Goal: Task Accomplishment & Management: Manage account settings

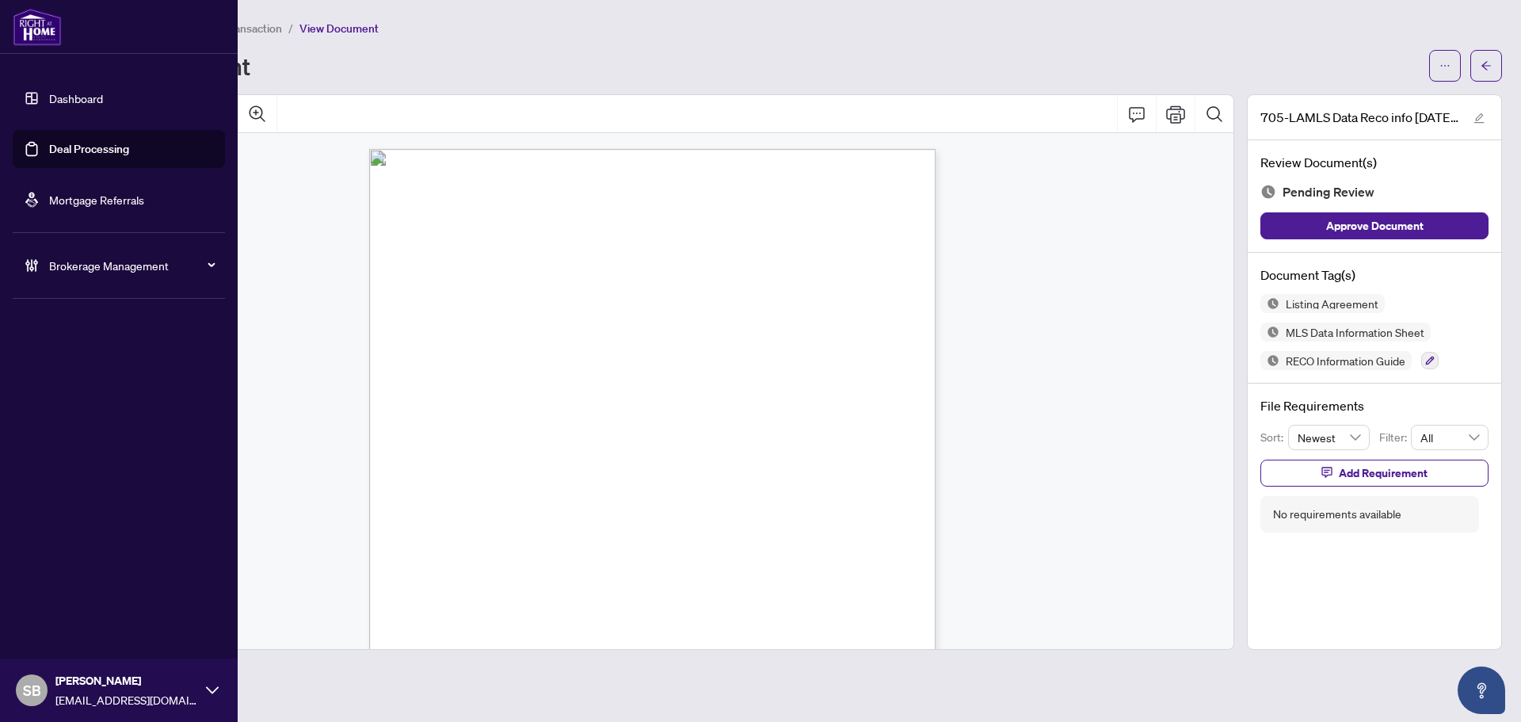
click at [54, 269] on span "Brokerage Management" at bounding box center [131, 265] width 165 height 17
click at [88, 383] on link "Manage Agents" at bounding box center [72, 379] width 78 height 14
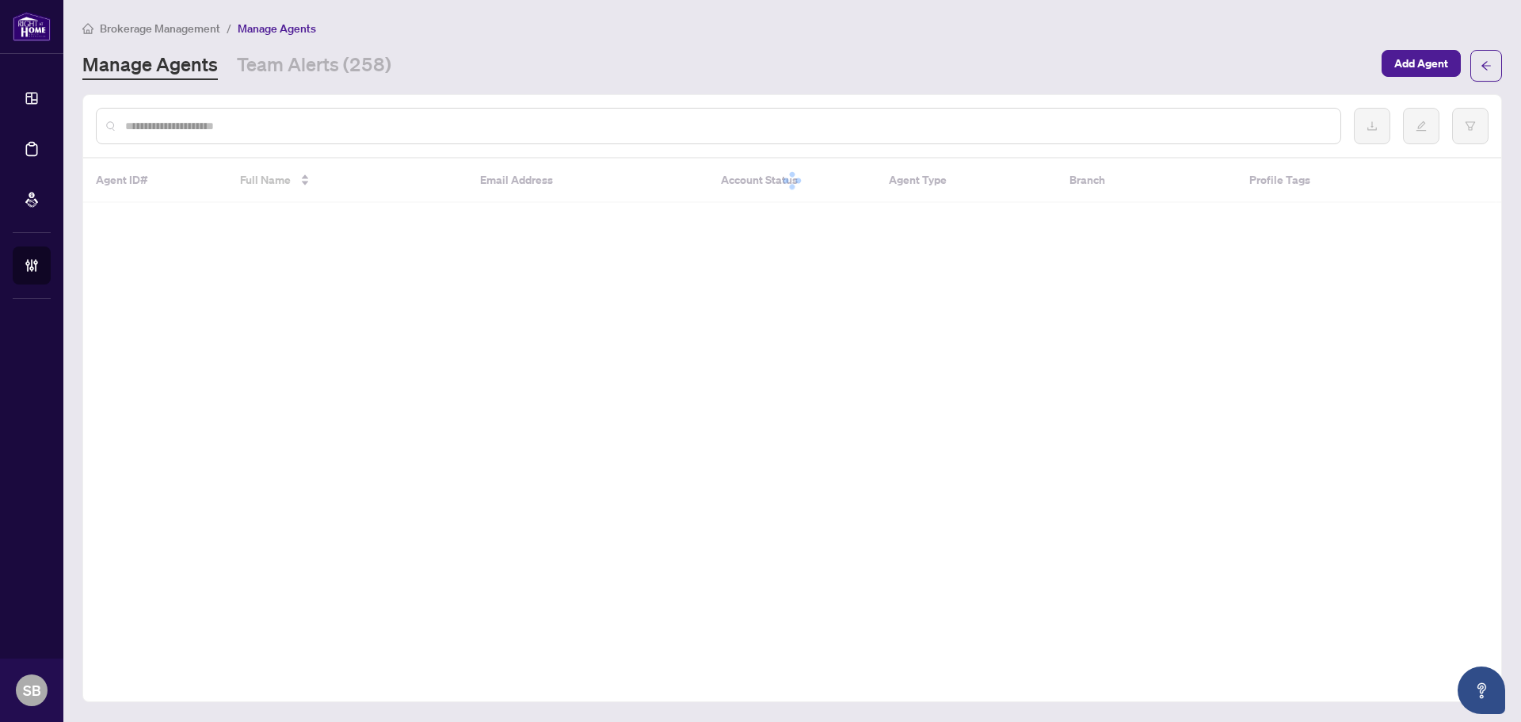
click at [331, 111] on div at bounding box center [718, 126] width 1245 height 36
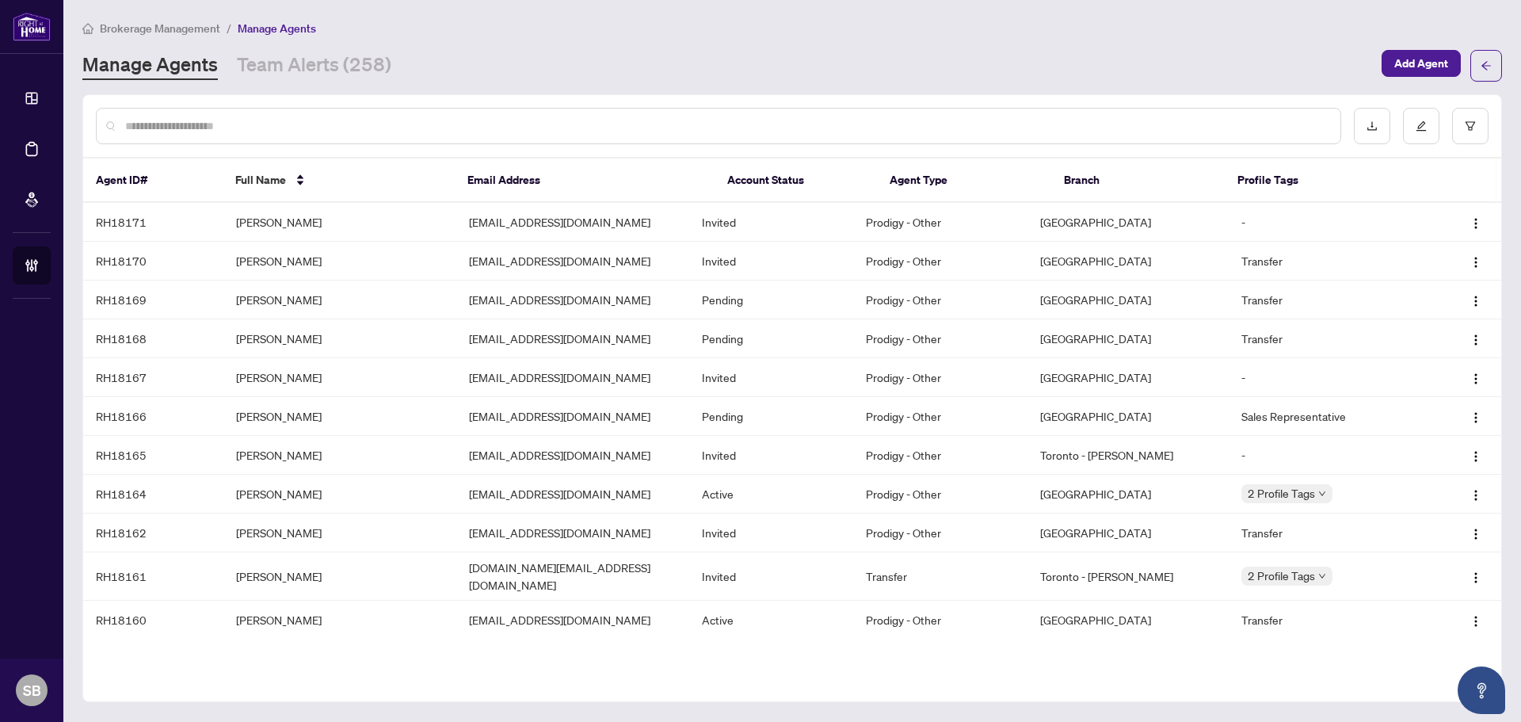
click at [333, 120] on input "text" at bounding box center [726, 125] width 1203 height 17
paste input "**********"
type input "**********"
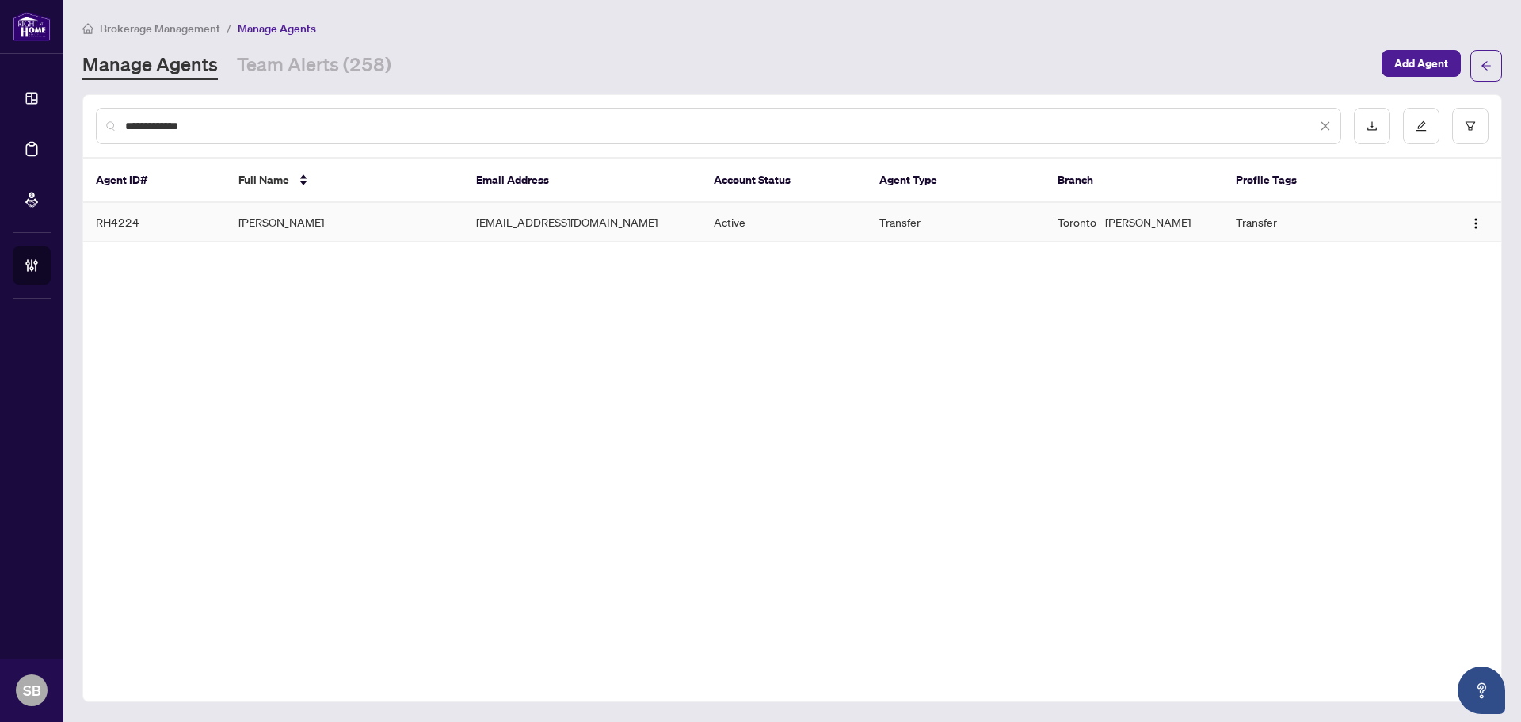
click at [363, 215] on td "[PERSON_NAME]" at bounding box center [345, 222] width 238 height 39
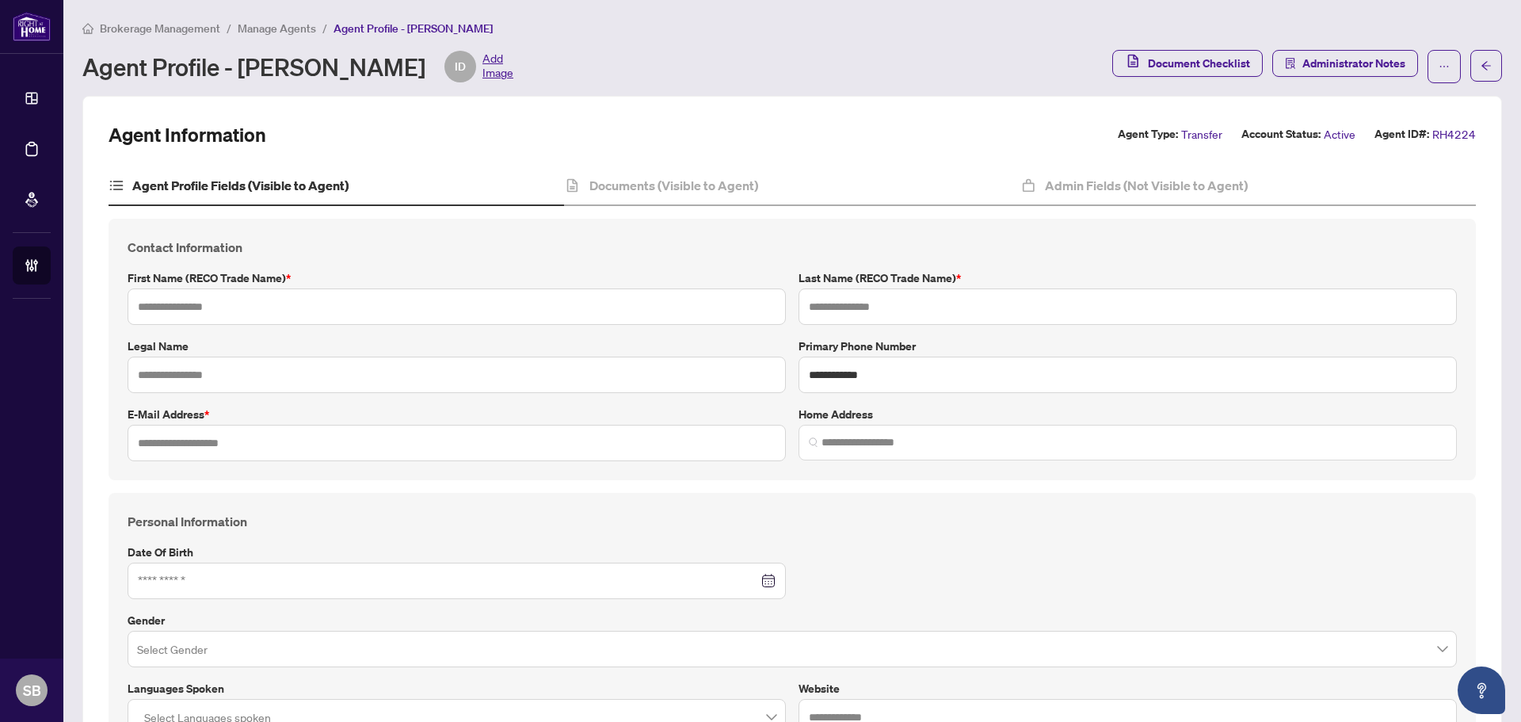
type input "******"
type input "**********"
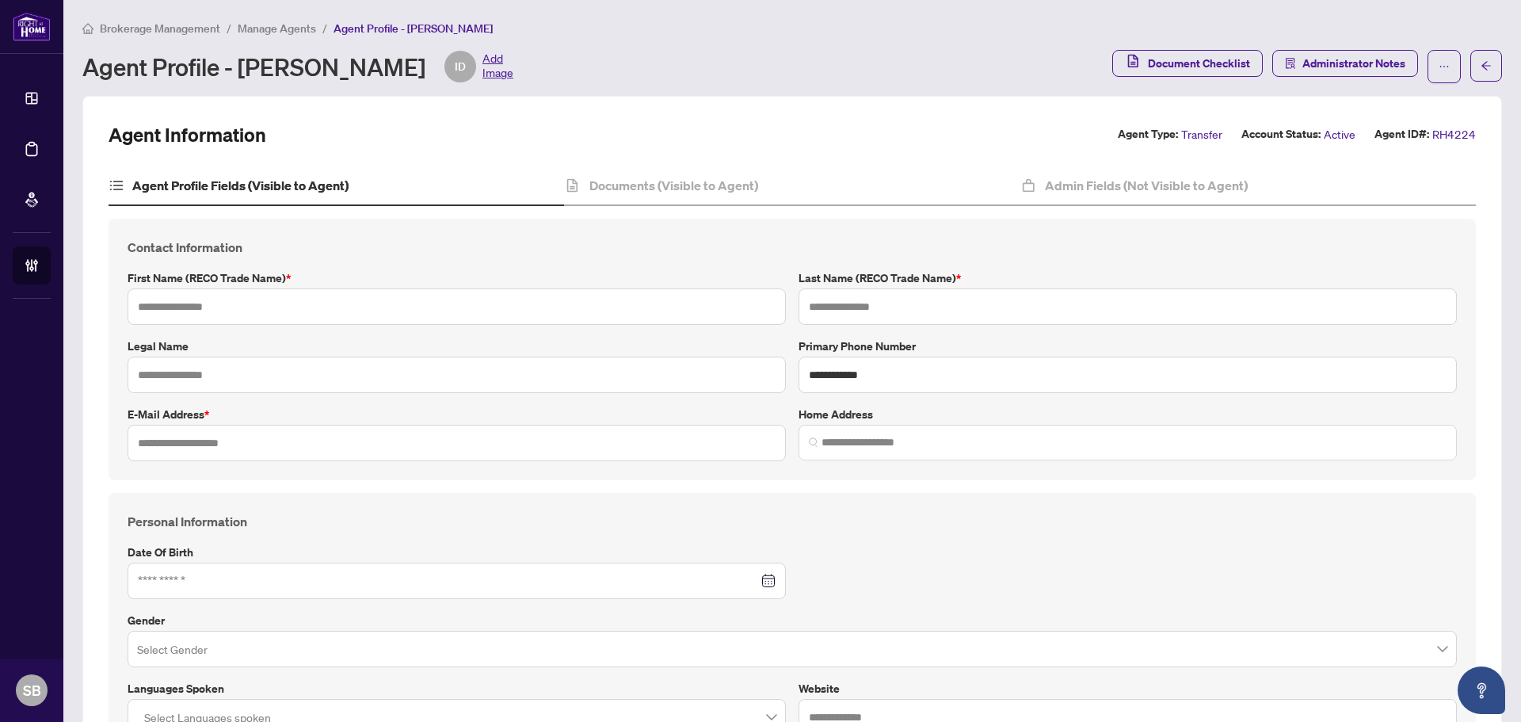
type input "*********"
type input "*"
type input "*******"
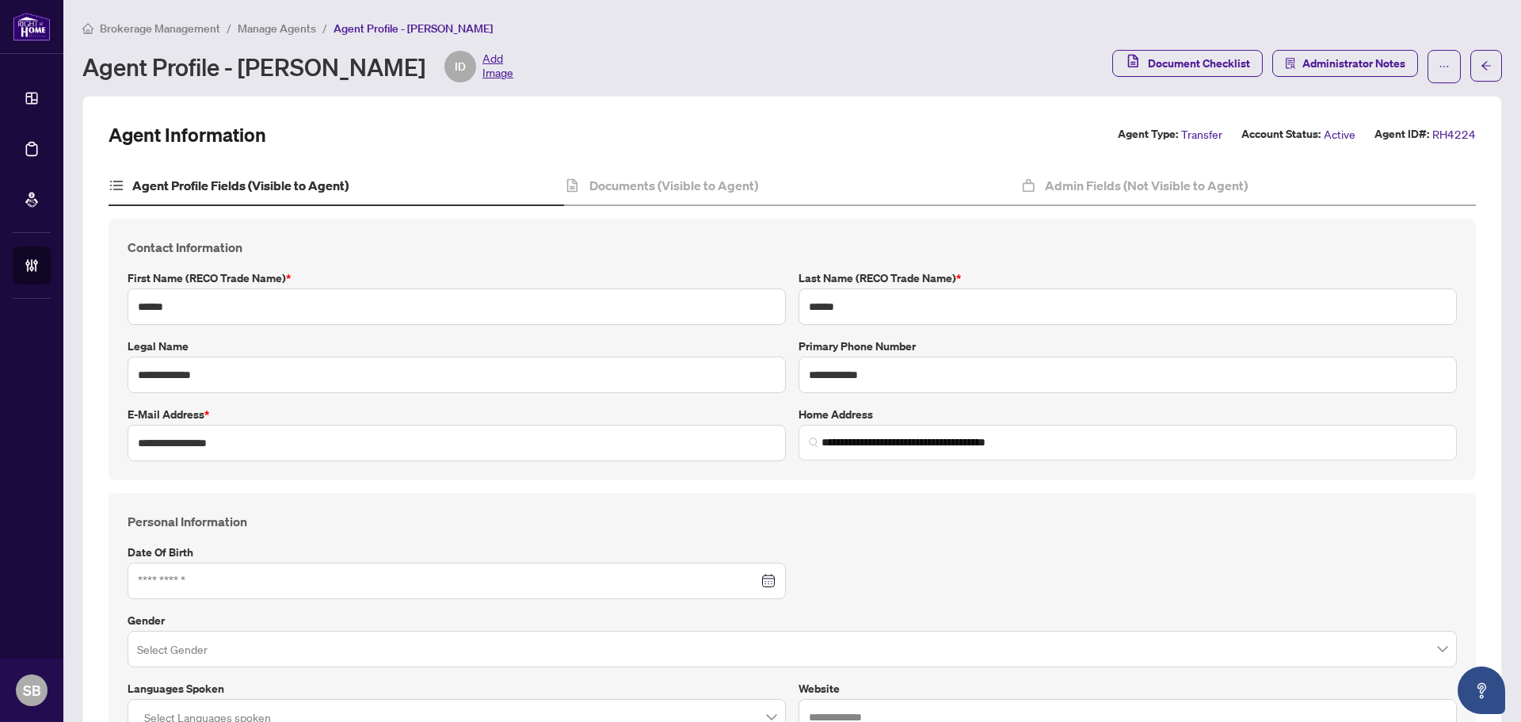
type input "**********"
click at [631, 180] on h4 "Documents (Visible to Agent)" at bounding box center [673, 185] width 169 height 19
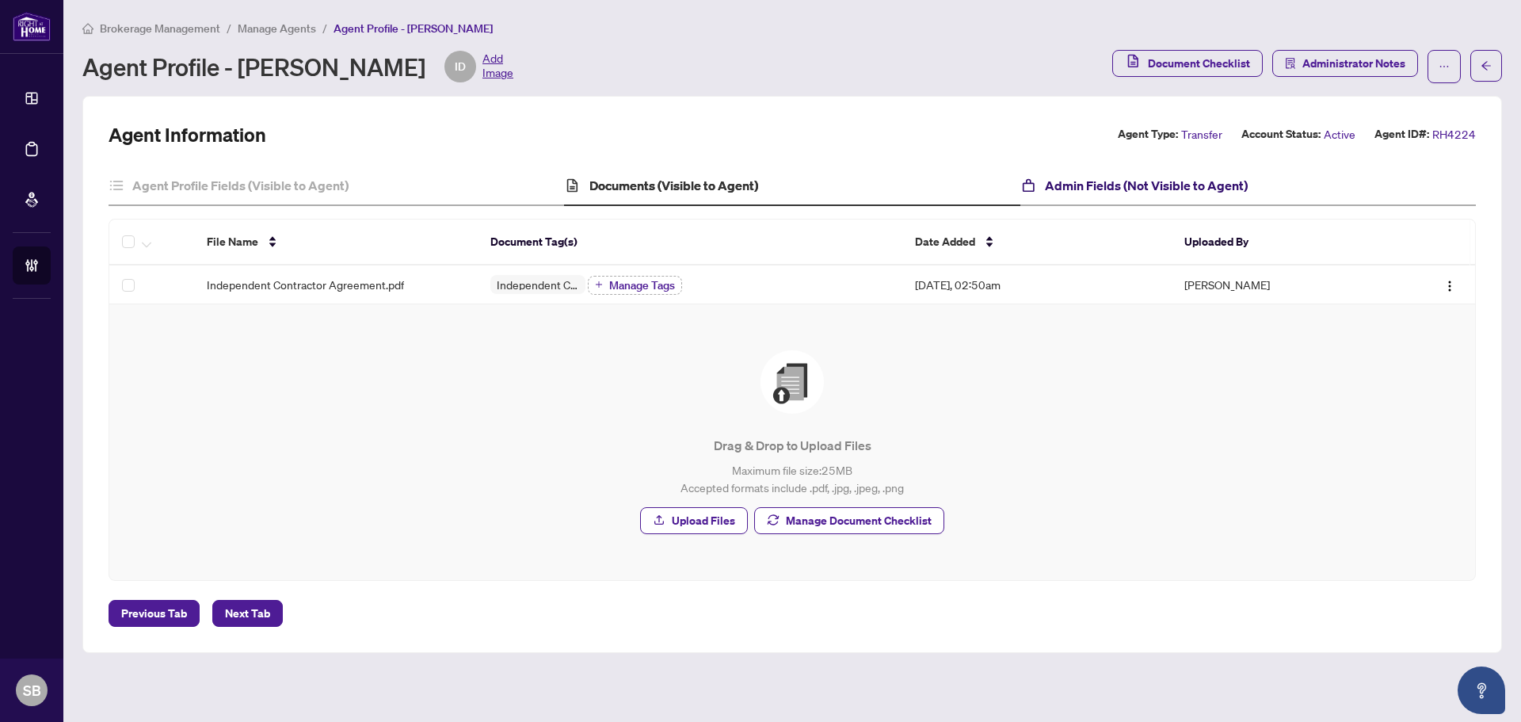
click at [1156, 178] on h4 "Admin Fields (Not Visible to Agent)" at bounding box center [1146, 185] width 203 height 19
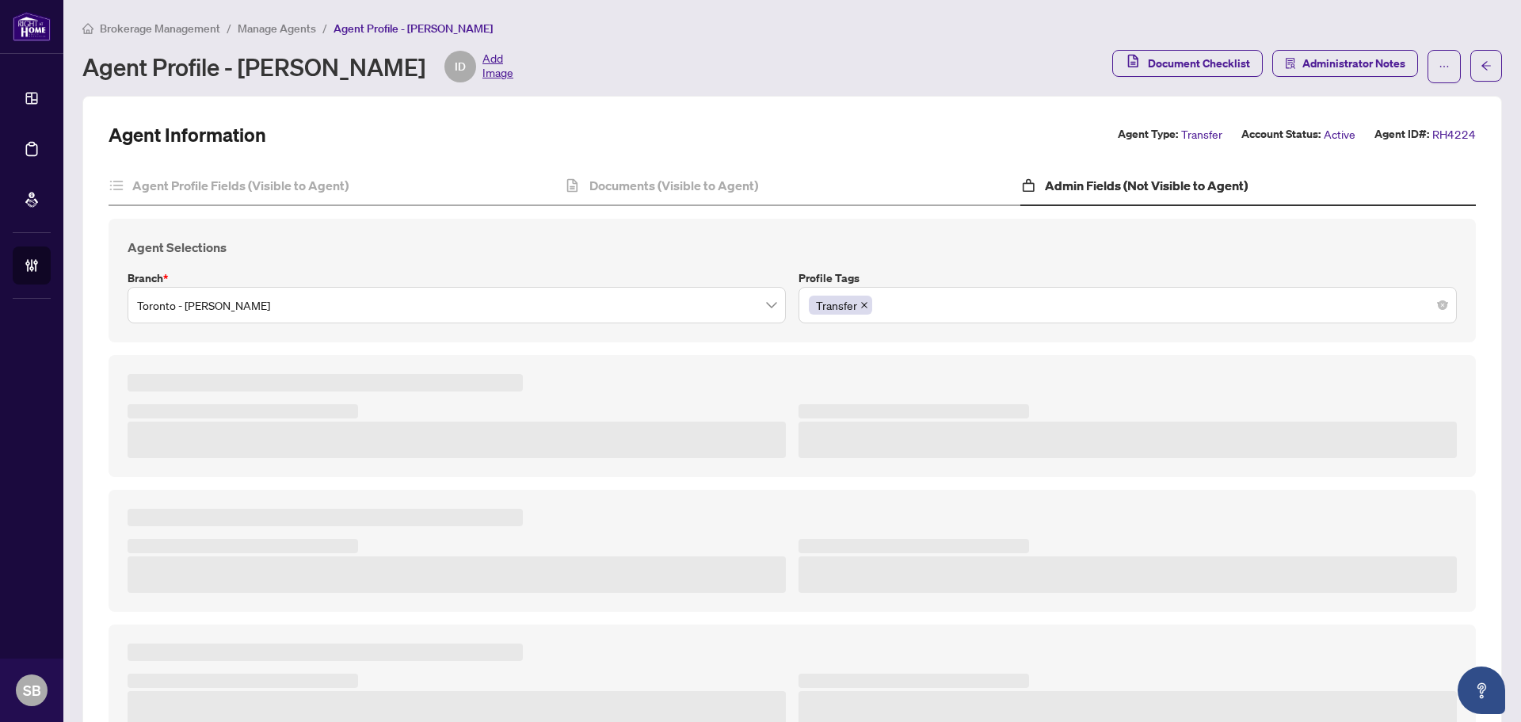
type textarea "**********"
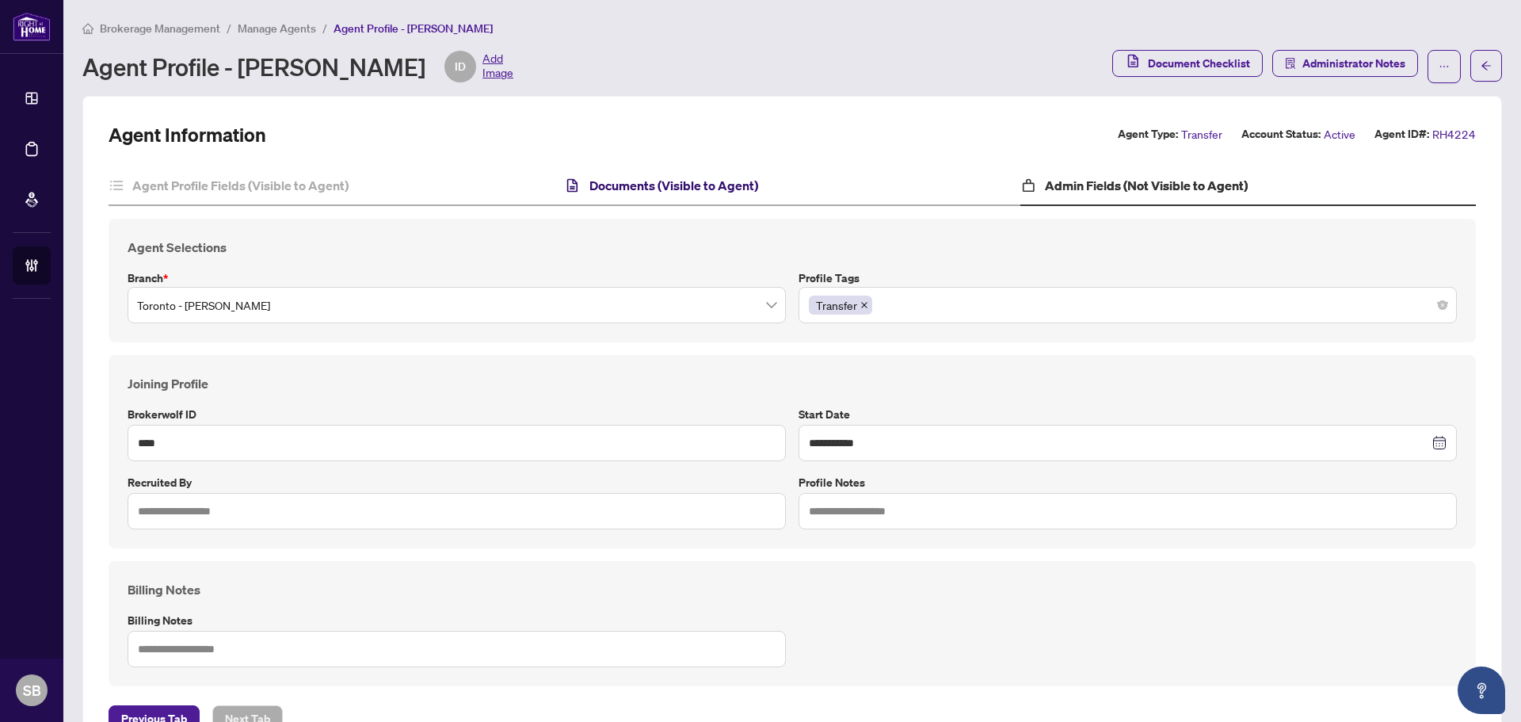
click at [654, 193] on h4 "Documents (Visible to Agent)" at bounding box center [673, 185] width 169 height 19
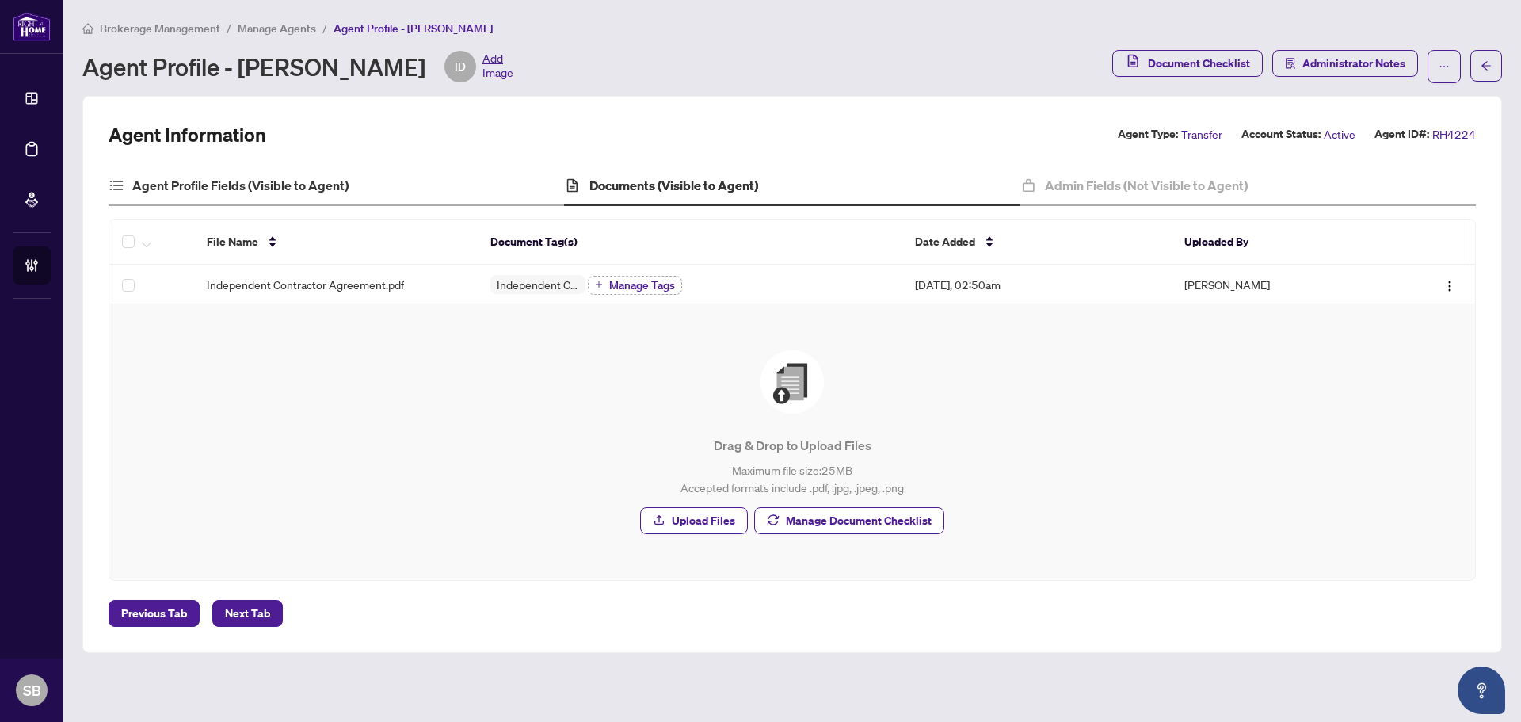
click at [334, 203] on div "Agent Profile Fields (Visible to Agent)" at bounding box center [337, 186] width 456 height 40
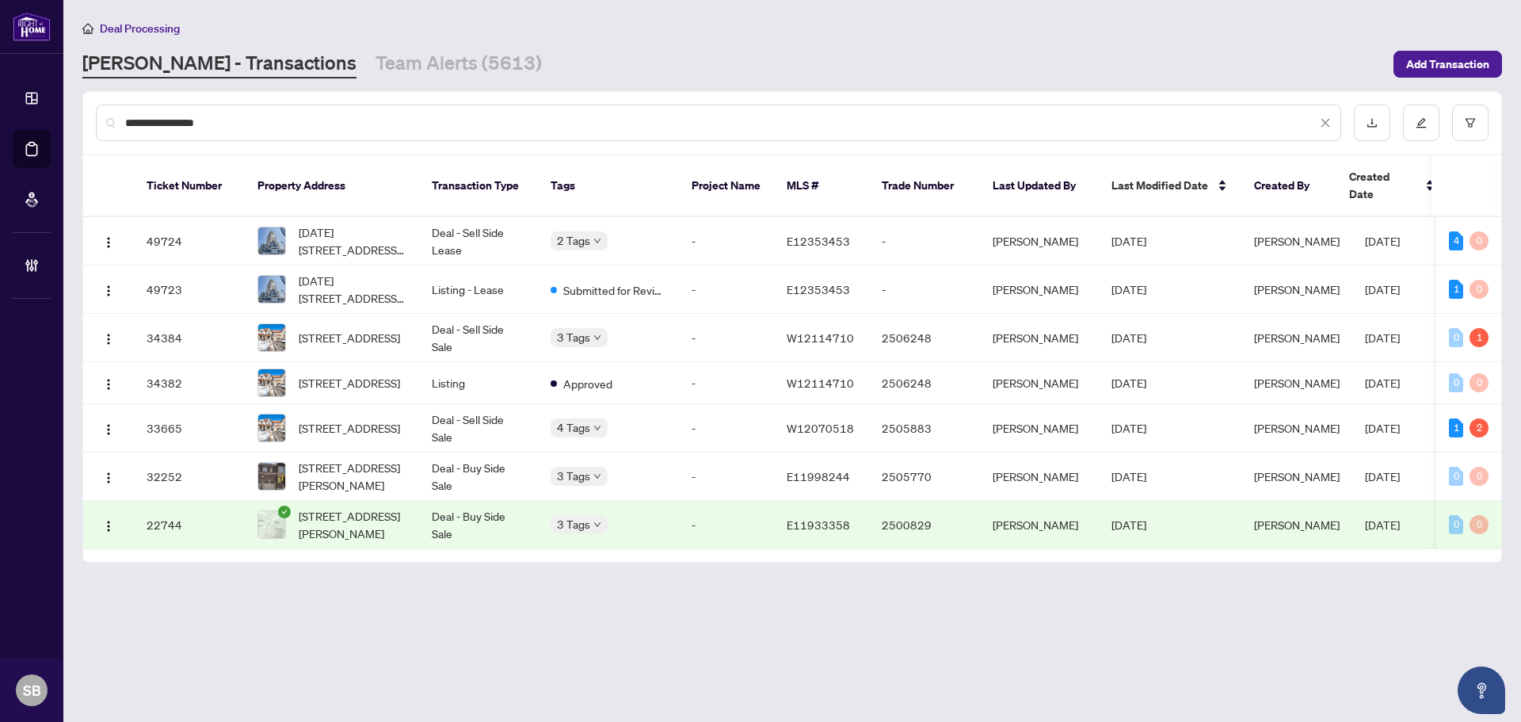
click at [181, 57] on link "[PERSON_NAME] - Transactions" at bounding box center [219, 64] width 274 height 29
drag, startPoint x: 122, startPoint y: 128, endPoint x: 41, endPoint y: 134, distance: 81.1
click at [57, 133] on div "**********" at bounding box center [760, 361] width 1521 height 722
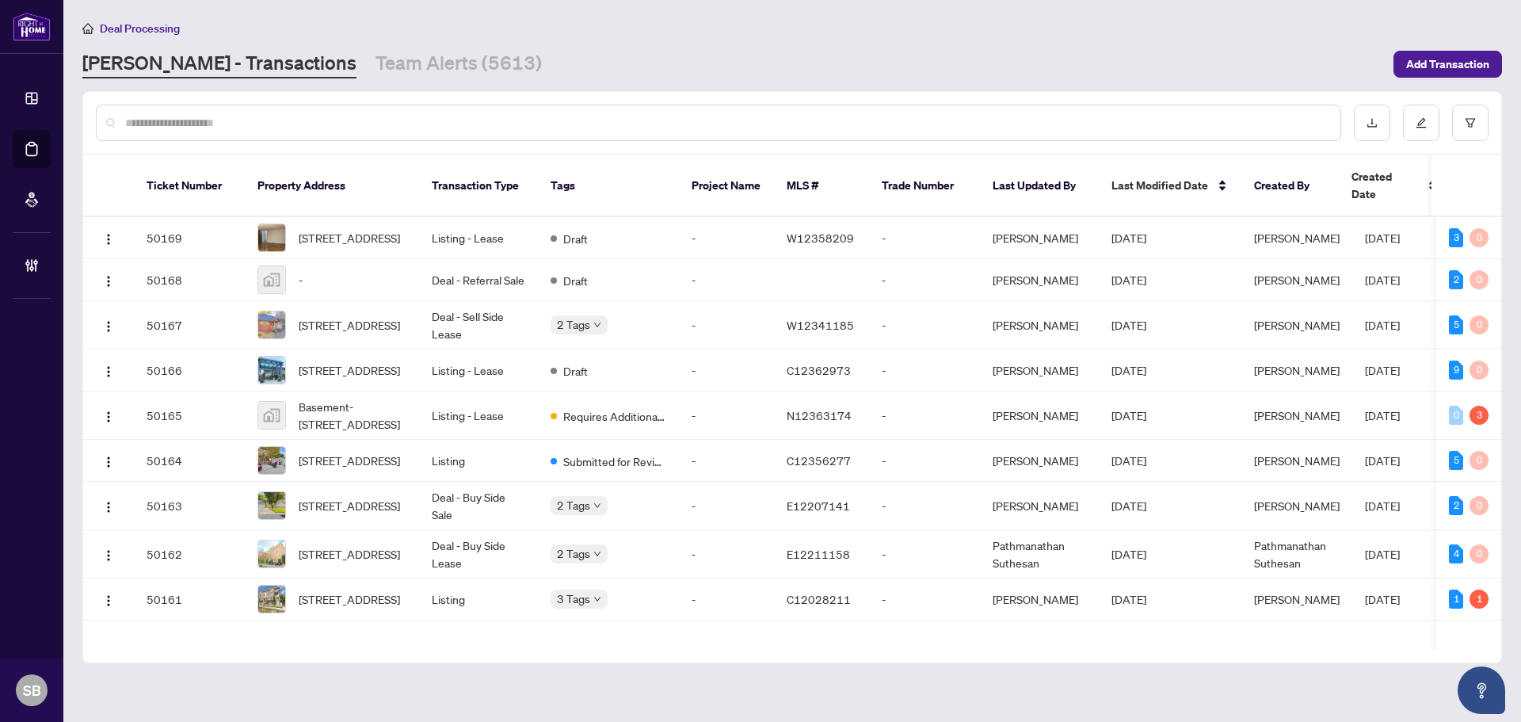
click at [325, 115] on input "text" at bounding box center [726, 122] width 1203 height 17
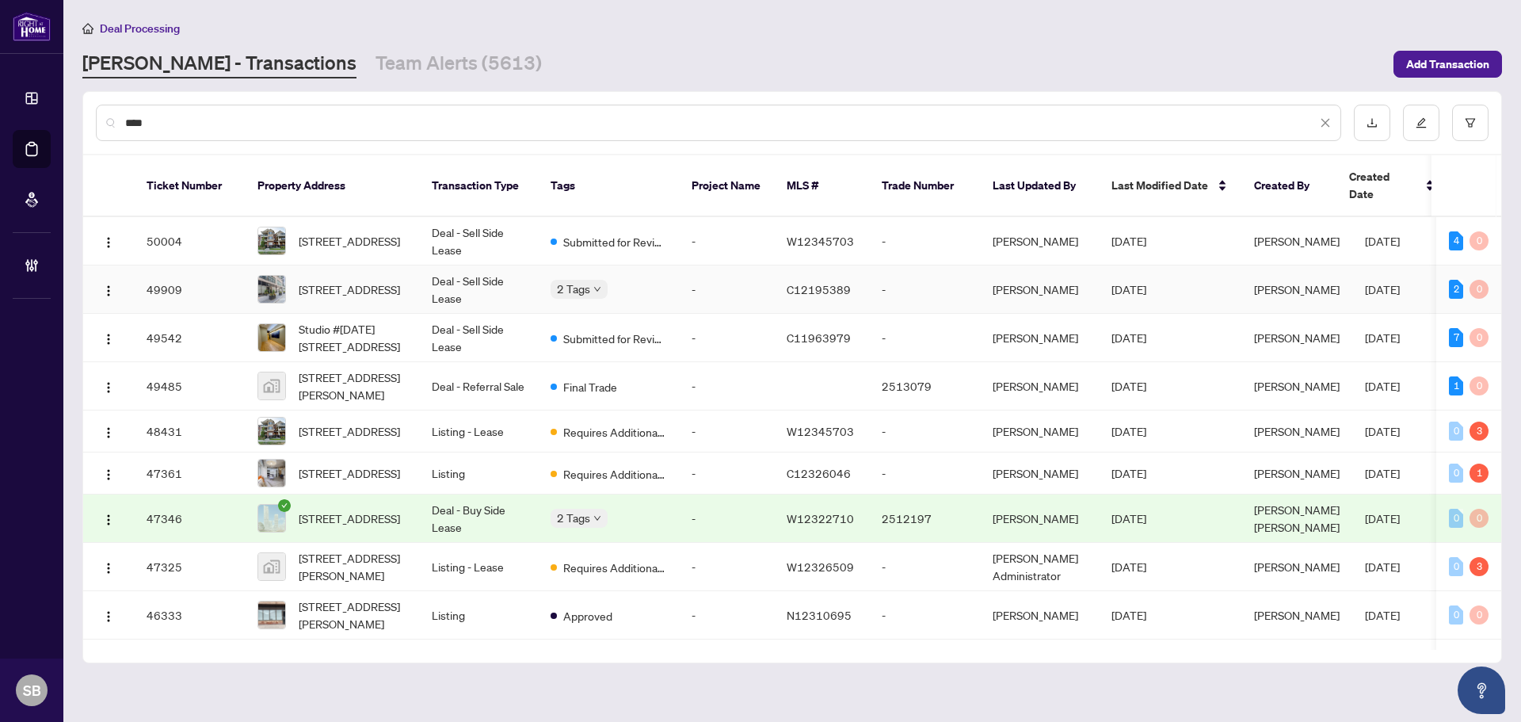
type input "***"
click at [388, 282] on span "[STREET_ADDRESS]" at bounding box center [349, 288] width 101 height 17
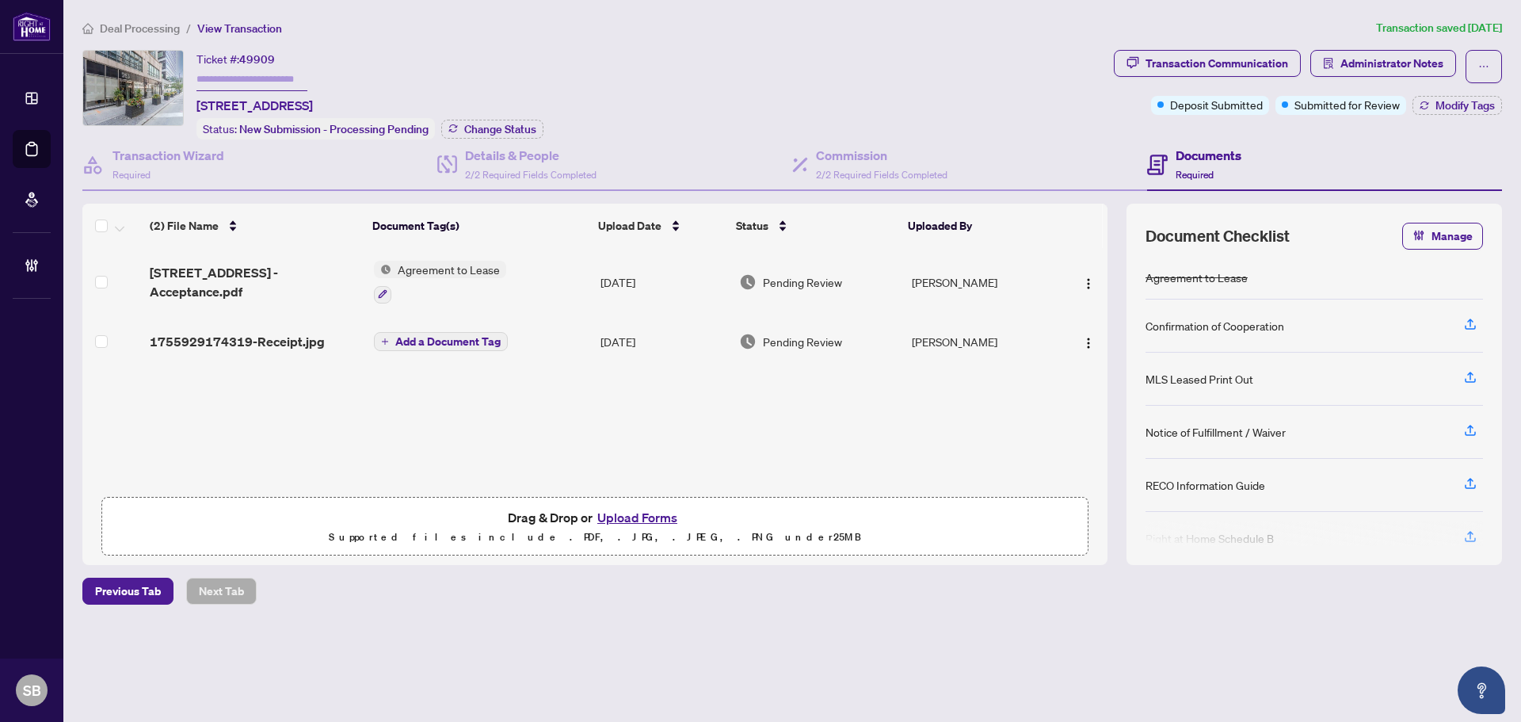
click at [311, 348] on span "1755929174319-Receipt.jpg" at bounding box center [237, 341] width 175 height 19
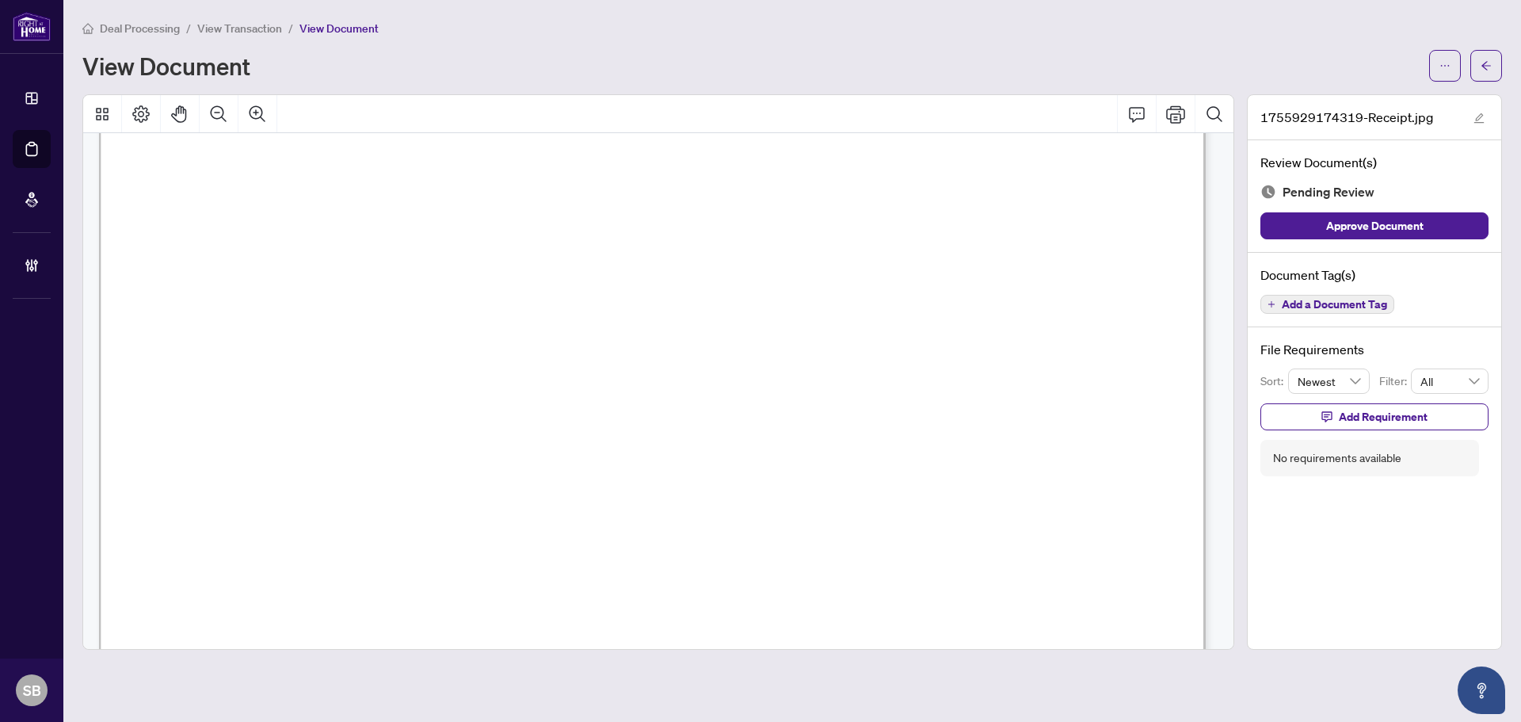
scroll to position [51, 0]
click at [1485, 66] on icon "arrow-left" at bounding box center [1486, 65] width 11 height 11
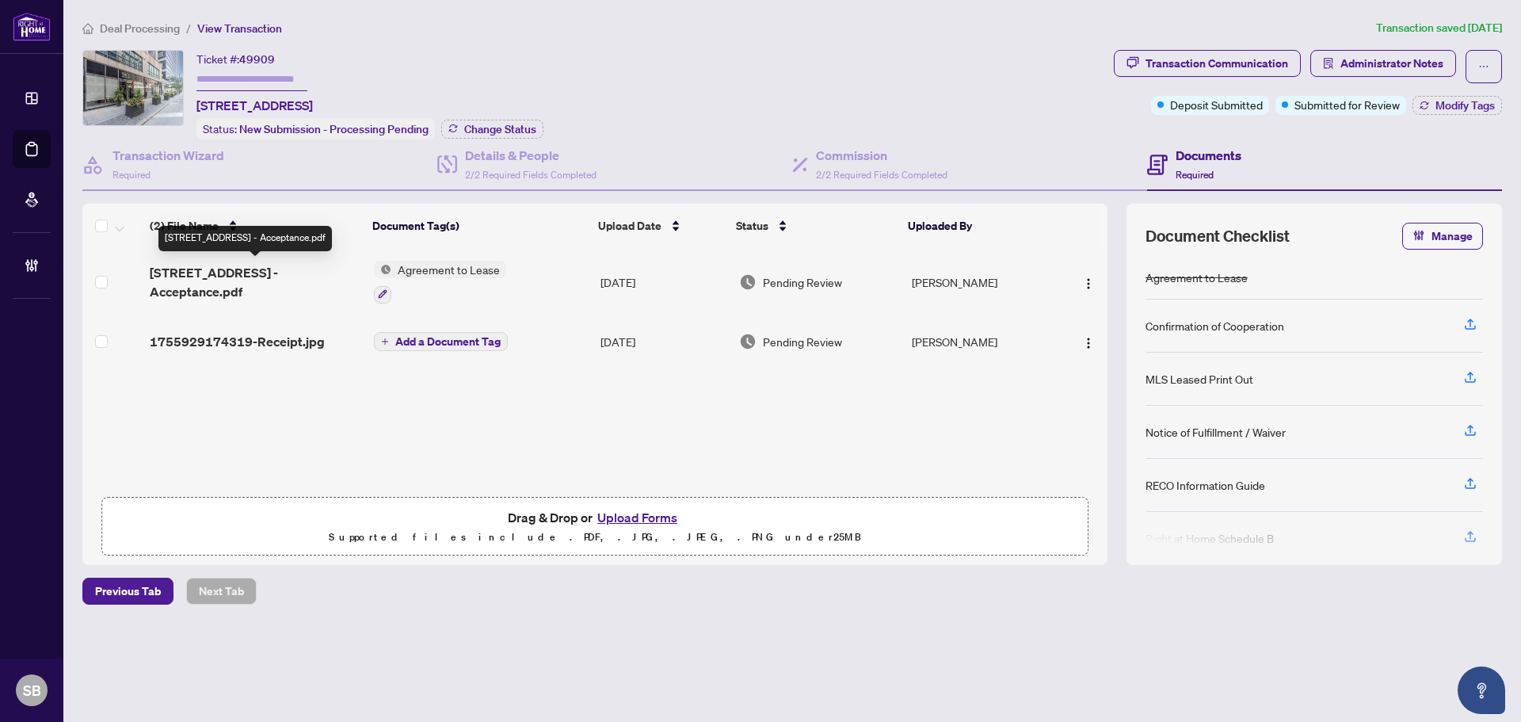
click at [277, 283] on span "[STREET_ADDRESS] - Acceptance.pdf" at bounding box center [256, 282] width 212 height 38
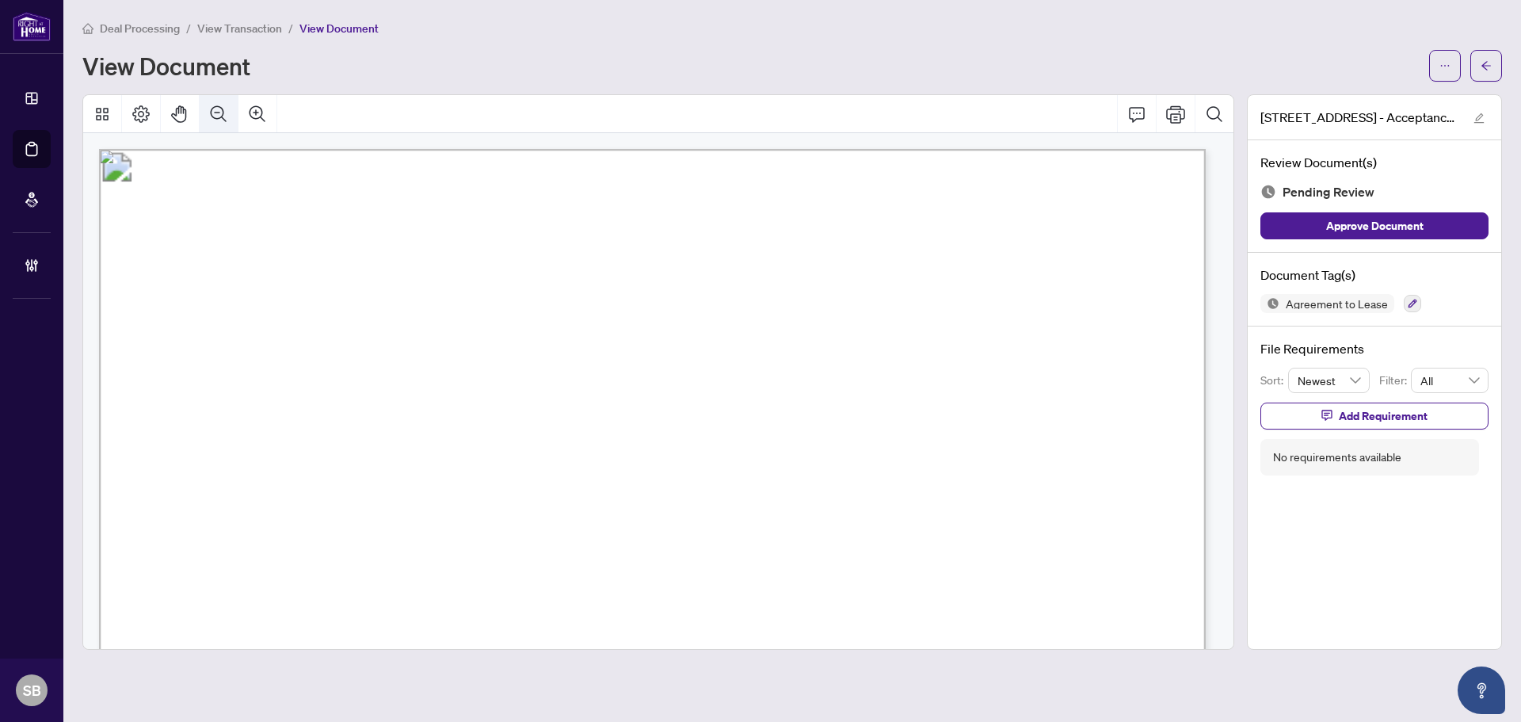
click at [215, 118] on icon "Zoom Out" at bounding box center [218, 114] width 19 height 19
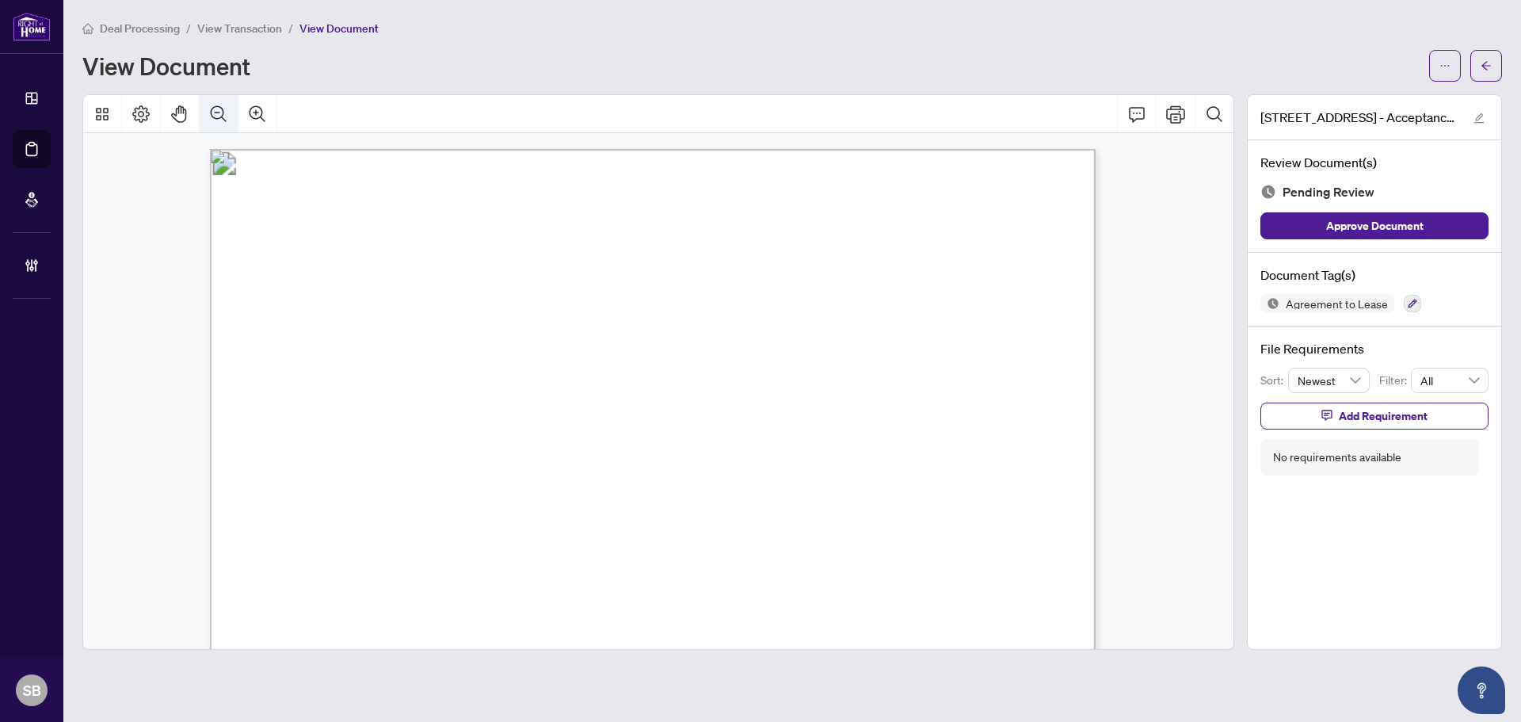
click at [215, 118] on icon "Zoom Out" at bounding box center [218, 114] width 19 height 19
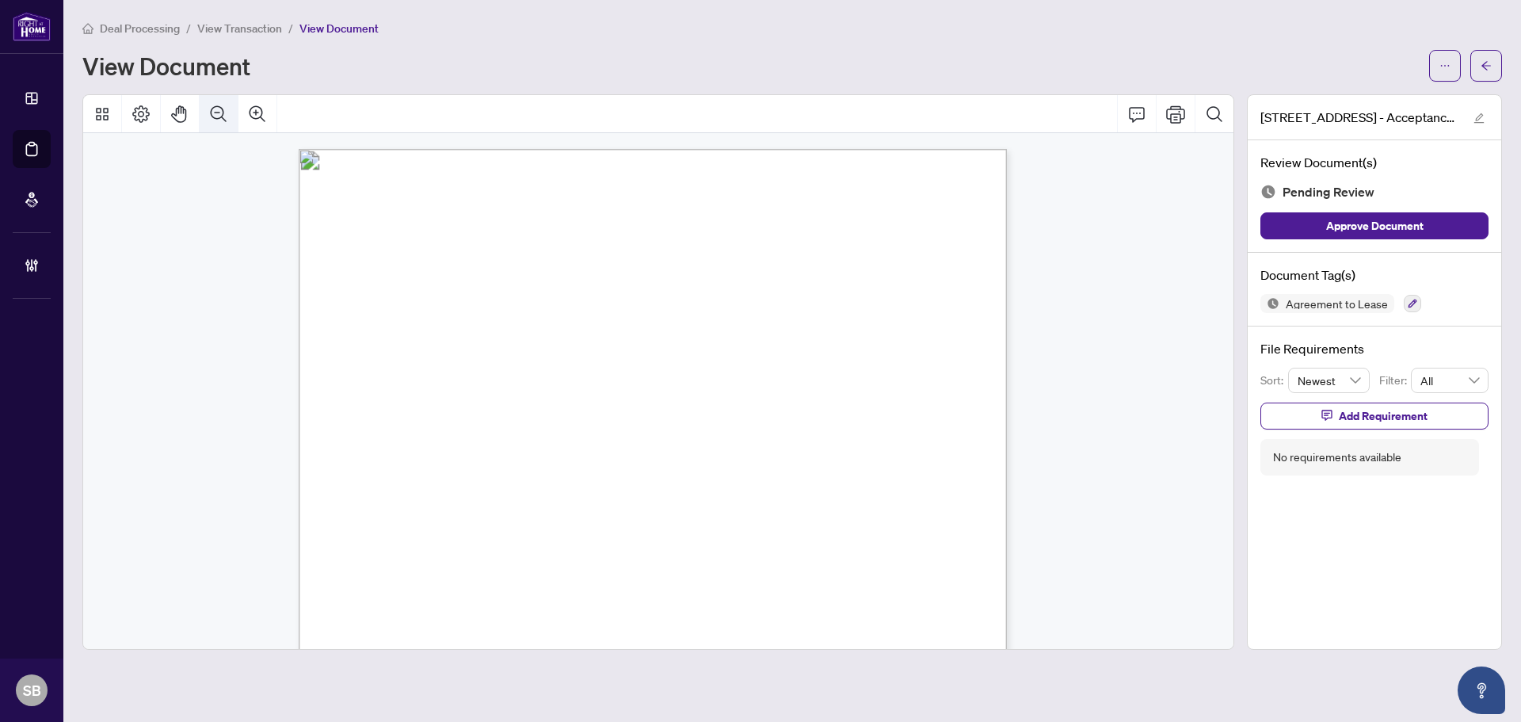
click at [215, 118] on icon "Zoom Out" at bounding box center [218, 114] width 19 height 19
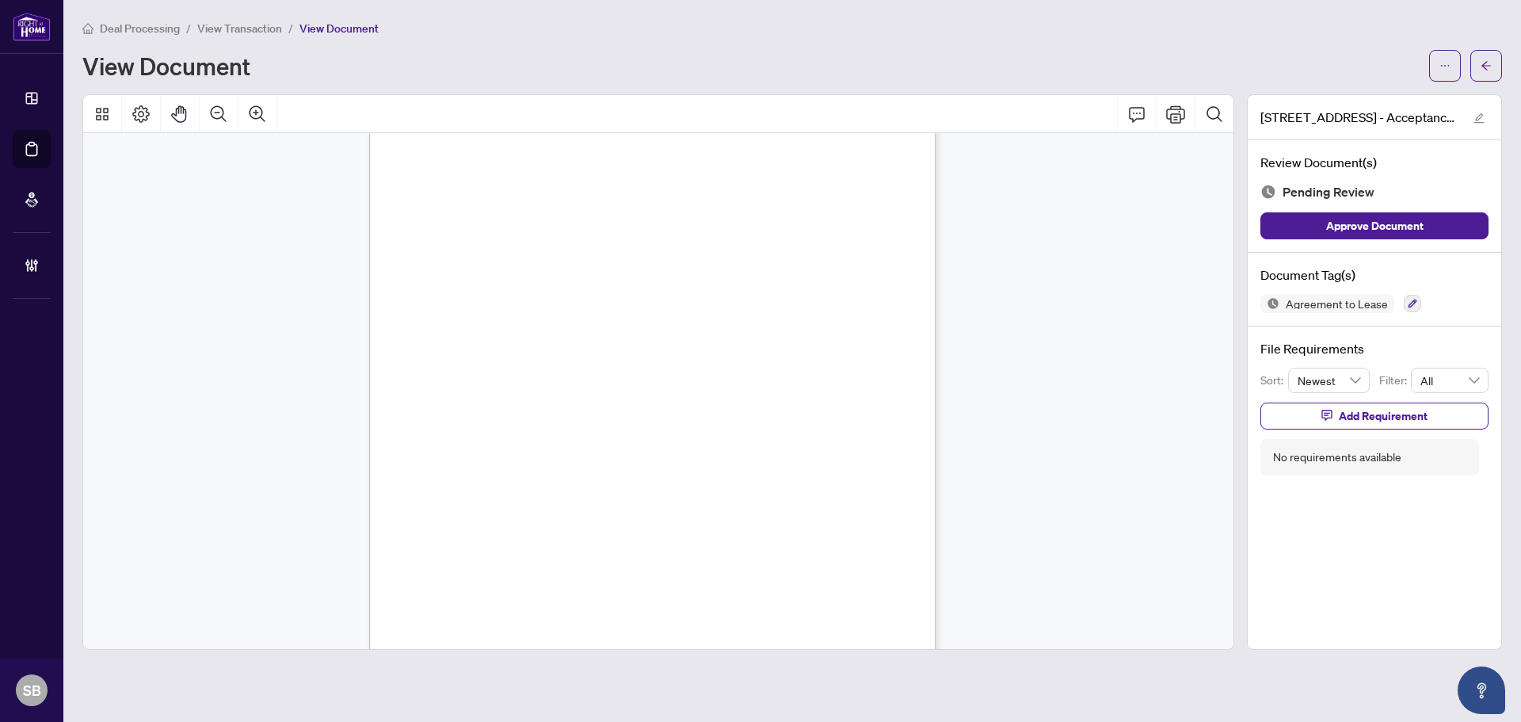
scroll to position [11528, 0]
click at [1491, 70] on icon "arrow-left" at bounding box center [1486, 65] width 11 height 11
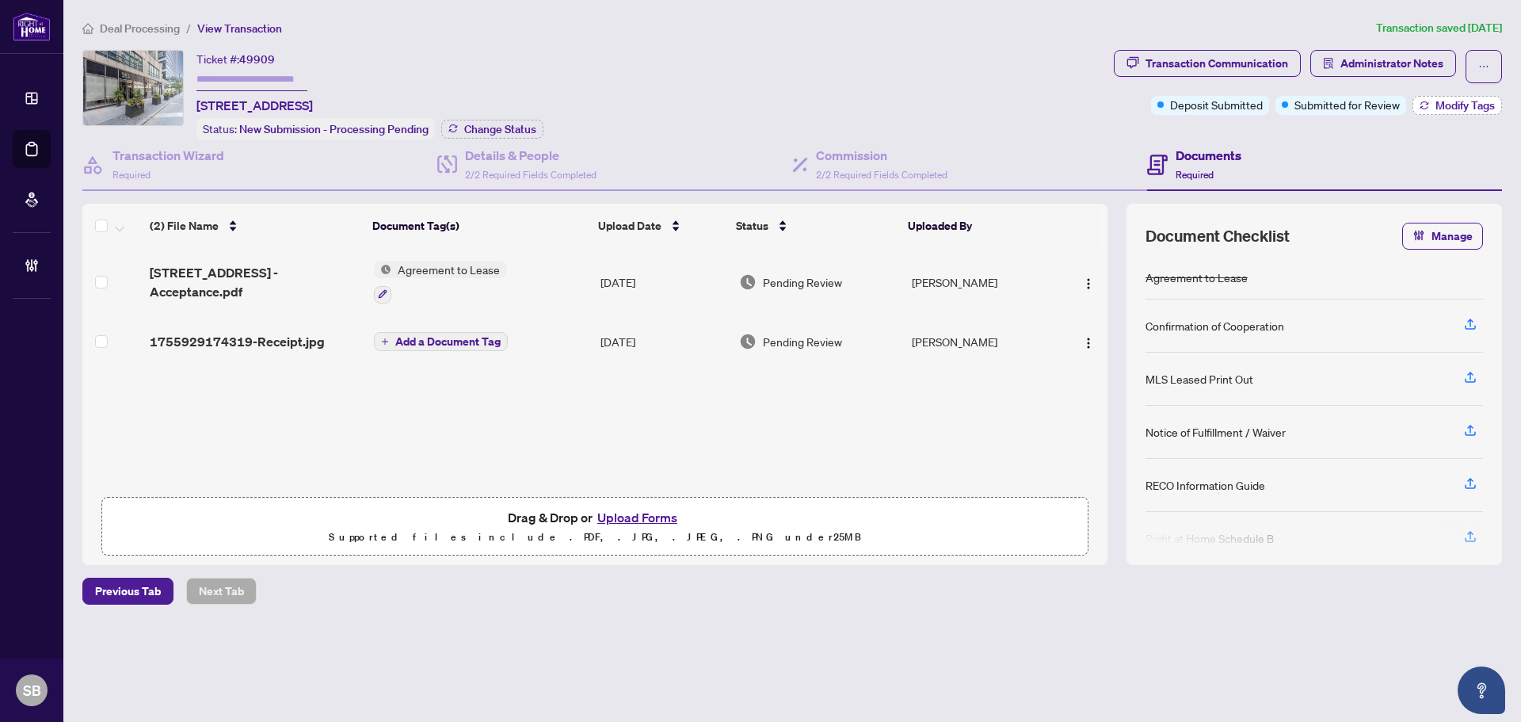
click at [1470, 109] on span "Modify Tags" at bounding box center [1465, 105] width 59 height 11
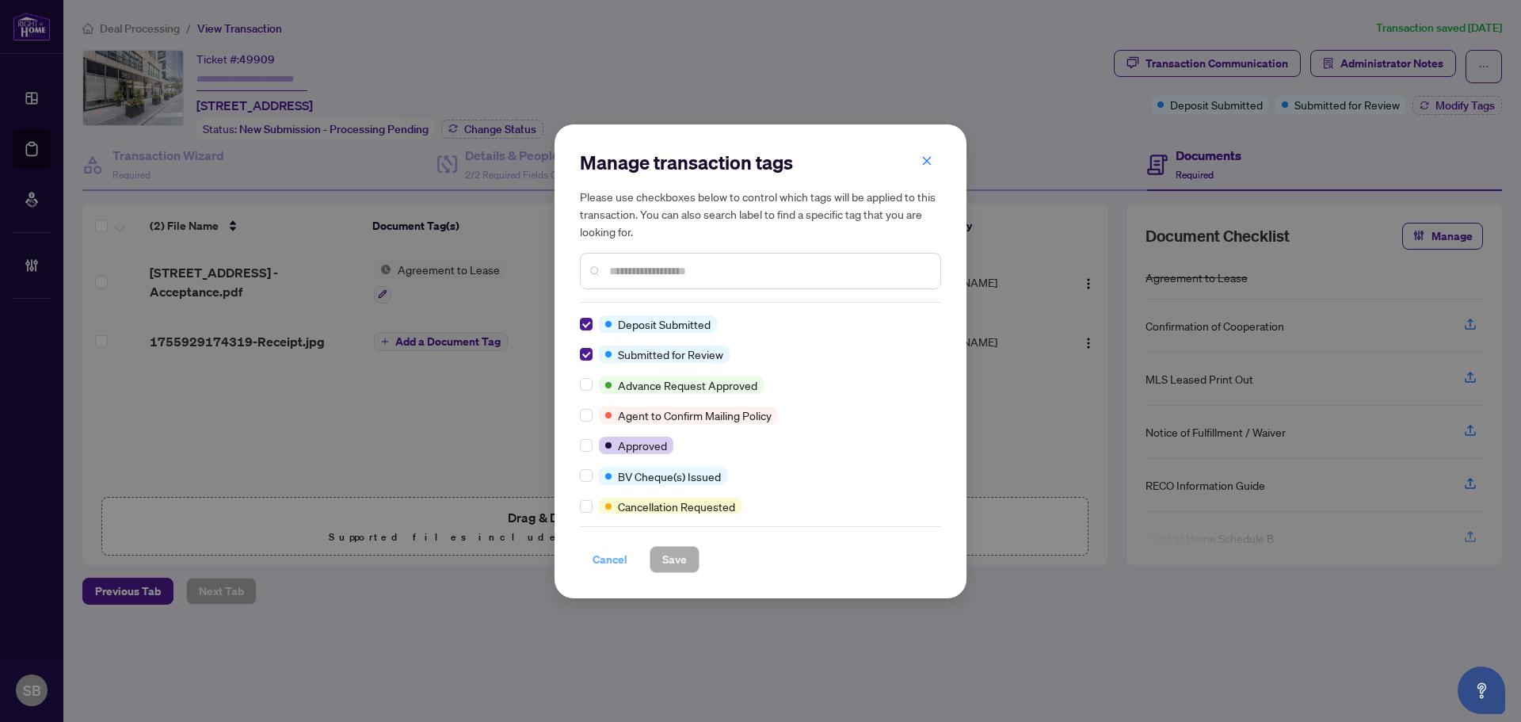
click at [609, 561] on span "Cancel" at bounding box center [610, 559] width 35 height 25
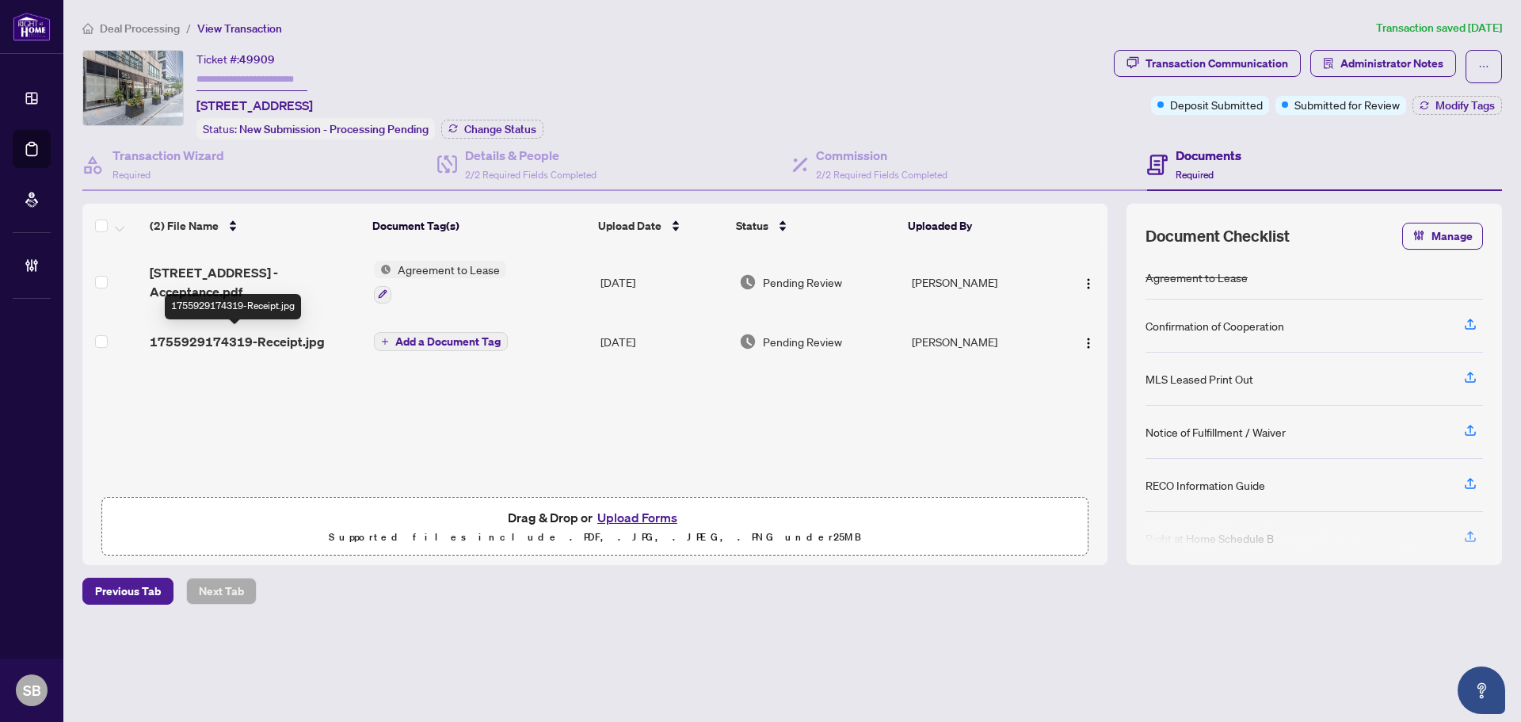
click at [250, 332] on span "1755929174319-Receipt.jpg" at bounding box center [237, 341] width 175 height 19
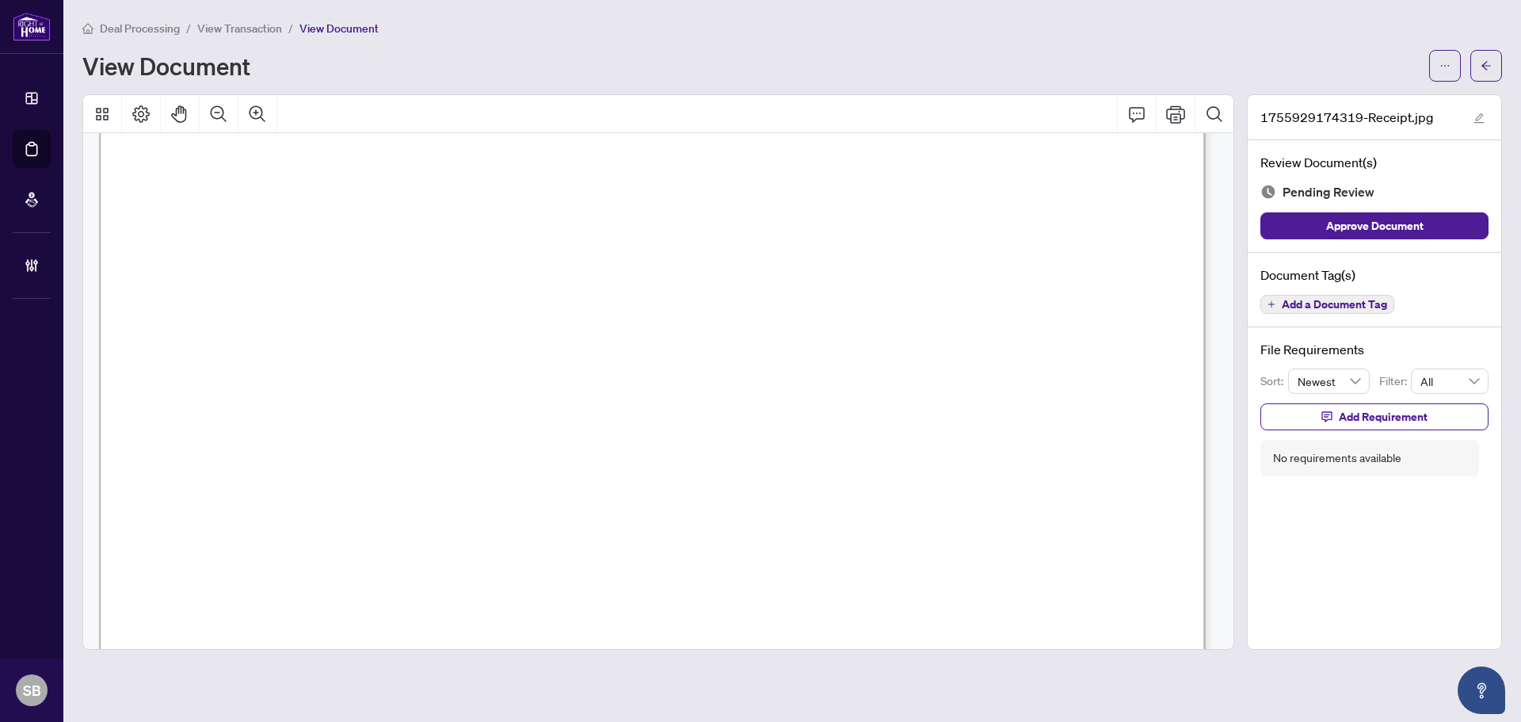
scroll to position [51, 0]
click at [124, 32] on span "Deal Processing" at bounding box center [140, 28] width 80 height 14
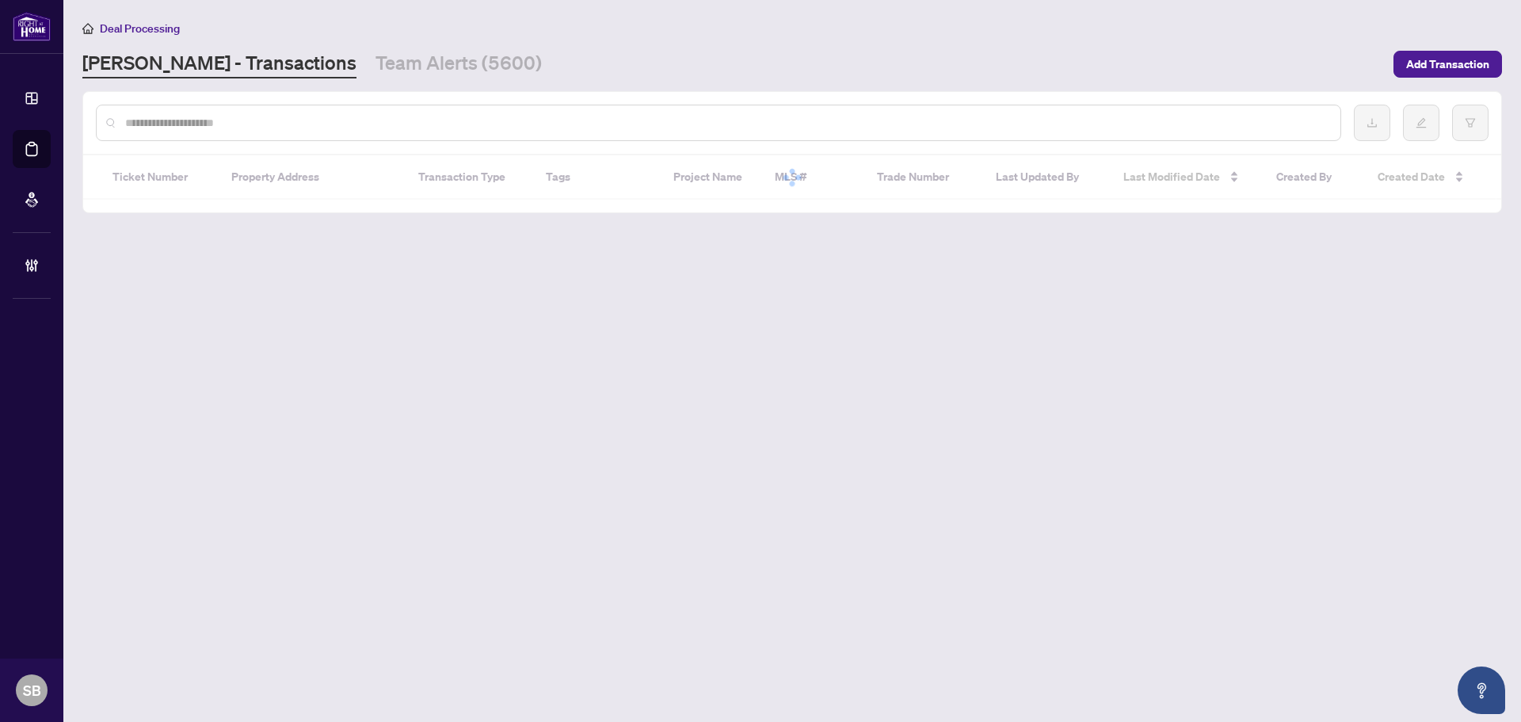
click at [311, 126] on input "text" at bounding box center [726, 122] width 1203 height 17
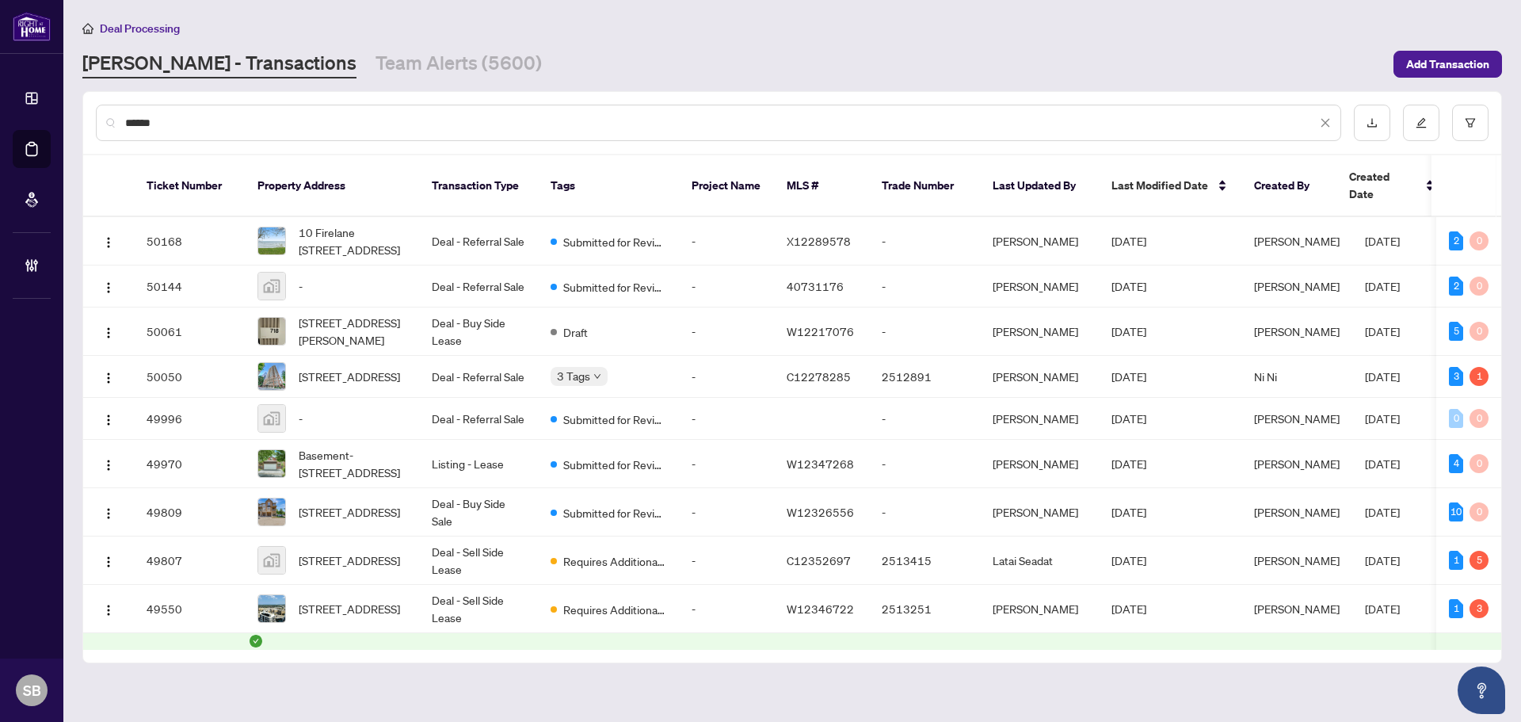
type input "*******"
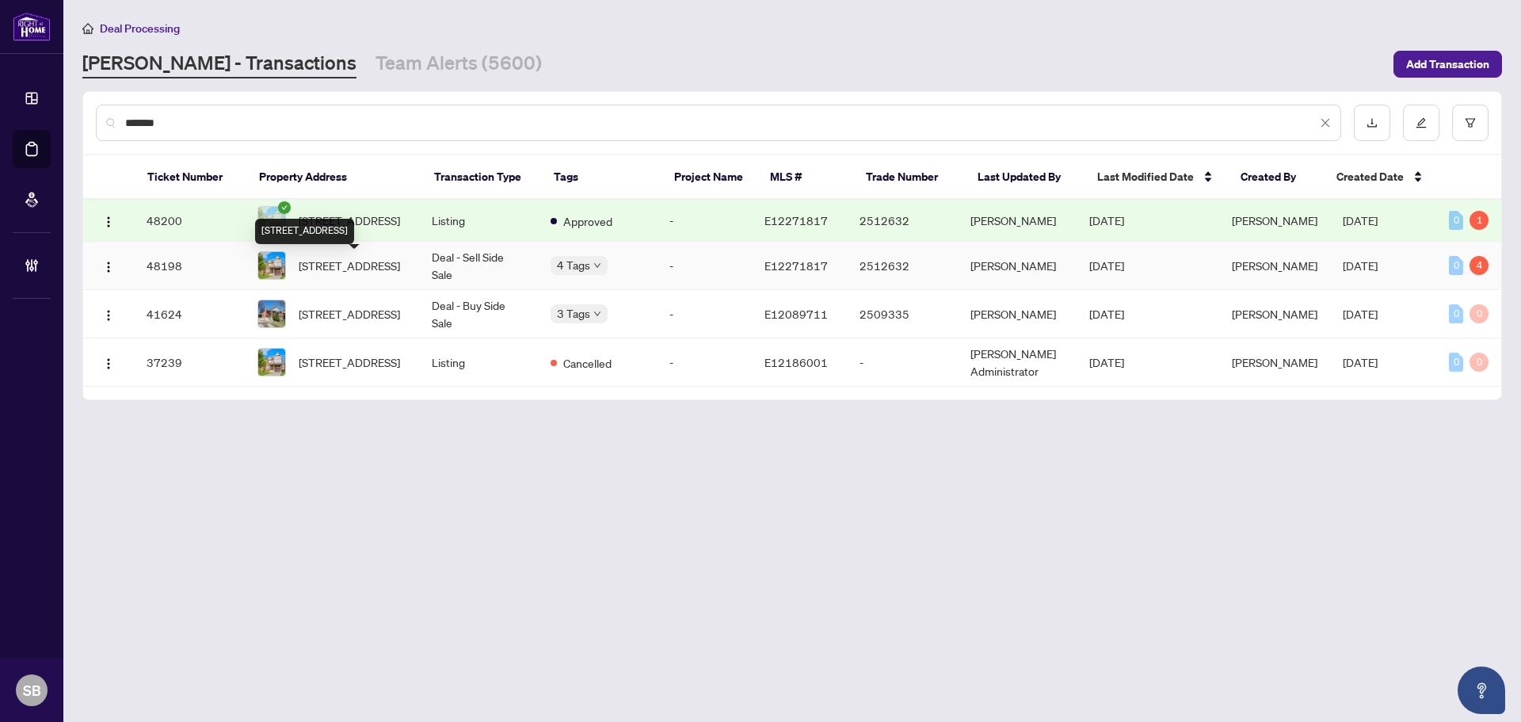
click at [387, 274] on span "140 Norland Circ, Oshawa, Ontario L1L 0A7, Canada" at bounding box center [349, 265] width 101 height 17
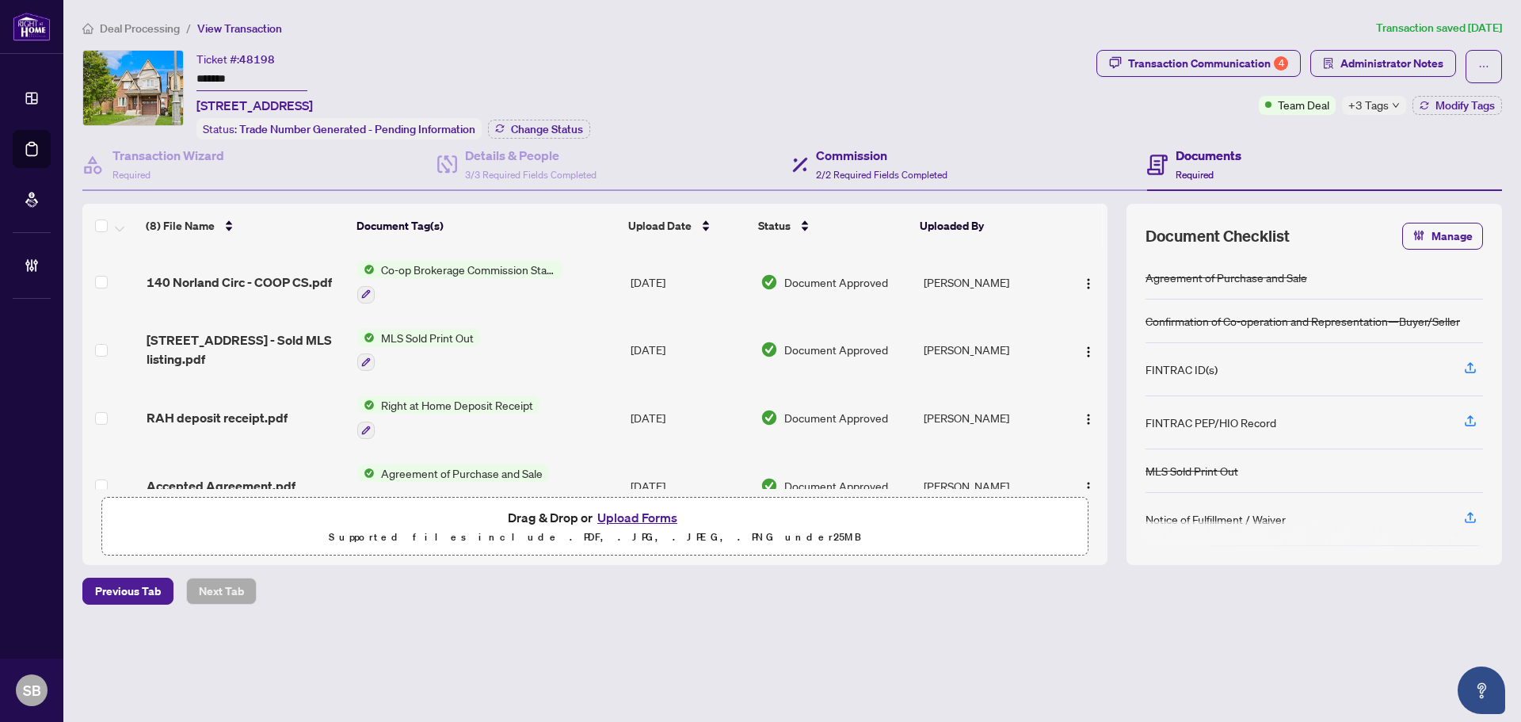
drag, startPoint x: 1204, startPoint y: 159, endPoint x: 1072, endPoint y: 157, distance: 132.3
click at [1202, 159] on h4 "Documents" at bounding box center [1209, 155] width 66 height 19
click at [864, 157] on h4 "Commission" at bounding box center [882, 155] width 132 height 19
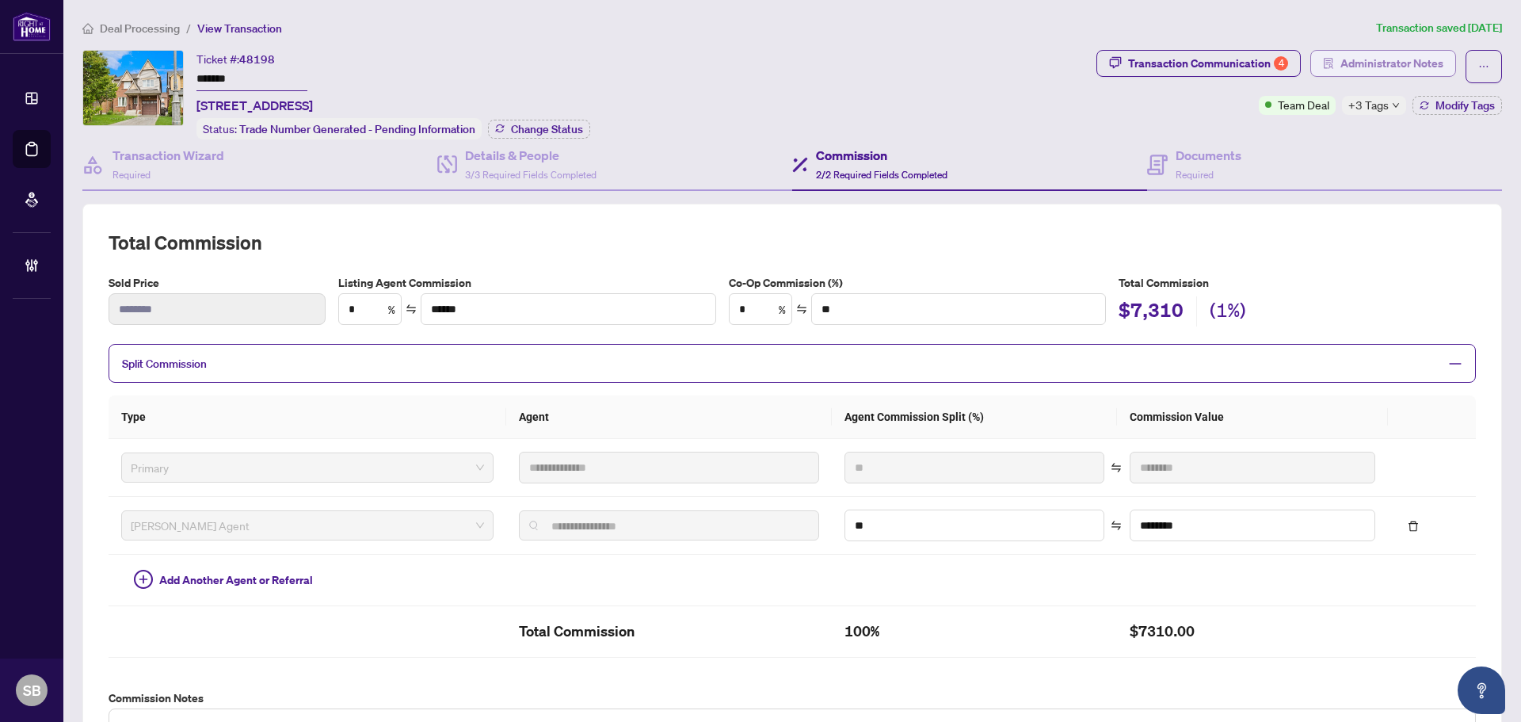
click at [1356, 72] on span "Administrator Notes" at bounding box center [1392, 63] width 103 height 25
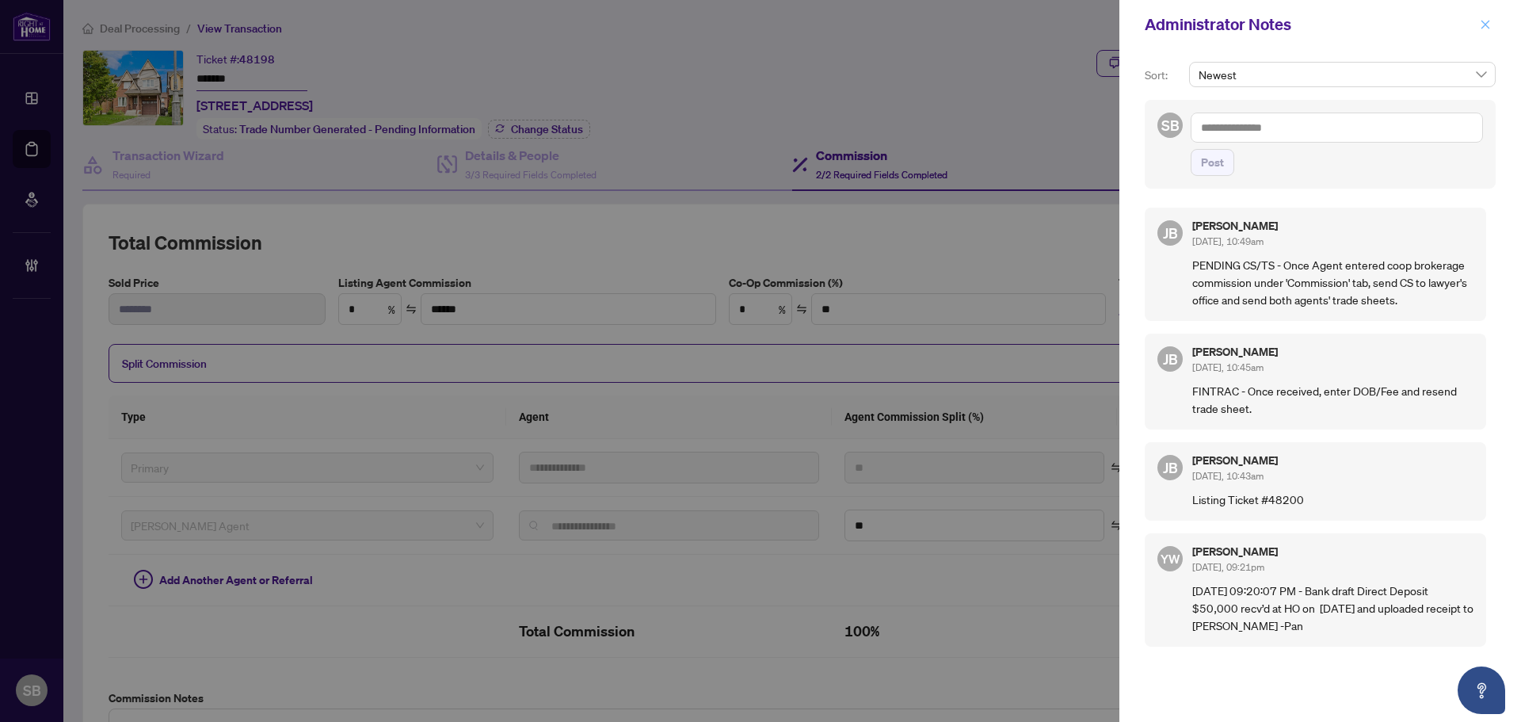
click at [1490, 17] on span "button" at bounding box center [1485, 24] width 11 height 25
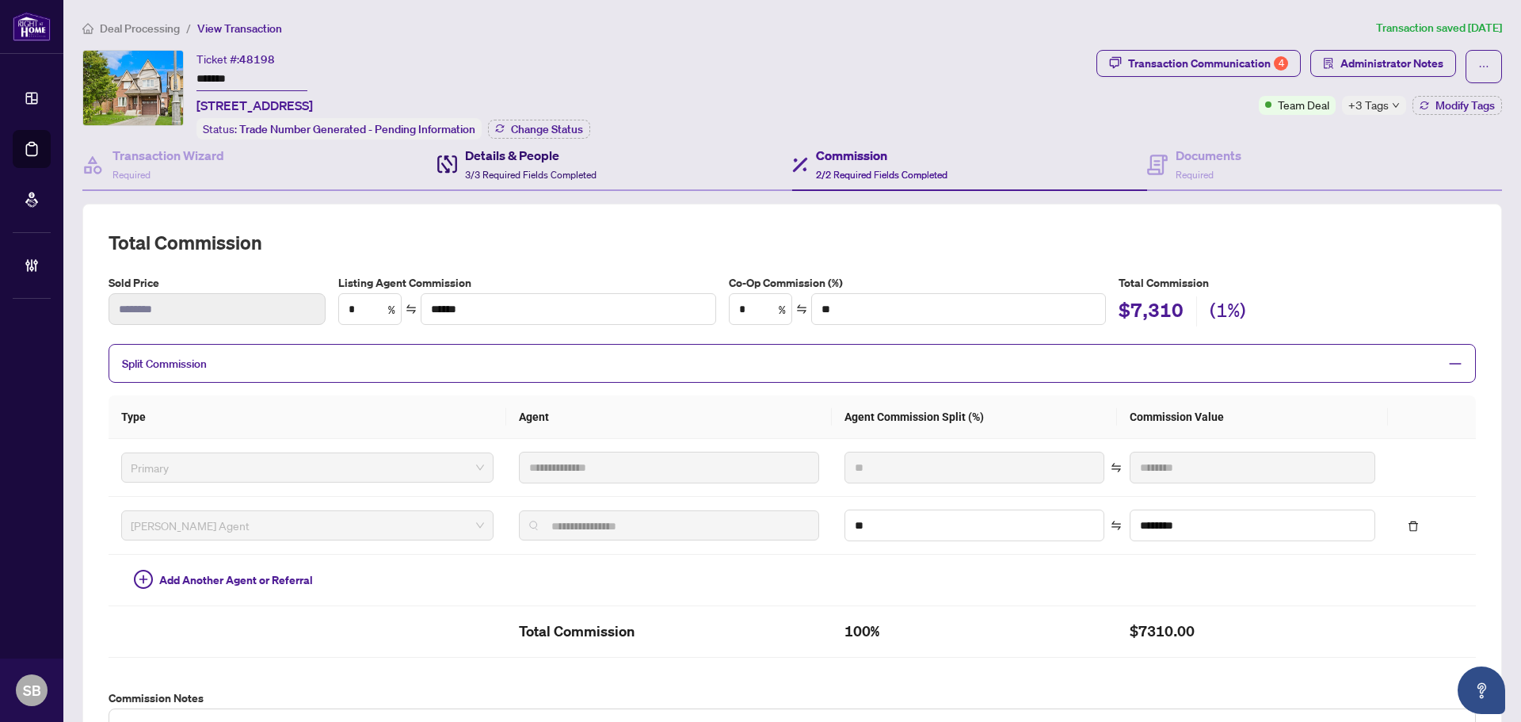
click at [513, 176] on span "3/3 Required Fields Completed" at bounding box center [531, 175] width 132 height 12
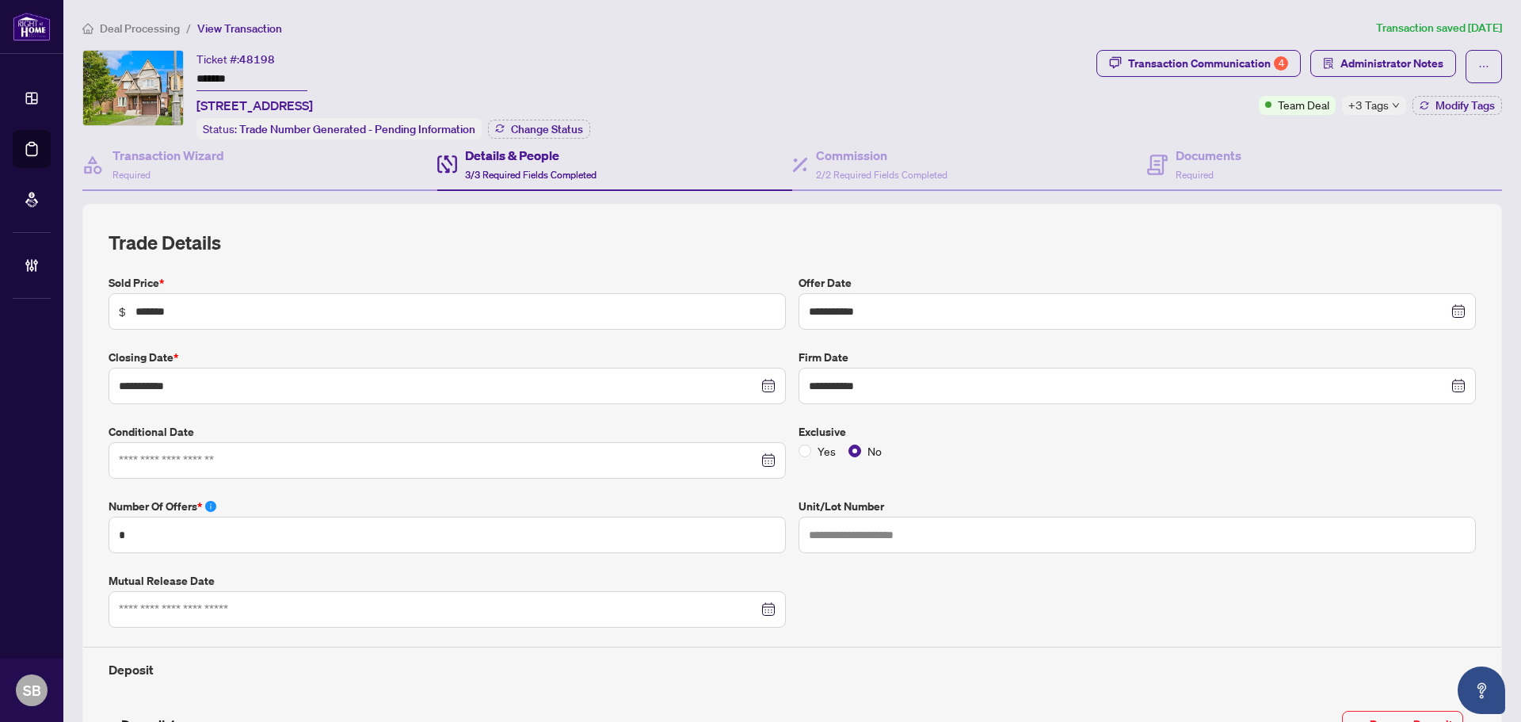
drag, startPoint x: 300, startPoint y: 105, endPoint x: 193, endPoint y: 105, distance: 107.0
click at [193, 105] on div "Ticket #: 48198 ******* 140 Norland Circ, Oshawa, Ontario L1L 0A7, Canada Statu…" at bounding box center [586, 95] width 1008 height 90
click at [1259, 63] on div "Transaction Communication 4" at bounding box center [1208, 63] width 160 height 25
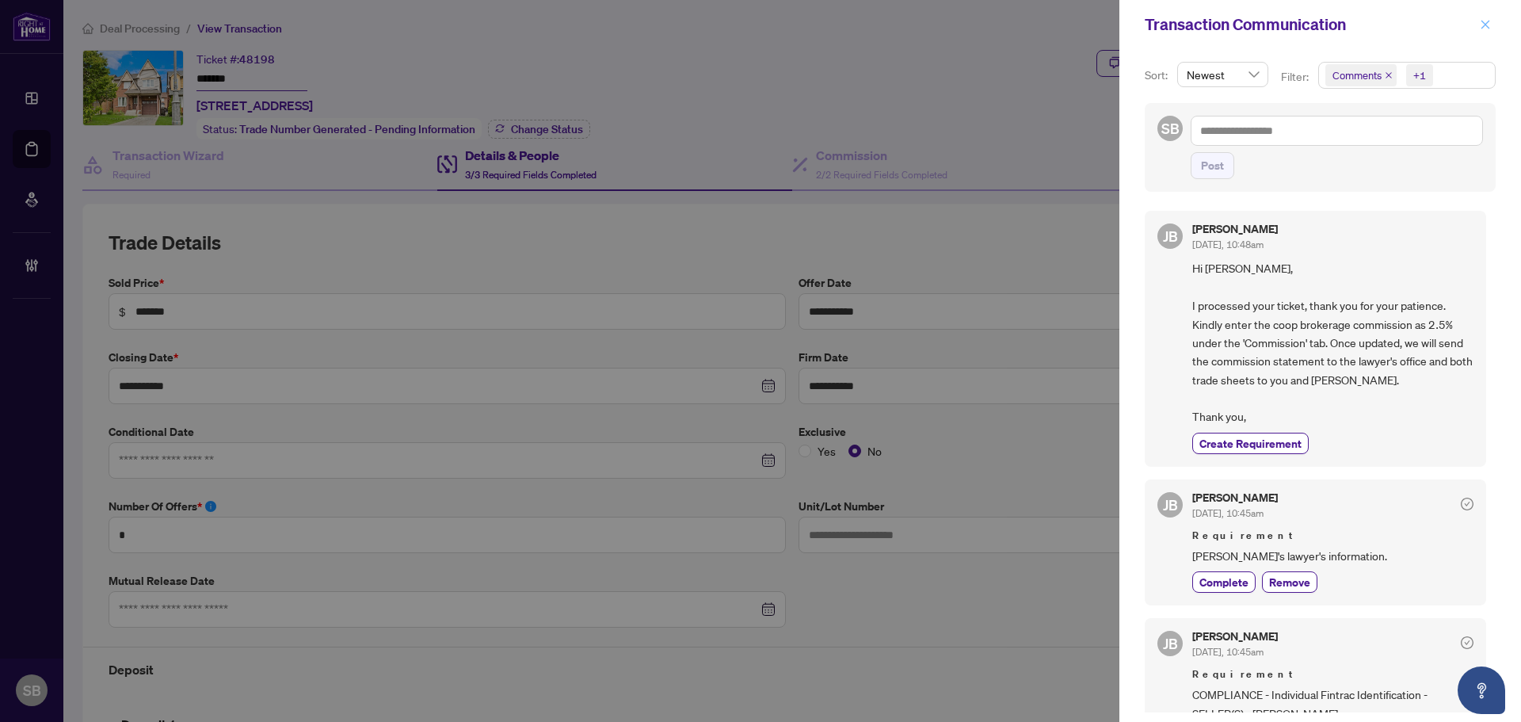
click at [1486, 29] on icon "close" at bounding box center [1485, 24] width 11 height 11
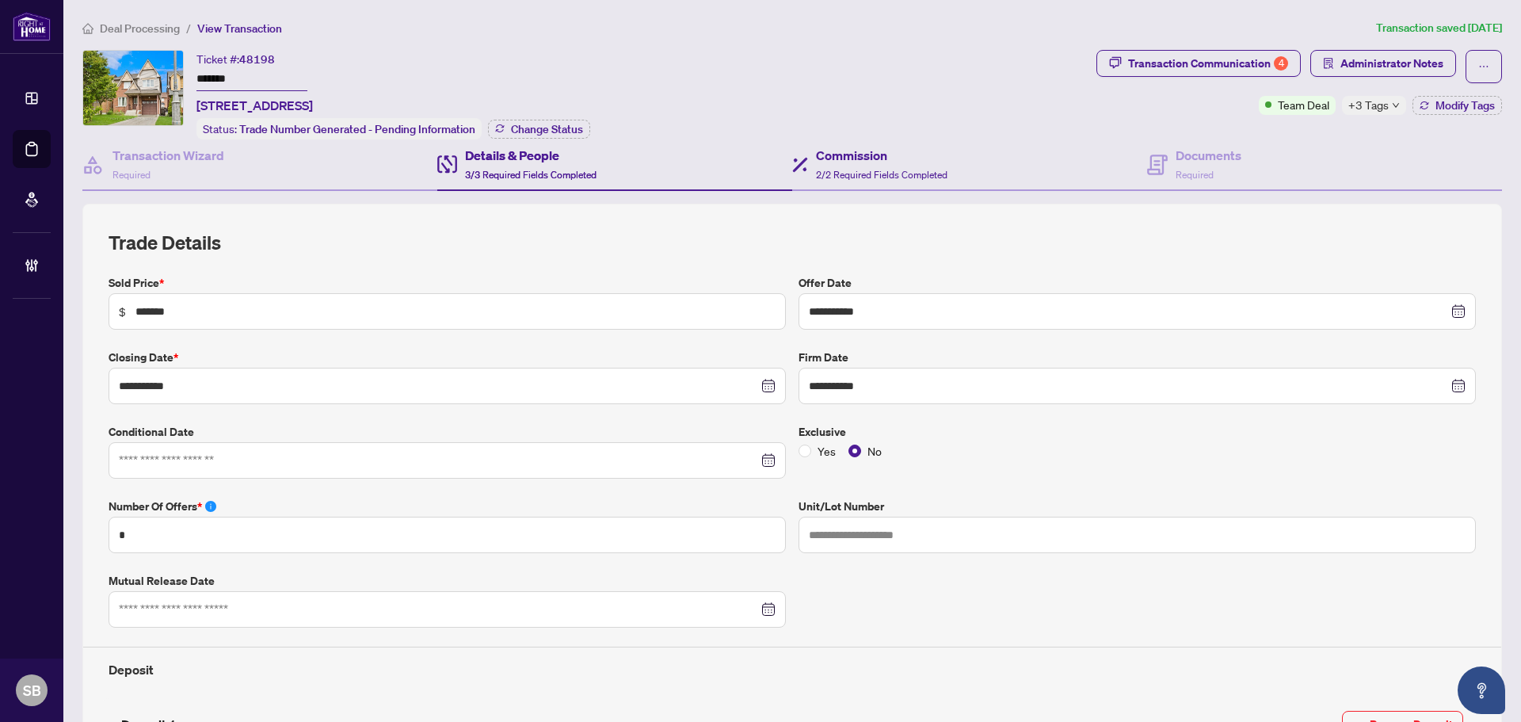
drag, startPoint x: 846, startPoint y: 158, endPoint x: 1046, endPoint y: 168, distance: 199.9
click at [846, 158] on h4 "Commission" at bounding box center [882, 155] width 132 height 19
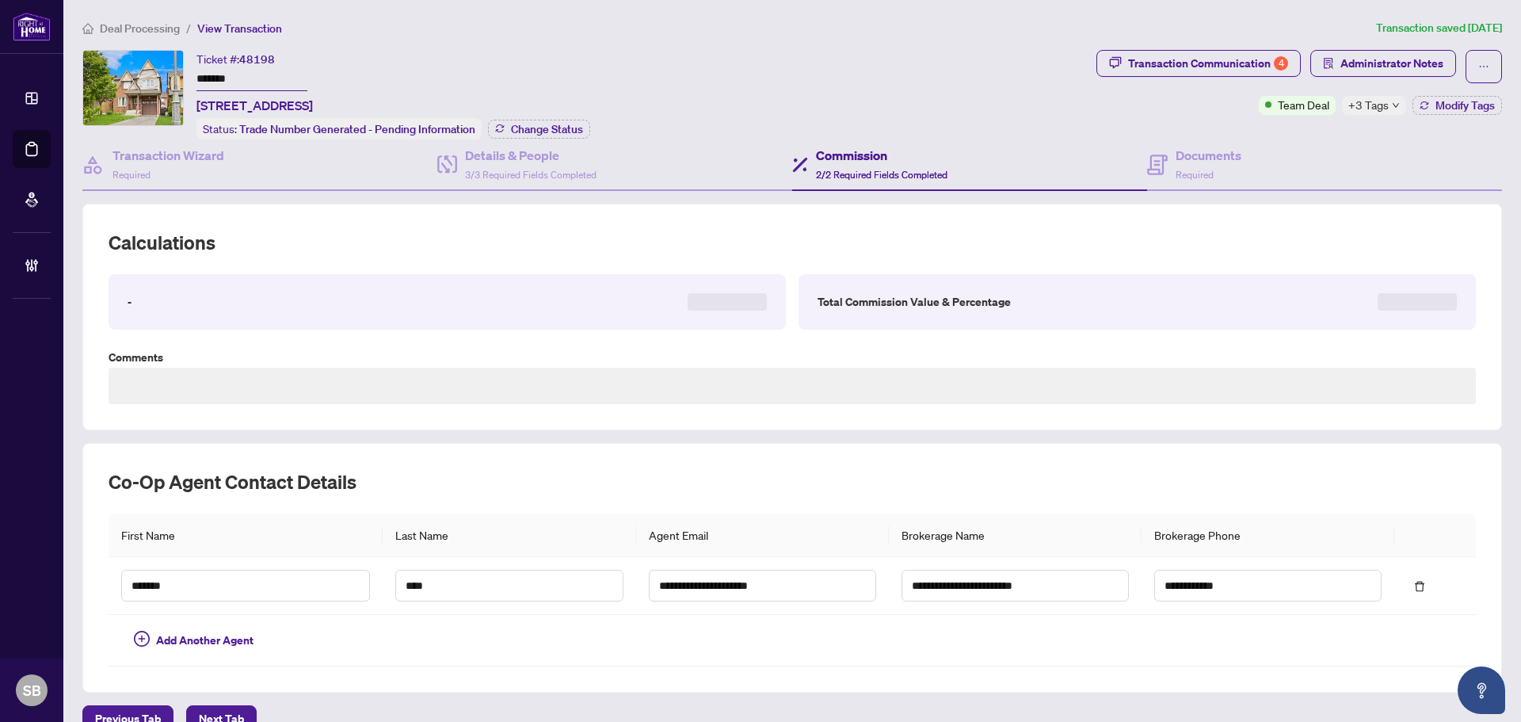
type textarea "**********"
click at [1181, 170] on span "Required" at bounding box center [1195, 175] width 38 height 12
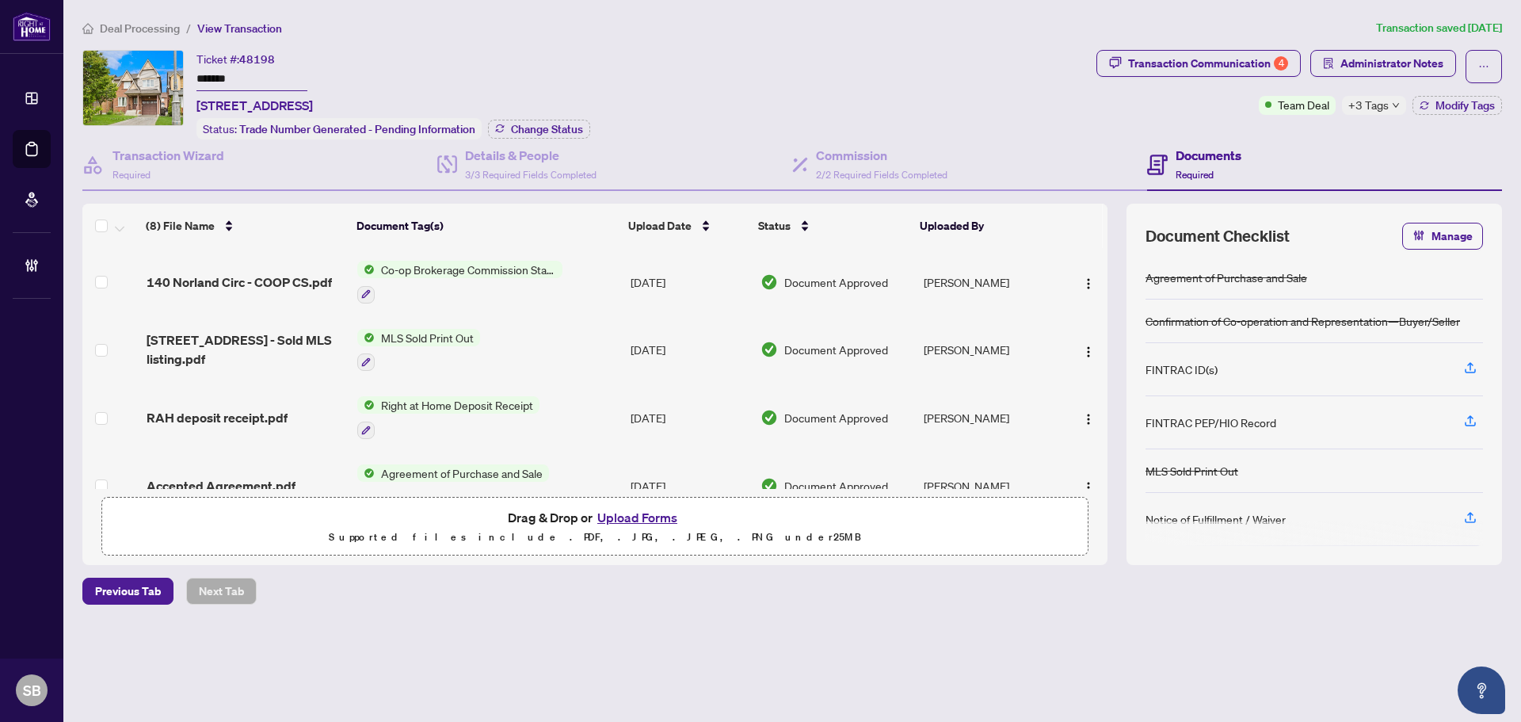
click at [135, 33] on span "Deal Processing" at bounding box center [140, 28] width 80 height 14
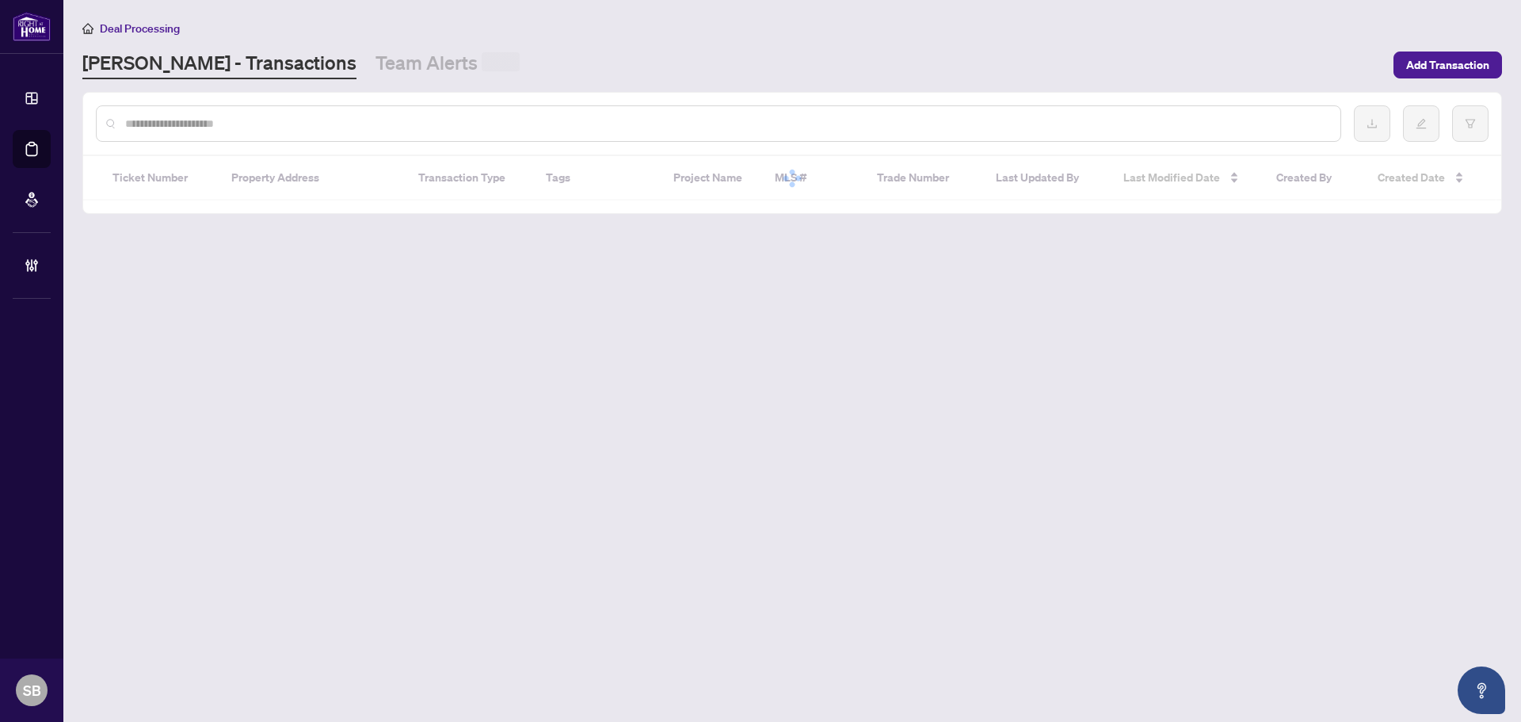
click at [304, 122] on input "text" at bounding box center [726, 123] width 1203 height 17
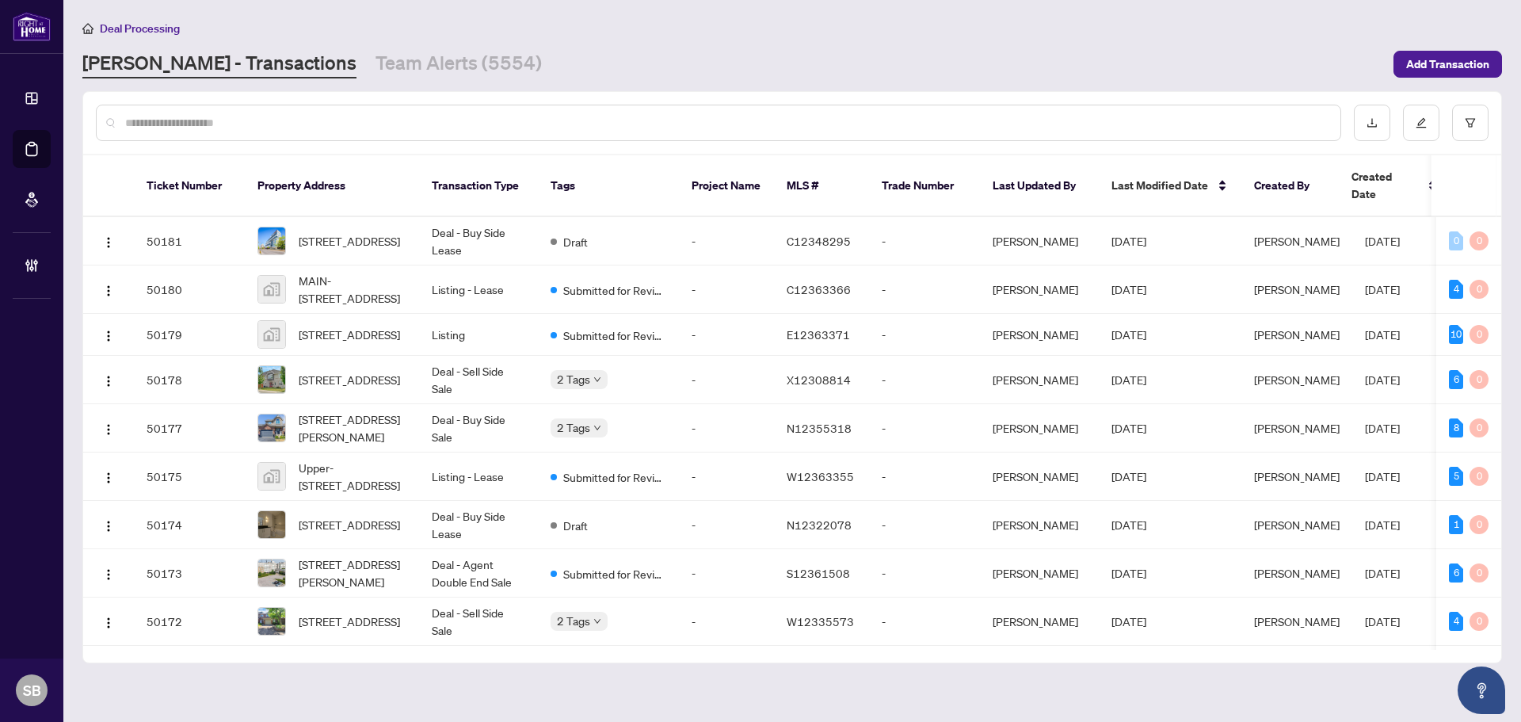
paste input "*********"
type input "*********"
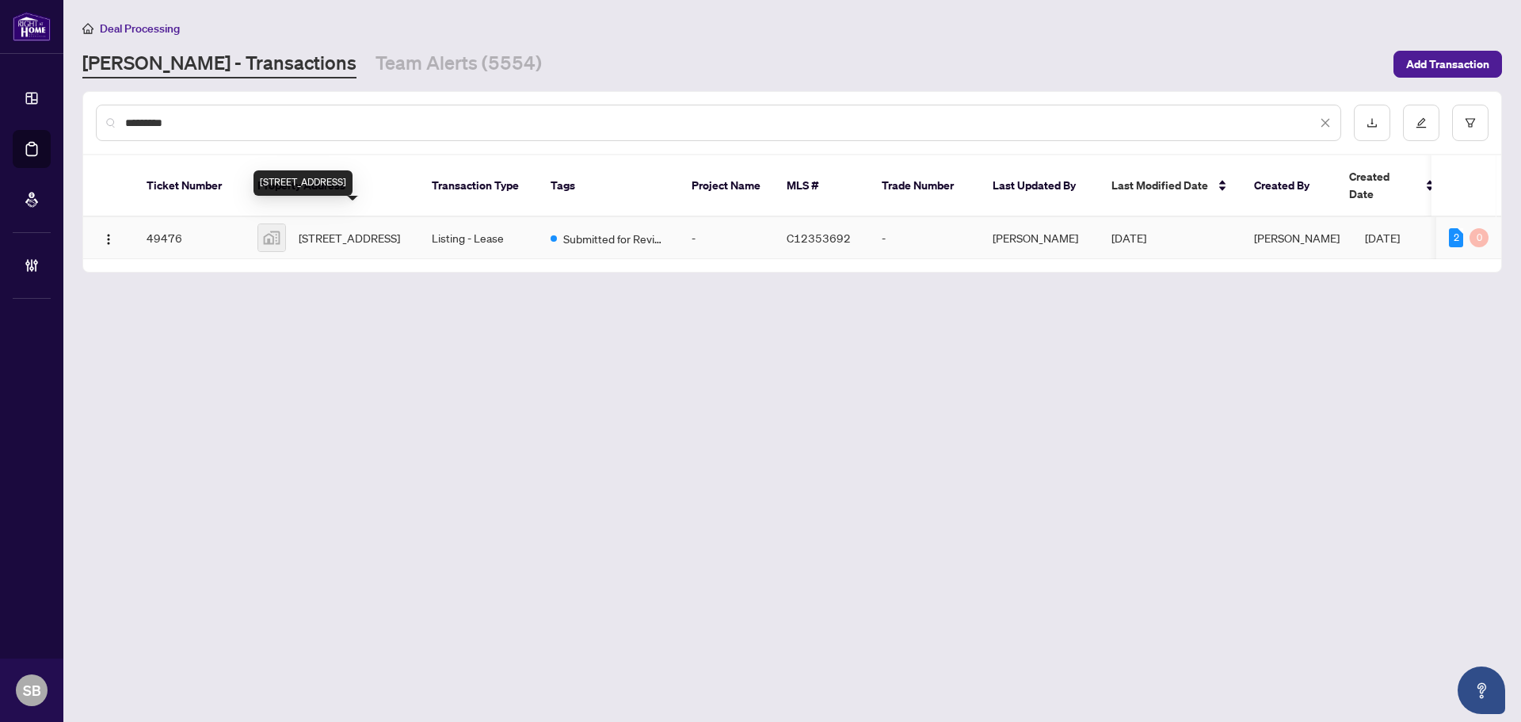
drag, startPoint x: 362, startPoint y: 230, endPoint x: 359, endPoint y: 222, distance: 8.5
click at [359, 229] on span "705-12 Bonnycastle St, Toronto, Ontario M5A 0C8, Canada" at bounding box center [349, 237] width 101 height 17
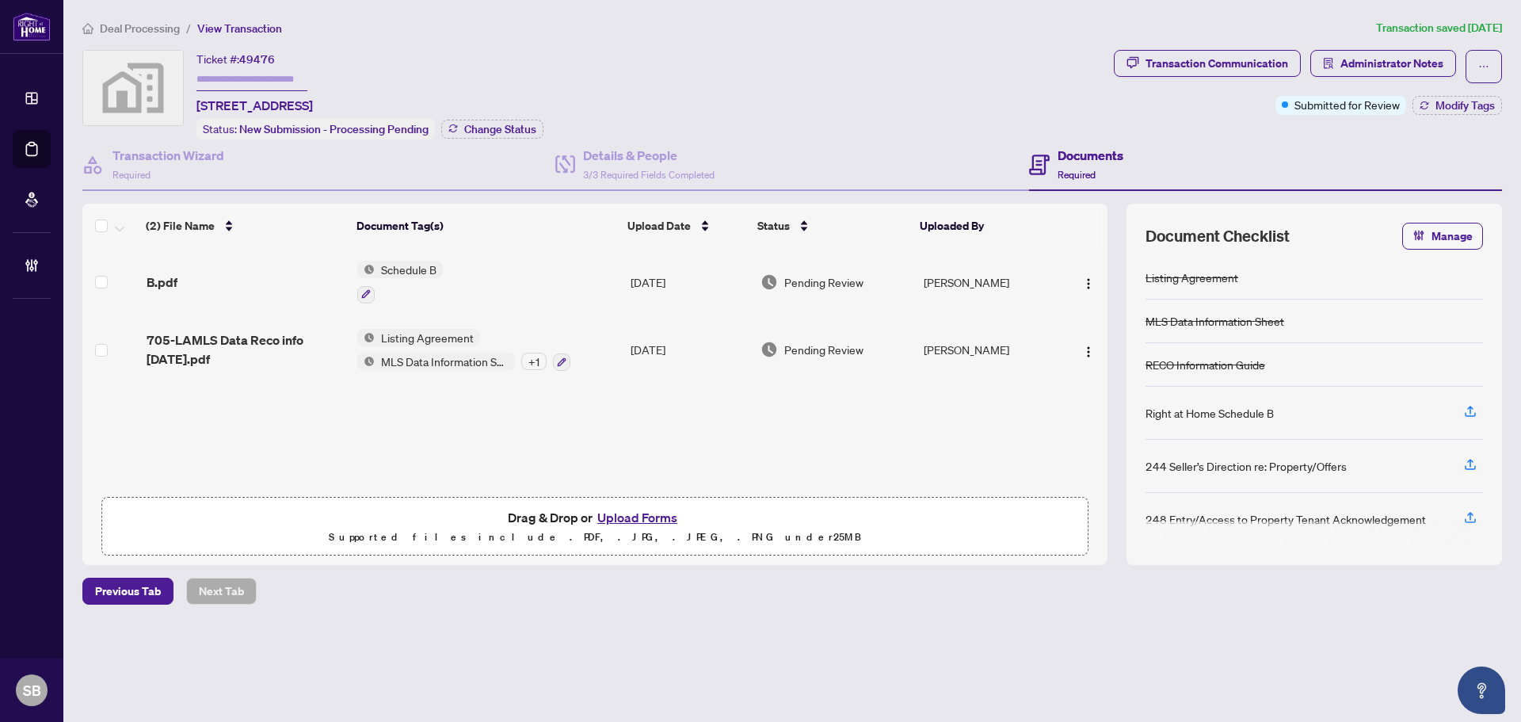
click at [680, 345] on td "Aug/20/2025" at bounding box center [689, 350] width 131 height 68
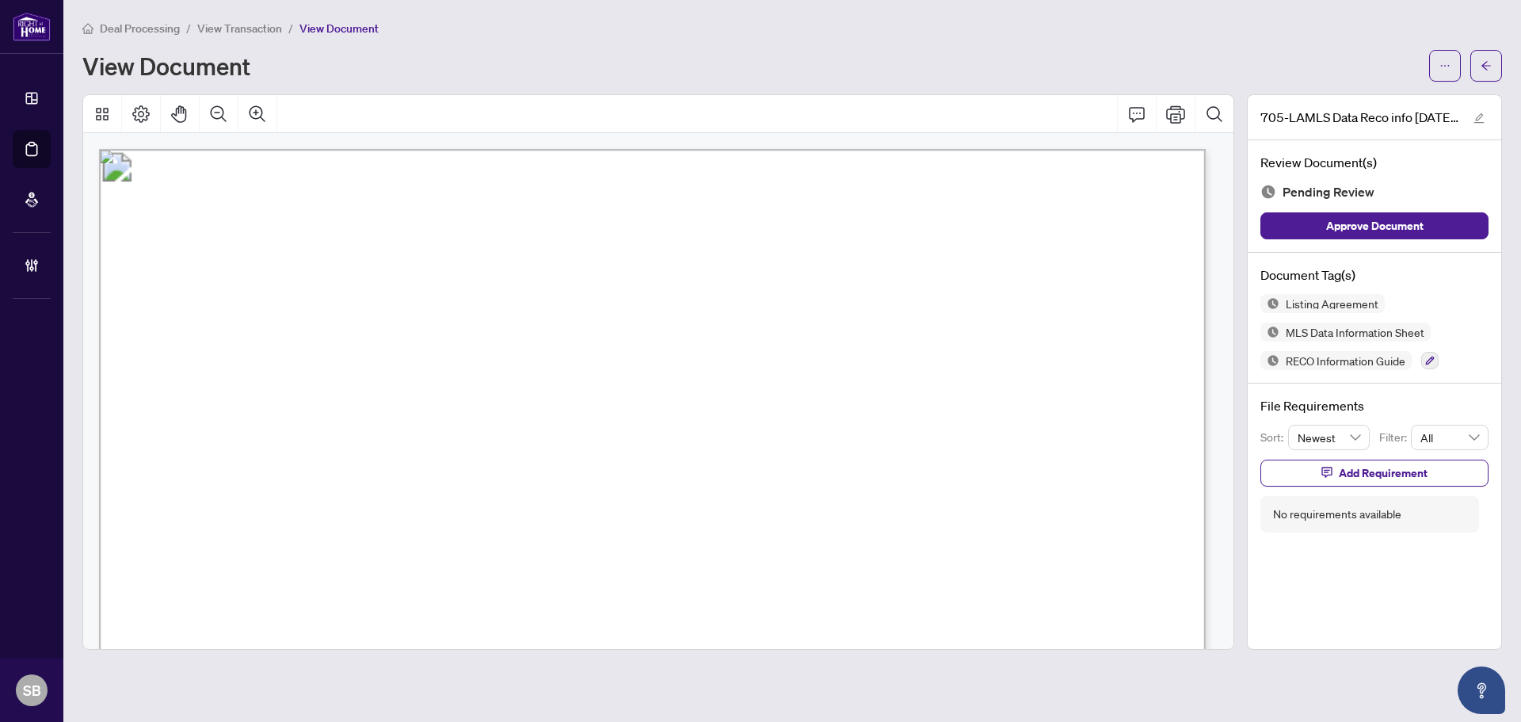
click at [1131, 40] on div "Deal Processing / View Transaction / View Document View Document" at bounding box center [792, 50] width 1420 height 63
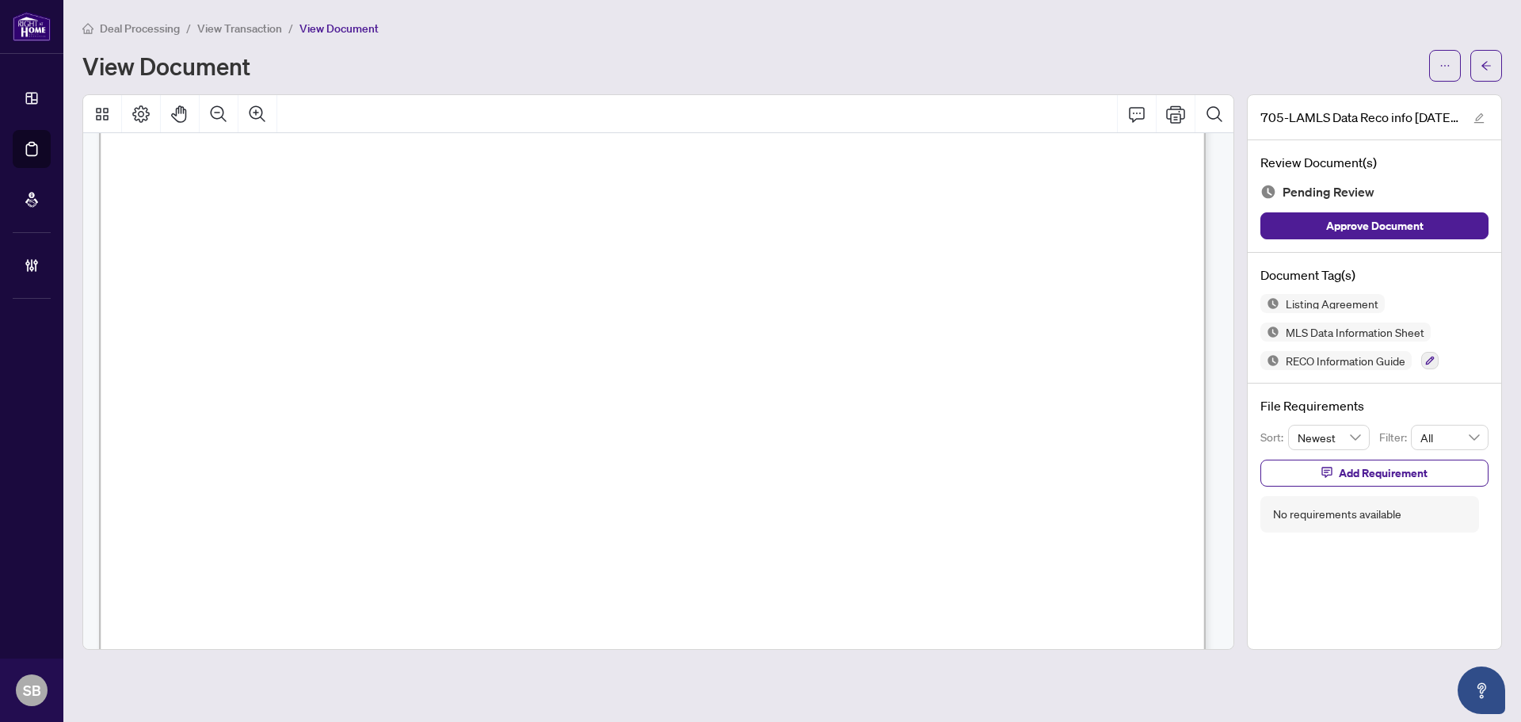
scroll to position [792, 0]
click at [222, 113] on icon "Zoom Out" at bounding box center [218, 114] width 19 height 19
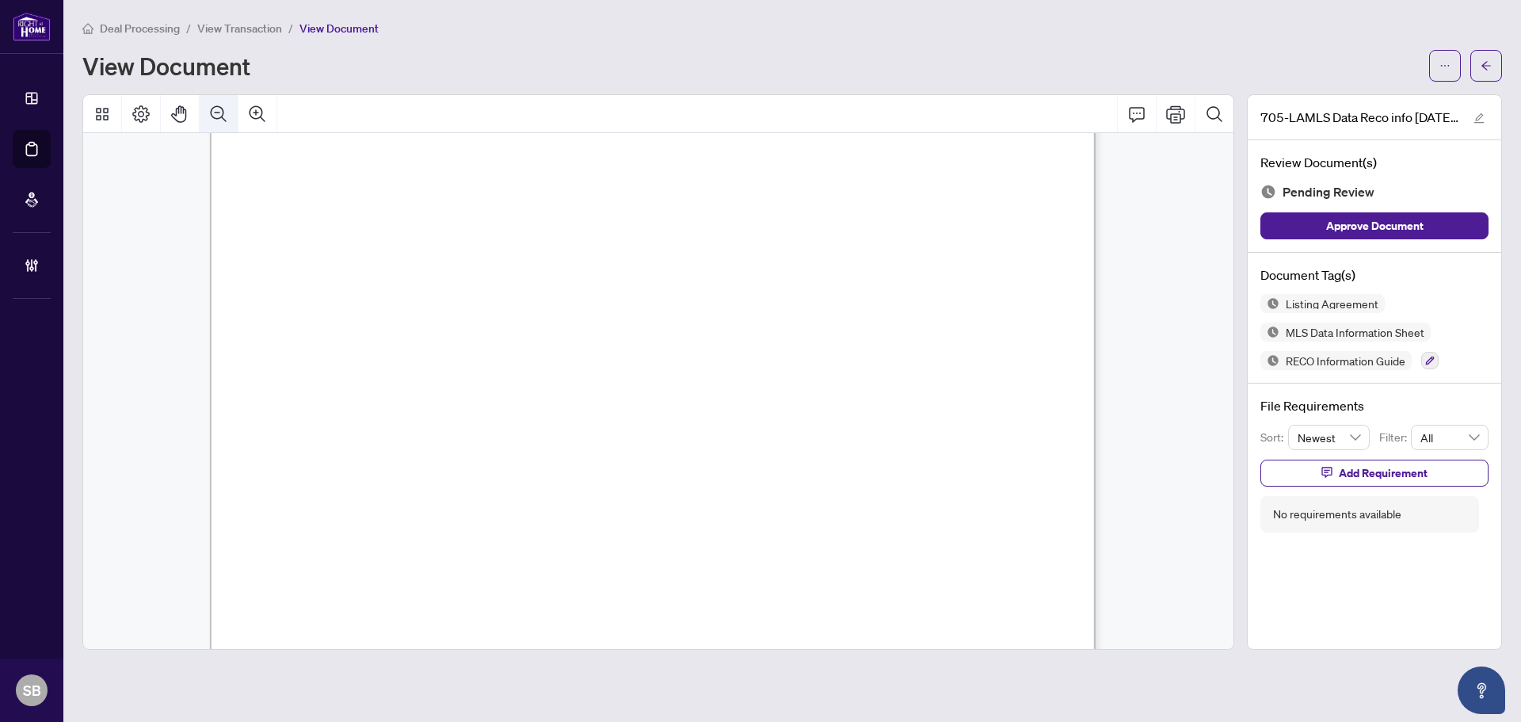
click at [222, 113] on icon "Zoom Out" at bounding box center [218, 114] width 19 height 19
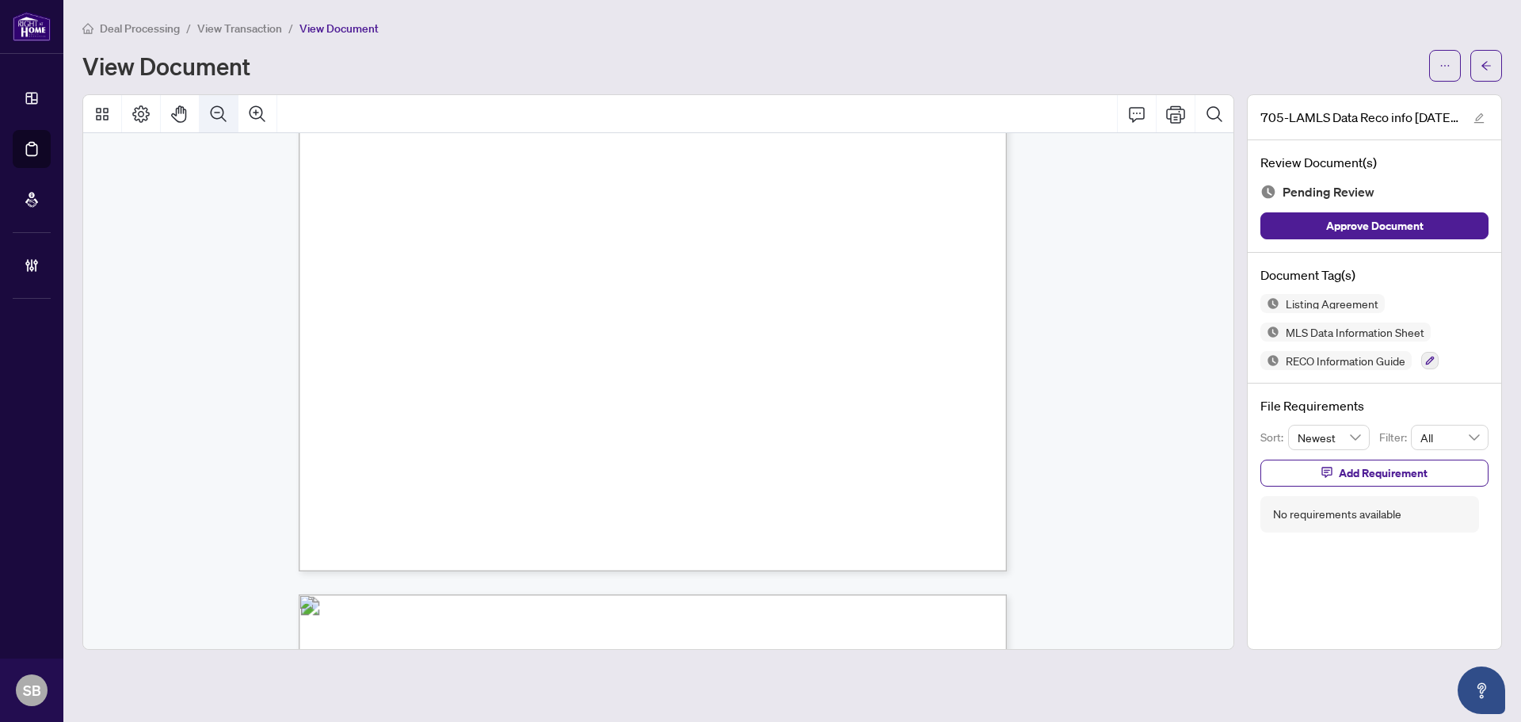
click at [224, 112] on icon "Zoom Out" at bounding box center [218, 114] width 19 height 19
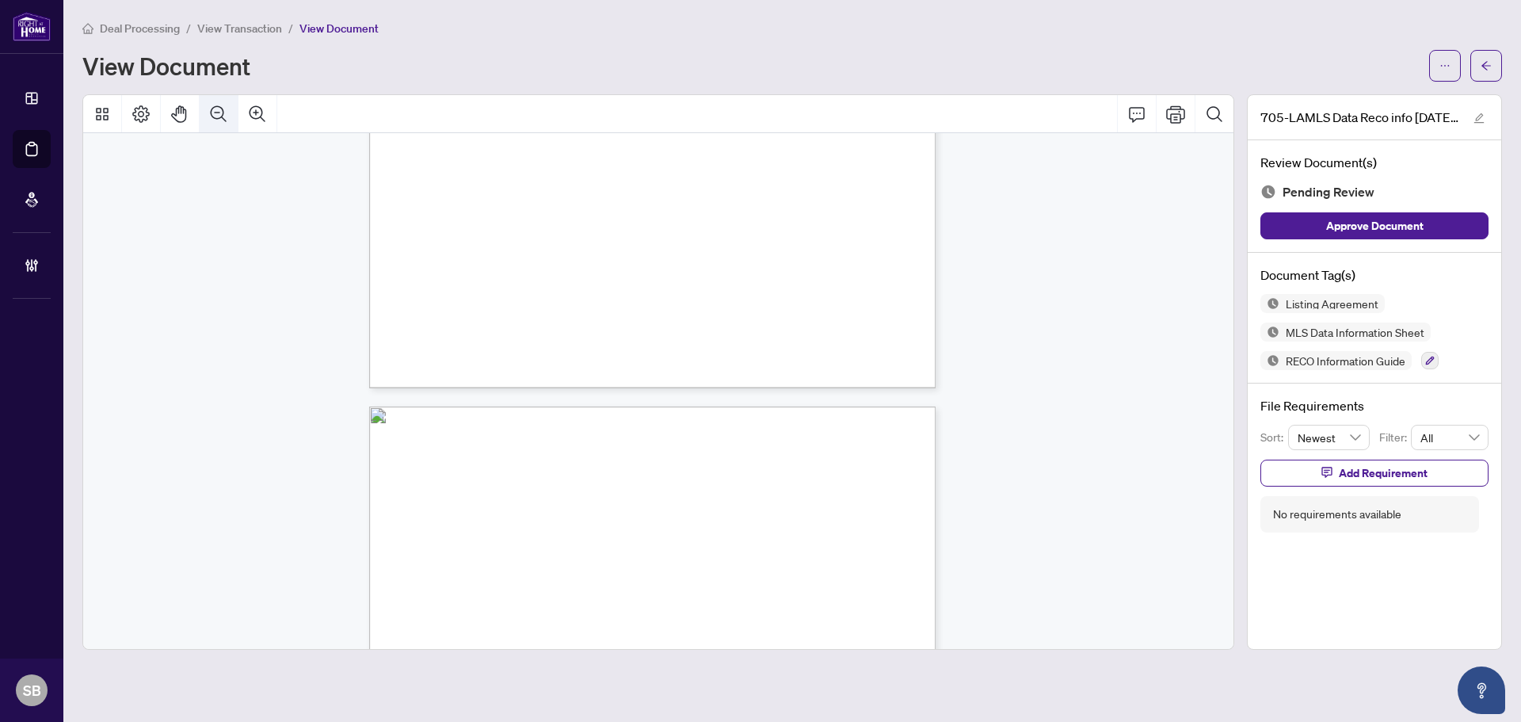
scroll to position [388, 0]
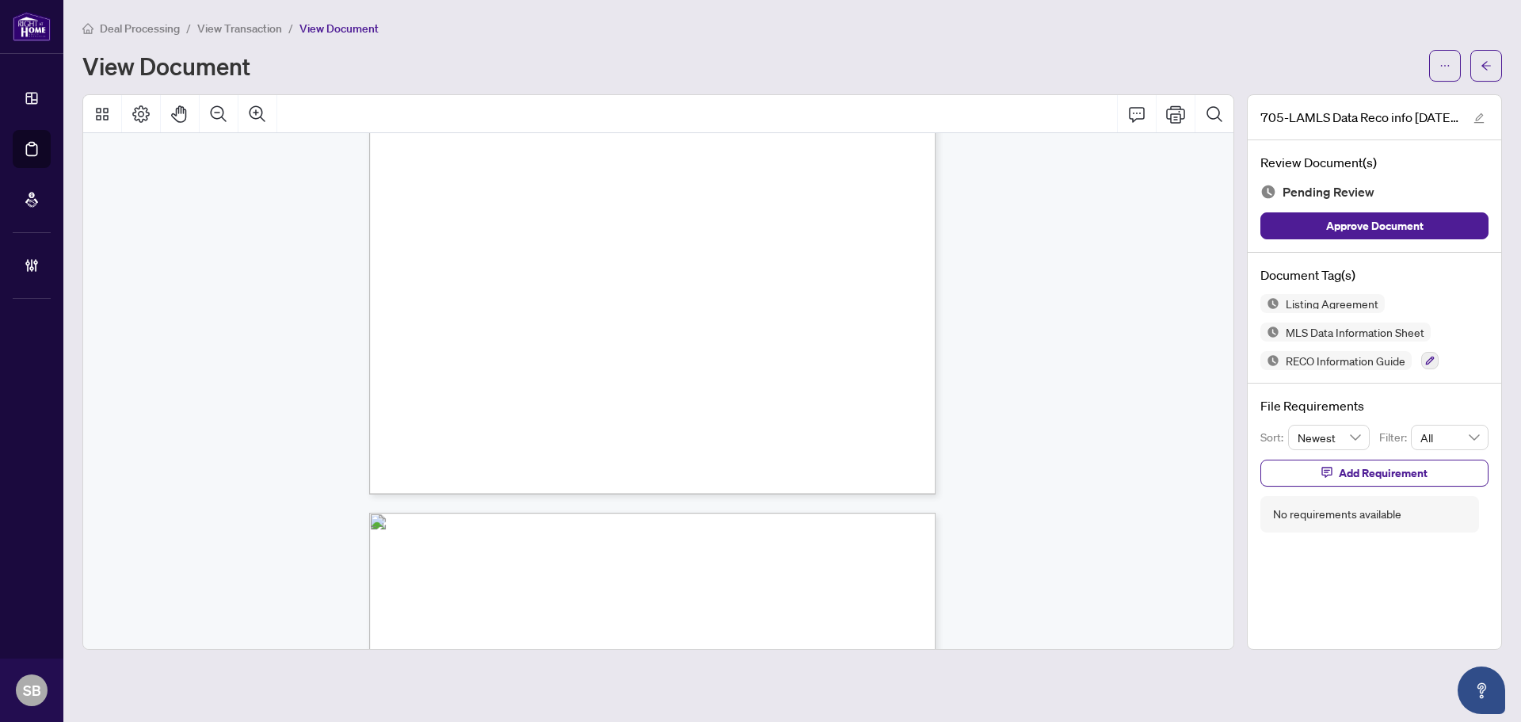
drag, startPoint x: 1084, startPoint y: 51, endPoint x: 1058, endPoint y: 70, distance: 31.9
click at [1088, 48] on div "Deal Processing / View Transaction / View Document View Document" at bounding box center [792, 50] width 1420 height 63
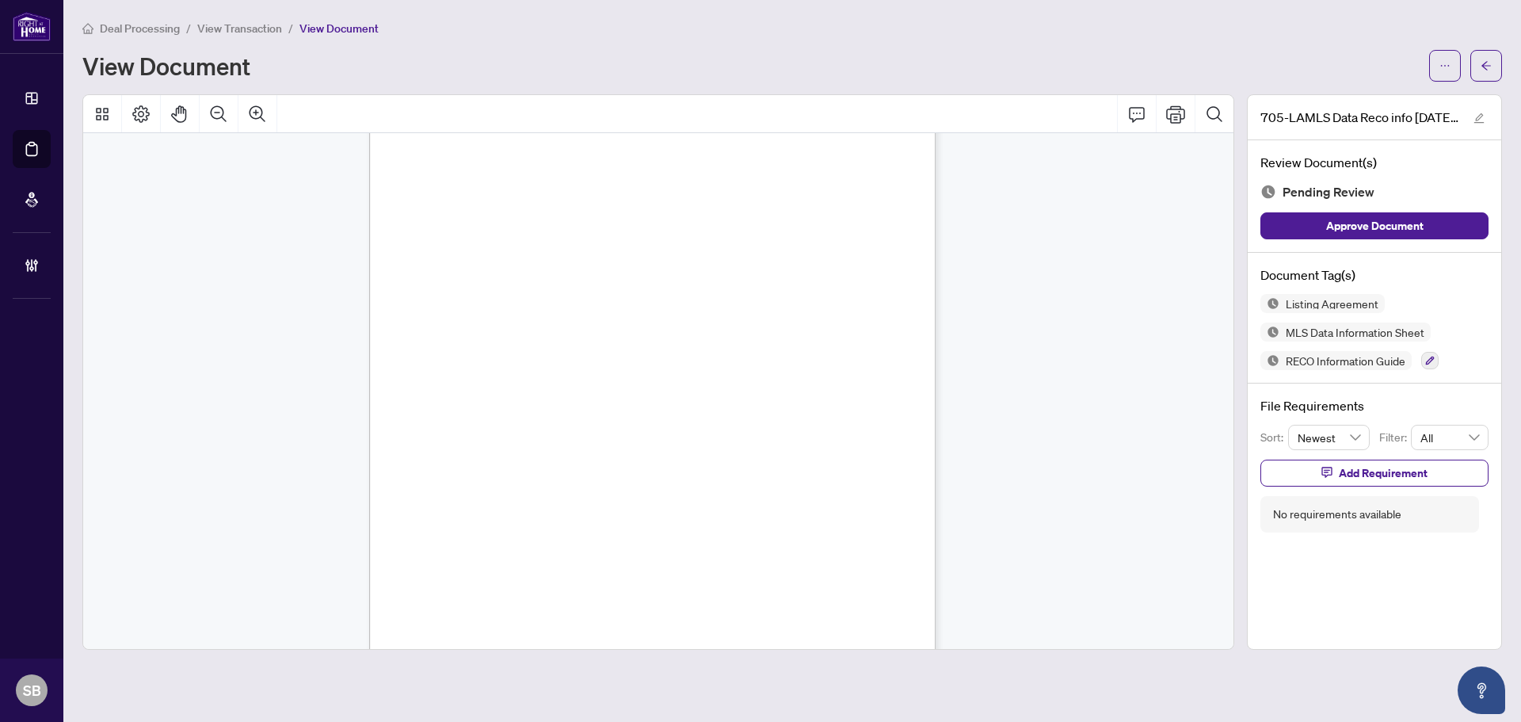
scroll to position [4112, 0]
click at [221, 120] on icon "Zoom Out" at bounding box center [218, 114] width 19 height 19
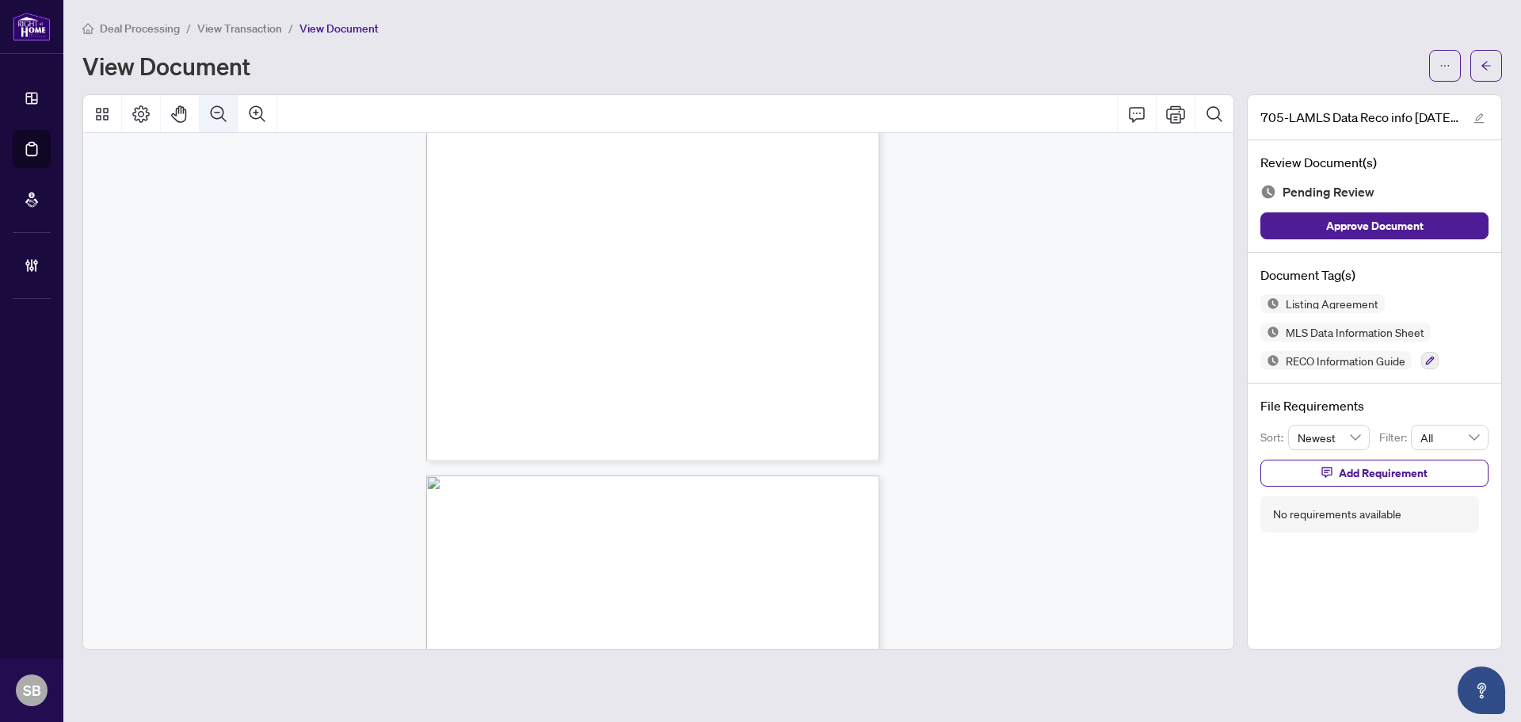
click at [221, 120] on icon "Zoom Out" at bounding box center [218, 114] width 19 height 19
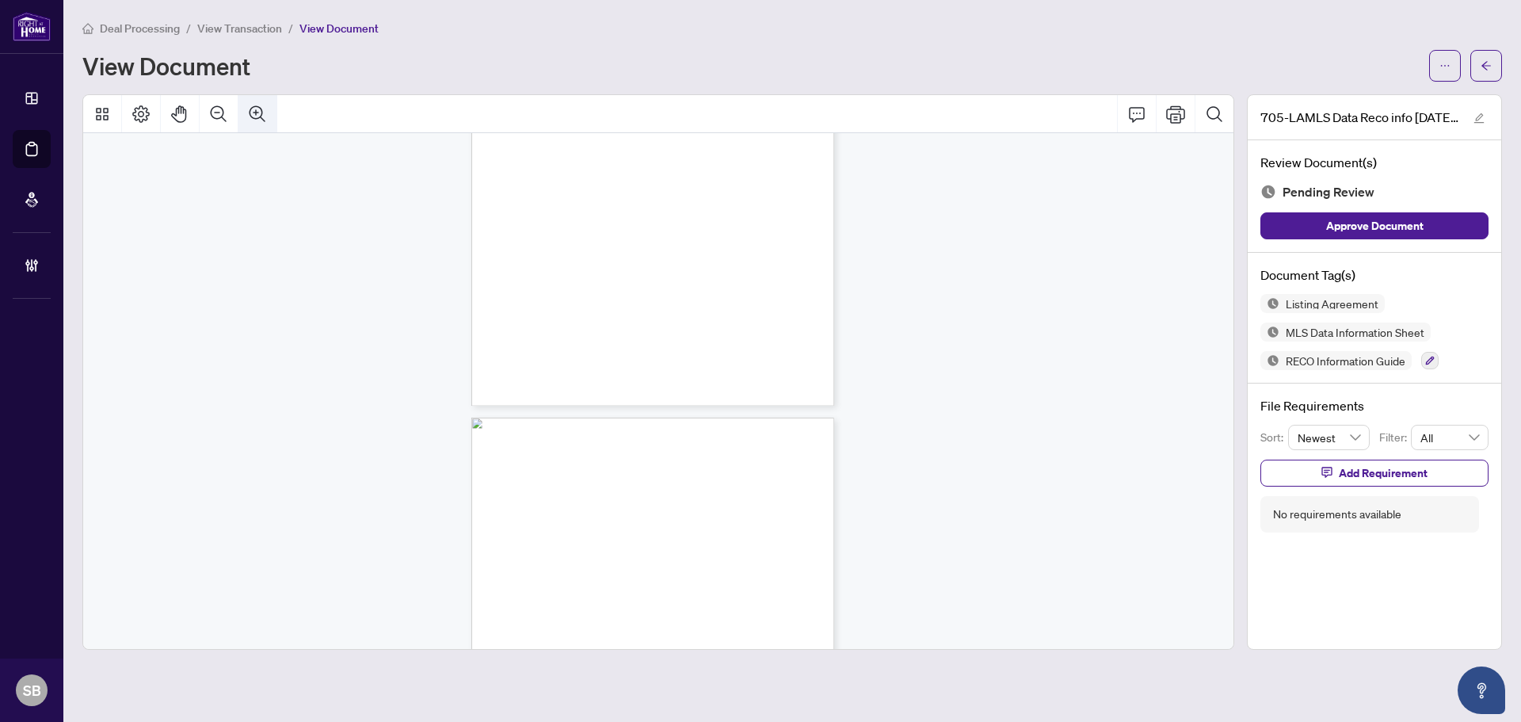
click at [269, 105] on button "Zoom In" at bounding box center [257, 114] width 38 height 38
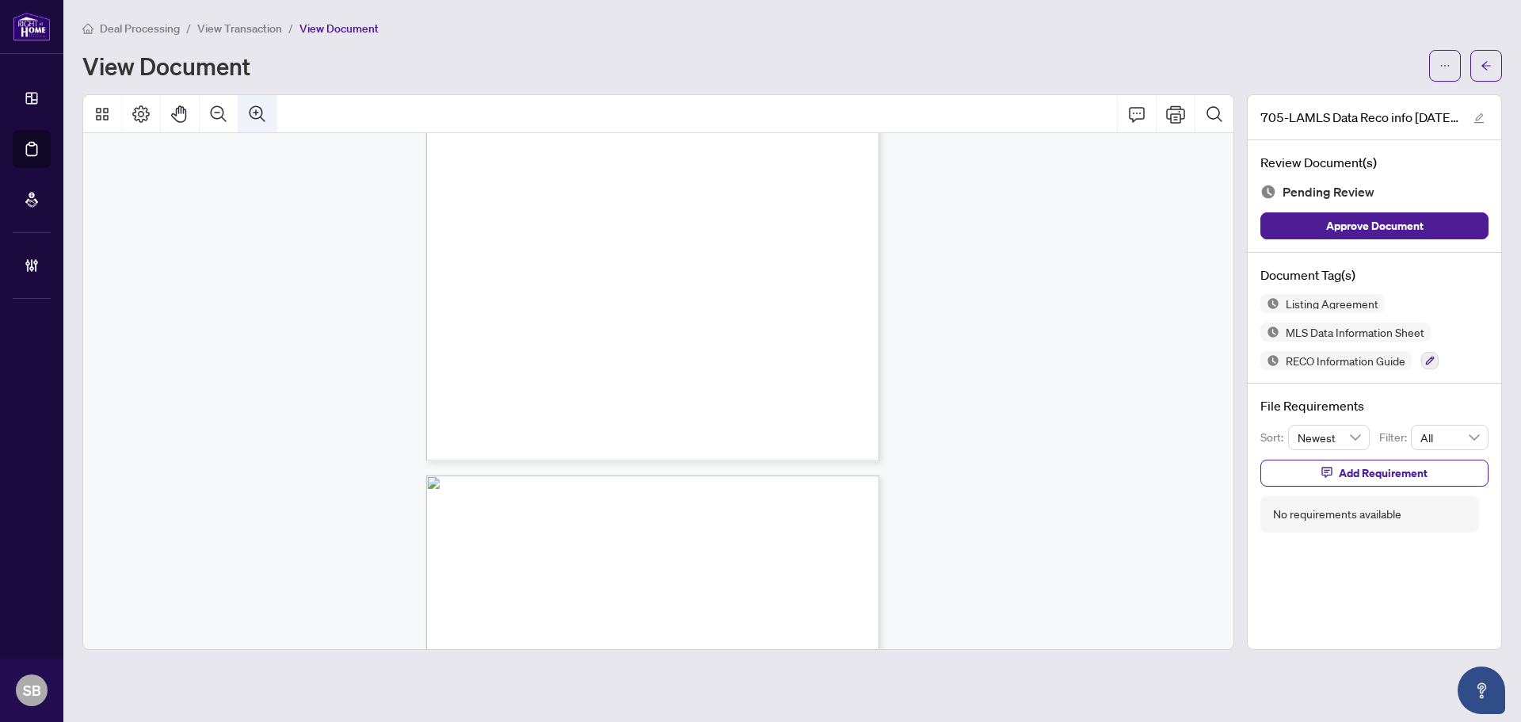
click at [269, 105] on button "Zoom In" at bounding box center [257, 114] width 38 height 38
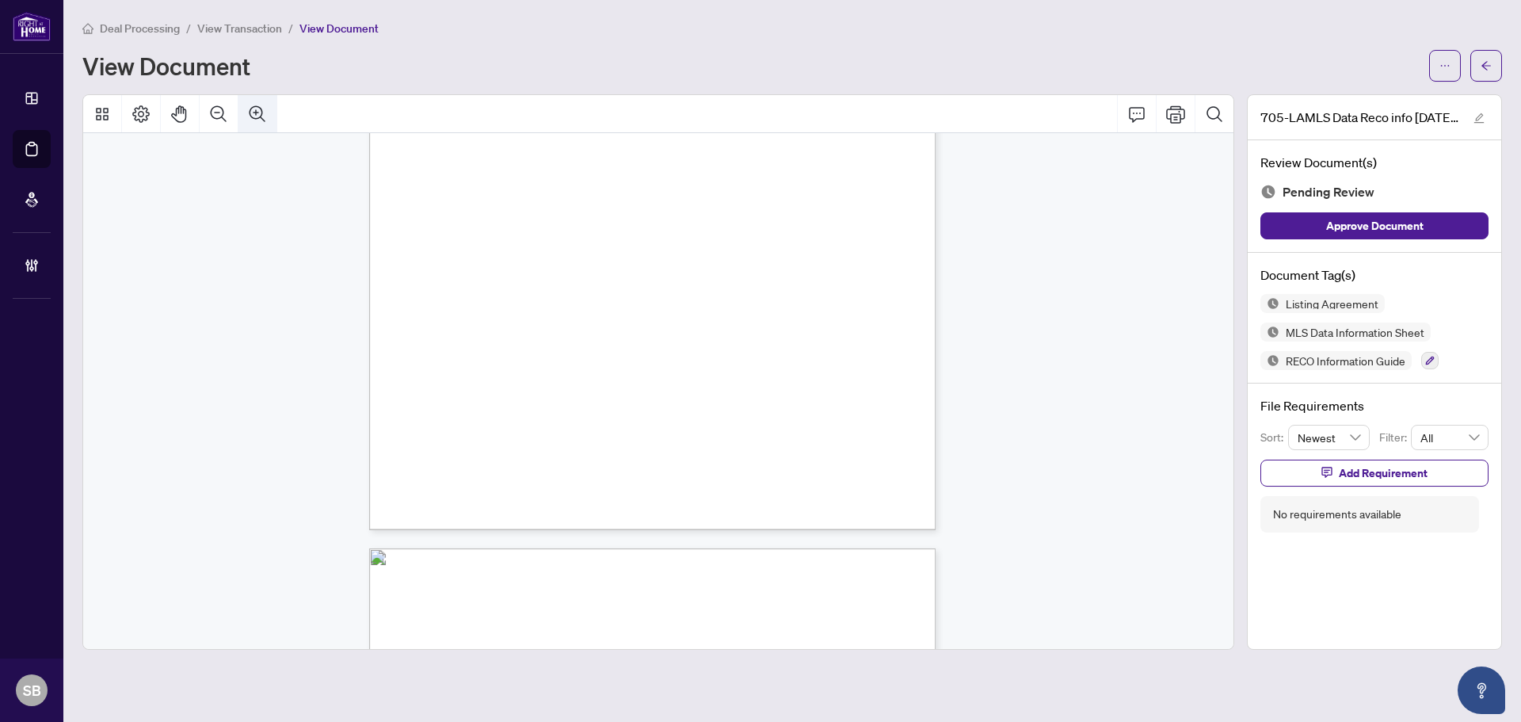
click at [269, 105] on button "Zoom In" at bounding box center [257, 114] width 38 height 38
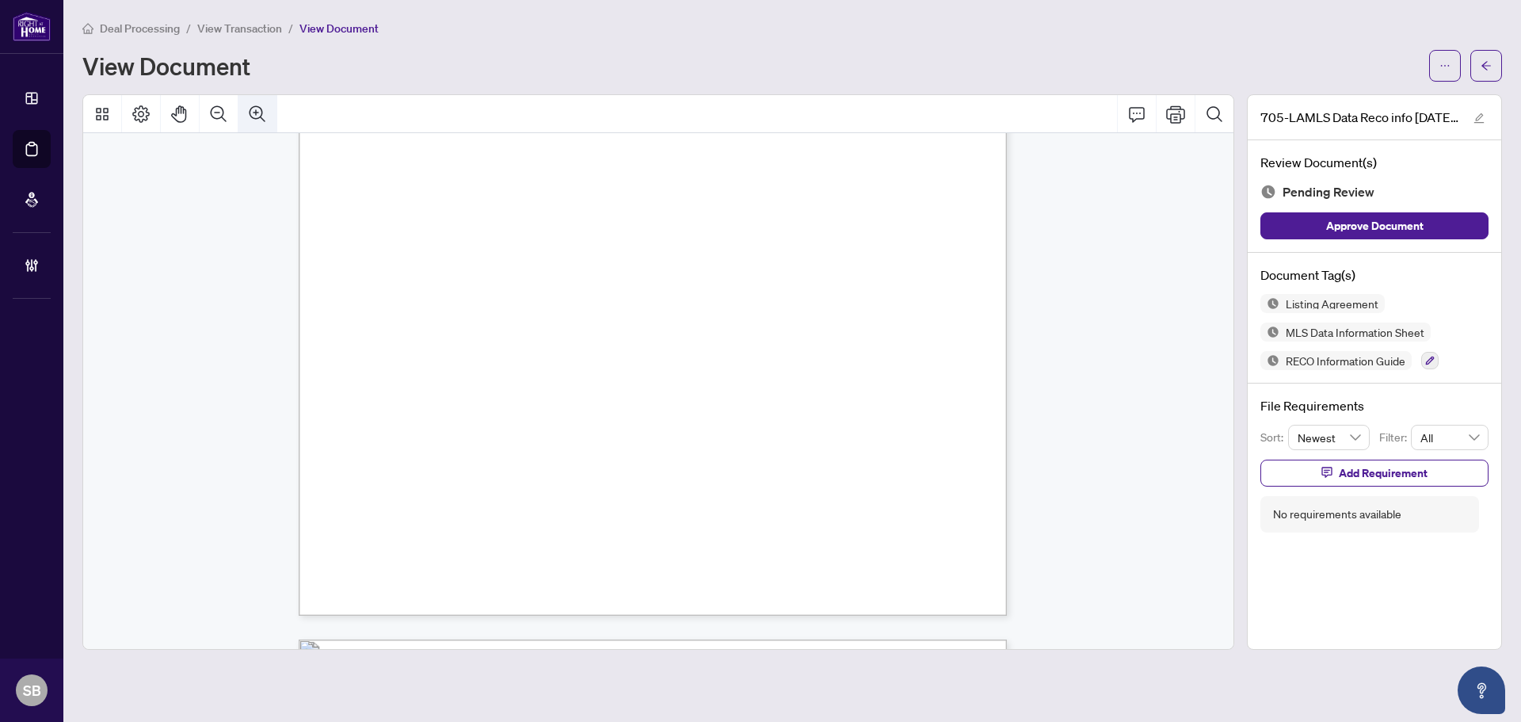
click at [269, 105] on button "Zoom In" at bounding box center [257, 114] width 38 height 38
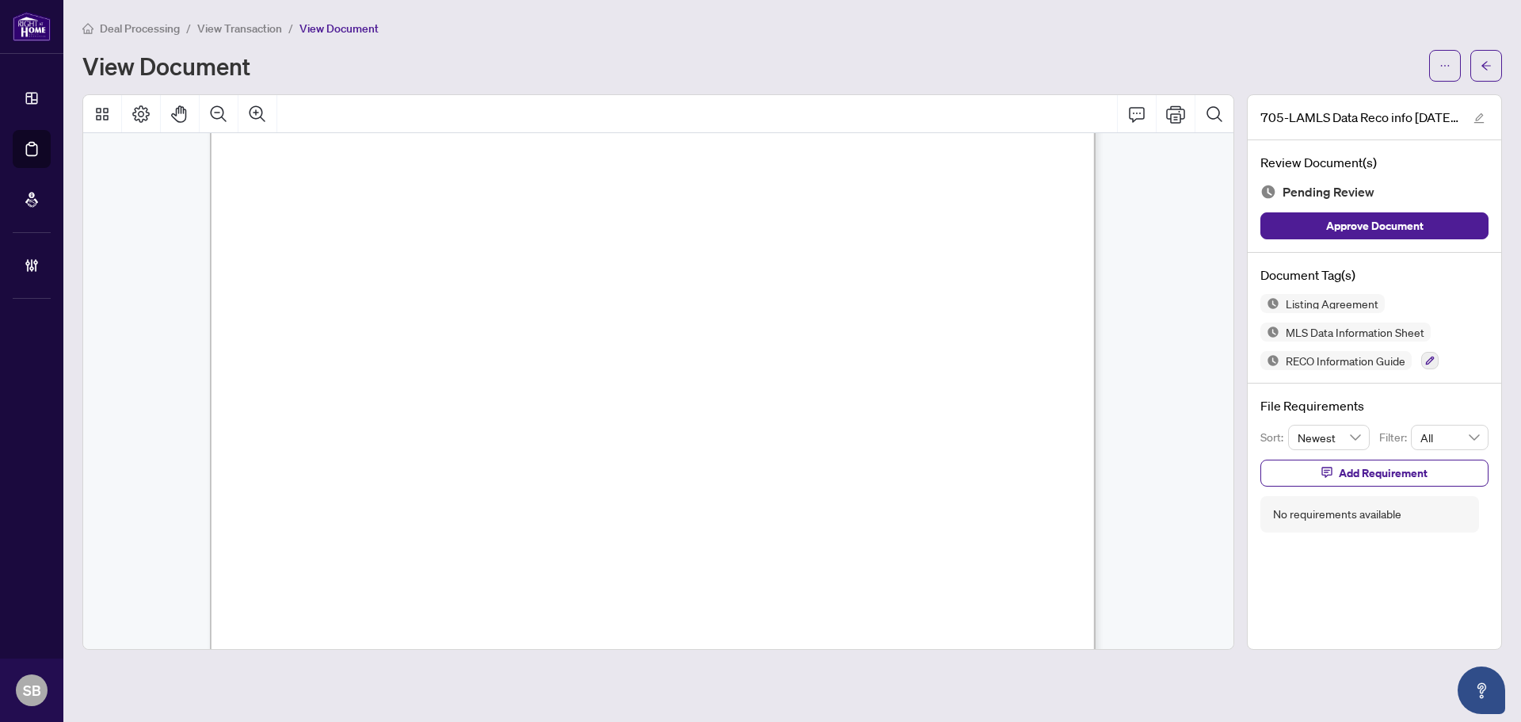
scroll to position [35246, 0]
click at [1433, 361] on icon "button" at bounding box center [1430, 361] width 10 height 10
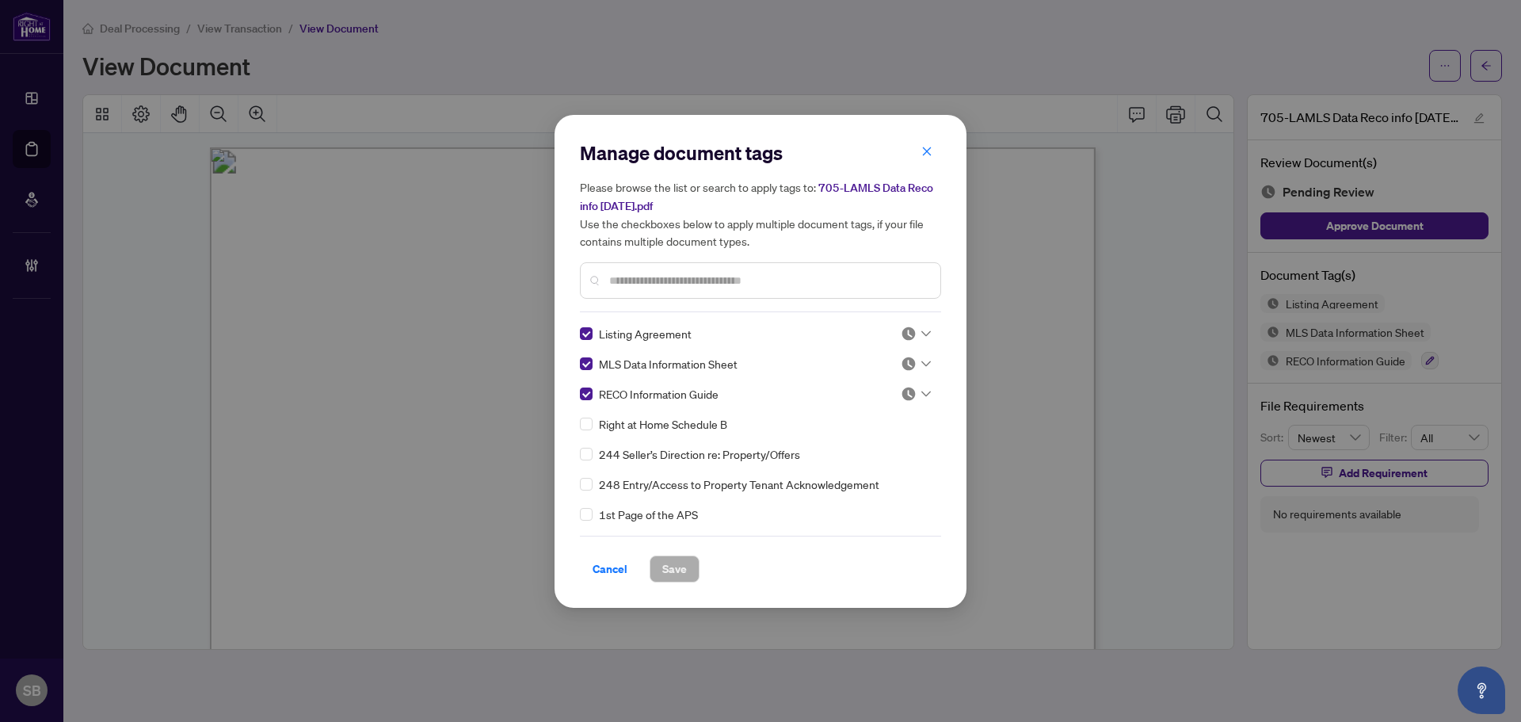
click at [924, 322] on div "Manage document tags Please browse the list or search to apply tags to: 705-LAM…" at bounding box center [760, 361] width 361 height 442
click at [925, 330] on icon at bounding box center [926, 333] width 10 height 6
click at [885, 410] on div "Approved" at bounding box center [863, 410] width 101 height 17
click at [921, 364] on icon at bounding box center [926, 363] width 10 height 6
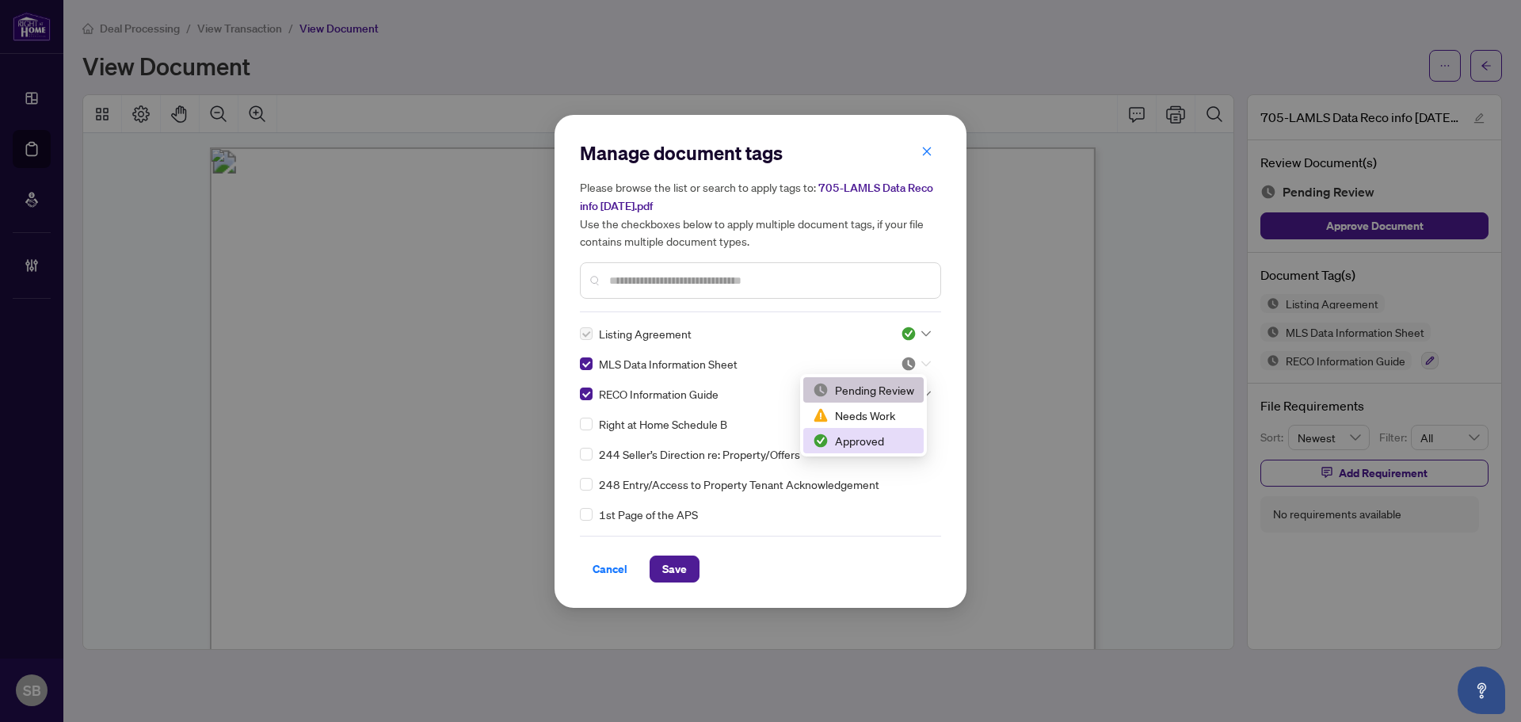
click at [894, 441] on div "Approved" at bounding box center [863, 440] width 101 height 17
drag, startPoint x: 925, startPoint y: 393, endPoint x: 925, endPoint y: 406, distance: 12.7
click at [925, 392] on icon at bounding box center [926, 394] width 10 height 6
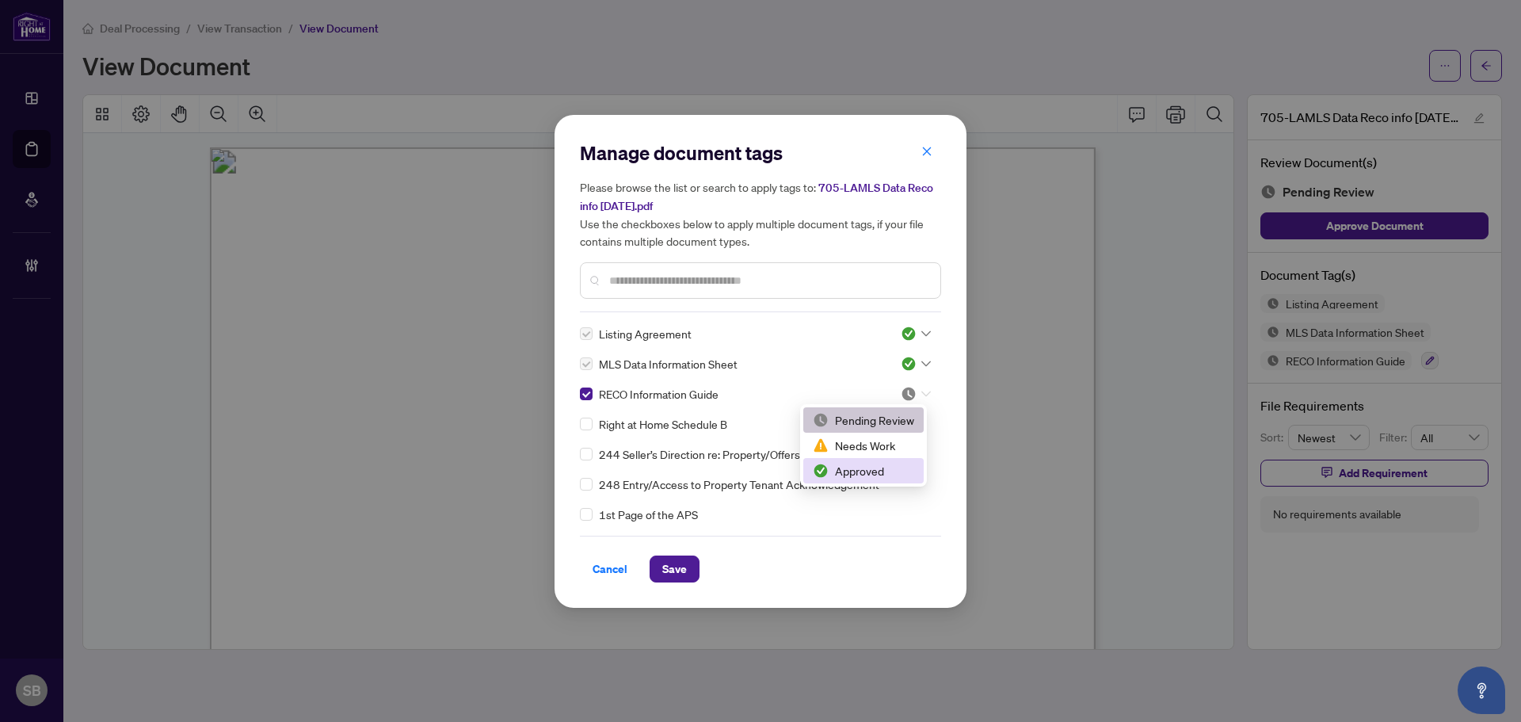
click at [893, 473] on div "Approved" at bounding box center [863, 470] width 101 height 17
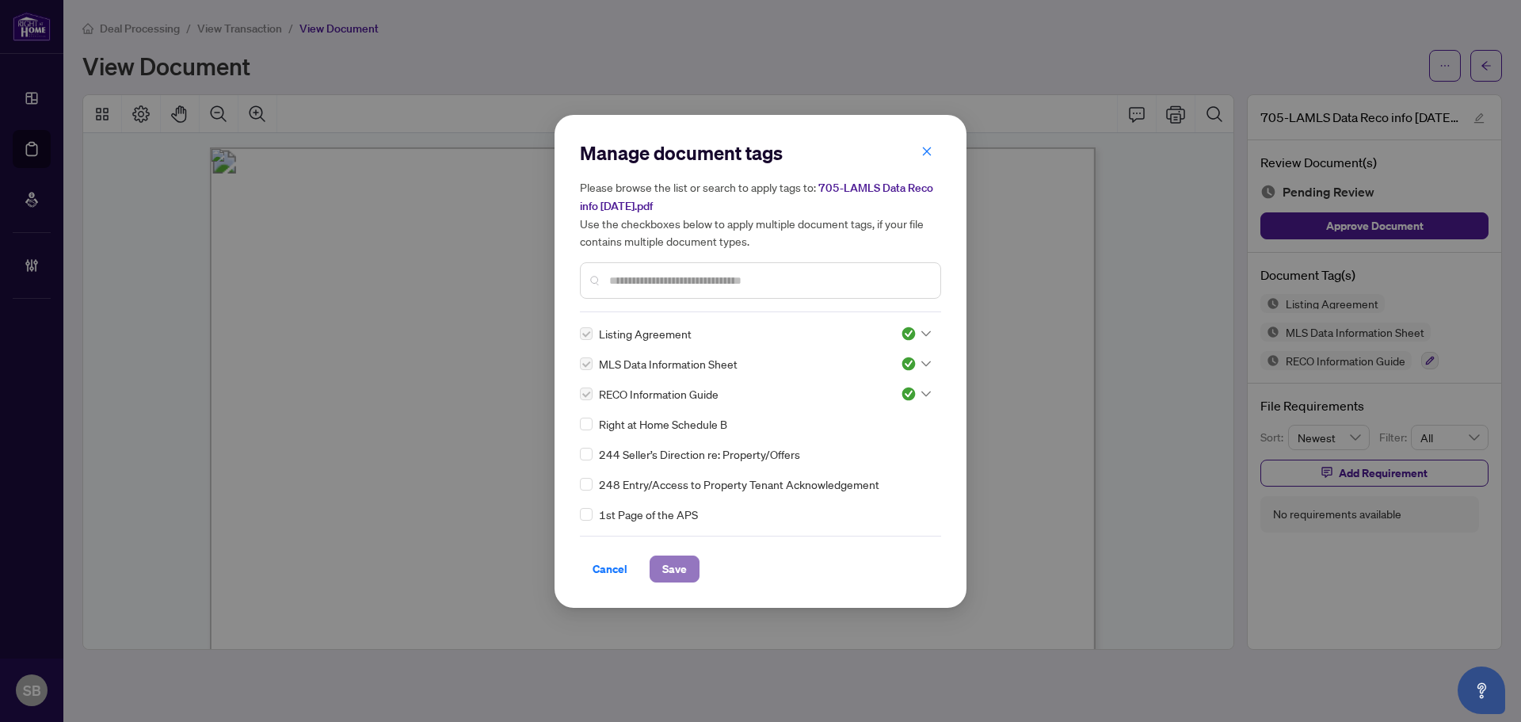
click at [679, 563] on span "Save" at bounding box center [674, 568] width 25 height 25
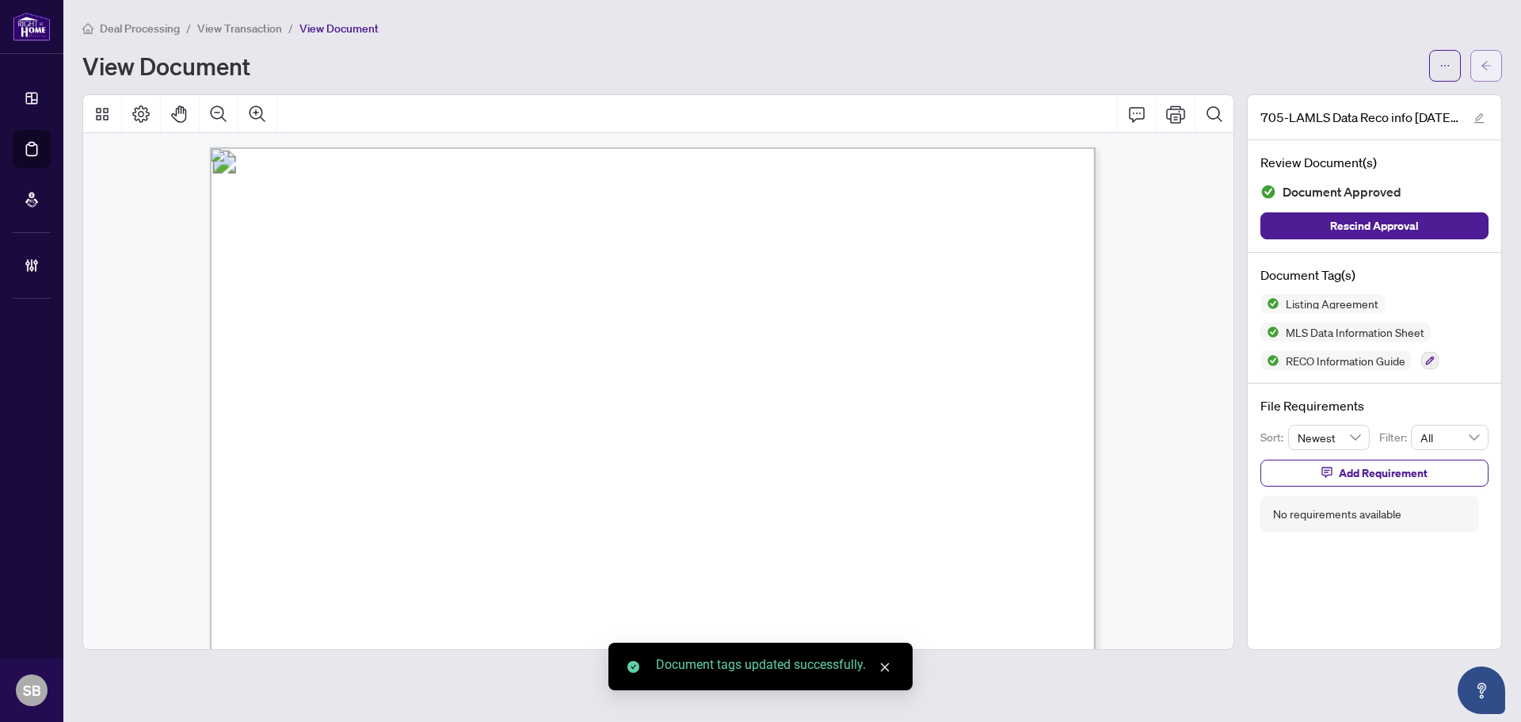
click at [1481, 74] on span "button" at bounding box center [1486, 65] width 11 height 25
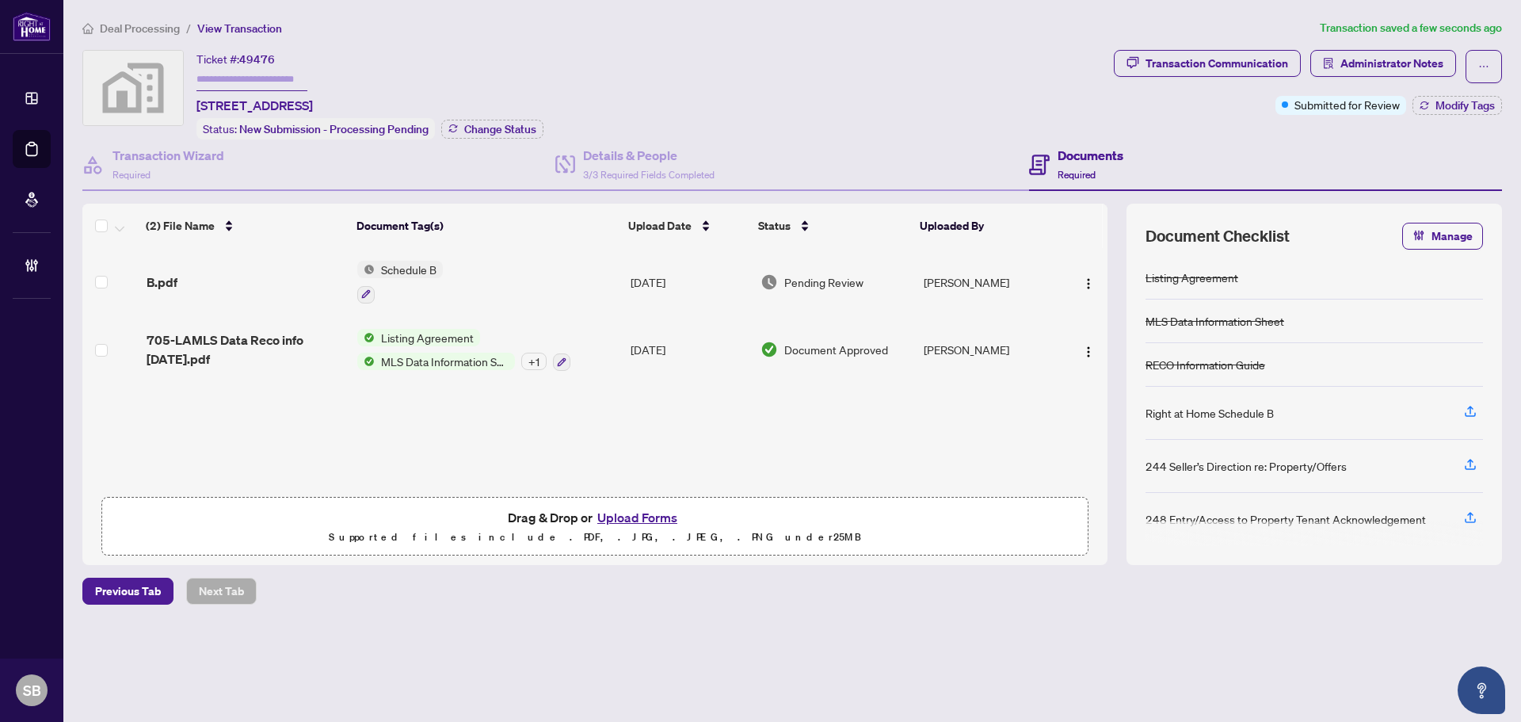
click at [730, 278] on td "Aug/20/2025" at bounding box center [689, 282] width 131 height 68
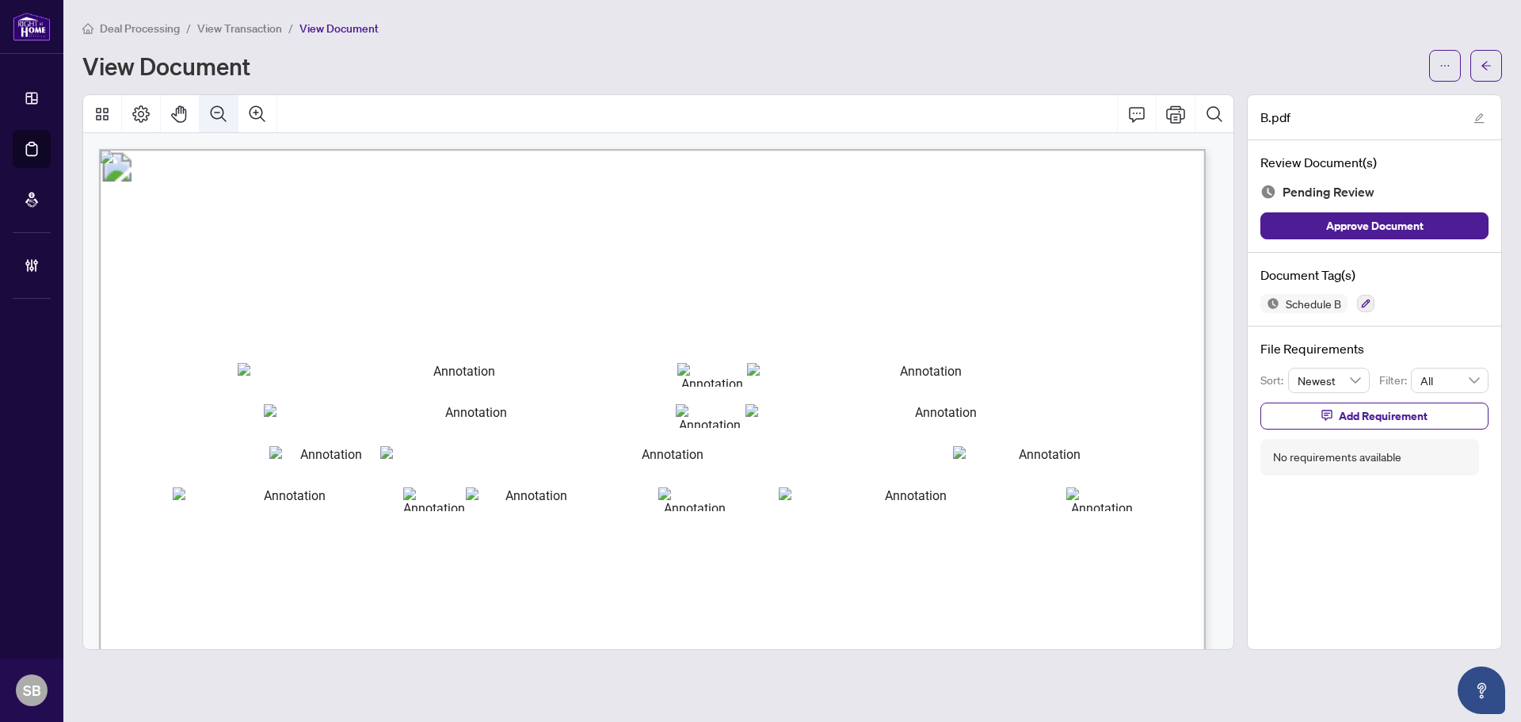
click at [227, 119] on icon "Zoom Out" at bounding box center [218, 114] width 19 height 19
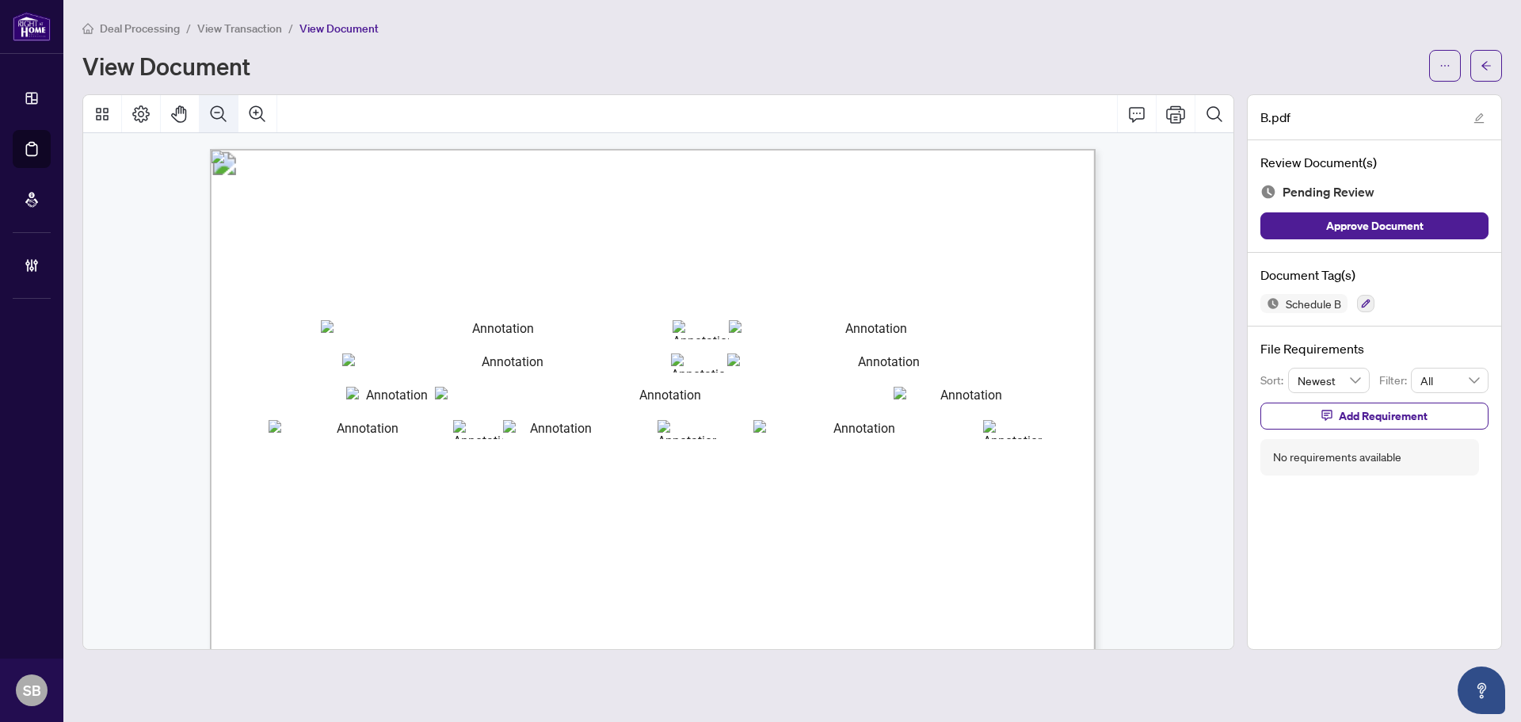
click at [227, 119] on icon "Zoom Out" at bounding box center [218, 114] width 19 height 19
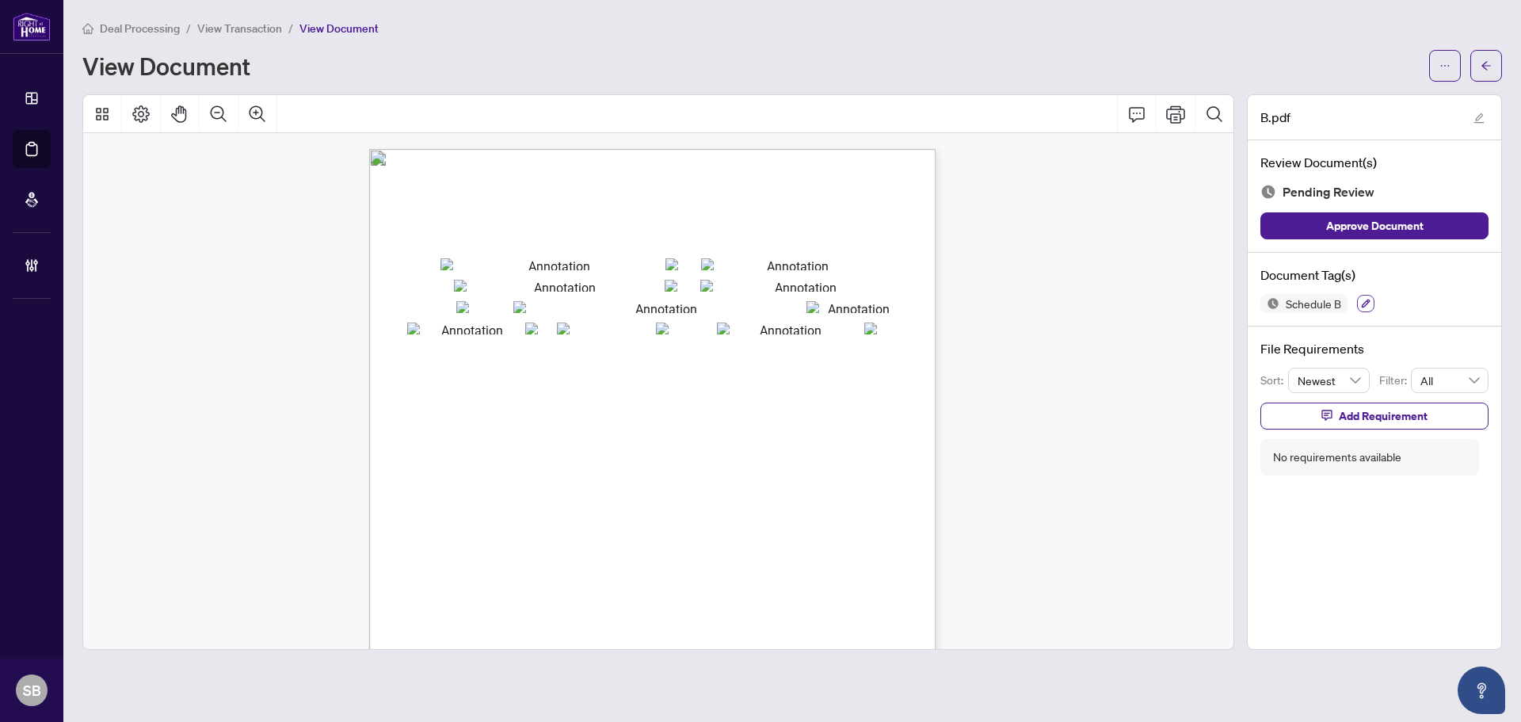
click at [1364, 299] on icon "button" at bounding box center [1366, 304] width 10 height 10
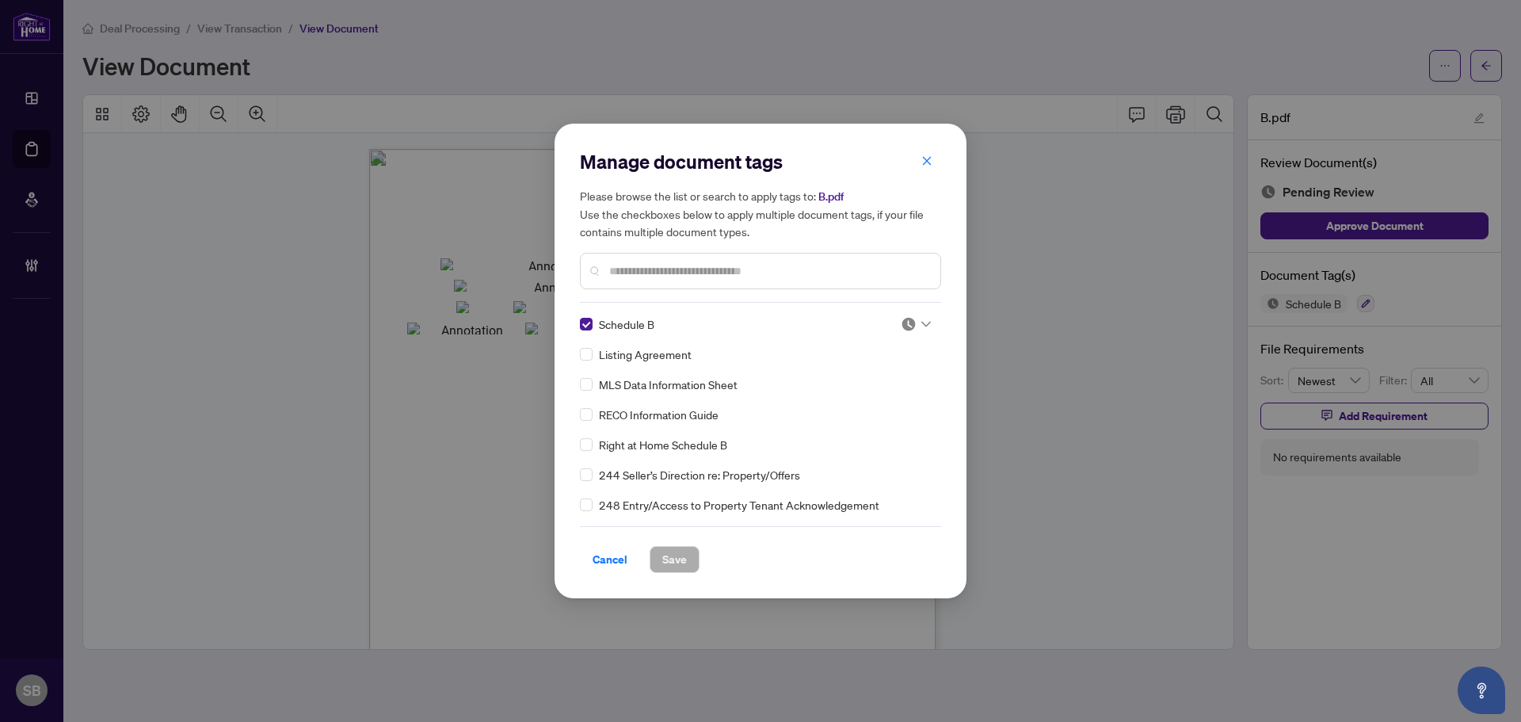
click at [923, 329] on div at bounding box center [916, 324] width 30 height 16
click at [878, 406] on div "Approved" at bounding box center [863, 401] width 101 height 17
click at [692, 542] on div "Cancel Save" at bounding box center [760, 549] width 361 height 47
click at [693, 555] on button "Save" at bounding box center [675, 559] width 50 height 27
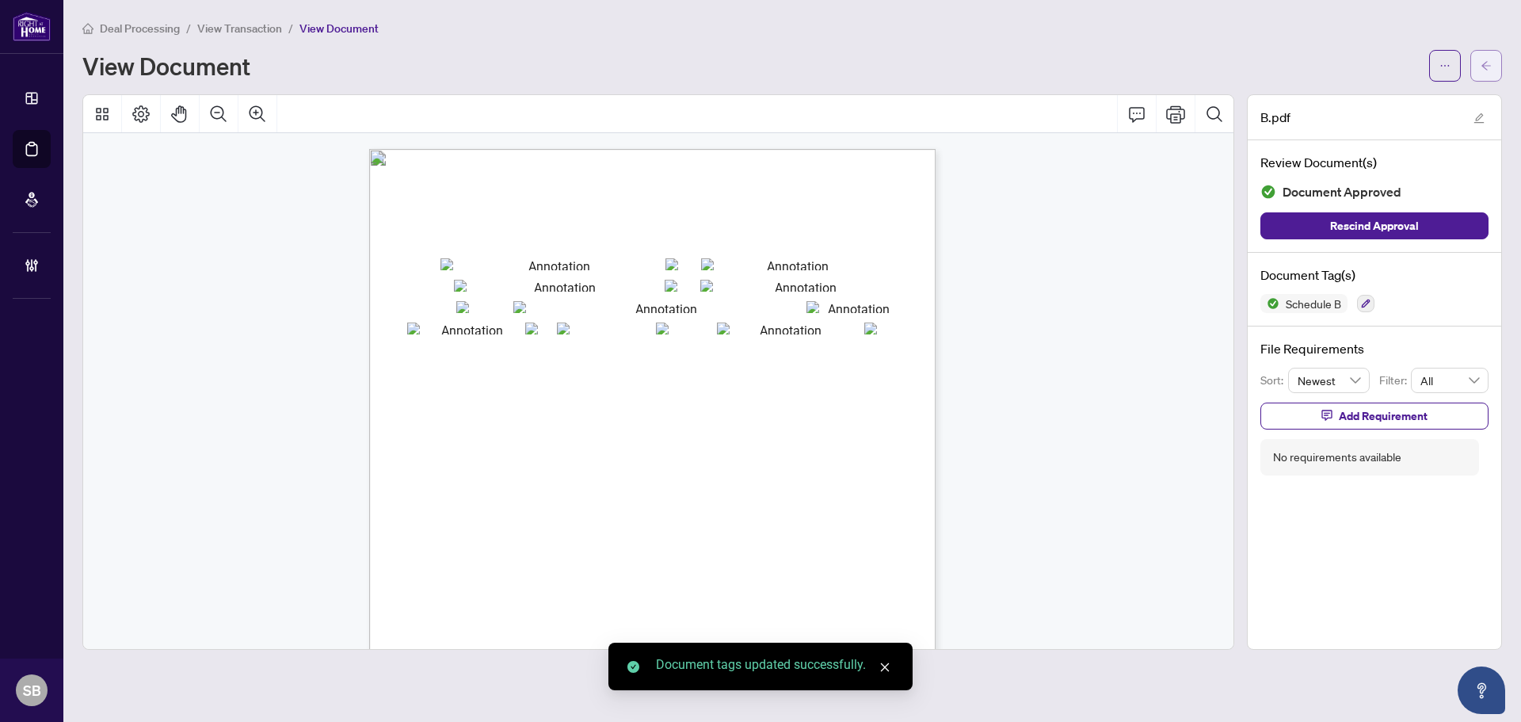
click at [1487, 67] on icon "arrow-left" at bounding box center [1486, 65] width 11 height 11
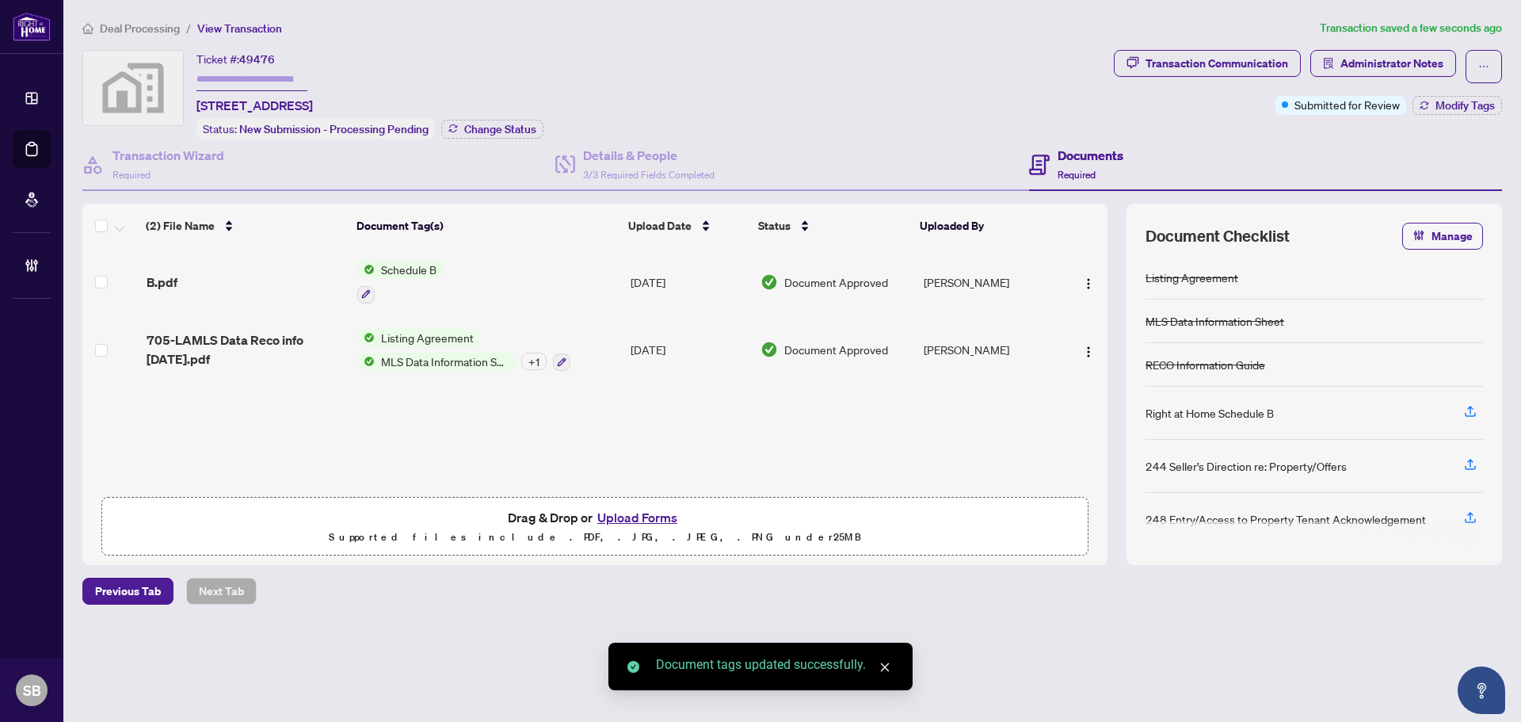
click at [1436, 114] on div "Transaction Communication Administrator Notes Submitted for Review Modify Tags" at bounding box center [1308, 95] width 395 height 90
click at [1443, 108] on span "Modify Tags" at bounding box center [1465, 105] width 59 height 11
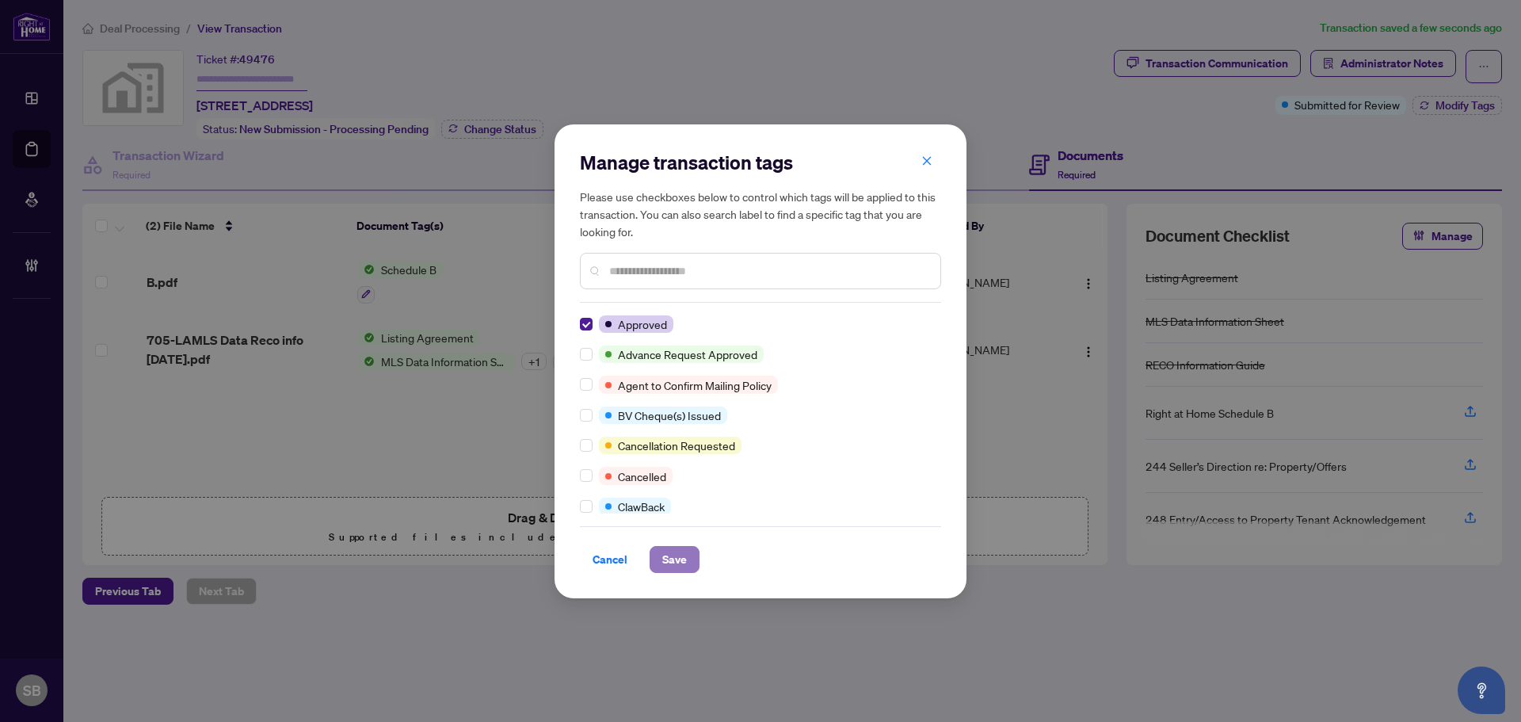
click at [677, 559] on span "Save" at bounding box center [674, 559] width 25 height 25
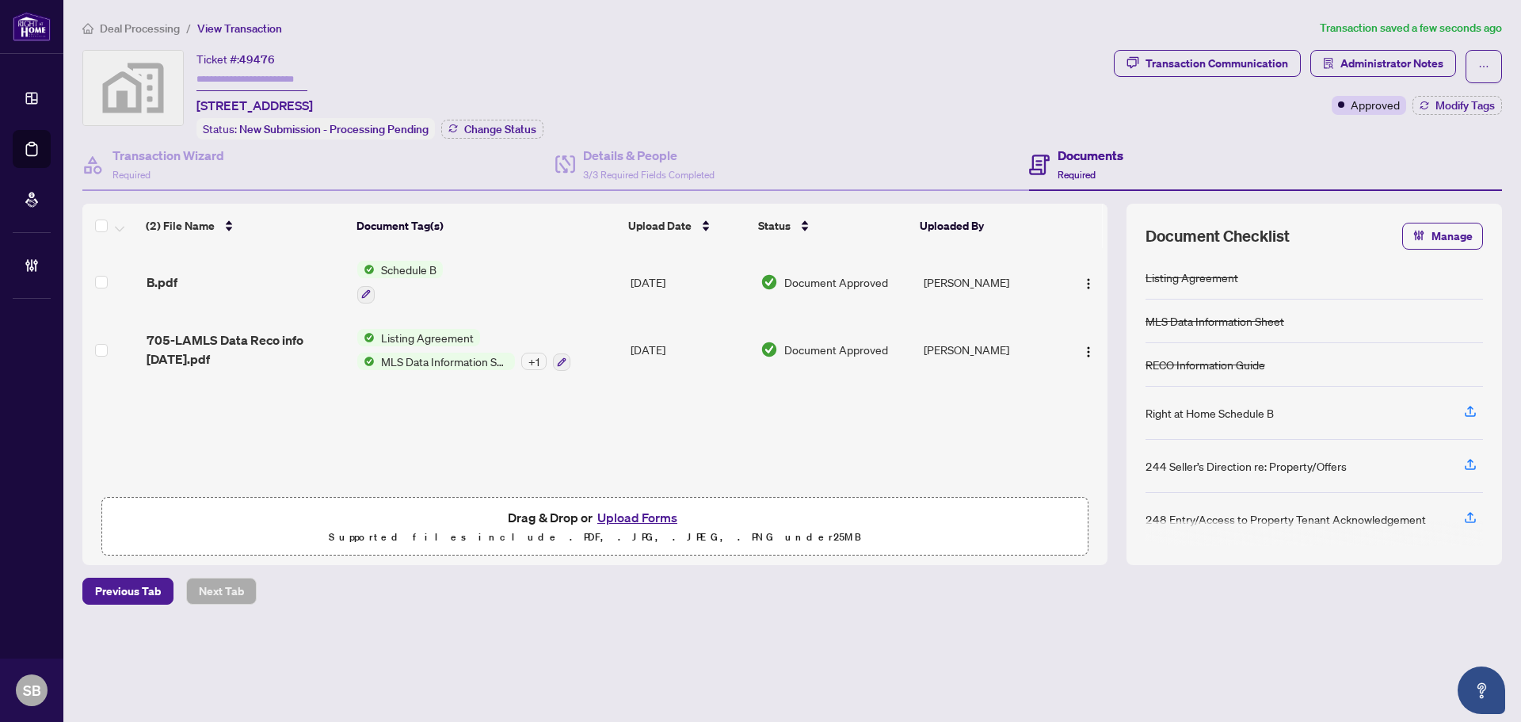
click at [141, 28] on span "Deal Processing" at bounding box center [140, 28] width 80 height 14
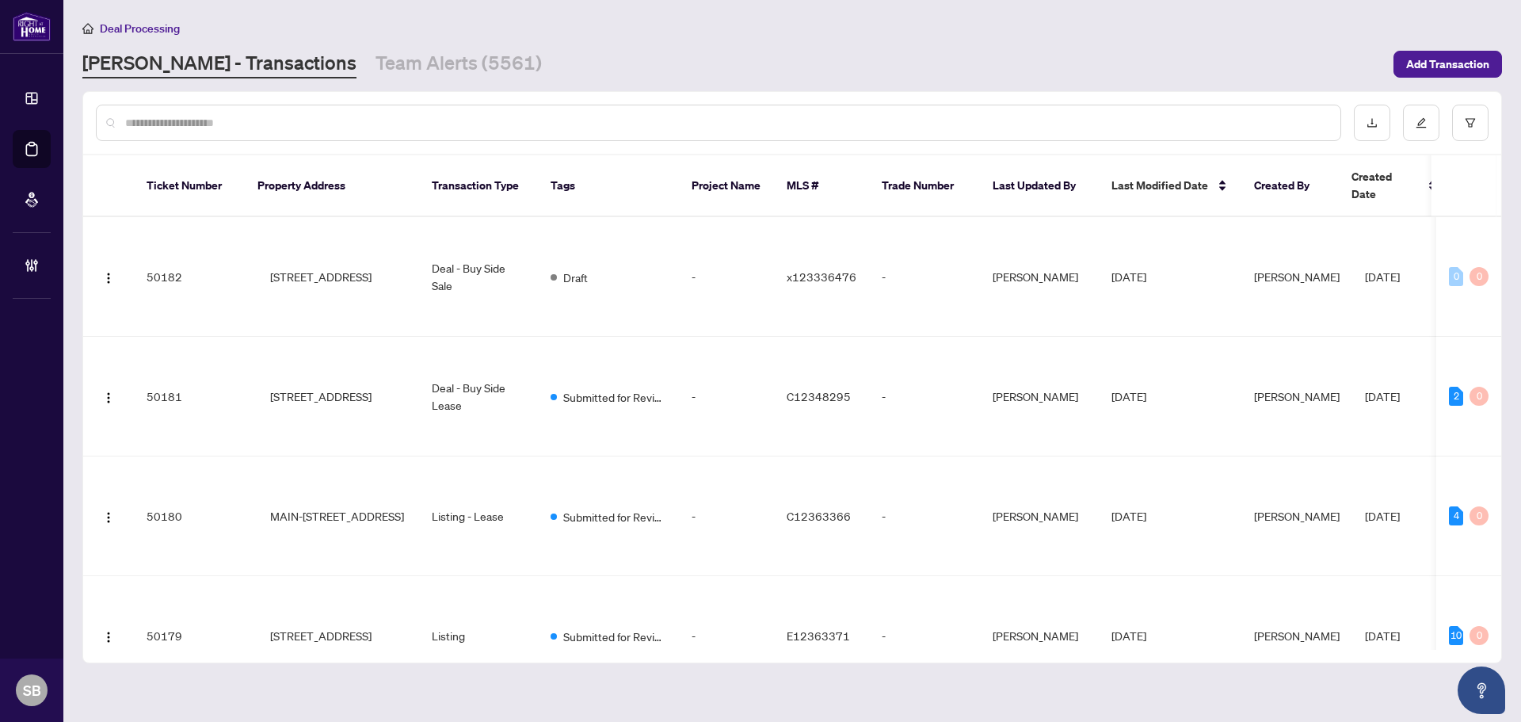
click at [521, 128] on input "text" at bounding box center [726, 122] width 1203 height 17
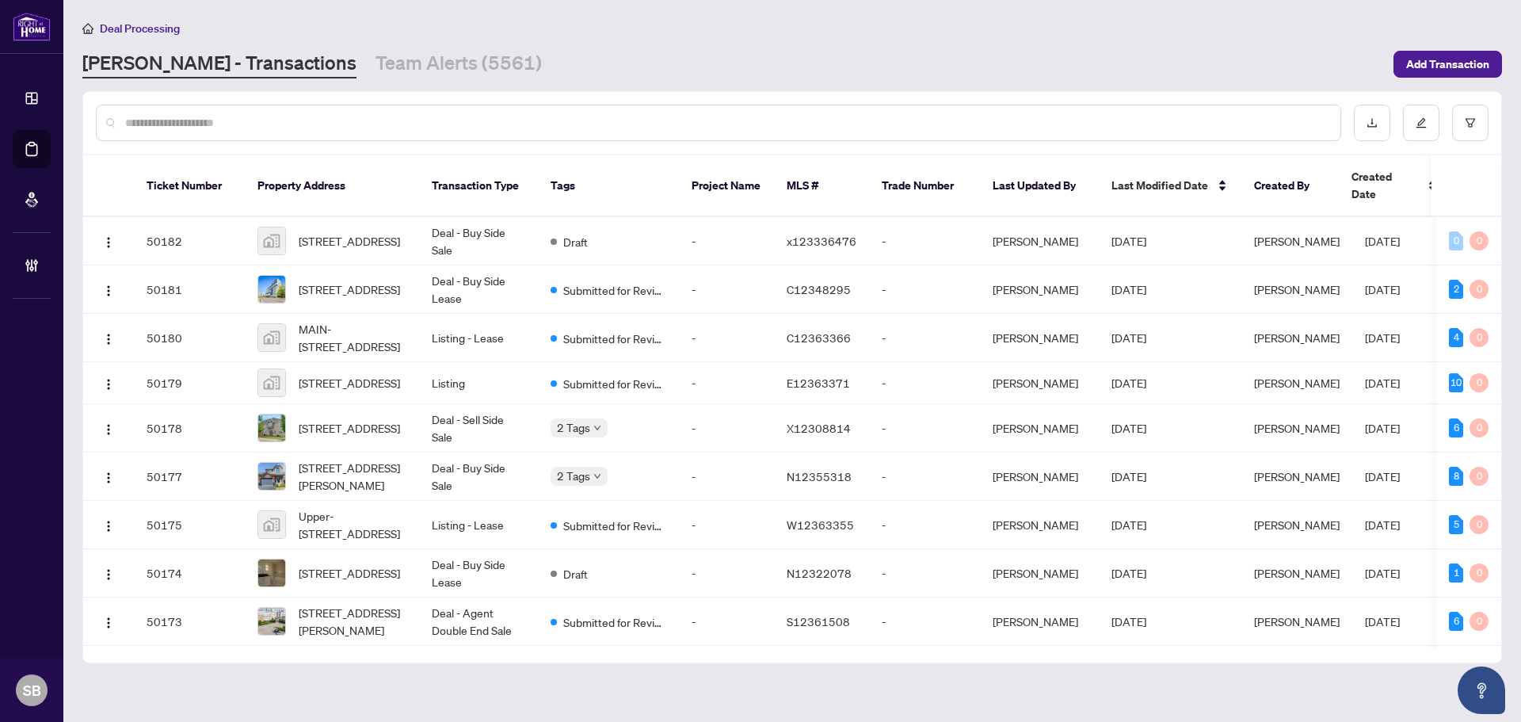
paste input "*********"
type input "*********"
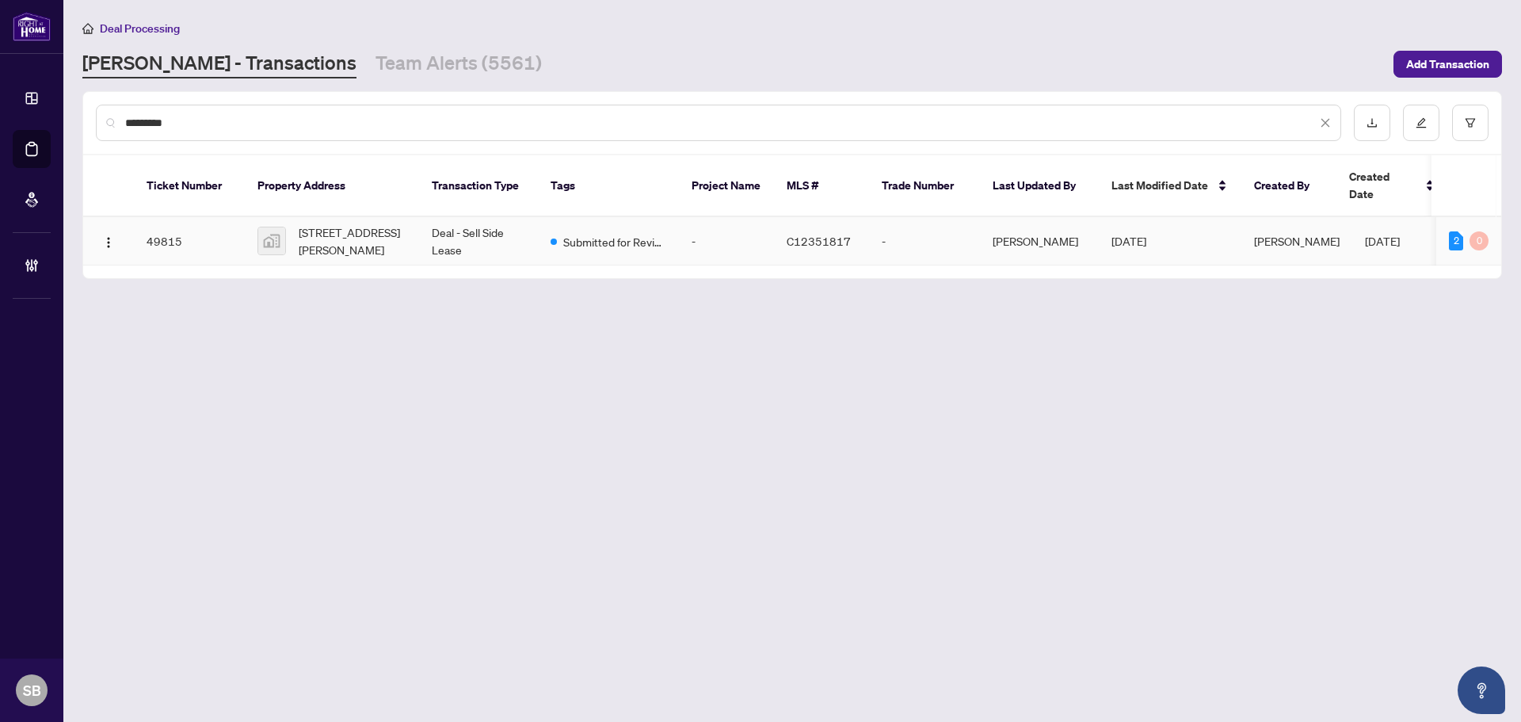
click at [650, 217] on td "Submitted for Review" at bounding box center [608, 241] width 141 height 48
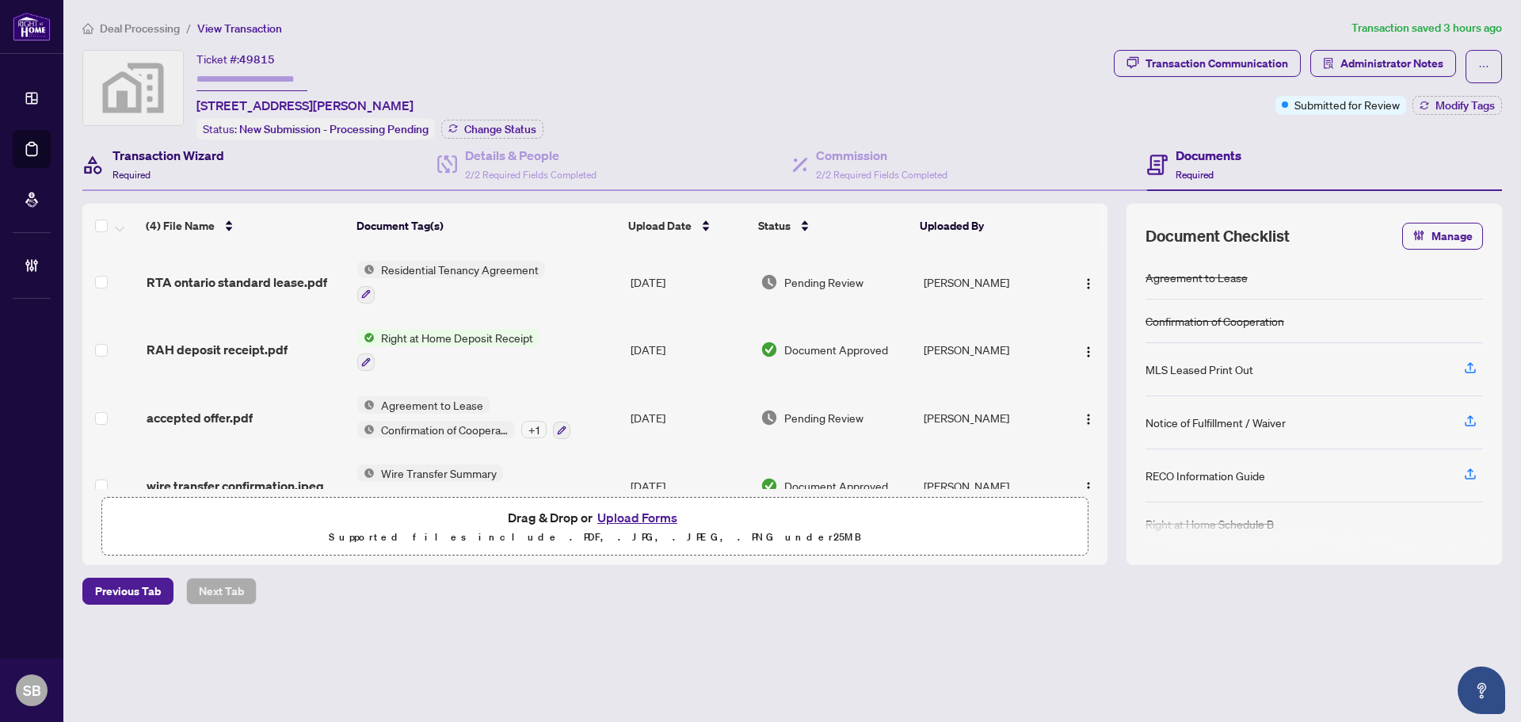
click at [147, 159] on h4 "Transaction Wizard" at bounding box center [169, 155] width 112 height 19
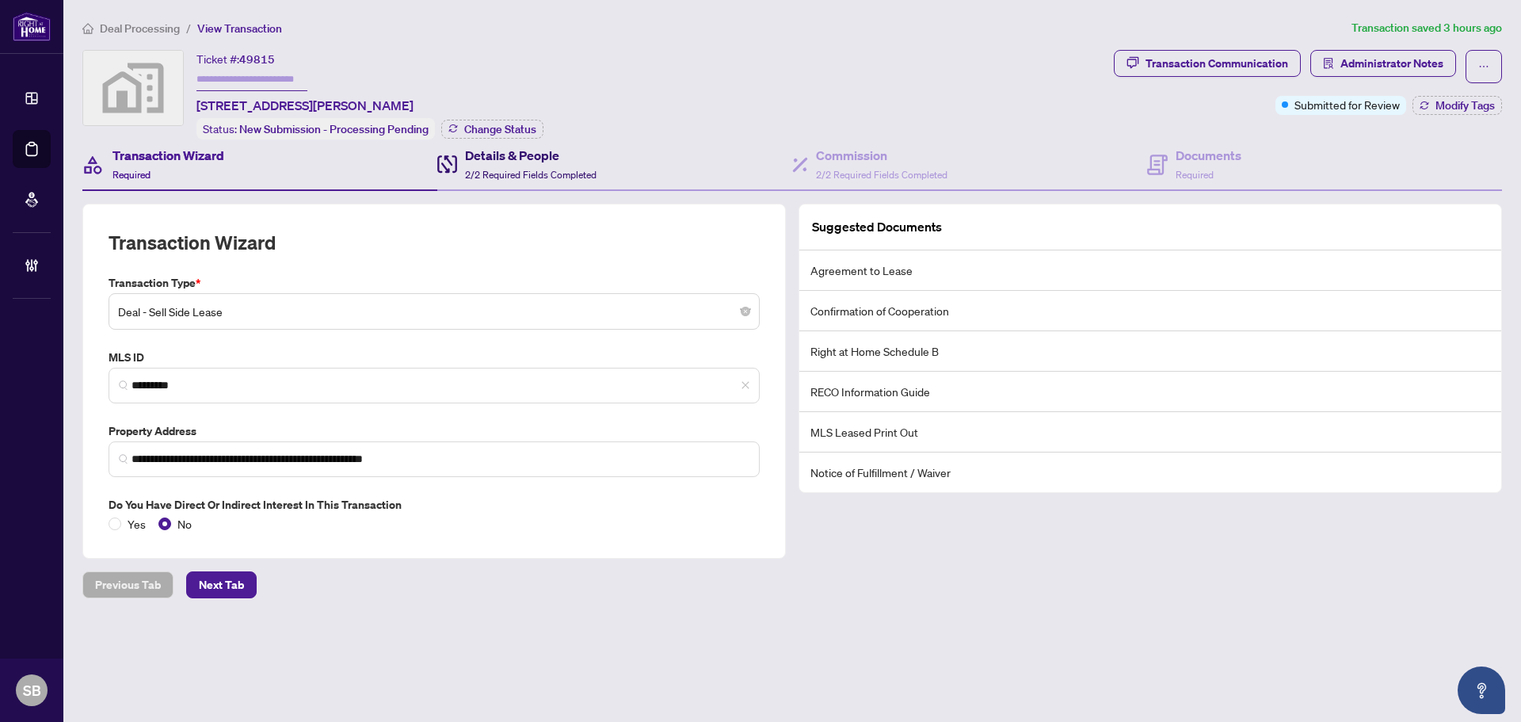
click at [560, 159] on h4 "Details & People" at bounding box center [531, 155] width 132 height 19
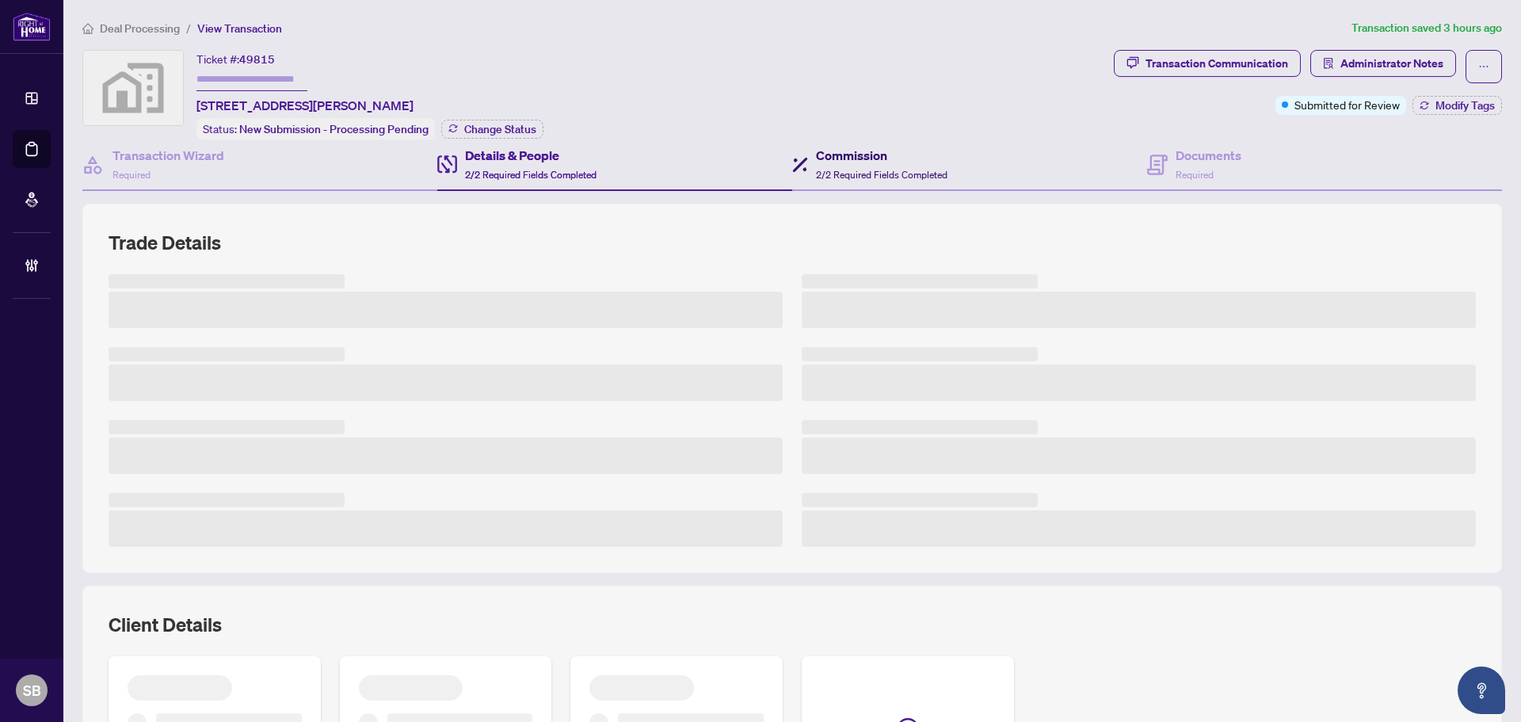
click at [818, 155] on h4 "Commission" at bounding box center [882, 155] width 132 height 19
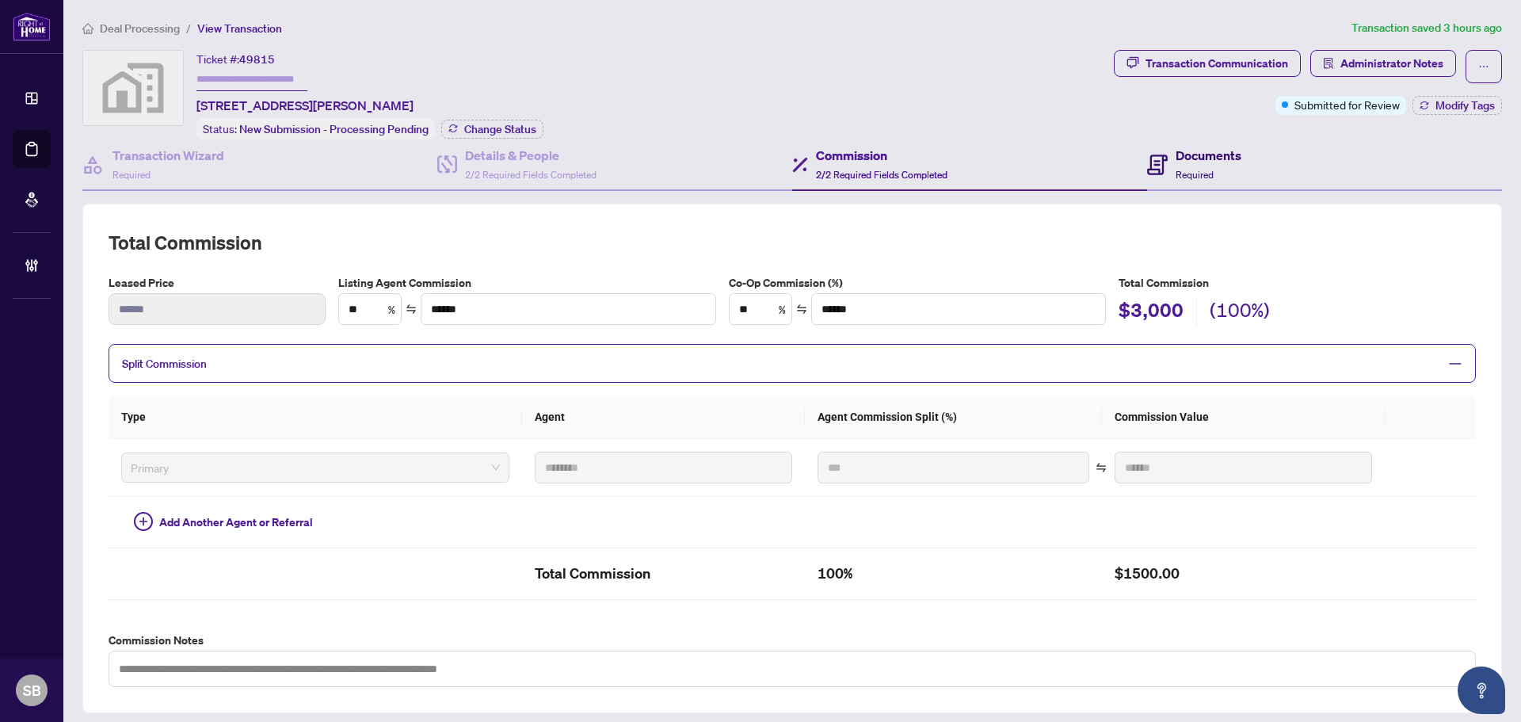
click at [1208, 150] on h4 "Documents" at bounding box center [1209, 155] width 66 height 19
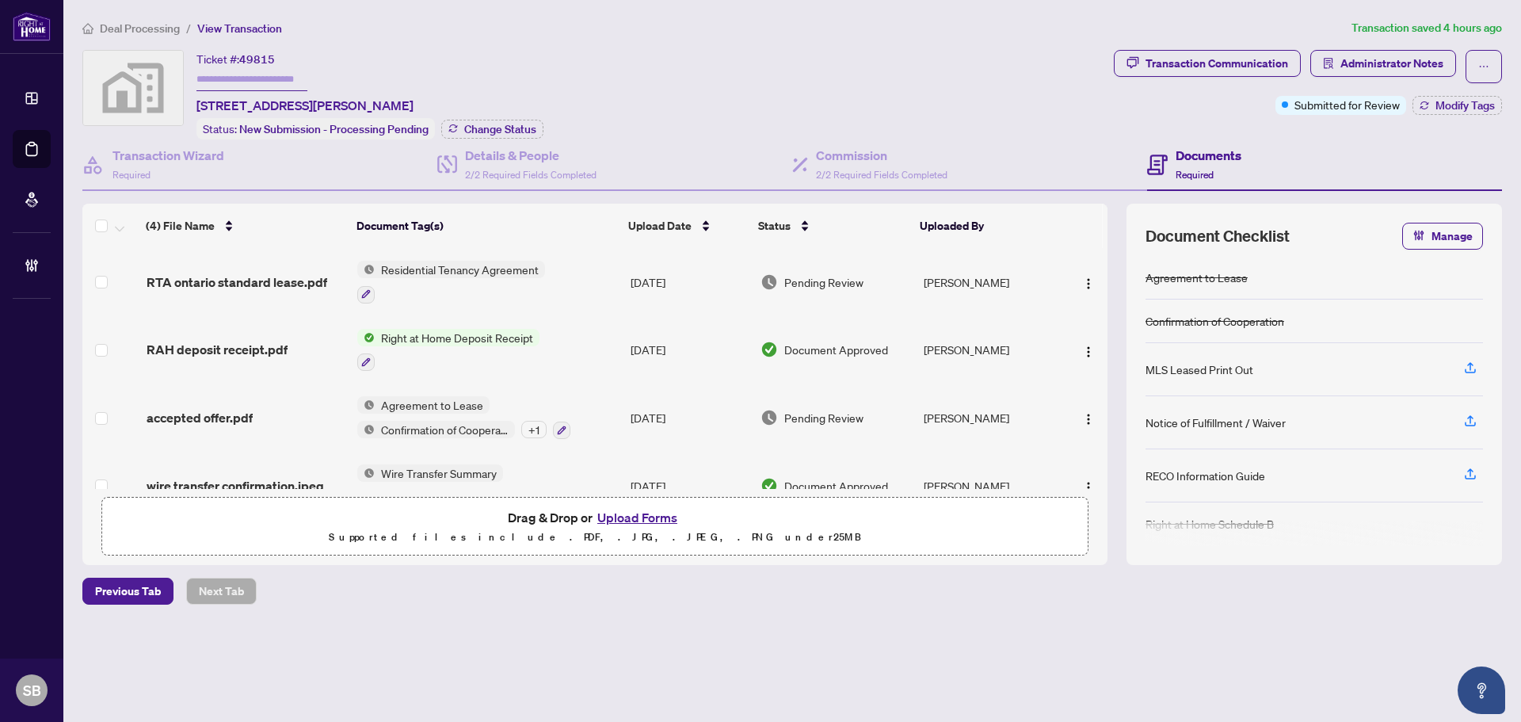
click at [126, 19] on li "Deal Processing" at bounding box center [130, 28] width 97 height 18
click at [134, 31] on span "Deal Processing" at bounding box center [140, 28] width 80 height 14
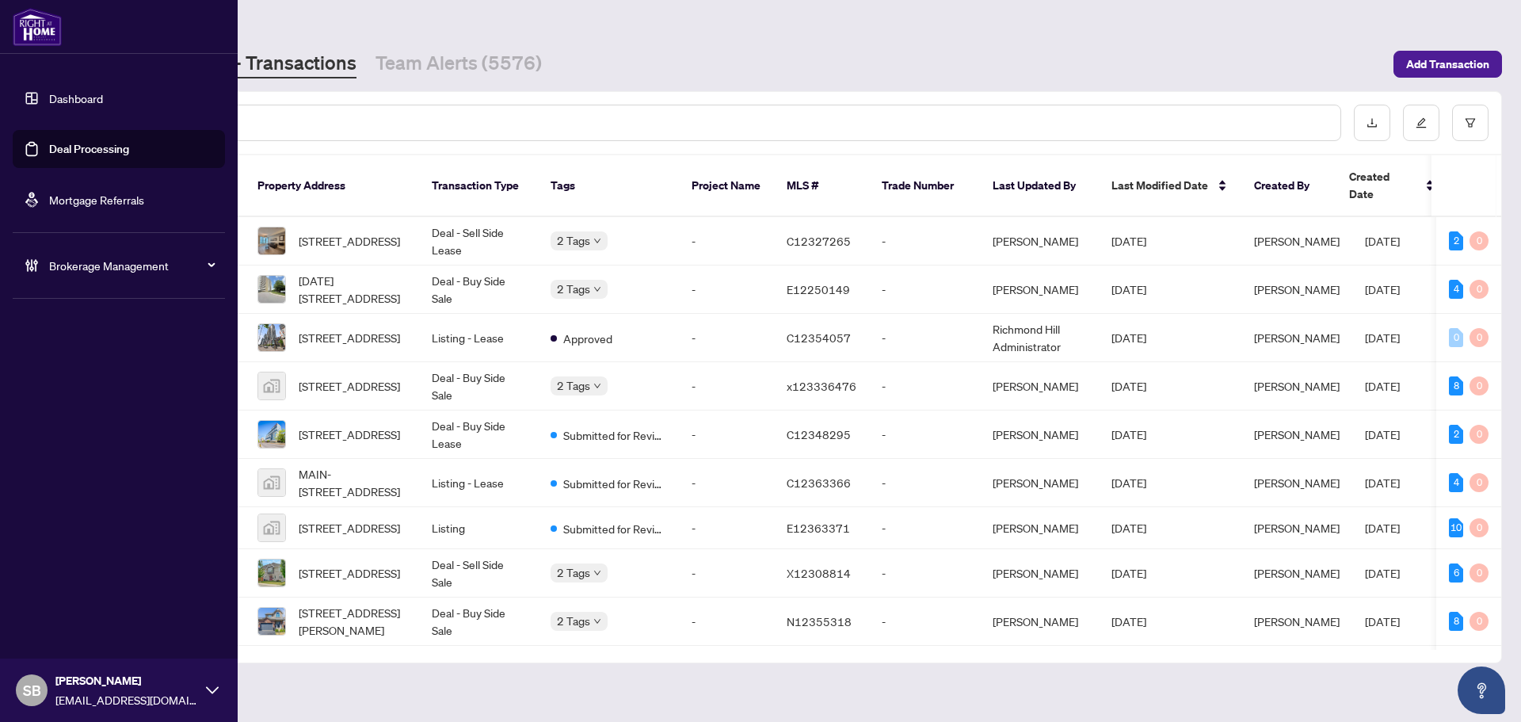
click at [37, 255] on div "Brokerage Management" at bounding box center [119, 265] width 212 height 38
click at [108, 387] on link "Manage Agents" at bounding box center [72, 379] width 78 height 14
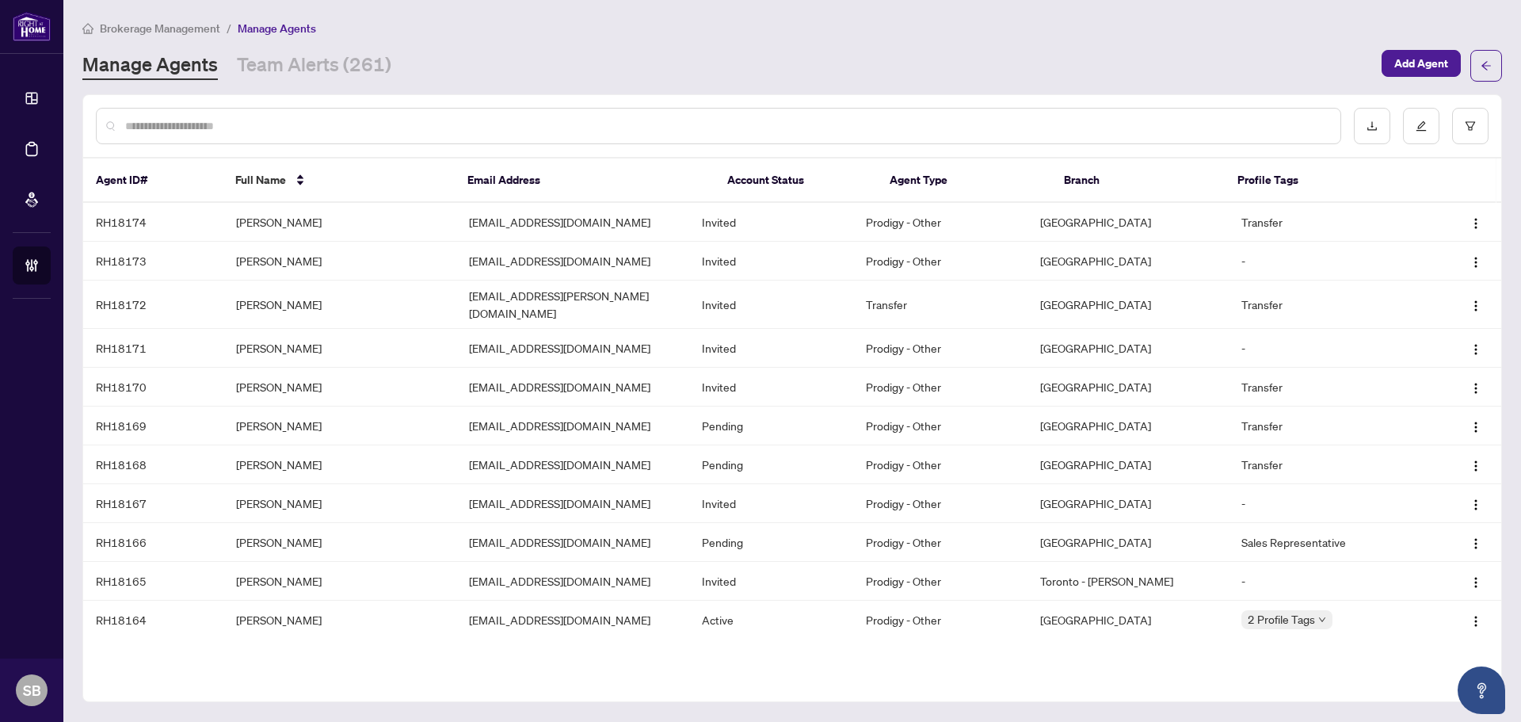
click at [439, 117] on input "text" at bounding box center [726, 125] width 1203 height 17
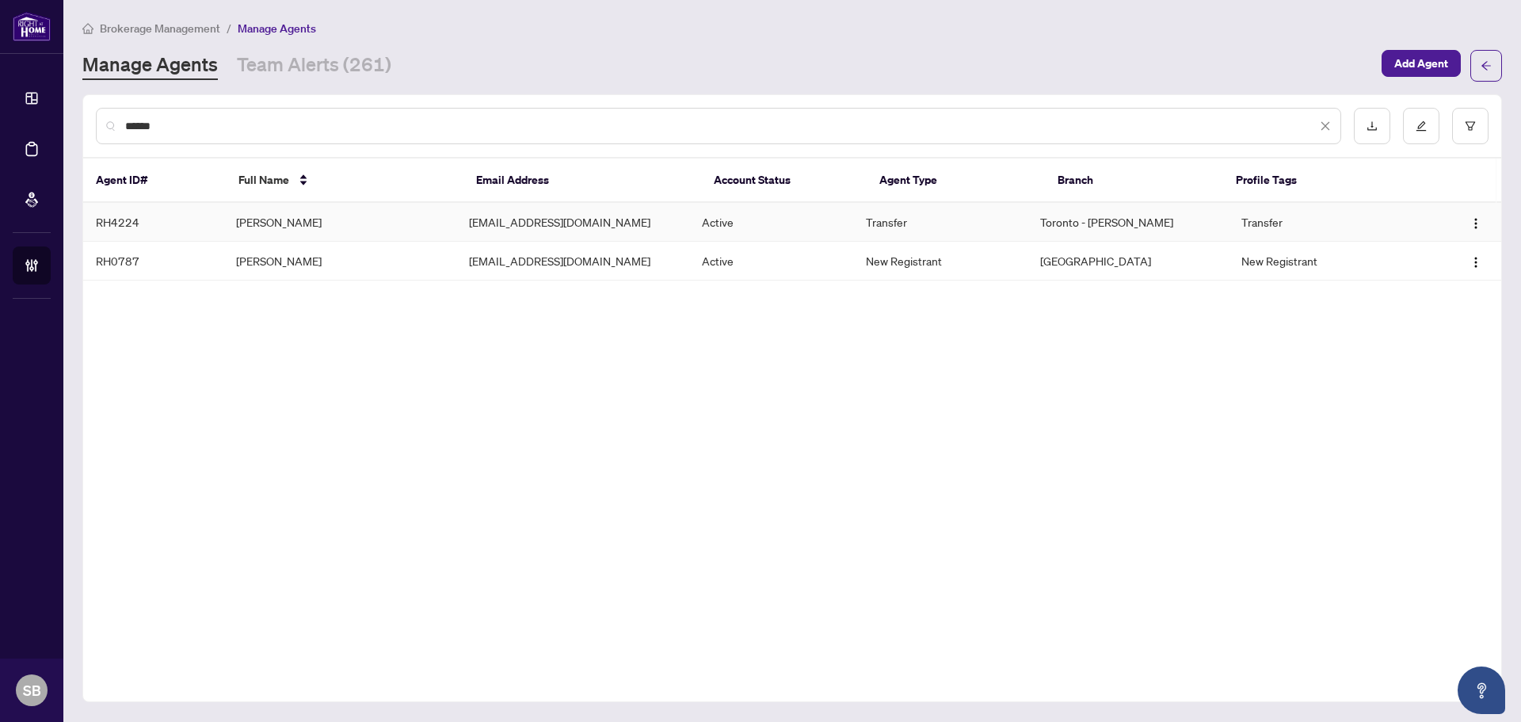
type input "******"
click at [433, 213] on td "Indira Dervic" at bounding box center [339, 222] width 233 height 39
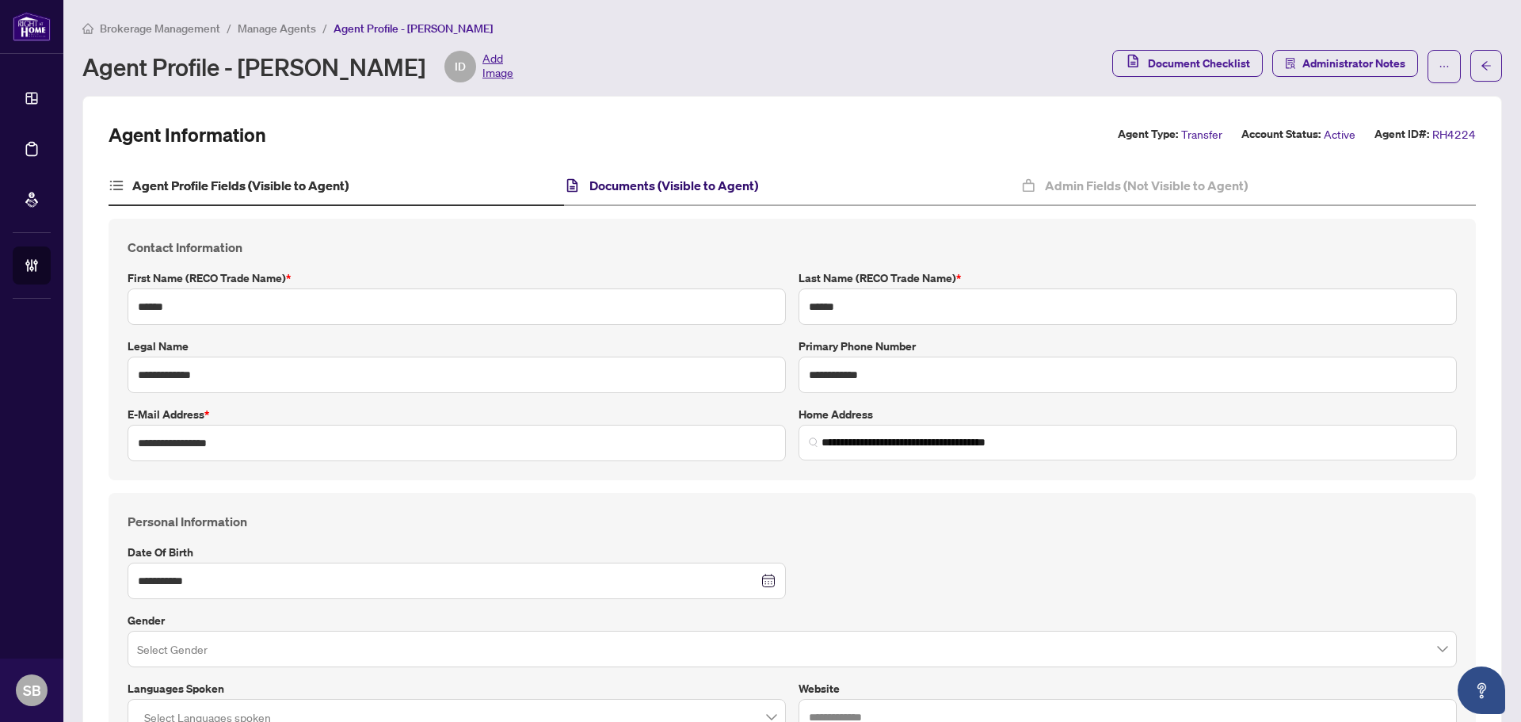
click at [737, 189] on h4 "Documents (Visible to Agent)" at bounding box center [673, 185] width 169 height 19
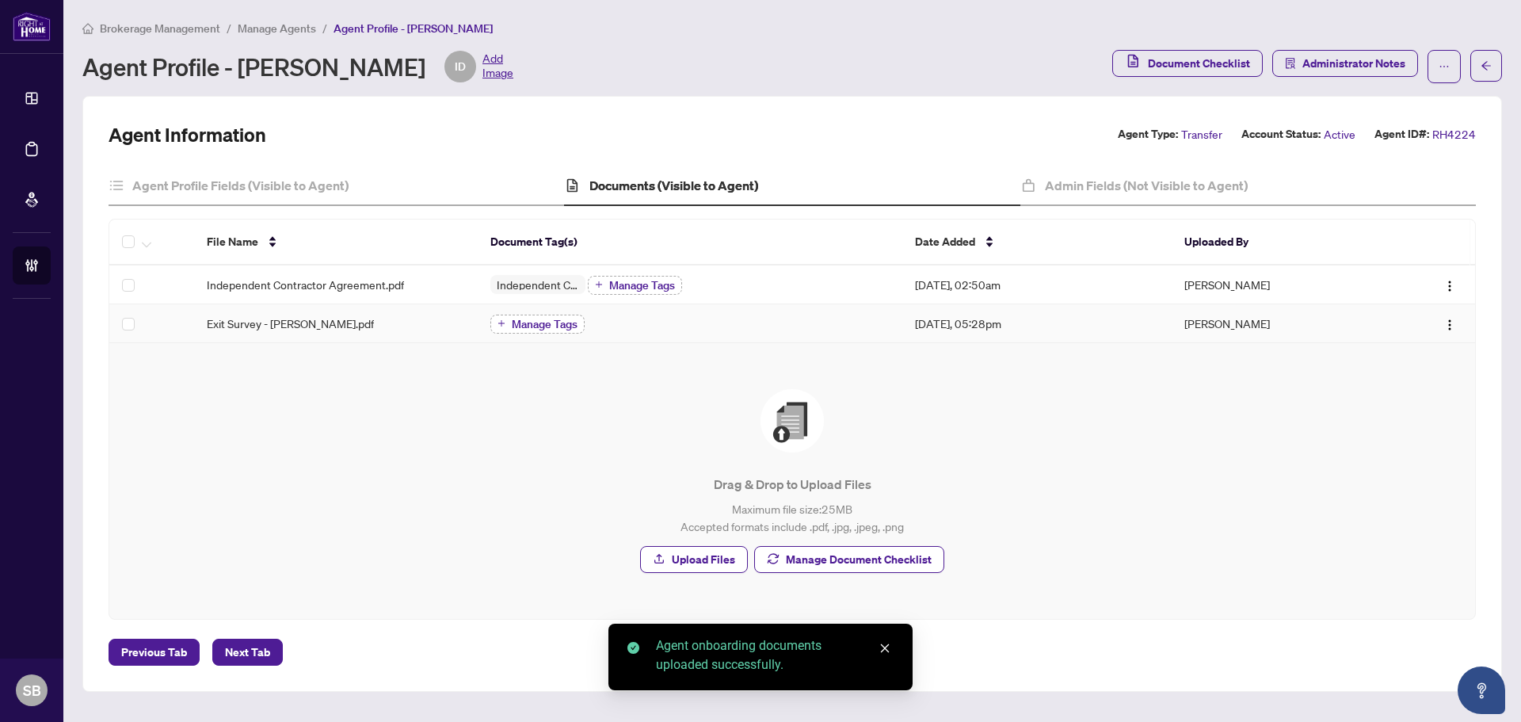
click at [567, 325] on span "Manage Tags" at bounding box center [545, 323] width 66 height 11
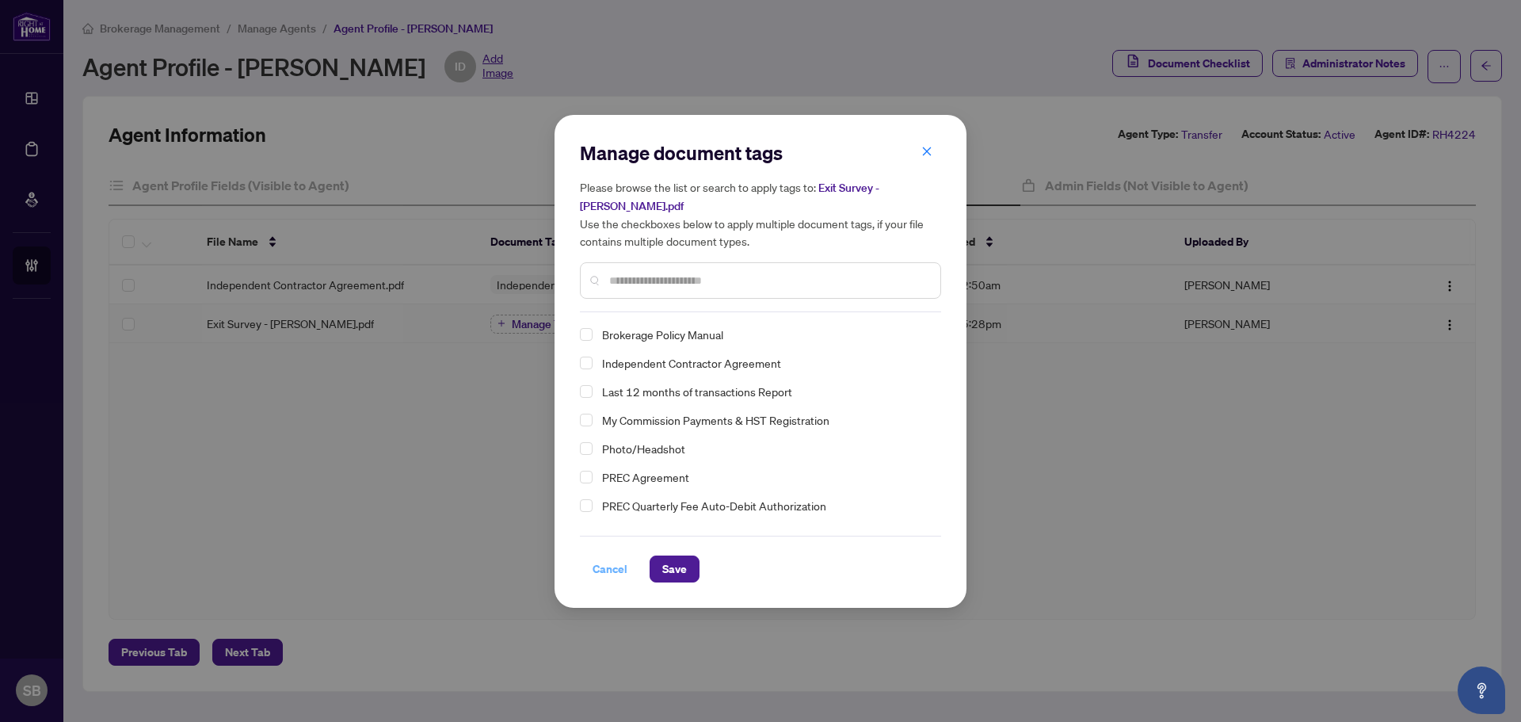
click at [614, 566] on span "Cancel" at bounding box center [610, 568] width 35 height 25
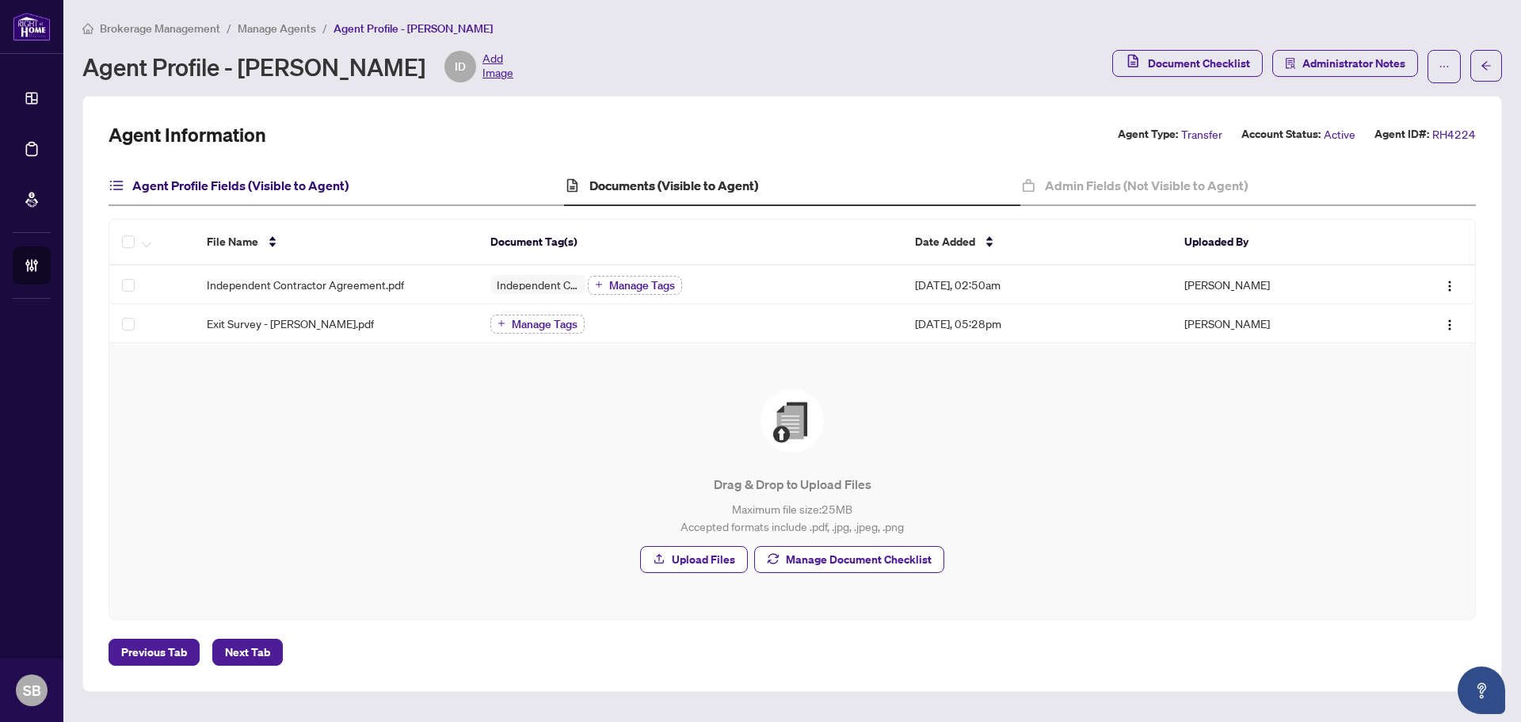
click at [269, 189] on h4 "Agent Profile Fields (Visible to Agent)" at bounding box center [240, 185] width 216 height 19
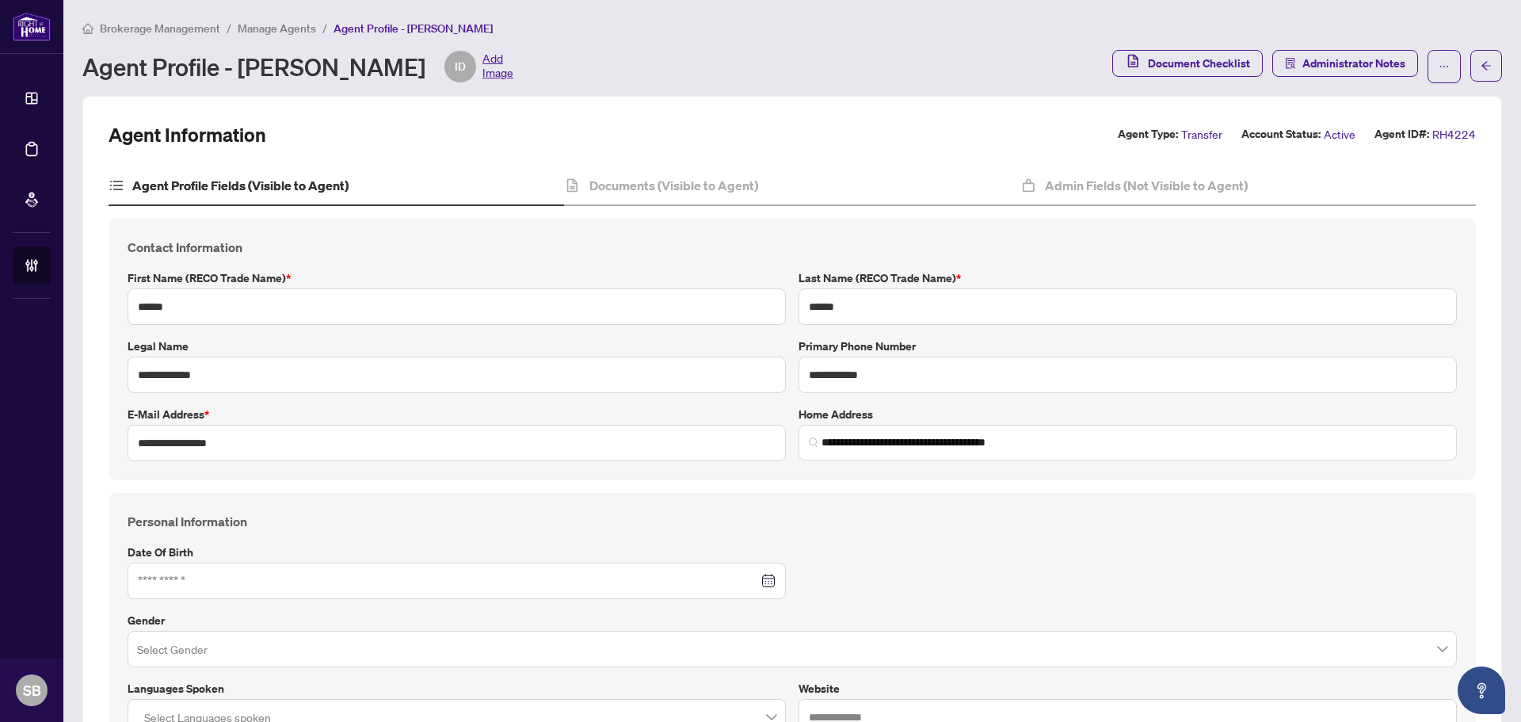
type input "**********"
click at [615, 195] on div "Documents (Visible to Agent)" at bounding box center [792, 186] width 456 height 40
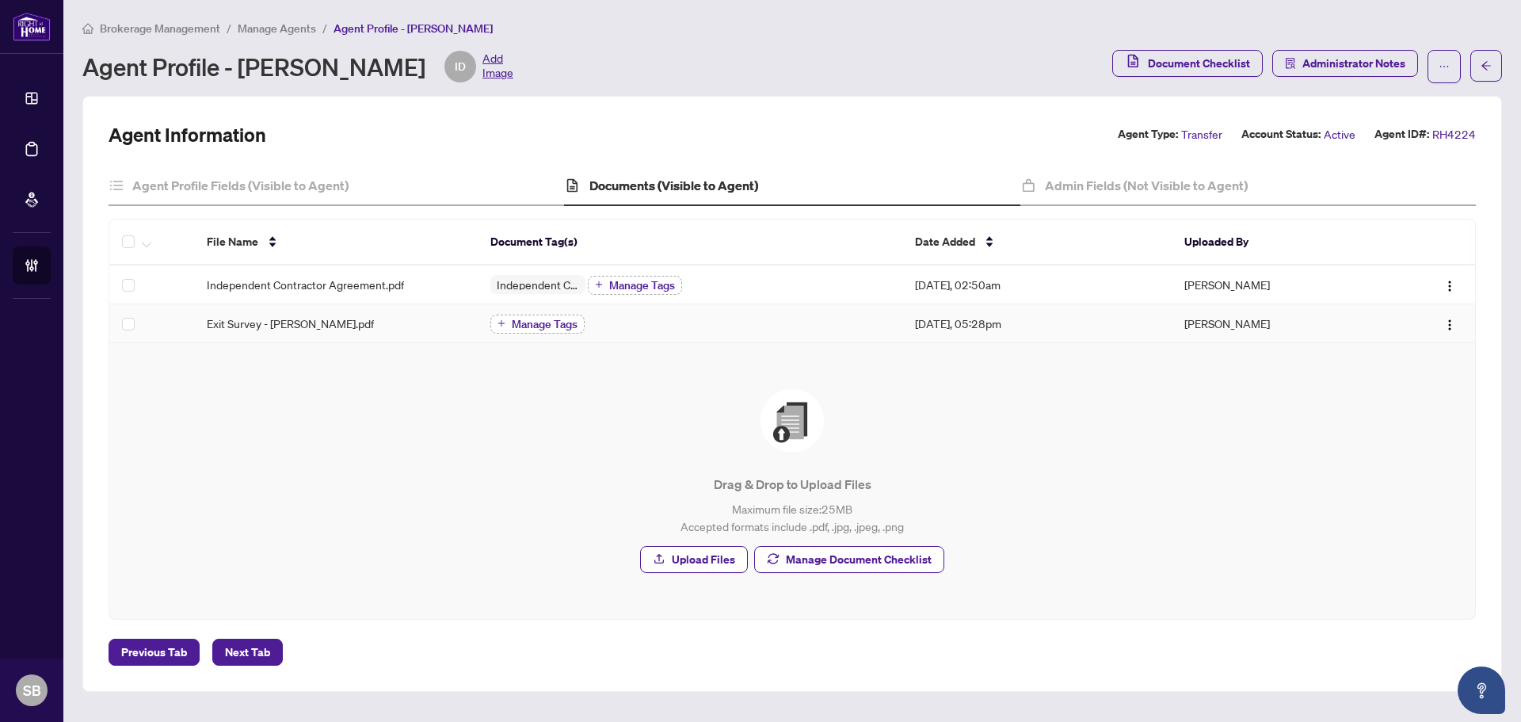
click at [509, 315] on button "Manage Tags" at bounding box center [537, 324] width 94 height 19
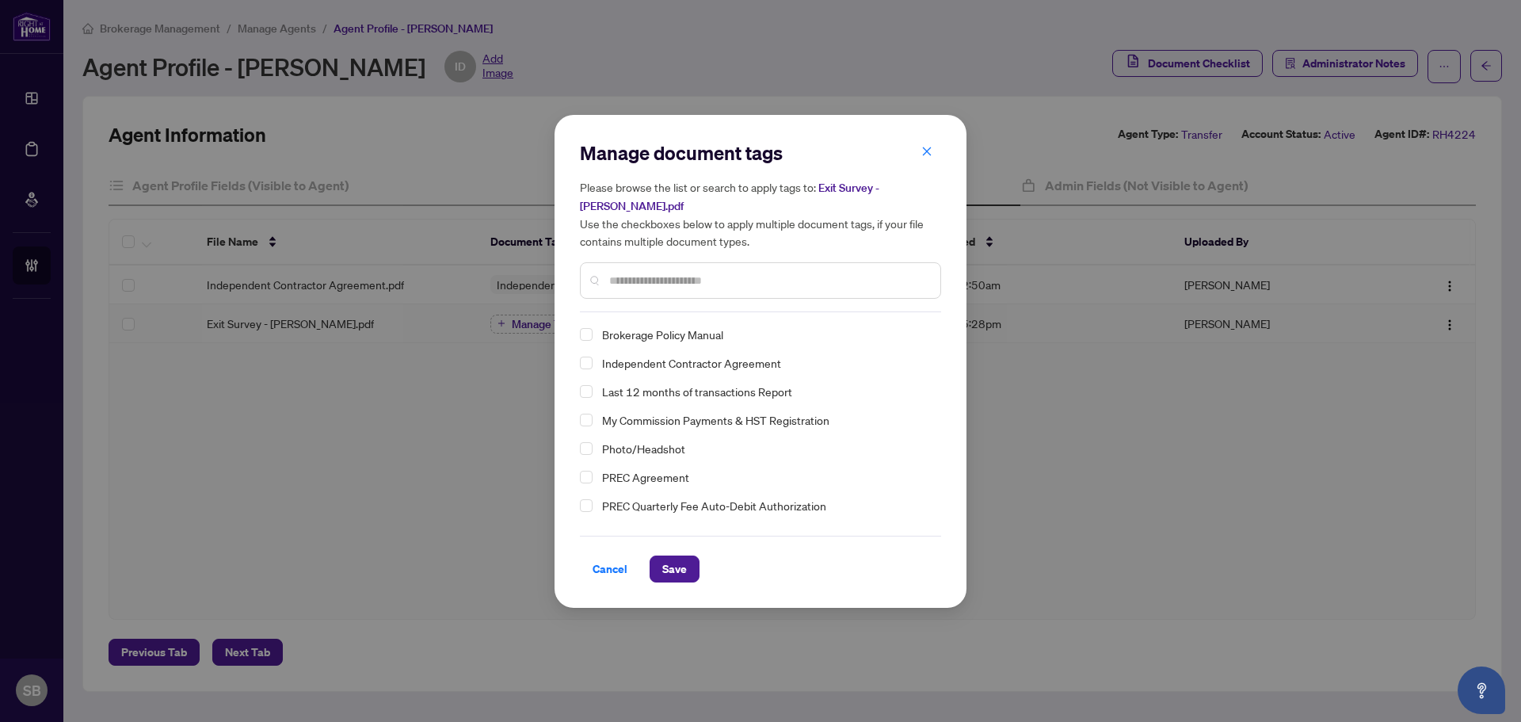
click at [611, 566] on span "Cancel" at bounding box center [610, 568] width 35 height 25
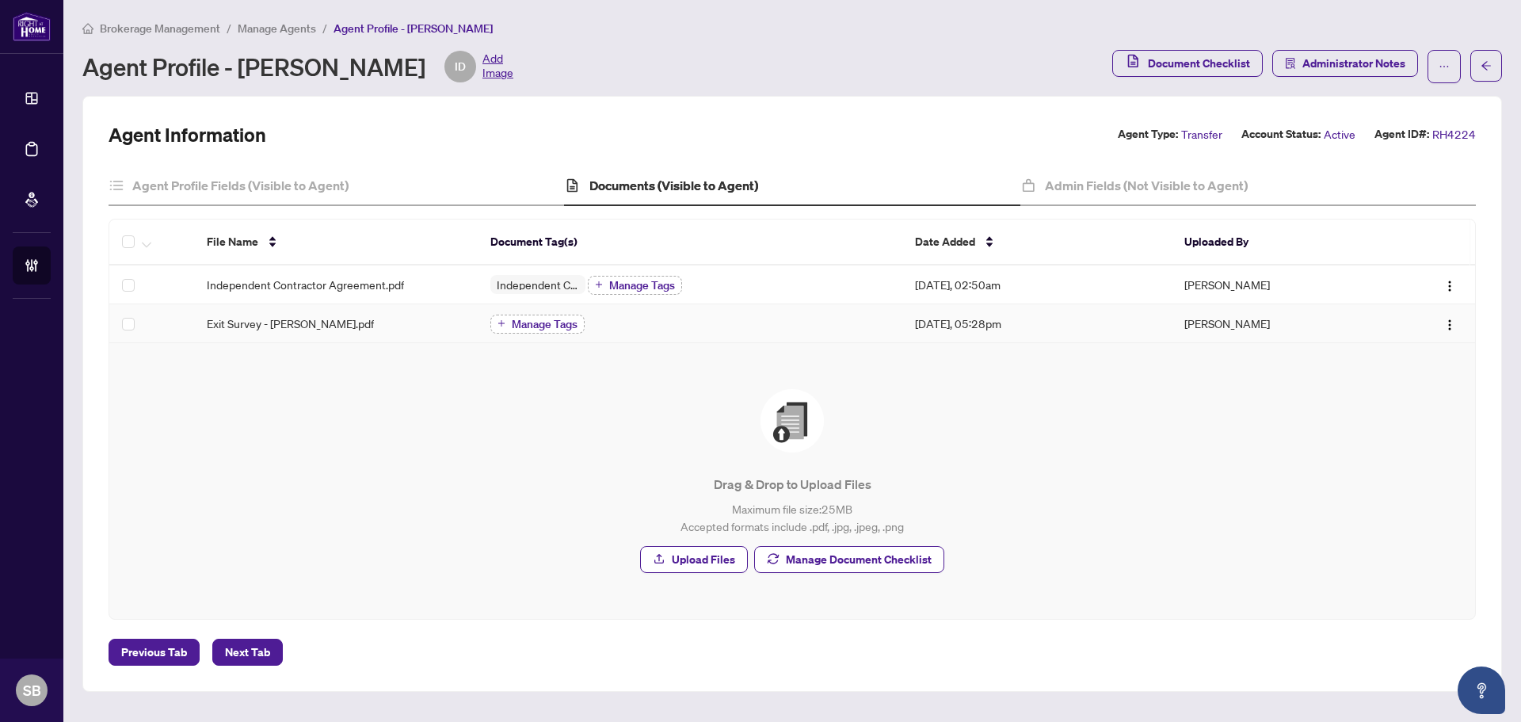
click at [551, 318] on span "Manage Tags" at bounding box center [545, 323] width 66 height 11
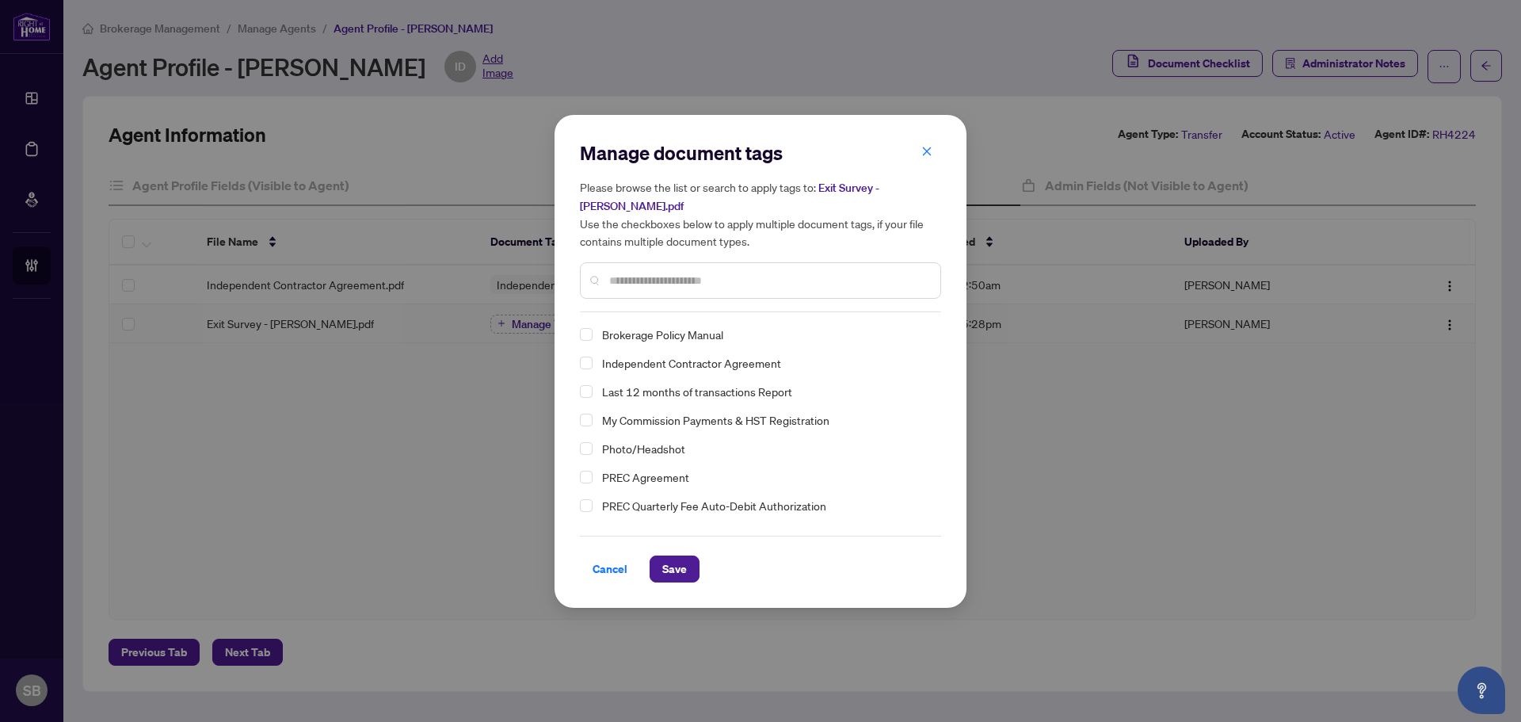
click at [621, 276] on input "text" at bounding box center [768, 280] width 318 height 17
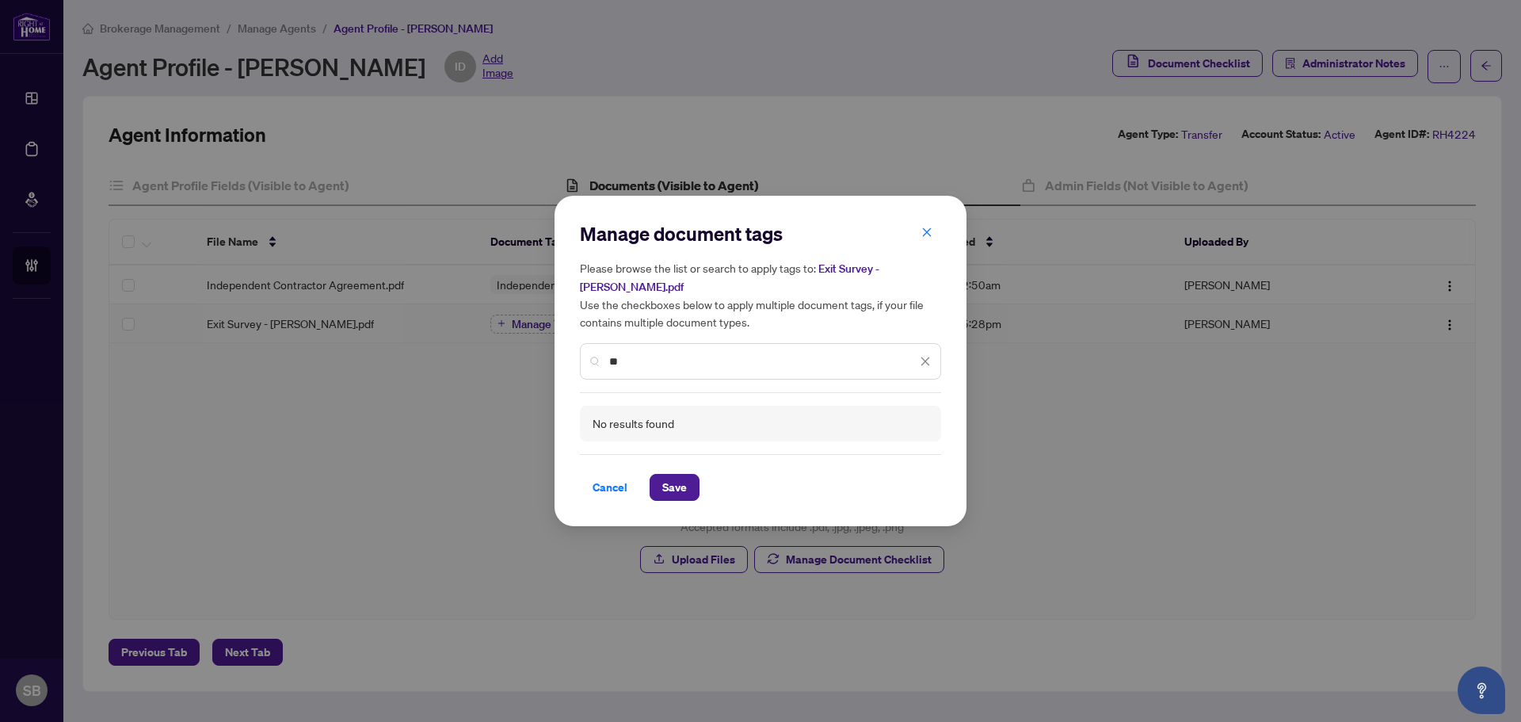
type input "*"
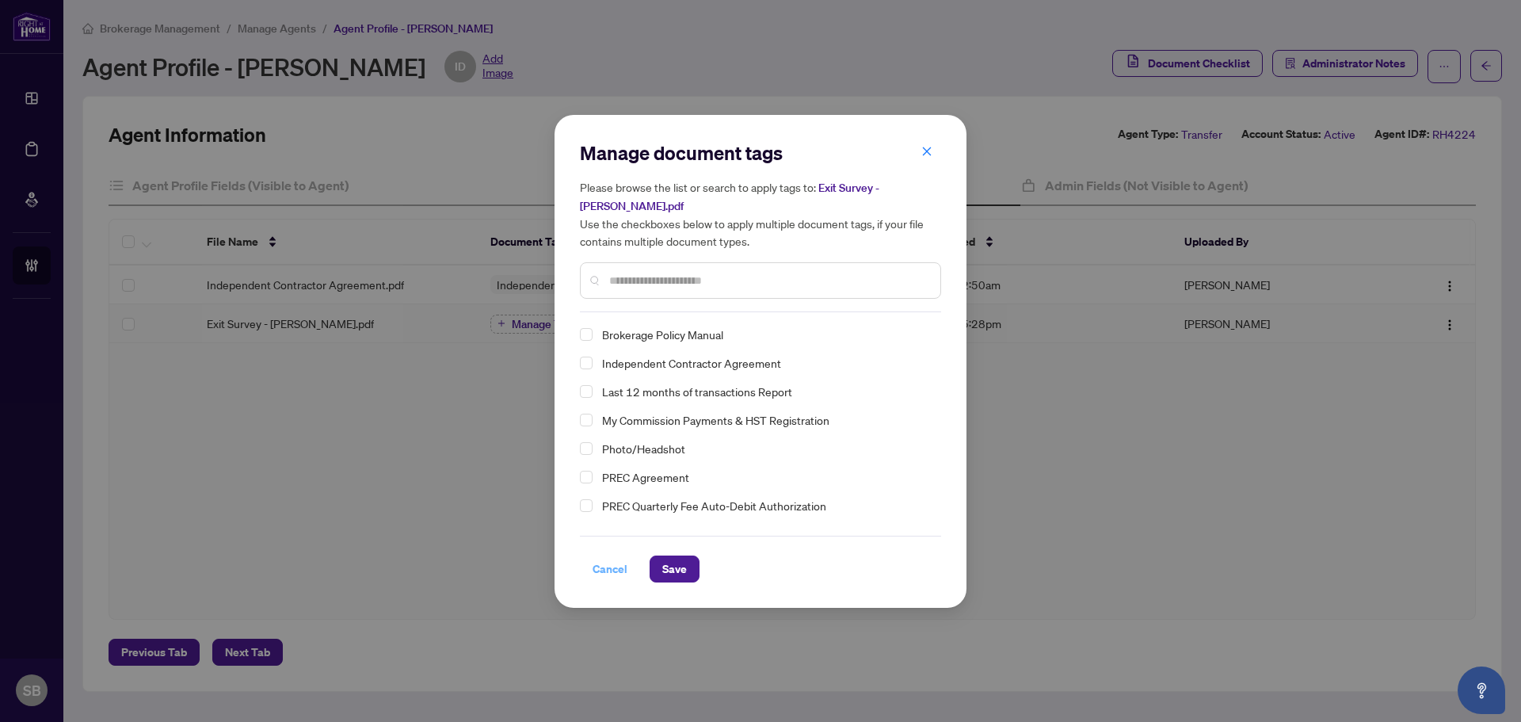
click at [595, 568] on span "Cancel" at bounding box center [610, 568] width 35 height 25
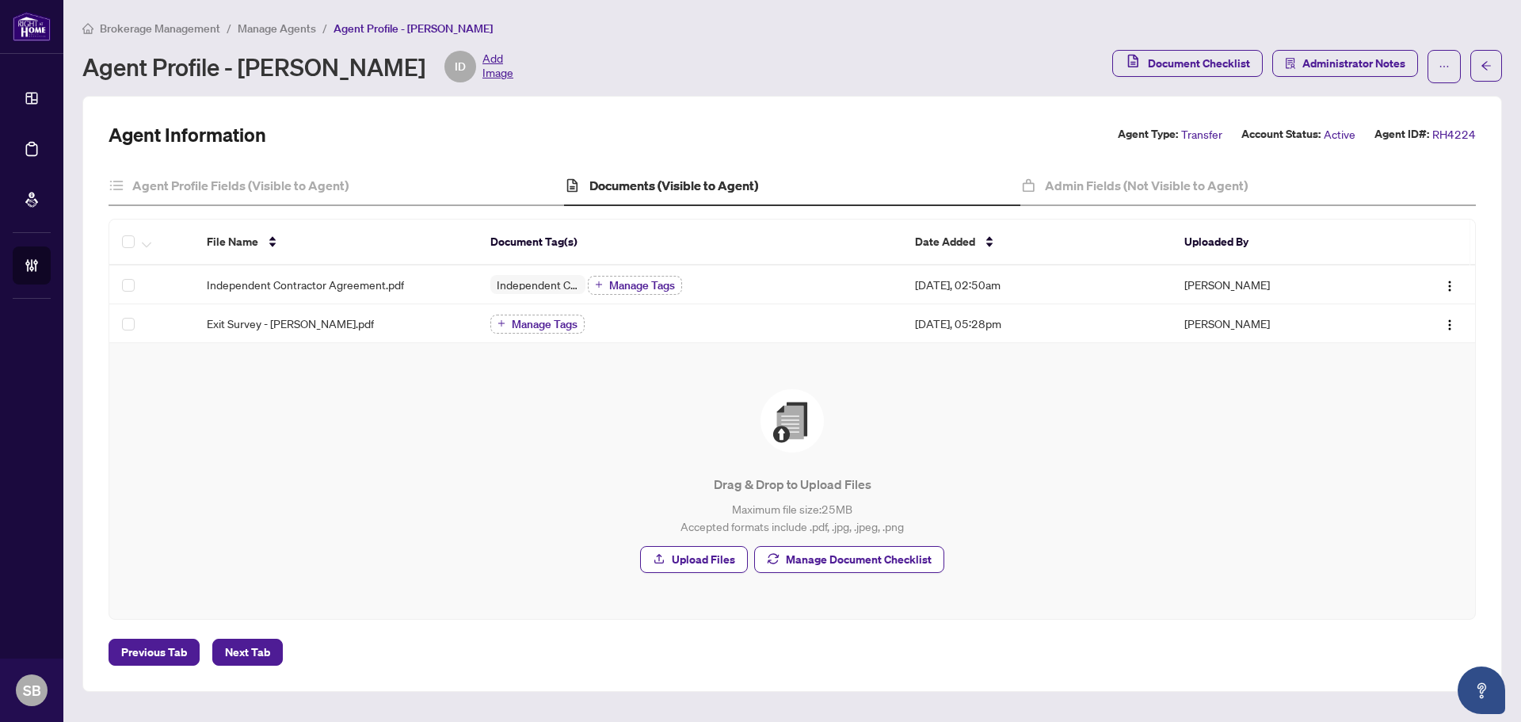
click at [245, 30] on span "Manage Agents" at bounding box center [277, 28] width 78 height 14
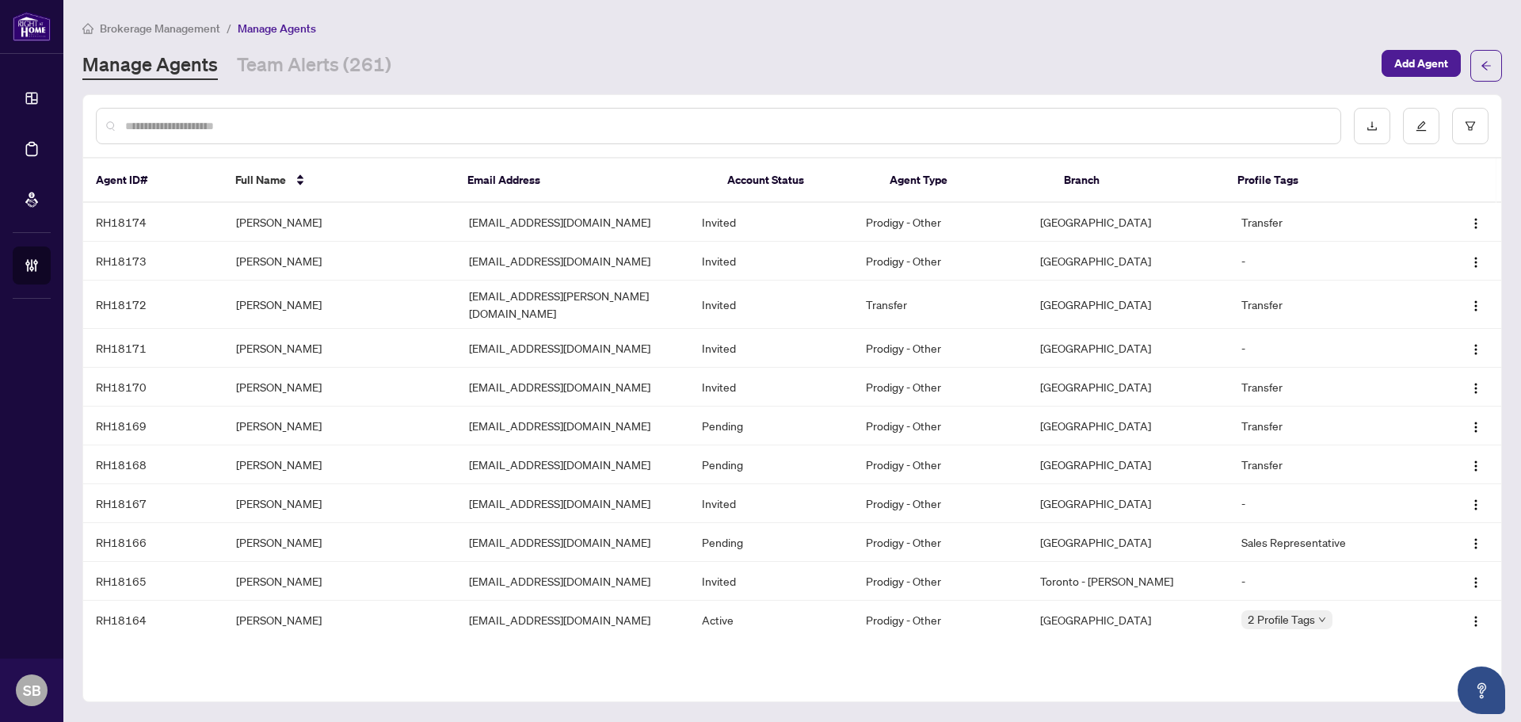
click at [293, 129] on input "text" at bounding box center [726, 125] width 1203 height 17
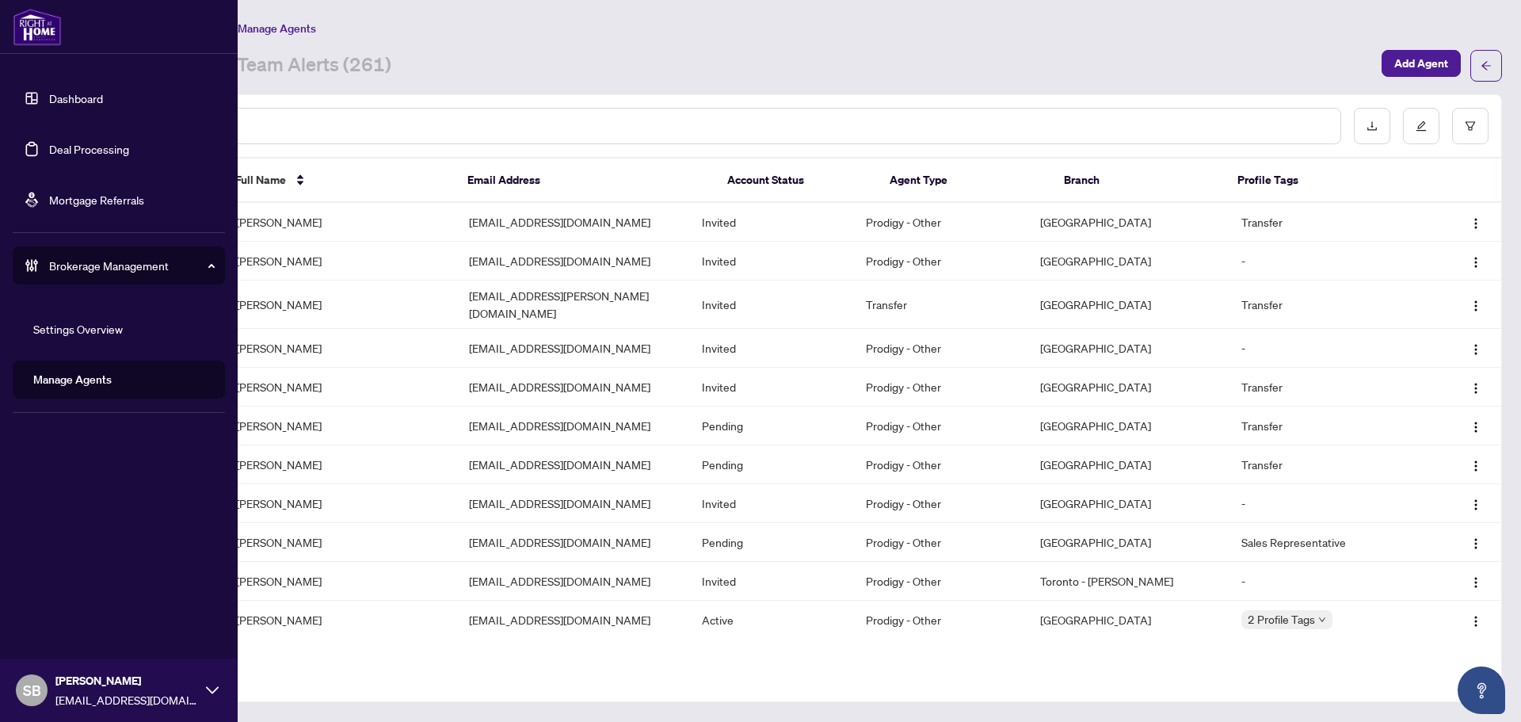
drag, startPoint x: 98, startPoint y: 383, endPoint x: 107, endPoint y: 367, distance: 18.8
click at [98, 383] on link "Manage Agents" at bounding box center [72, 379] width 78 height 14
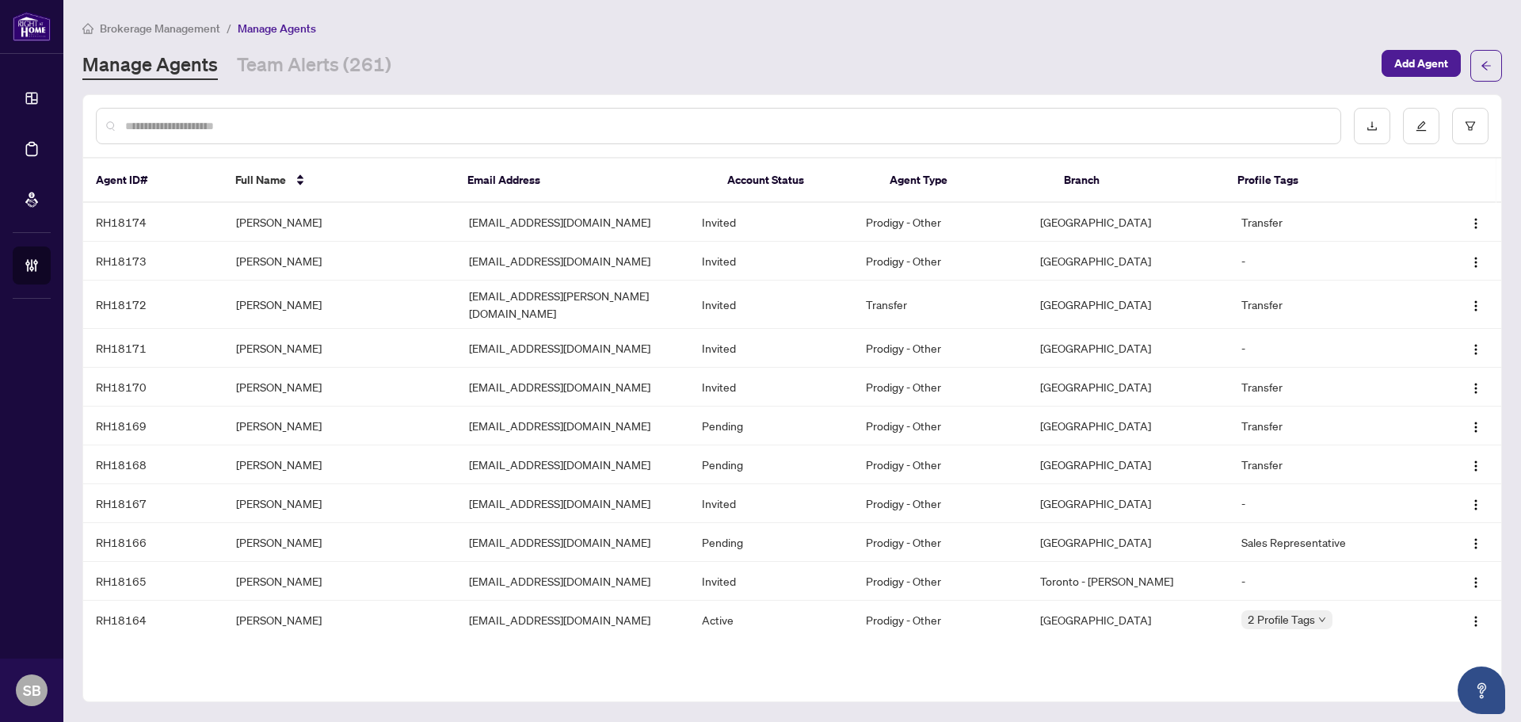
click at [268, 119] on input "text" at bounding box center [726, 125] width 1203 height 17
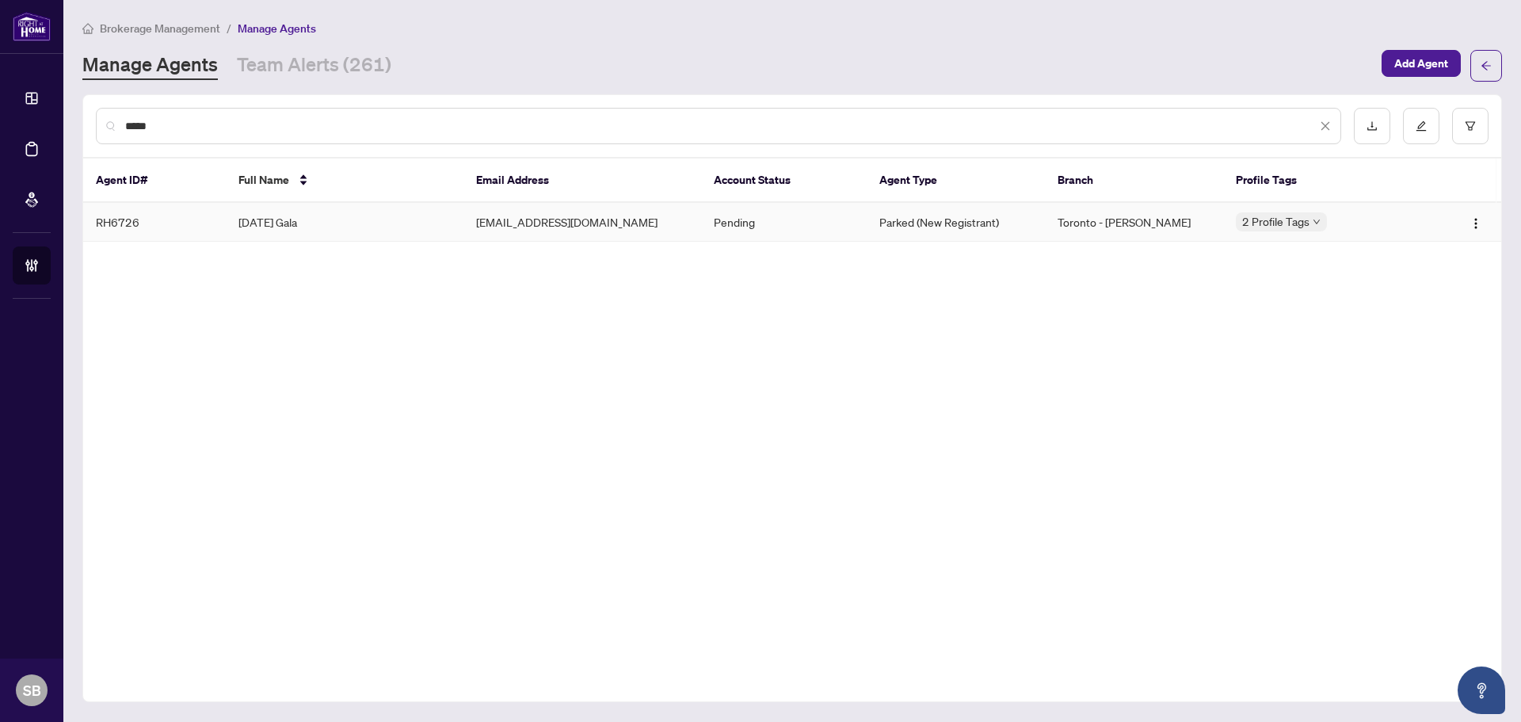
type input "*****"
click at [345, 223] on td "Karma Gala" at bounding box center [345, 222] width 238 height 39
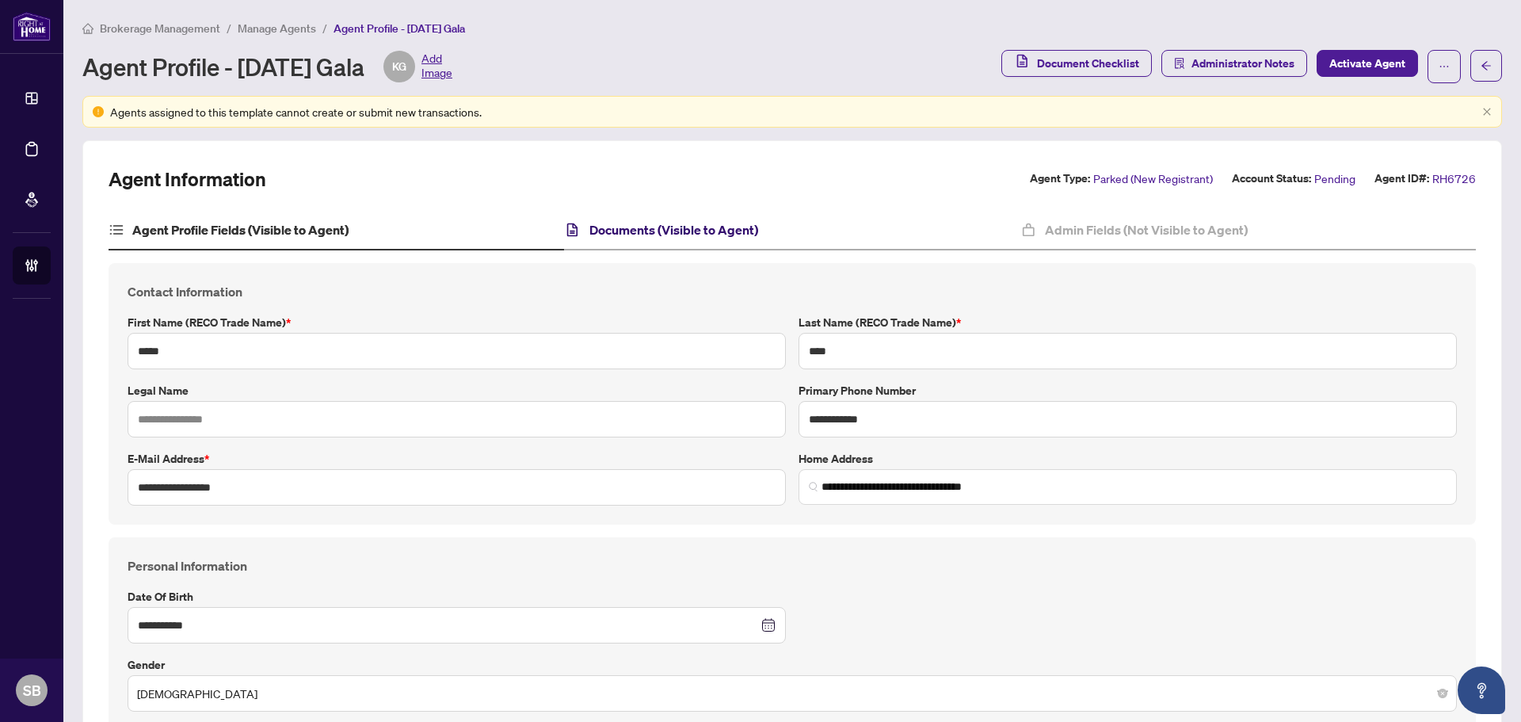
click at [583, 230] on div "Documents (Visible to Agent)" at bounding box center [660, 229] width 193 height 19
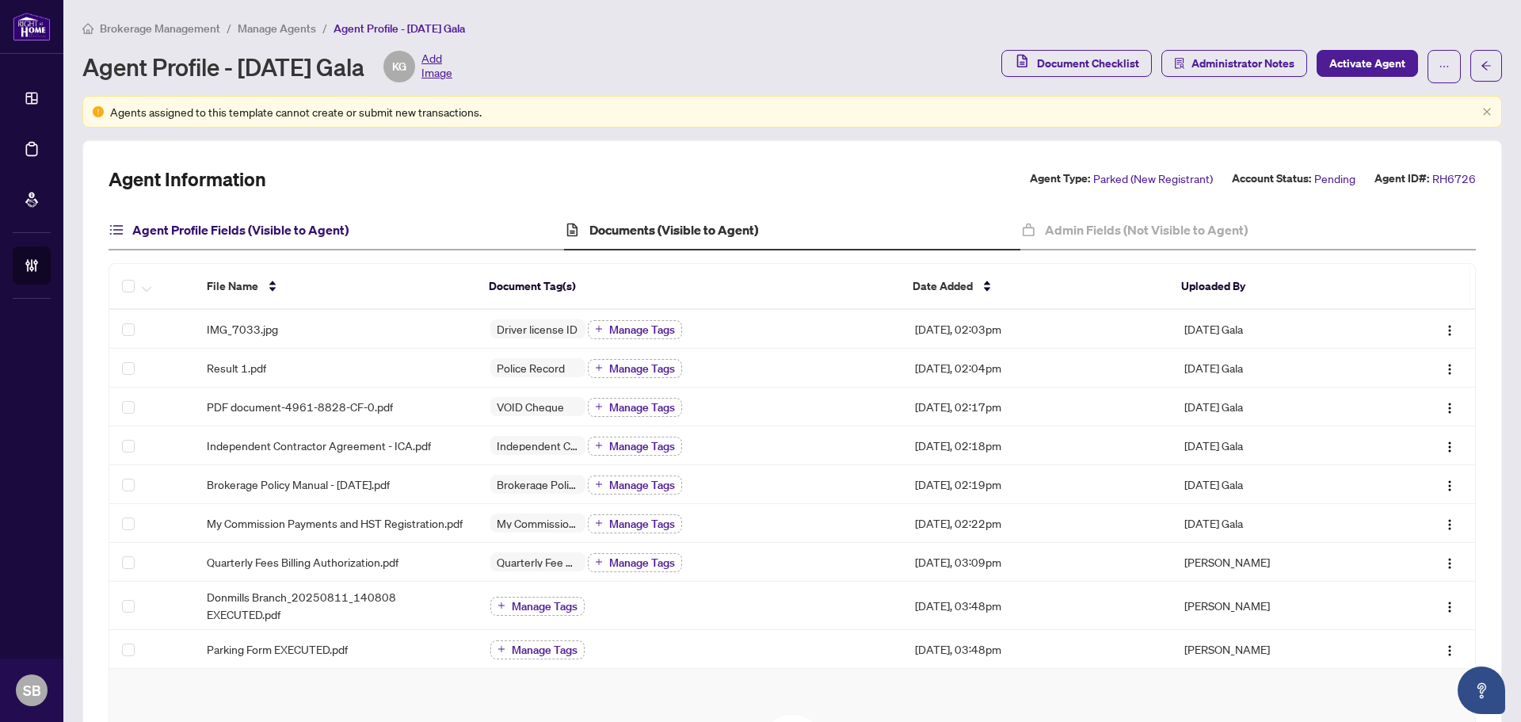
click at [282, 235] on h4 "Agent Profile Fields (Visible to Agent)" at bounding box center [240, 229] width 216 height 19
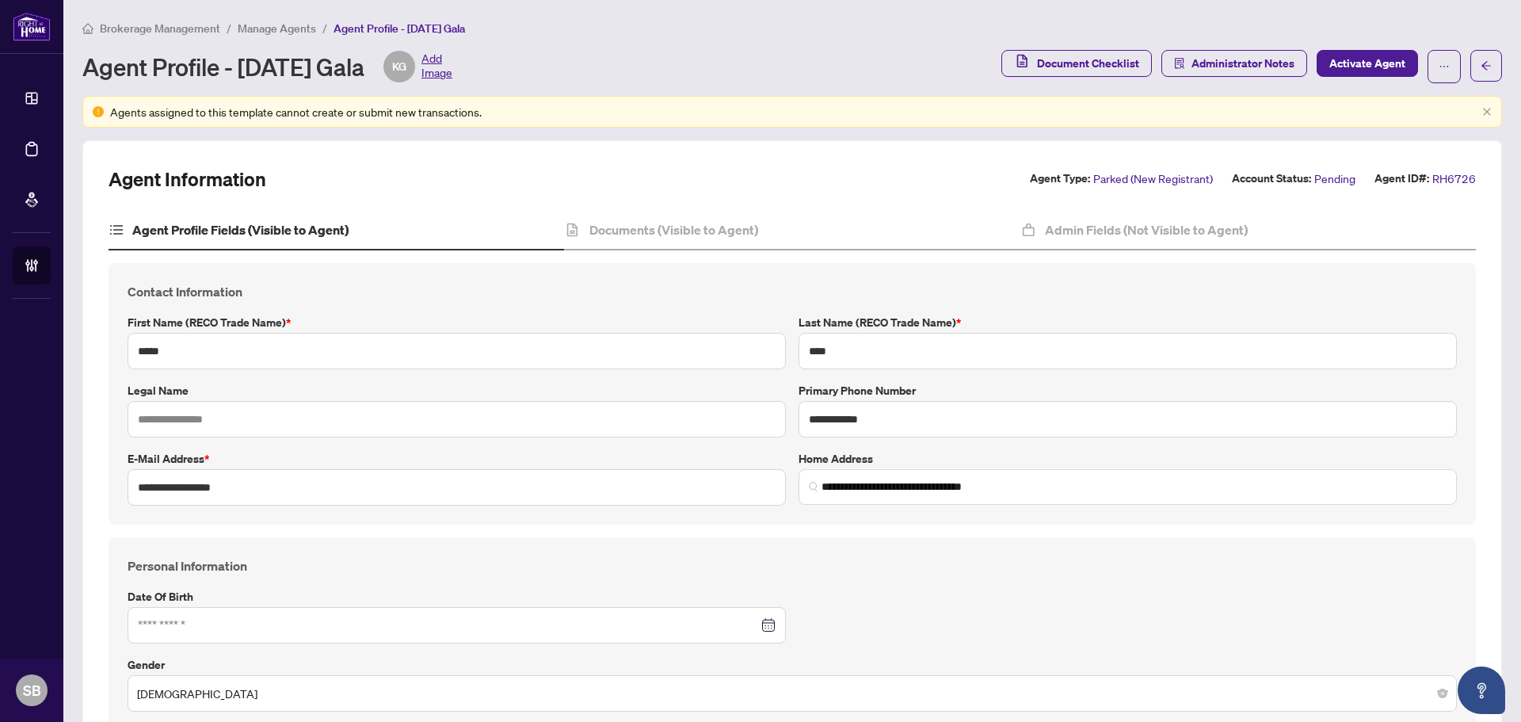
type input "*****"
type input "****"
type input "**********"
type input "*********"
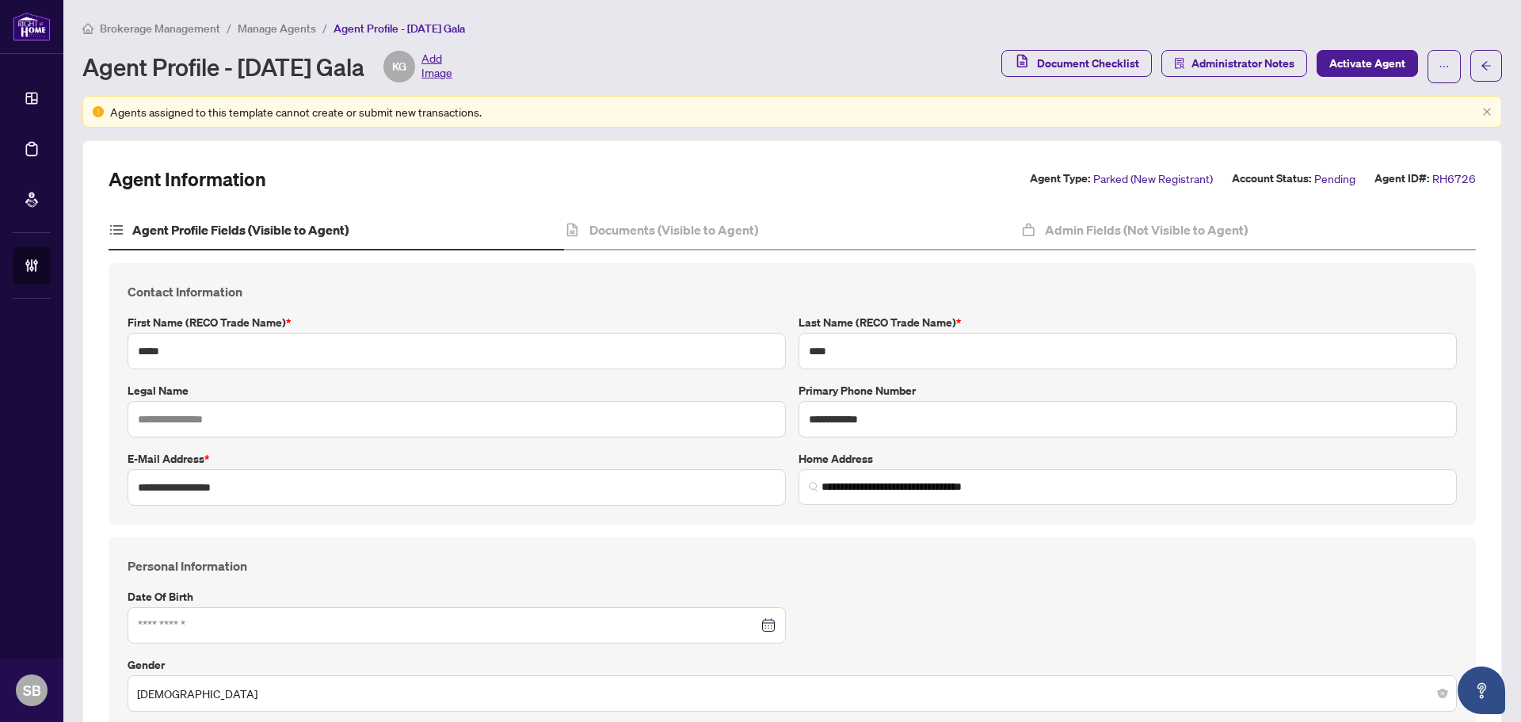
type input "**********"
click at [694, 231] on h4 "Documents (Visible to Agent)" at bounding box center [673, 229] width 169 height 19
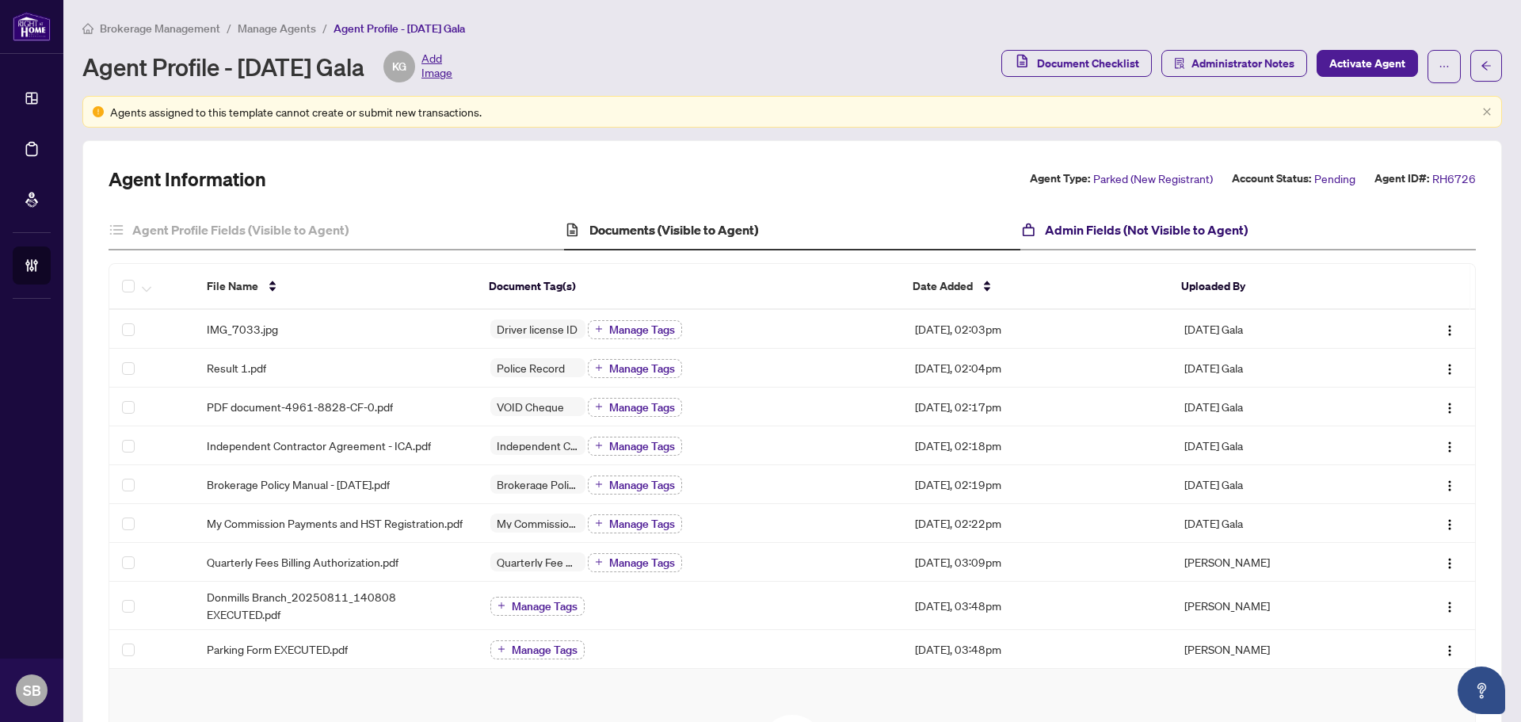
click at [1085, 223] on h4 "Admin Fields (Not Visible to Agent)" at bounding box center [1146, 229] width 203 height 19
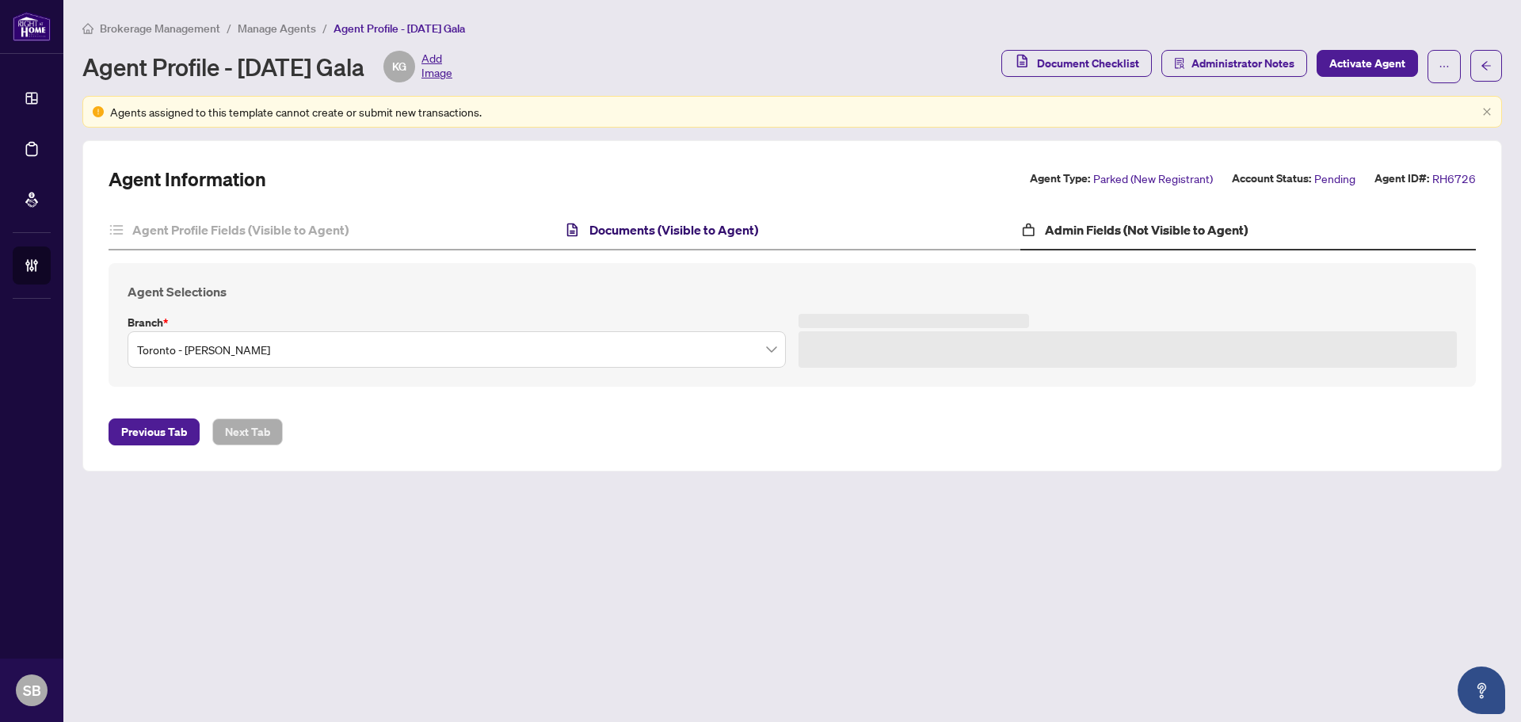
click at [605, 232] on h4 "Documents (Visible to Agent)" at bounding box center [673, 229] width 169 height 19
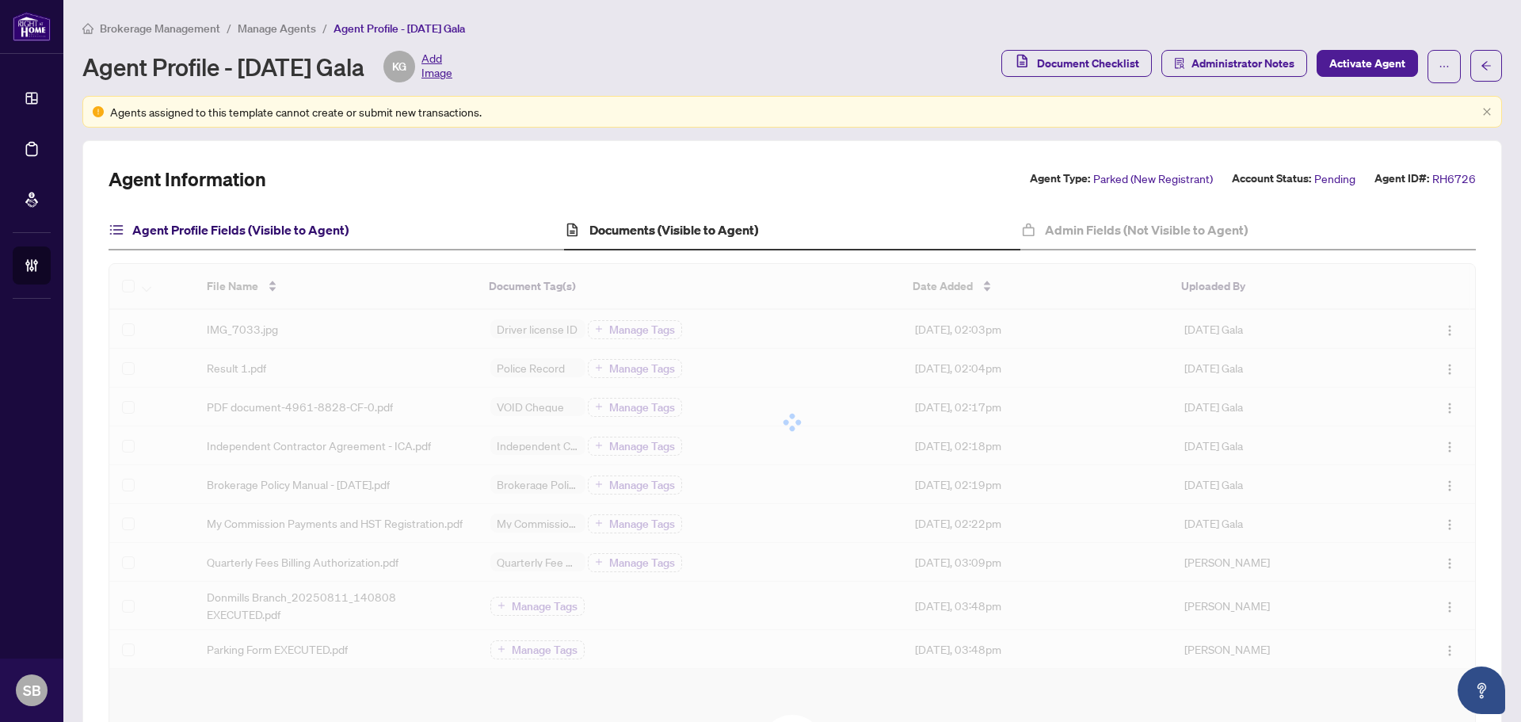
click at [257, 220] on h4 "Agent Profile Fields (Visible to Agent)" at bounding box center [240, 229] width 216 height 19
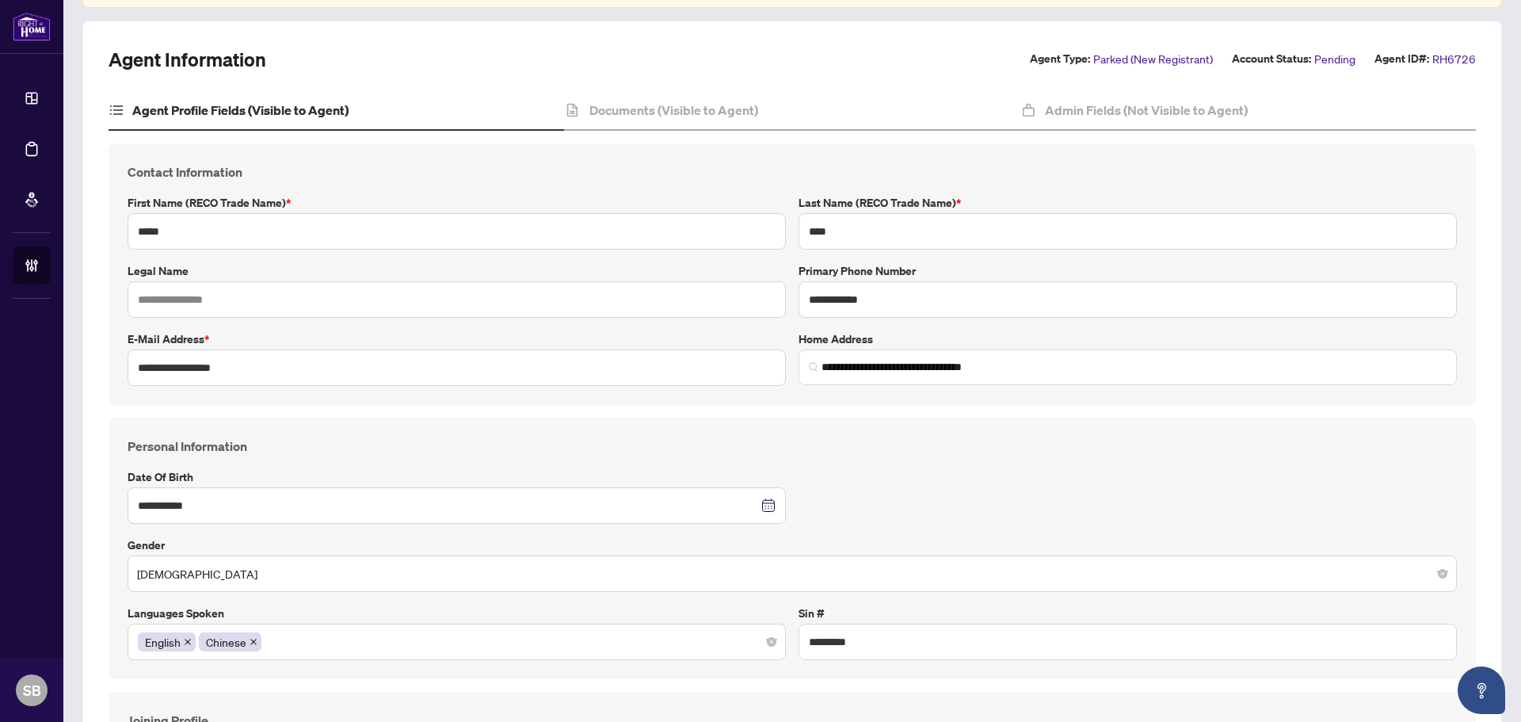
scroll to position [158, 0]
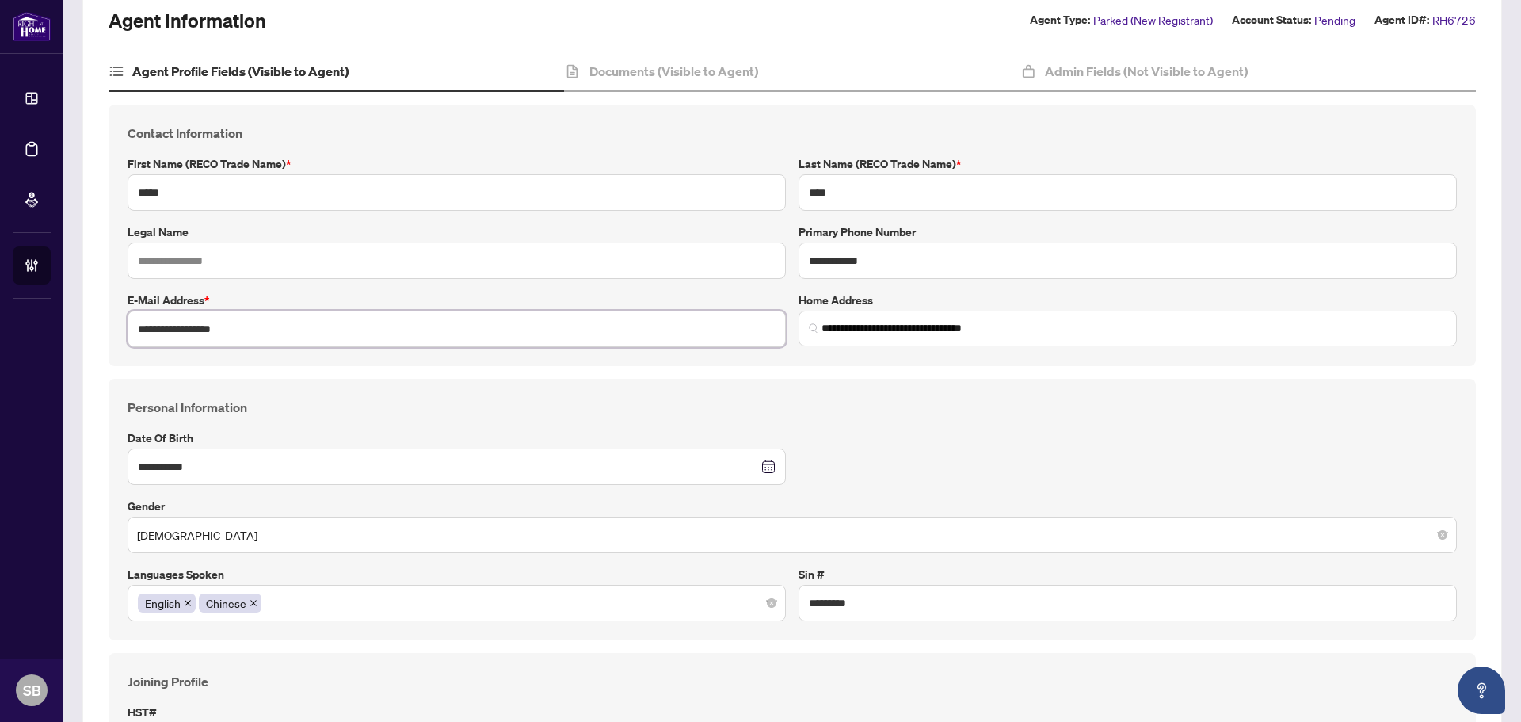
drag, startPoint x: 384, startPoint y: 335, endPoint x: 83, endPoint y: 324, distance: 301.3
click at [83, 324] on div "**********" at bounding box center [792, 715] width 1420 height 1467
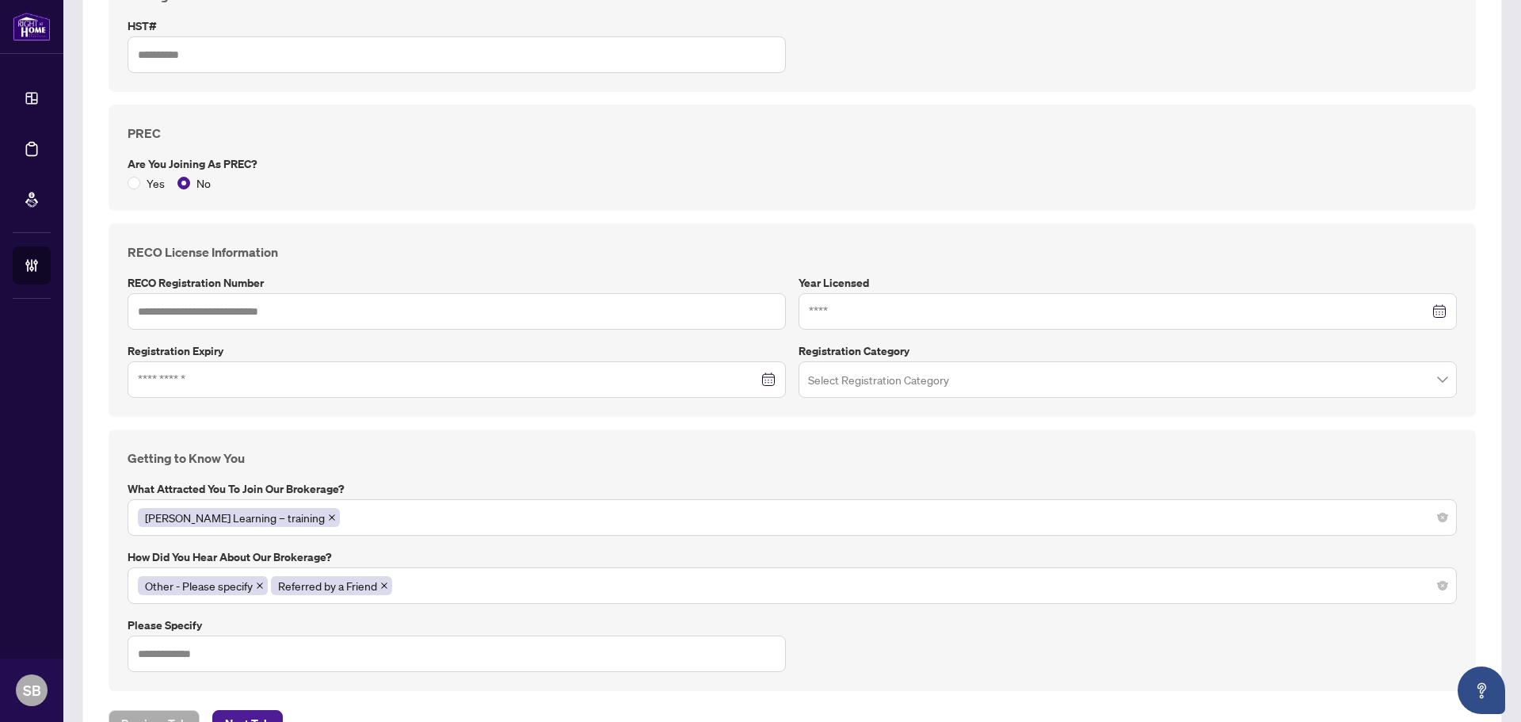
scroll to position [904, 0]
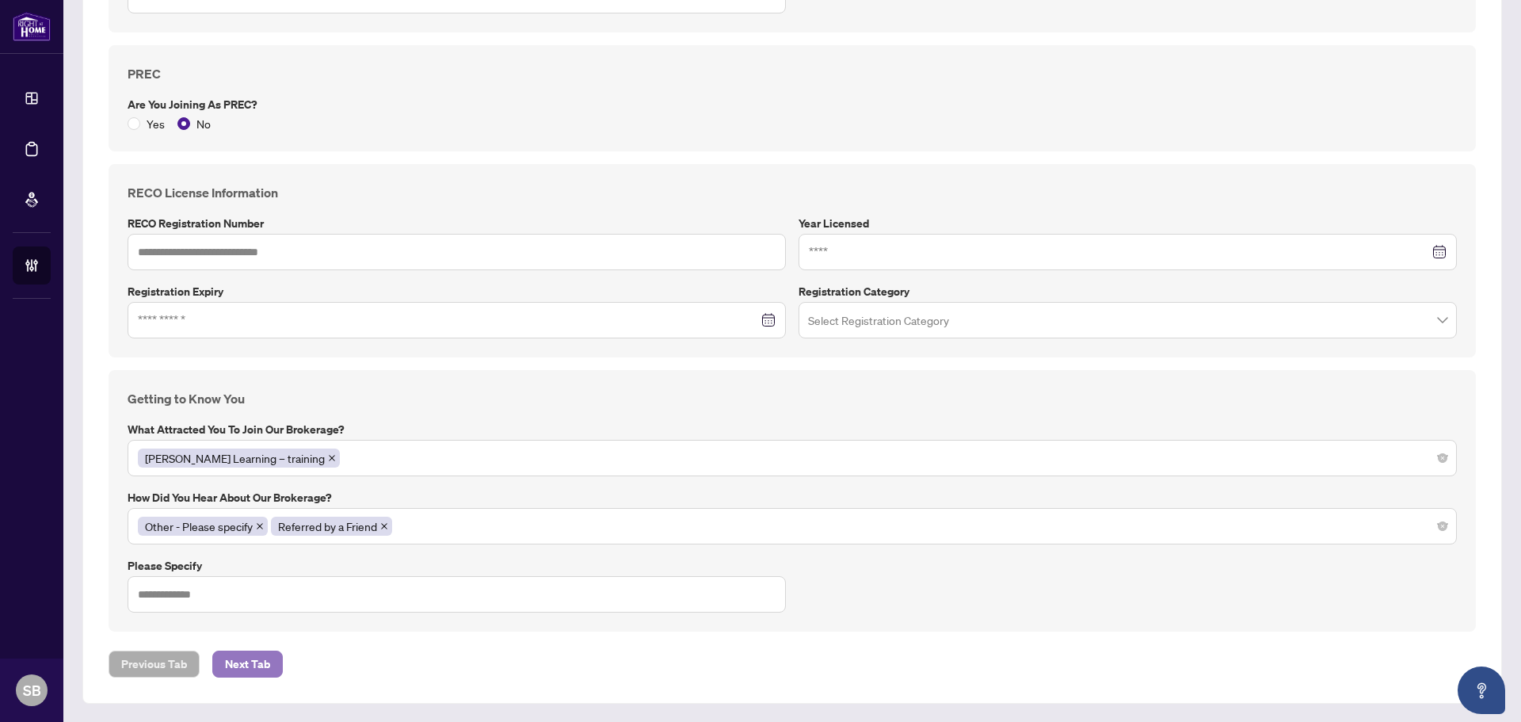
click at [246, 667] on span "Next Tab" at bounding box center [247, 663] width 45 height 25
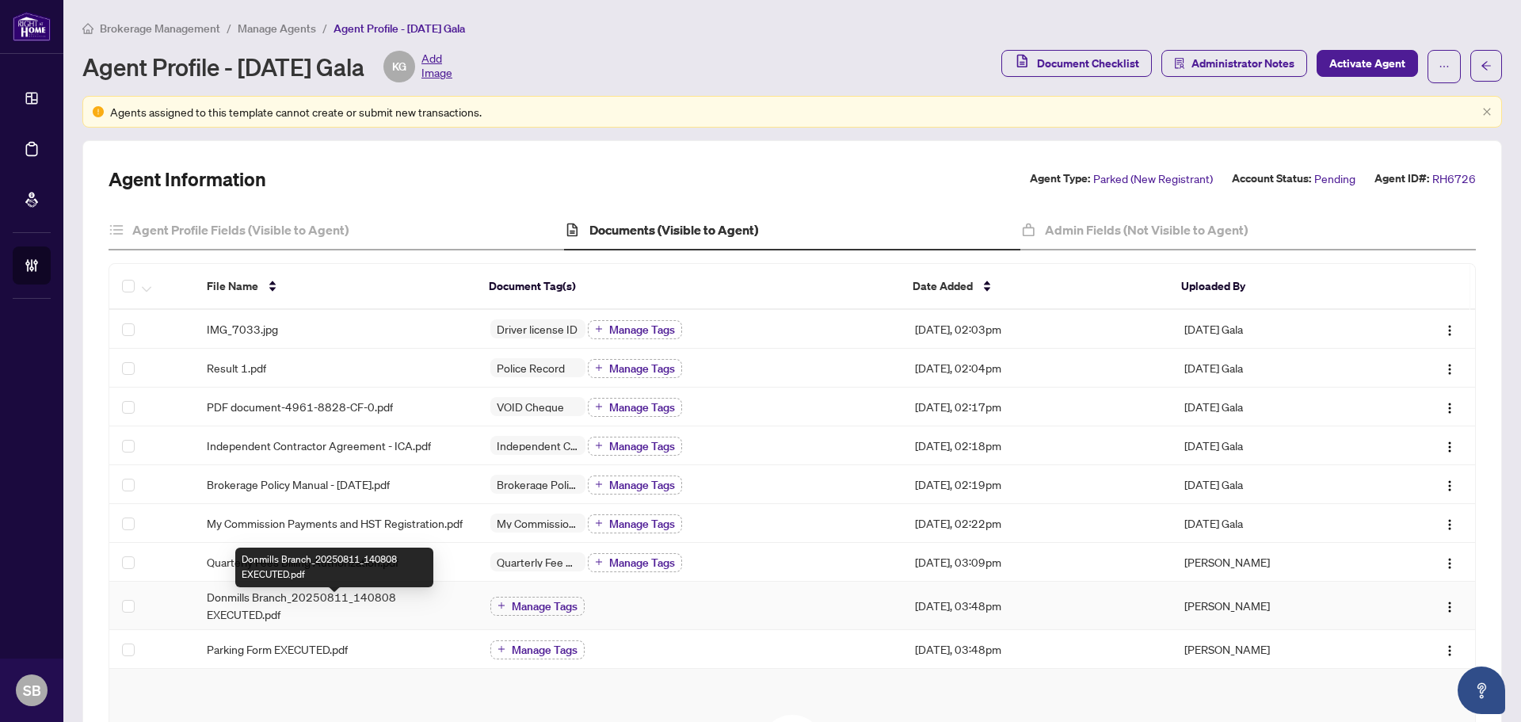
click at [349, 619] on span "Donmills Branch_20250811_140808 EXECUTED.pdf" at bounding box center [336, 605] width 258 height 35
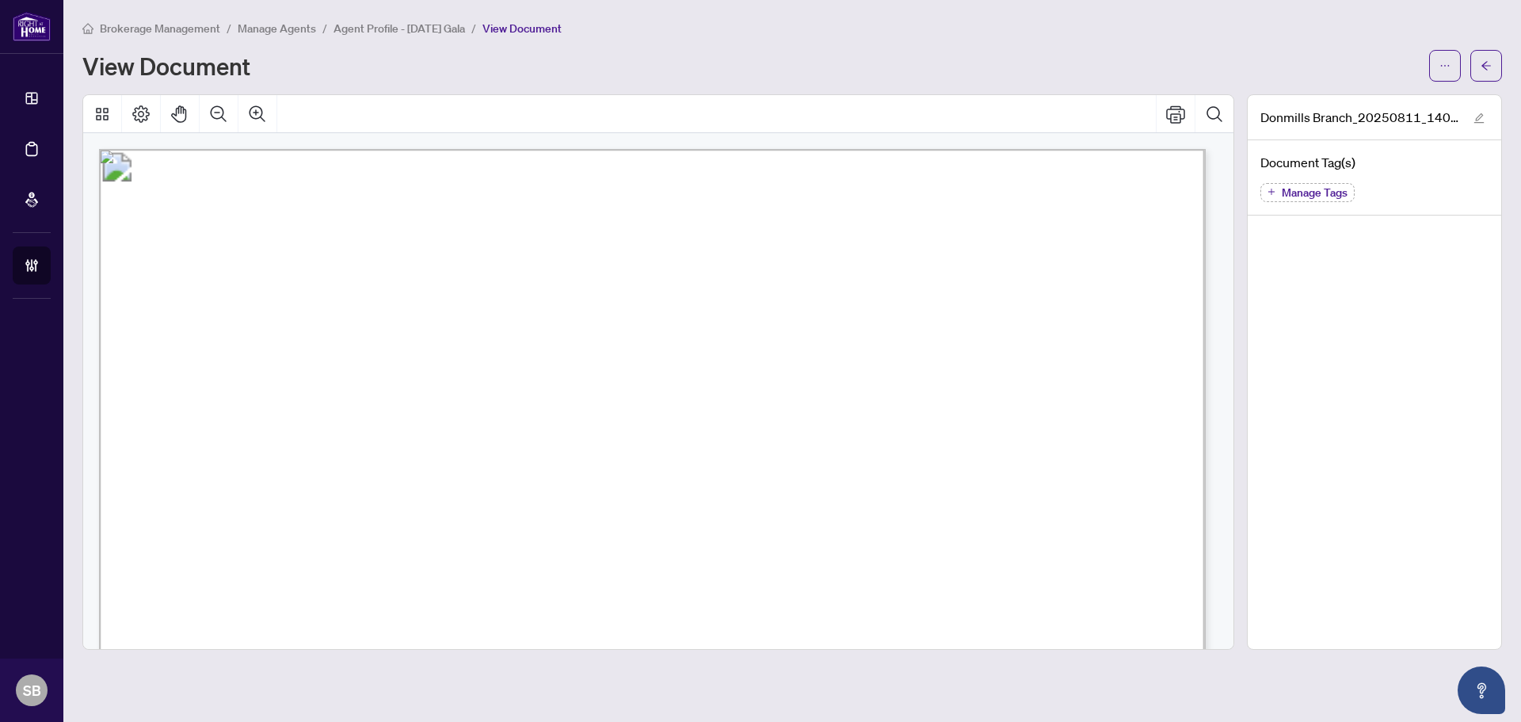
click at [1493, 69] on button "button" at bounding box center [1486, 66] width 32 height 32
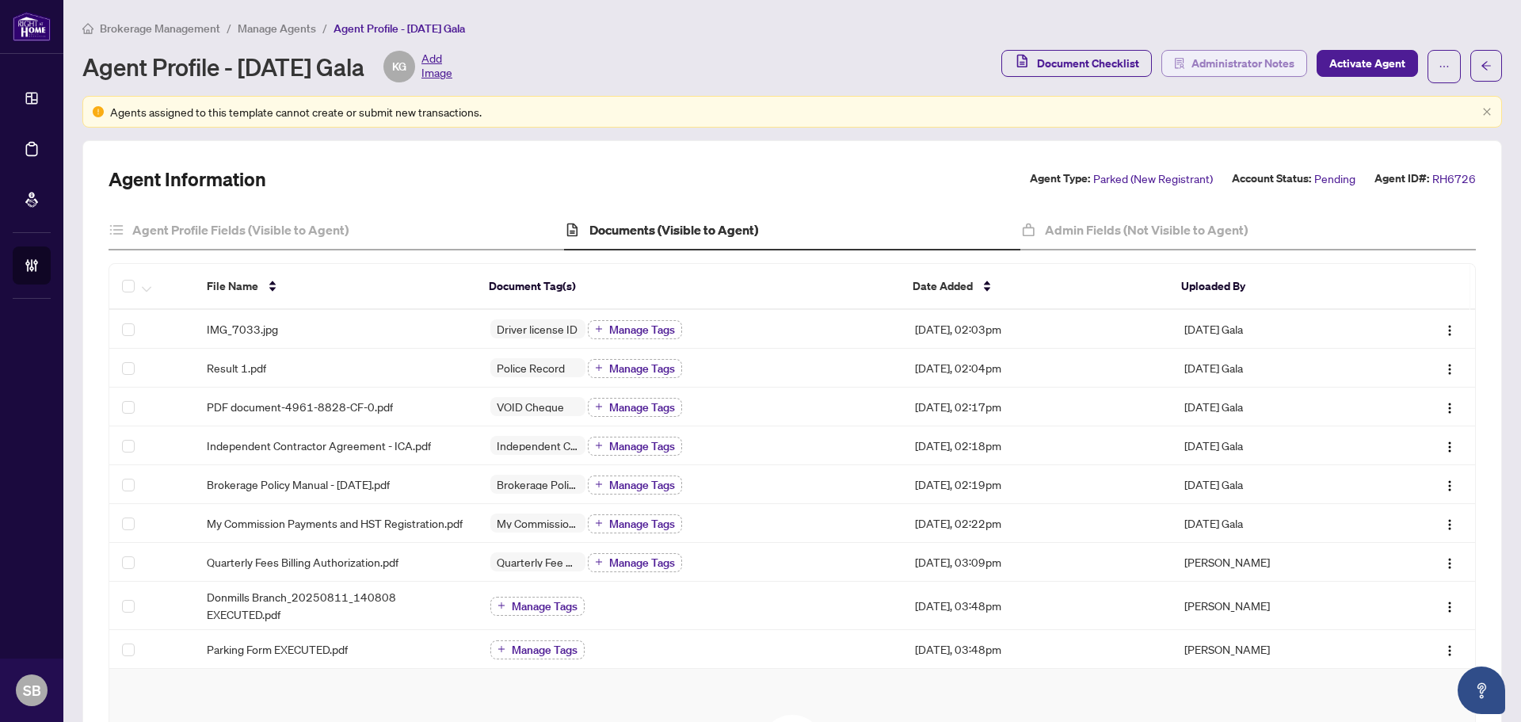
click at [1204, 63] on span "Administrator Notes" at bounding box center [1243, 63] width 103 height 25
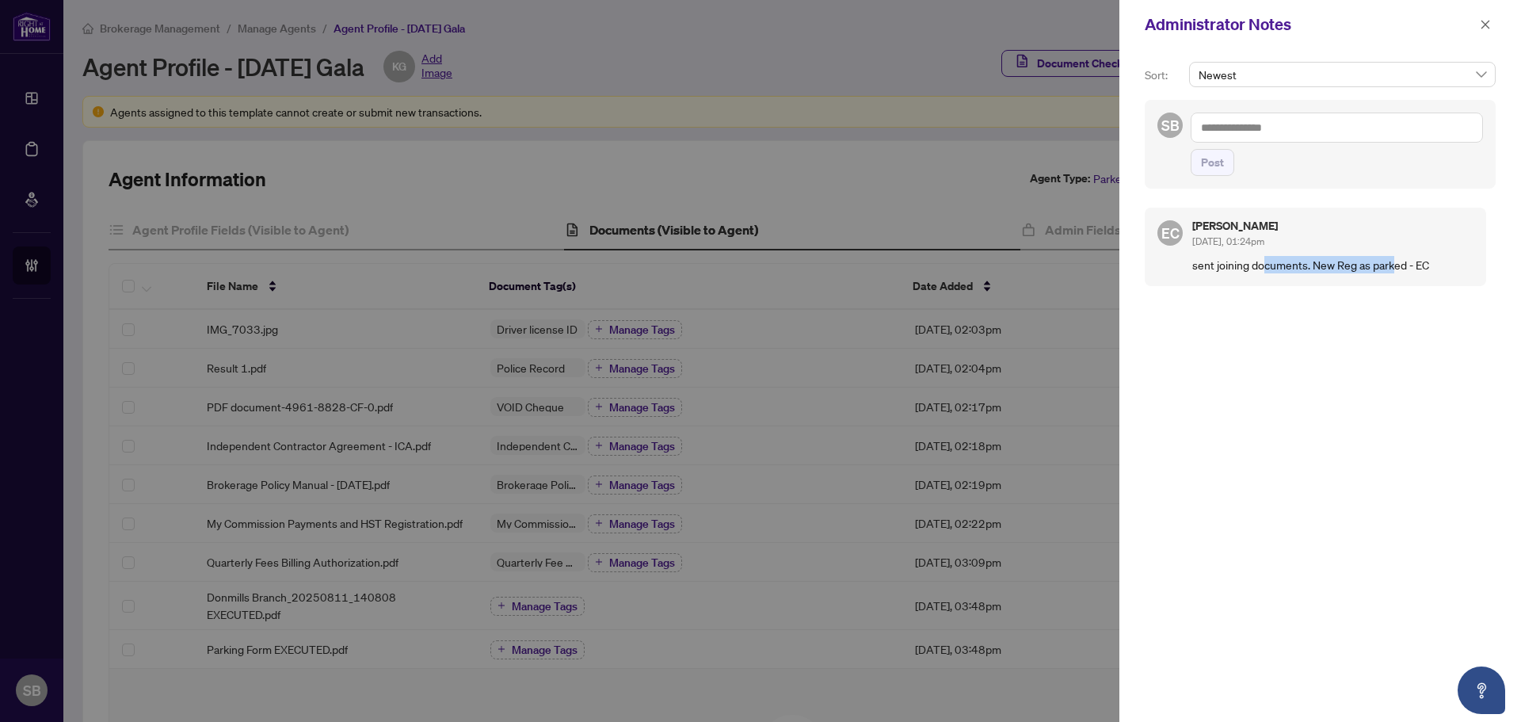
drag, startPoint x: 1294, startPoint y: 266, endPoint x: 1450, endPoint y: 267, distance: 156.1
click at [1405, 265] on p "sent joining documents. New Reg as parked - EC" at bounding box center [1332, 264] width 281 height 17
click at [1450, 267] on p "sent joining documents. New Reg as parked - EC" at bounding box center [1332, 264] width 281 height 17
click at [1478, 24] on button "button" at bounding box center [1485, 24] width 21 height 19
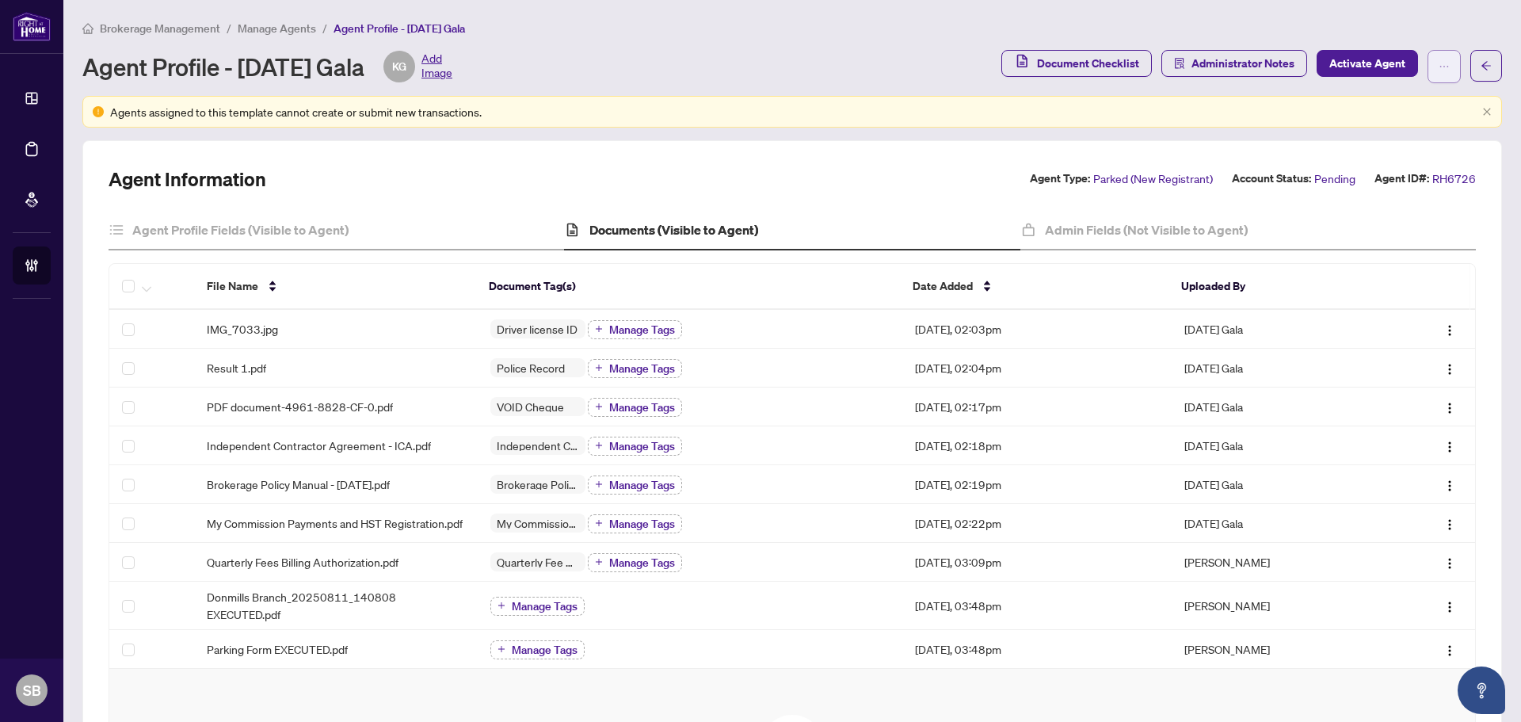
click at [1445, 72] on button "button" at bounding box center [1444, 66] width 33 height 33
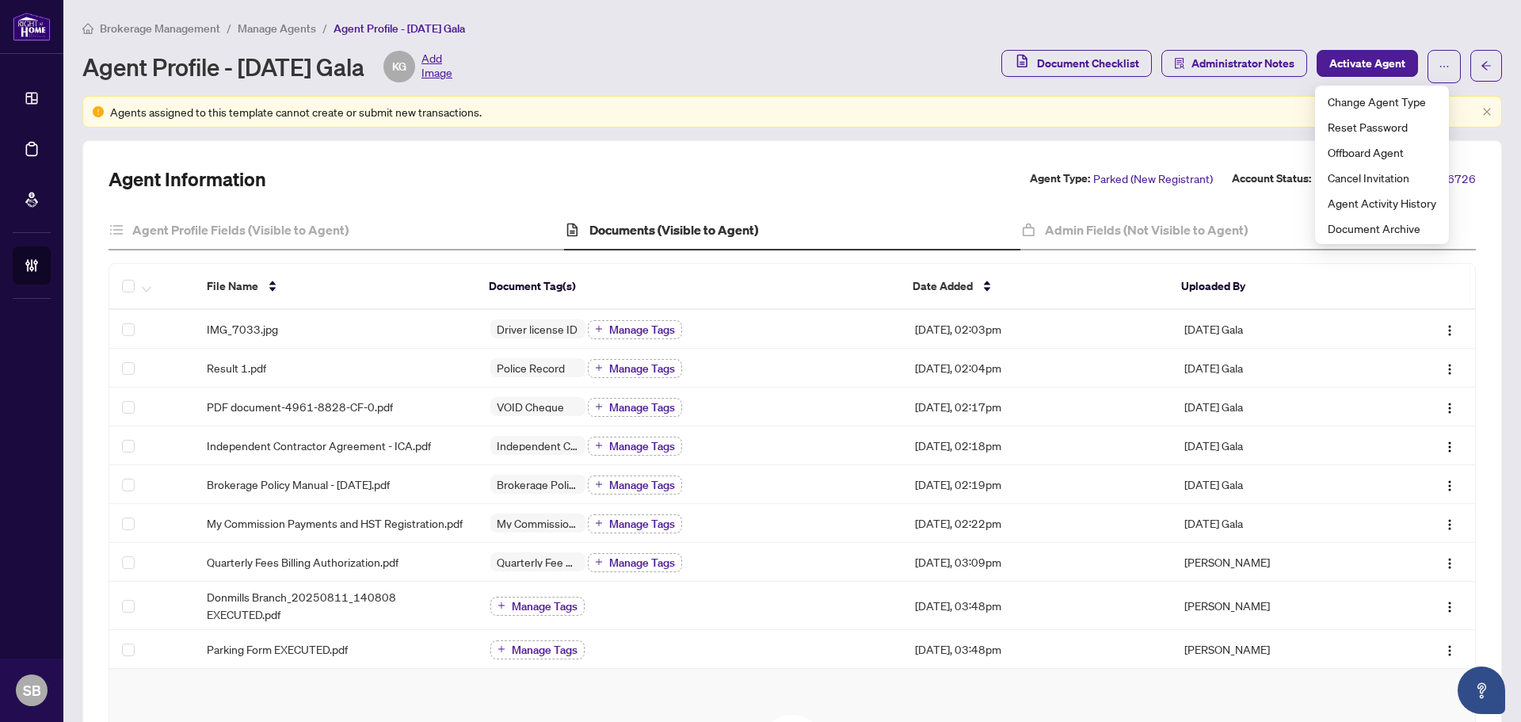
click at [1455, 35] on div "Brokerage Management / Manage Agents / Agent Profile - Karma Gala" at bounding box center [792, 28] width 1420 height 18
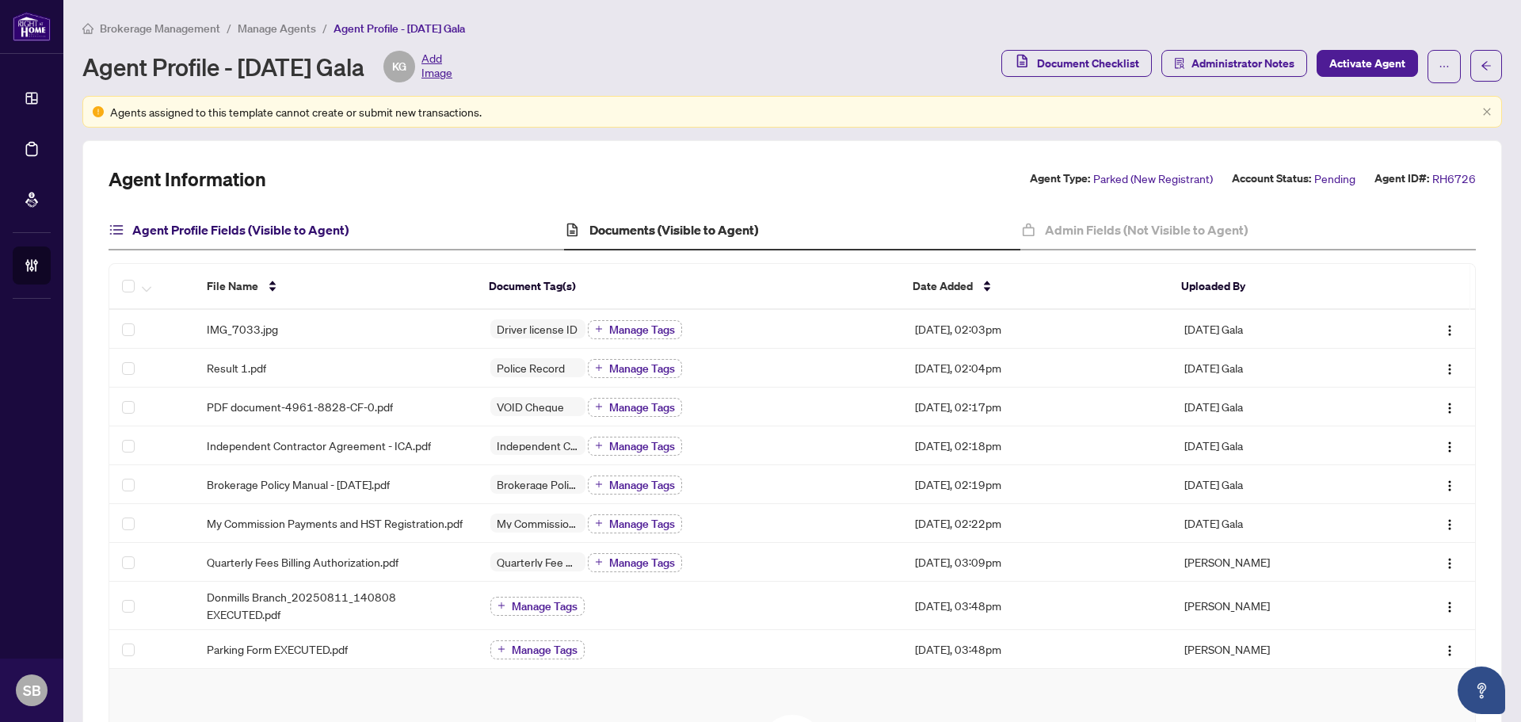
click at [296, 229] on h4 "Agent Profile Fields (Visible to Agent)" at bounding box center [240, 229] width 216 height 19
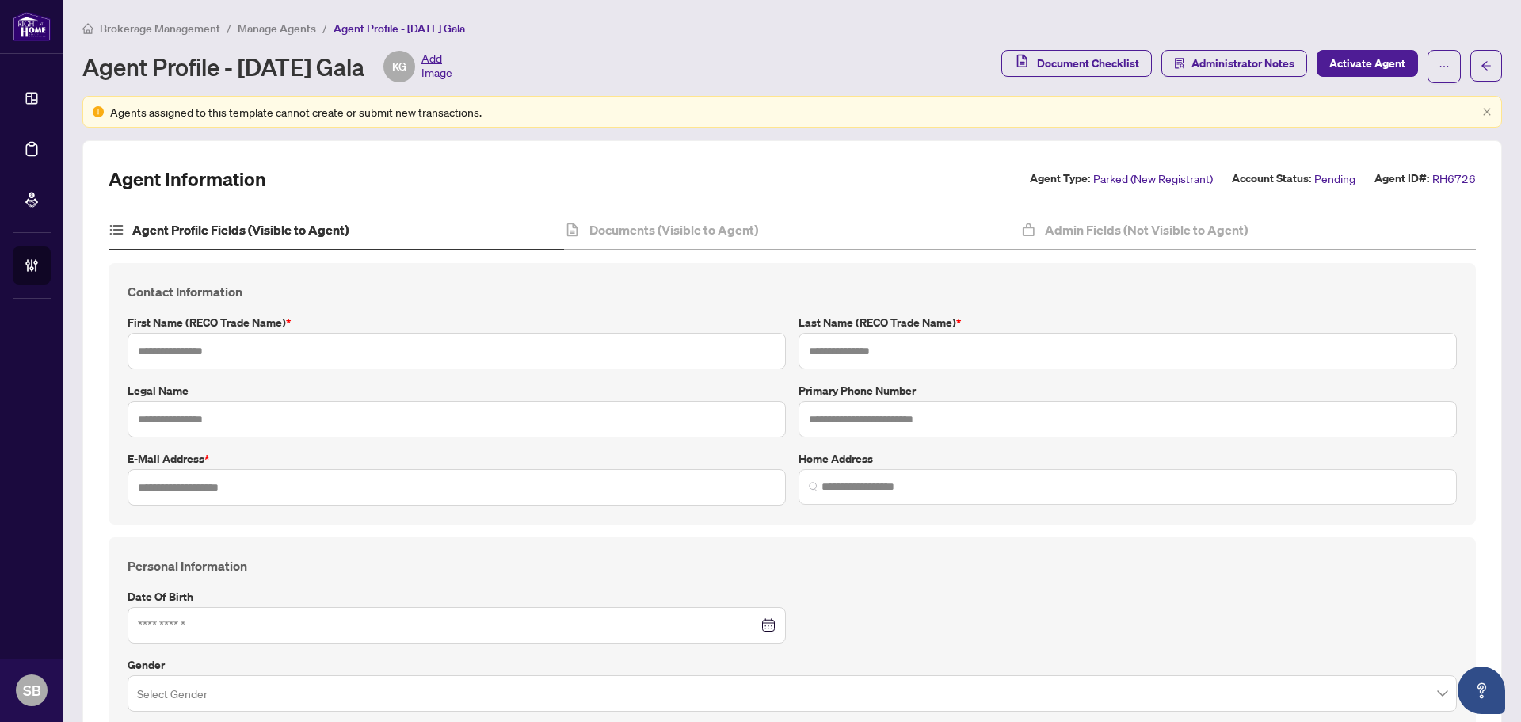
type input "**********"
type input "*****"
type input "****"
type input "**********"
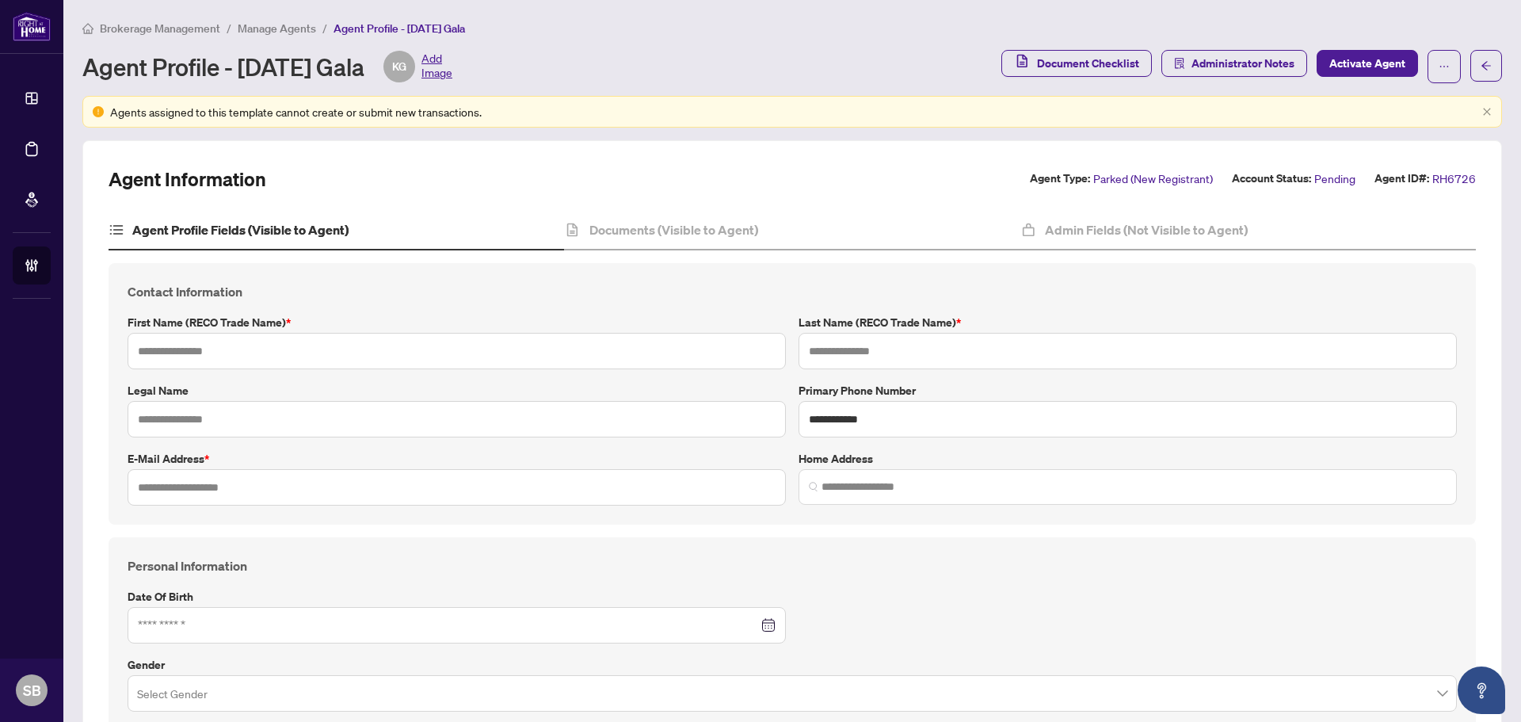
type input "*********"
type input "**********"
click at [650, 236] on div "Documents (Visible to Agent)" at bounding box center [792, 231] width 456 height 40
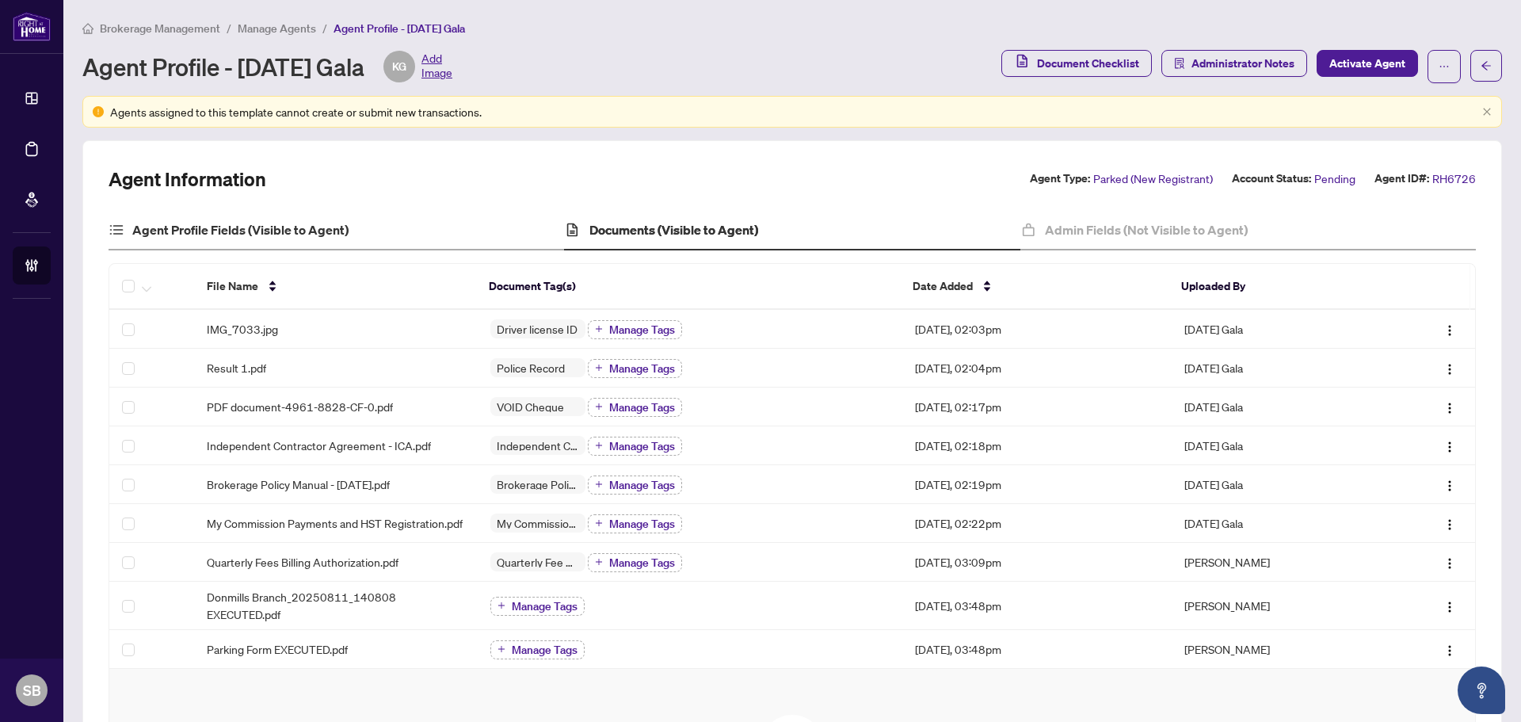
click at [274, 219] on div "Agent Profile Fields (Visible to Agent)" at bounding box center [337, 231] width 456 height 40
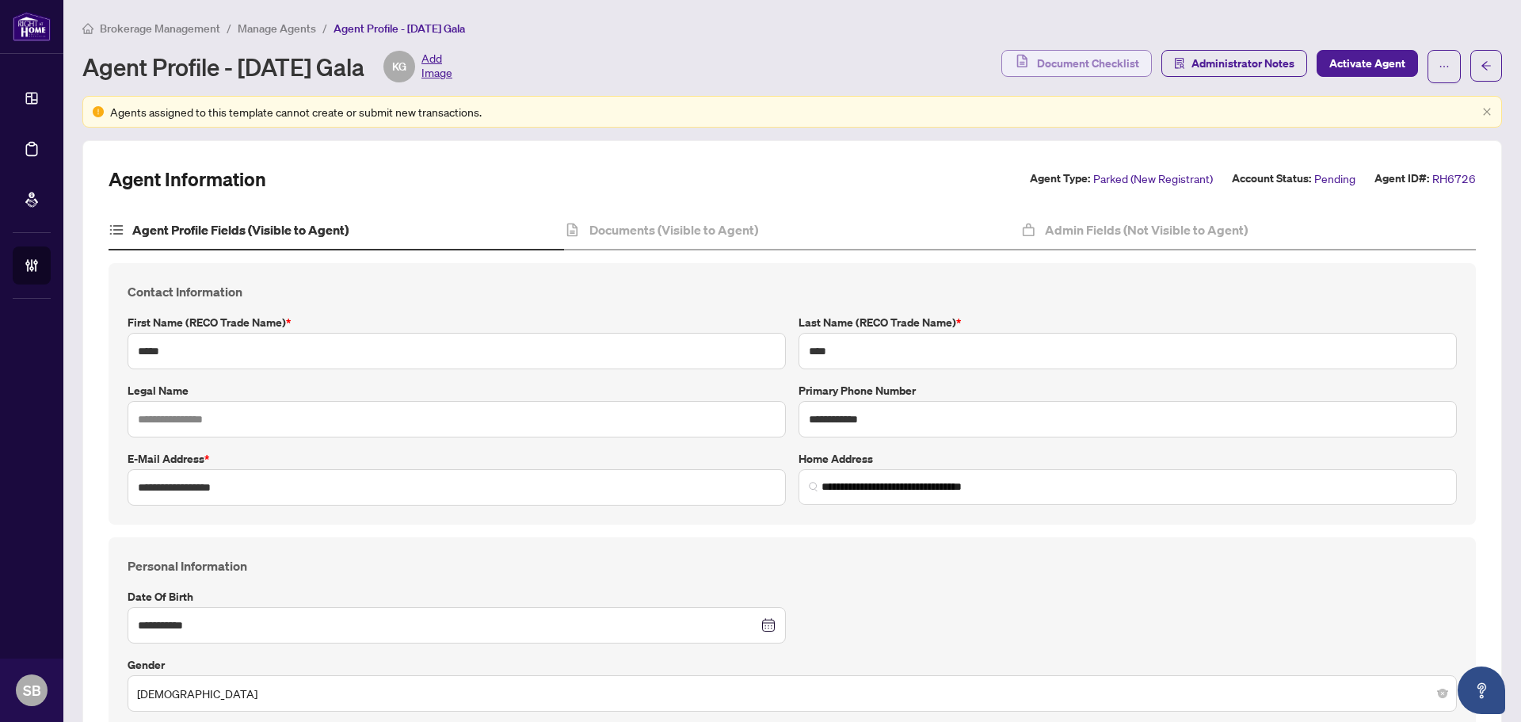
click at [1087, 60] on span "Document Checklist" at bounding box center [1088, 63] width 102 height 25
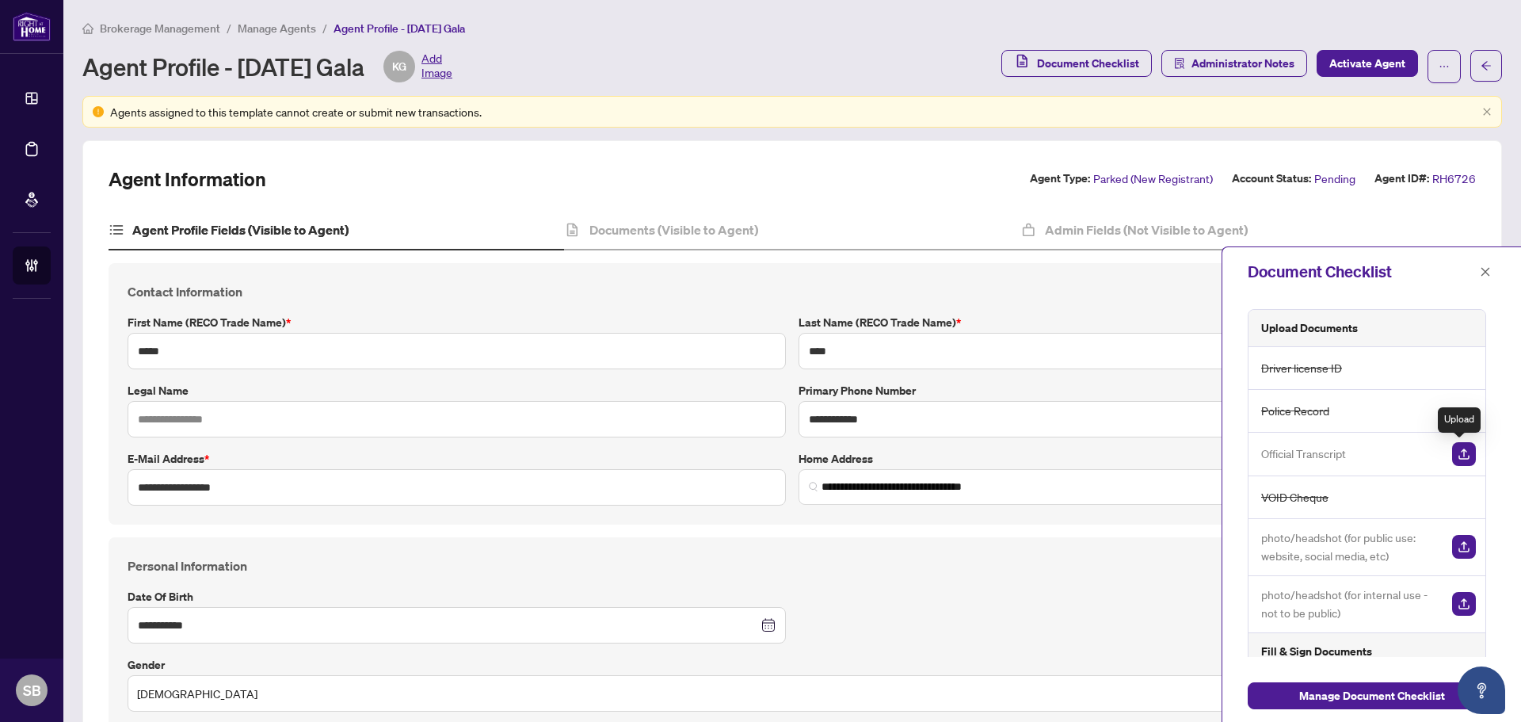
click at [1459, 448] on img "button" at bounding box center [1464, 454] width 24 height 24
click at [1458, 444] on img "button" at bounding box center [1464, 454] width 24 height 24
click at [1485, 260] on span "button" at bounding box center [1485, 271] width 11 height 25
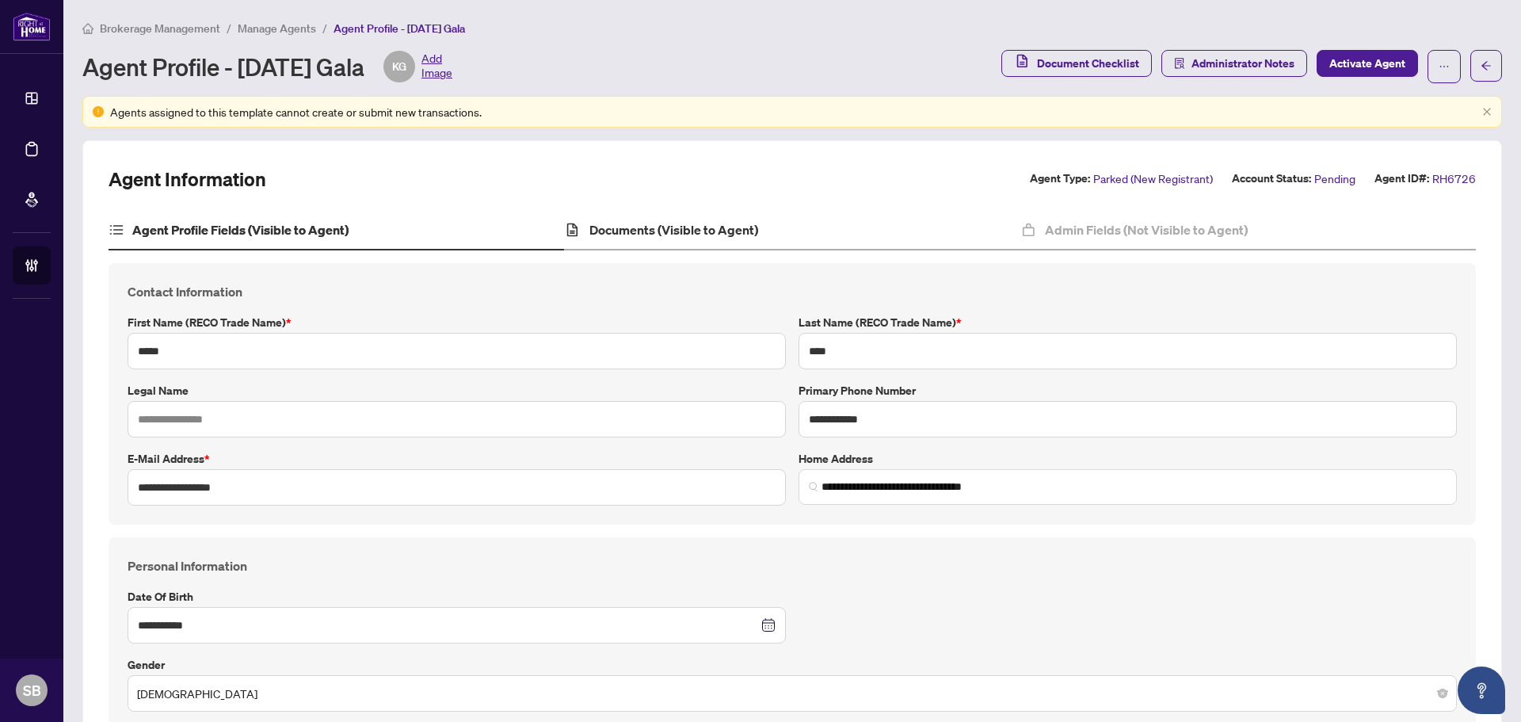
drag, startPoint x: 593, startPoint y: 219, endPoint x: 624, endPoint y: 231, distance: 32.7
click at [594, 221] on div "Documents (Visible to Agent)" at bounding box center [792, 231] width 456 height 40
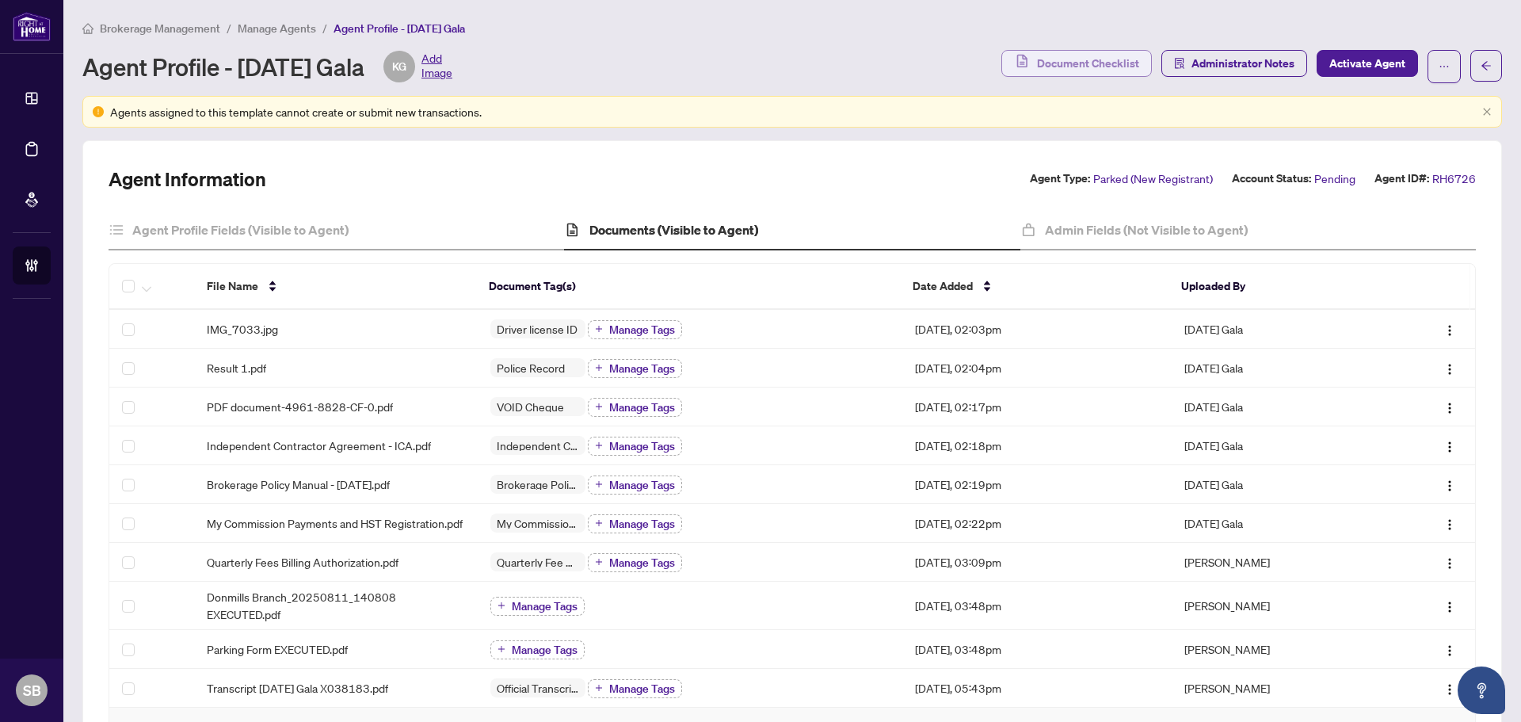
click at [1077, 66] on span "Document Checklist" at bounding box center [1088, 63] width 102 height 25
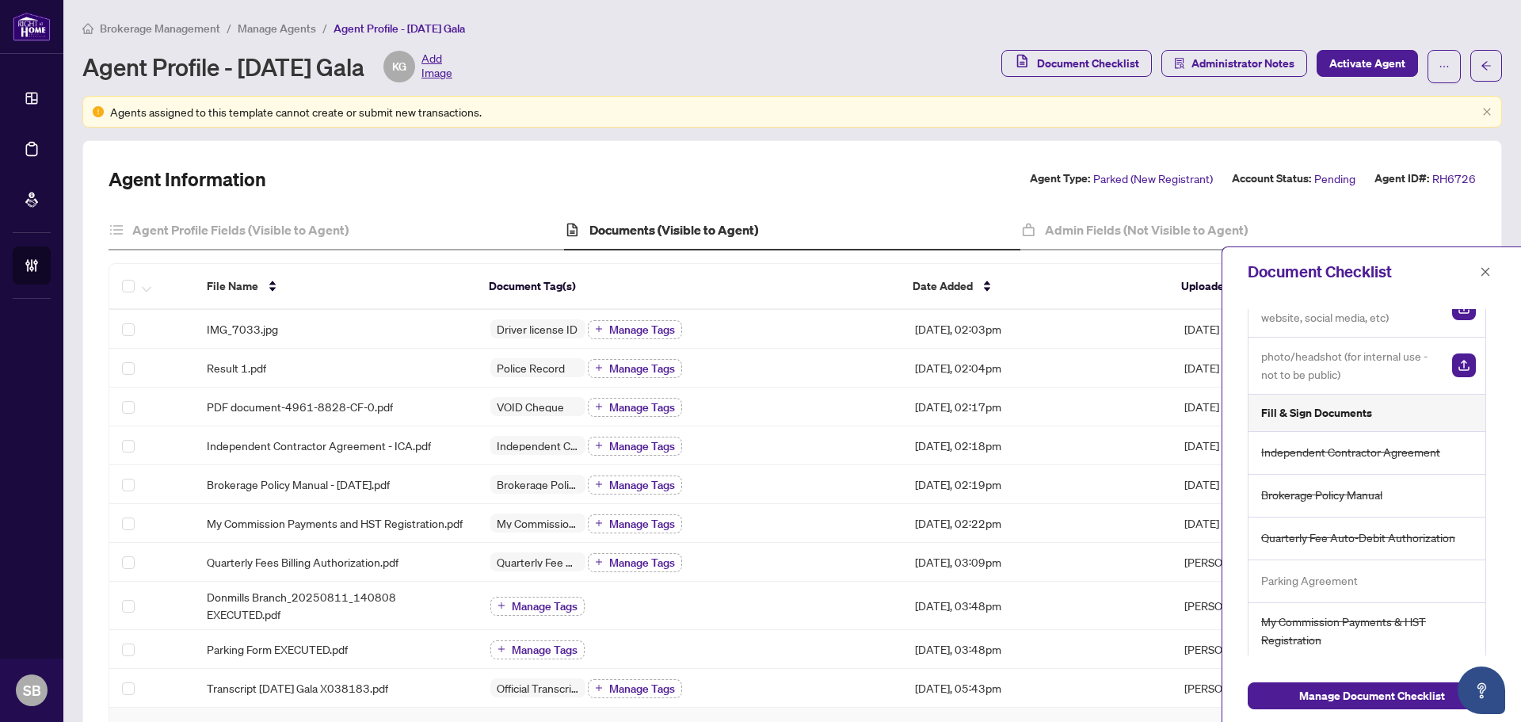
scroll to position [241, 0]
click at [1482, 273] on icon "close" at bounding box center [1485, 271] width 11 height 11
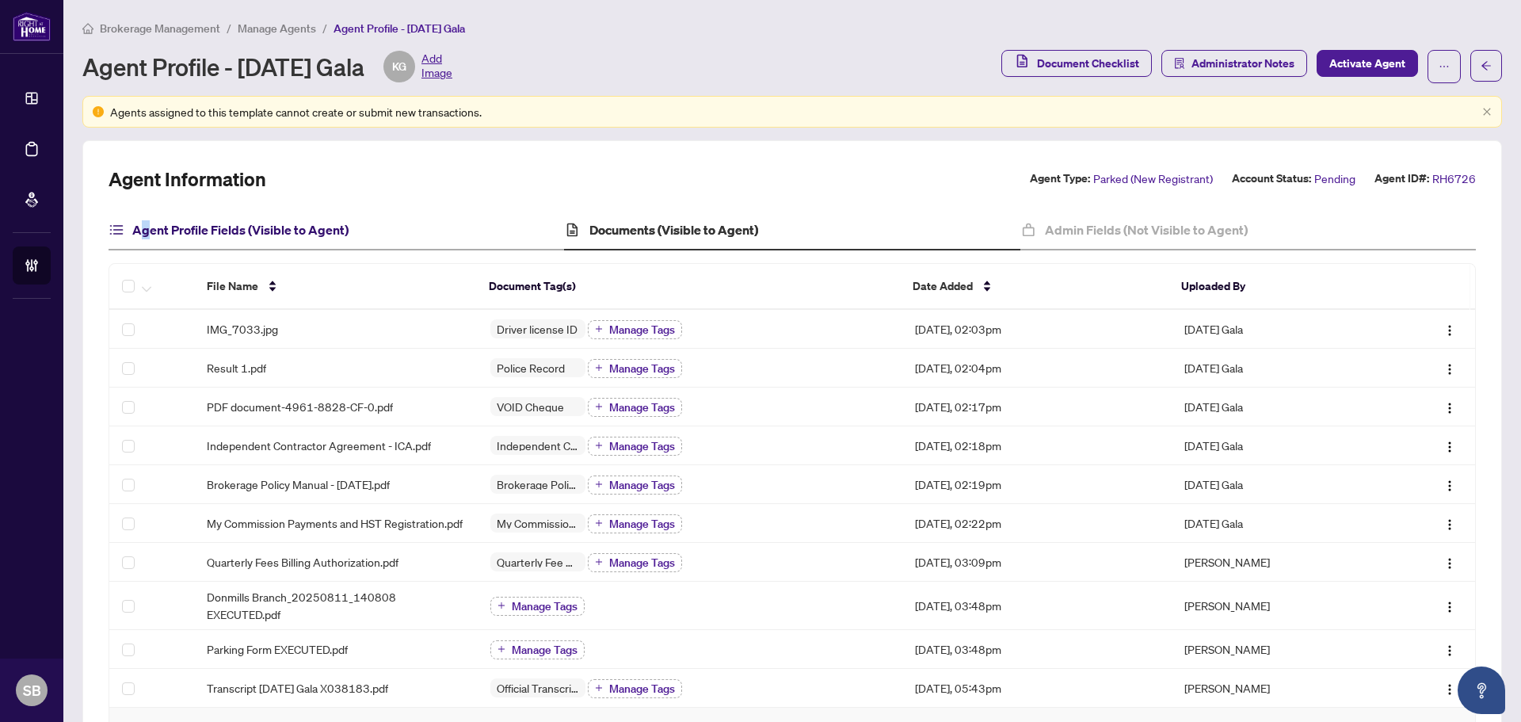
click at [146, 228] on h4 "Agent Profile Fields (Visible to Agent)" at bounding box center [240, 229] width 216 height 19
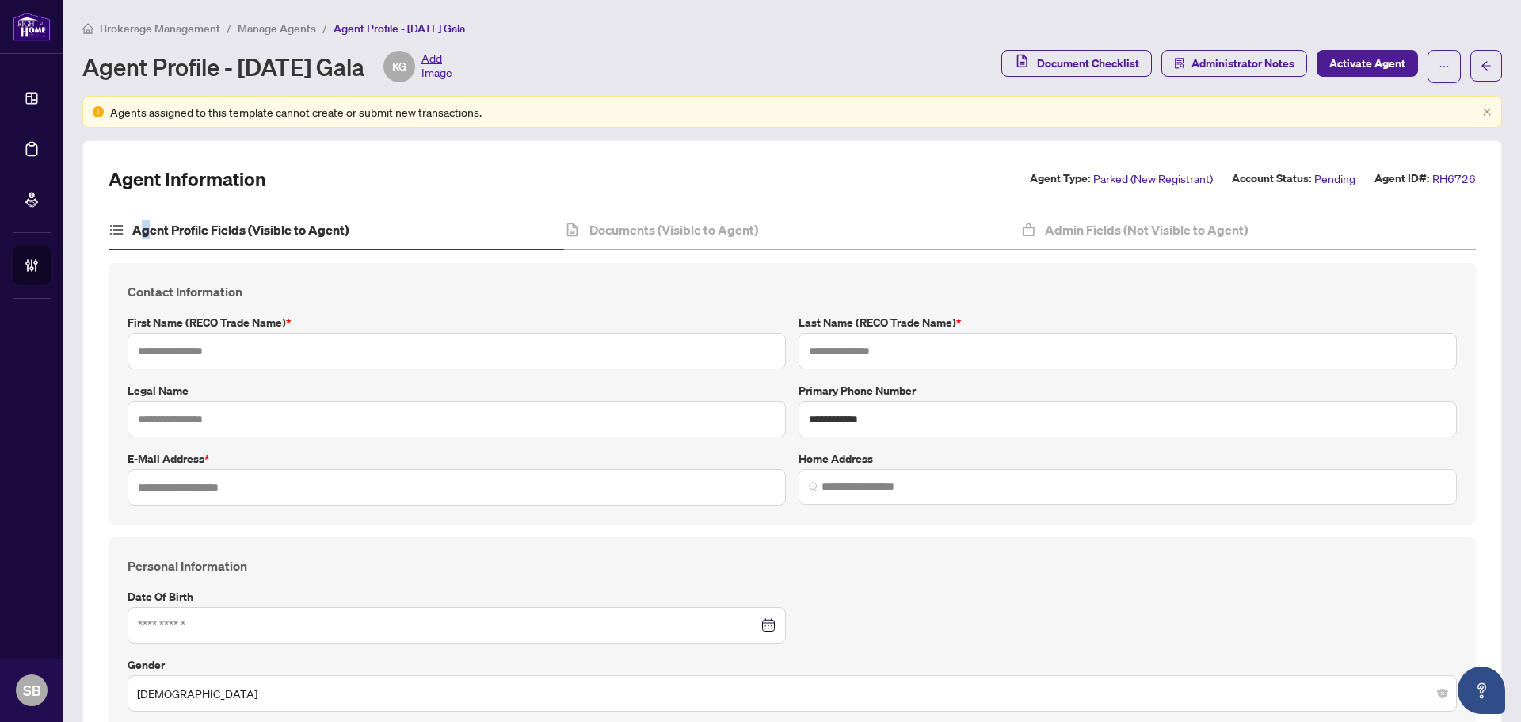
type input "*****"
type input "****"
type input "**********"
type input "*********"
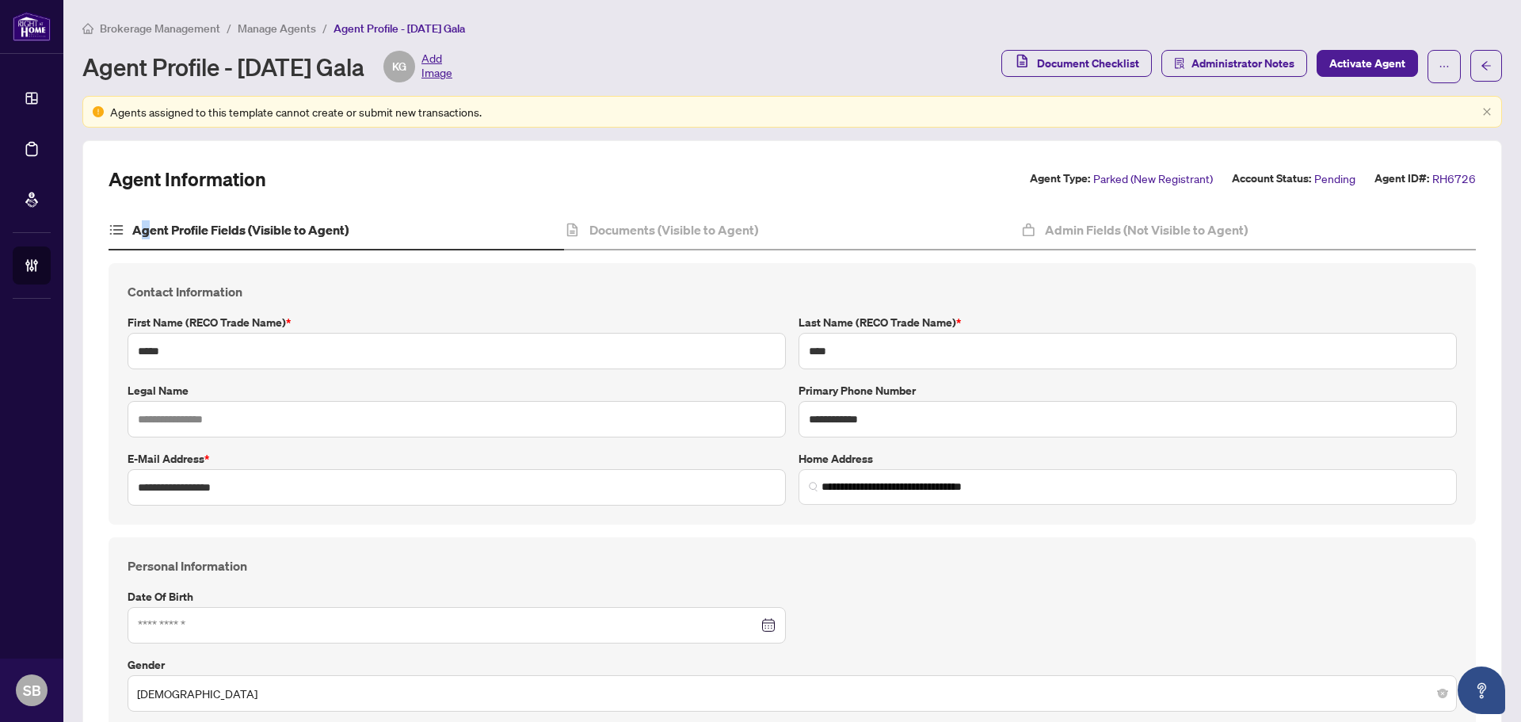
type input "**********"
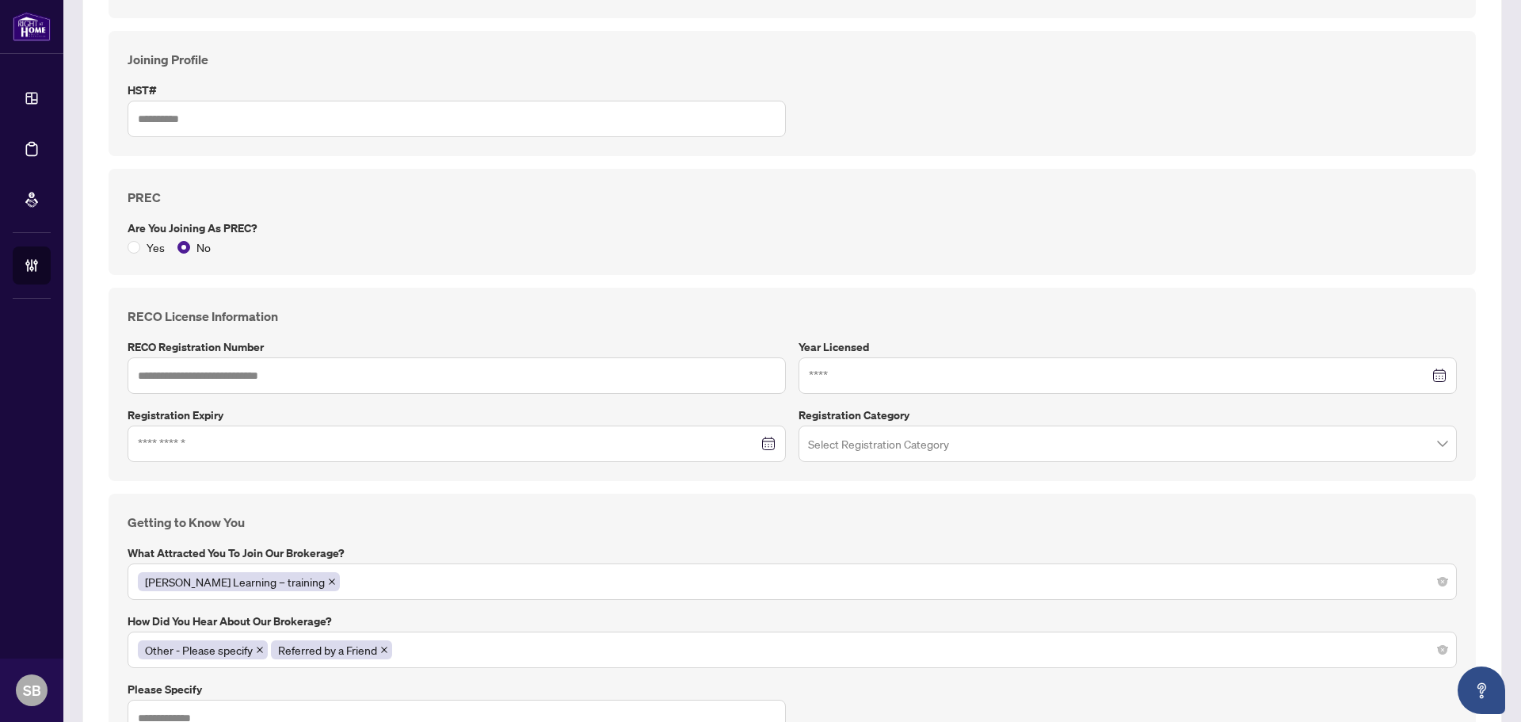
scroll to position [815, 0]
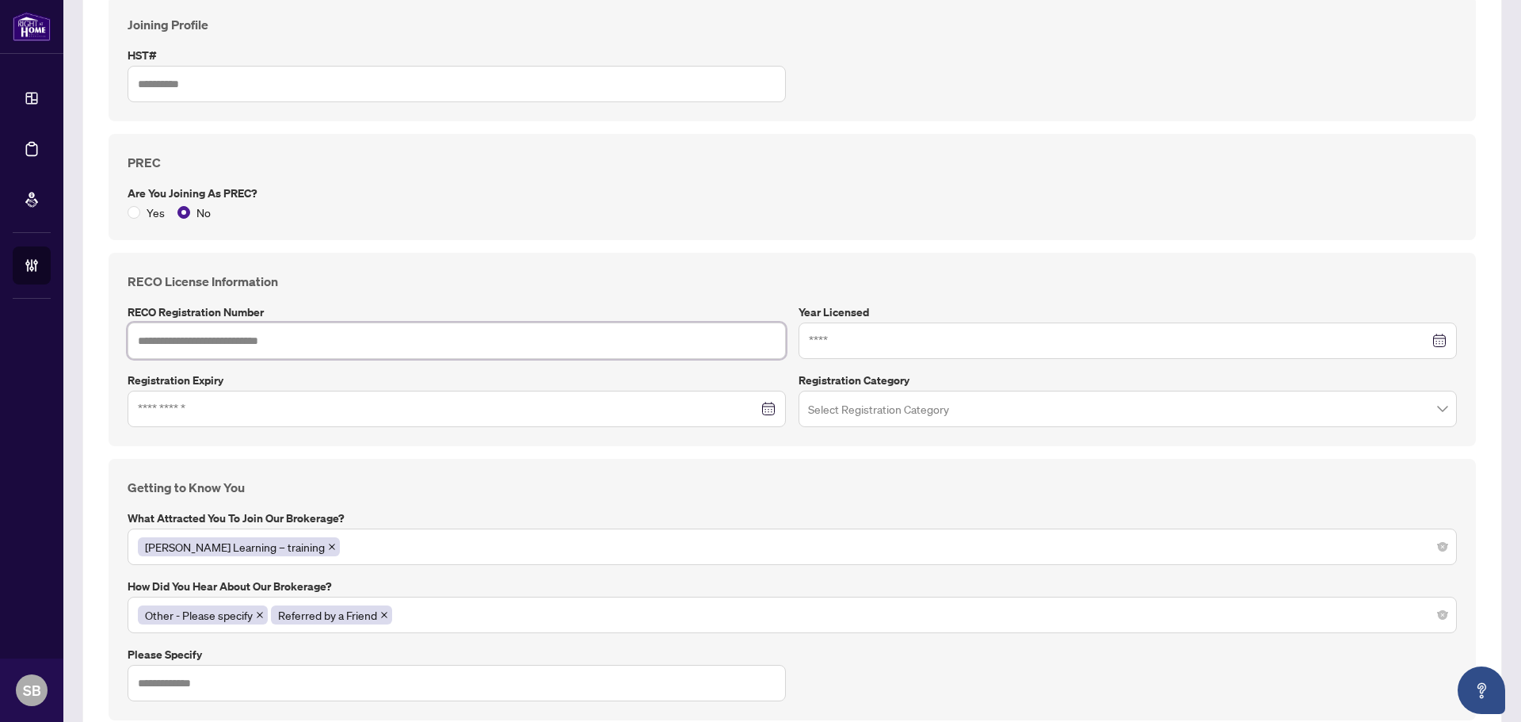
click at [238, 340] on input "text" at bounding box center [457, 340] width 658 height 36
type input "**********"
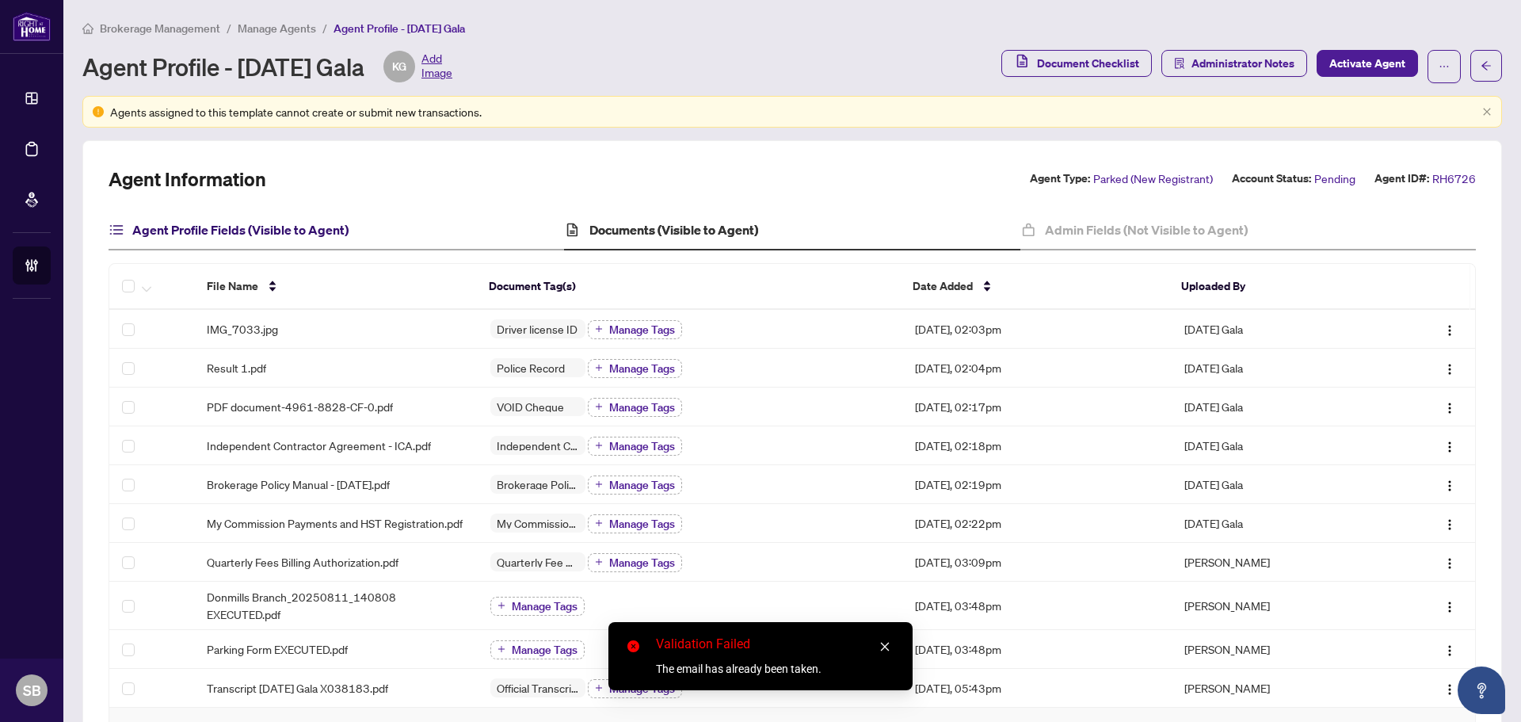
click at [220, 221] on h4 "Agent Profile Fields (Visible to Agent)" at bounding box center [240, 229] width 216 height 19
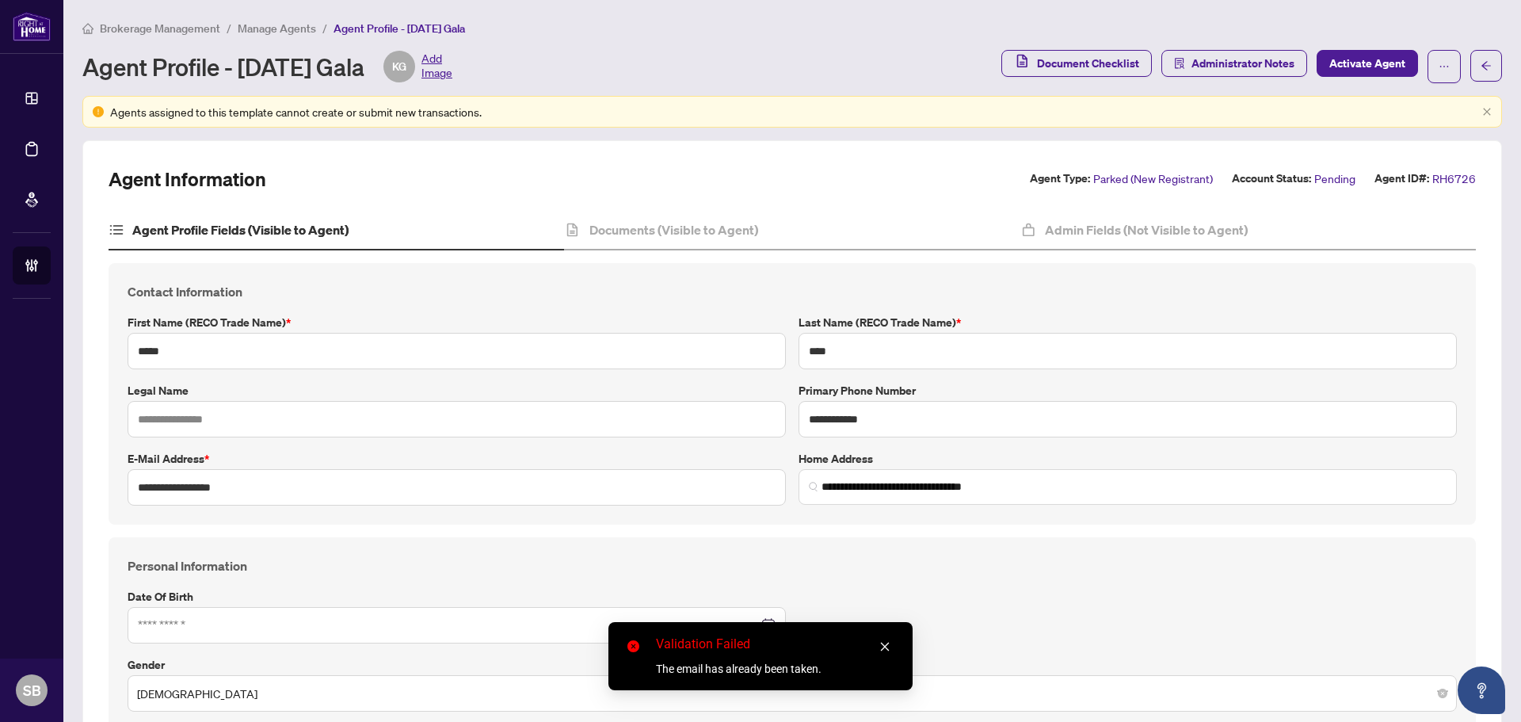
type input "**********"
drag, startPoint x: 370, startPoint y: 73, endPoint x: 238, endPoint y: 67, distance: 131.7
click at [238, 67] on div "Agent Profile - Karma Gala KG Add Image" at bounding box center [267, 67] width 370 height 32
copy div "Karma Gala"
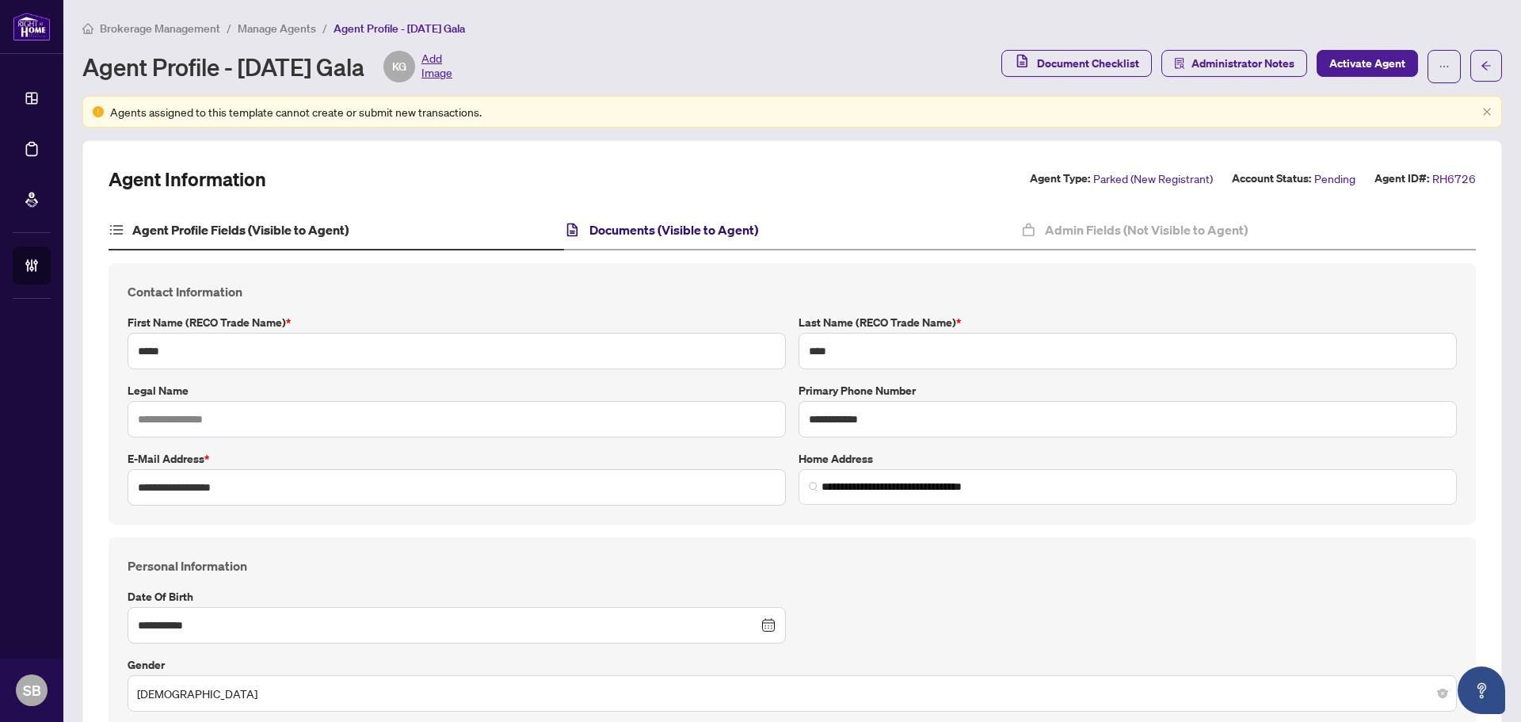
click at [610, 228] on h4 "Documents (Visible to Agent)" at bounding box center [673, 229] width 169 height 19
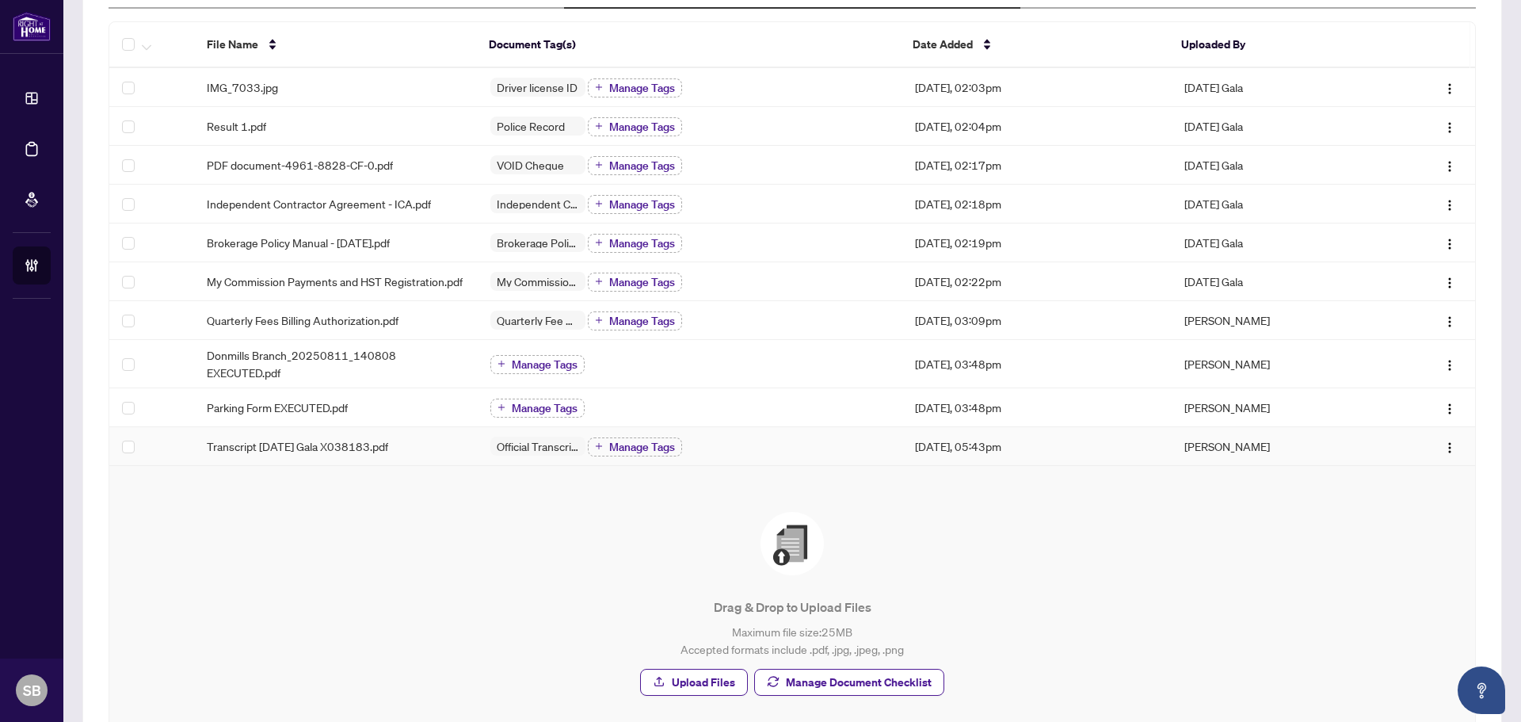
scroll to position [45, 0]
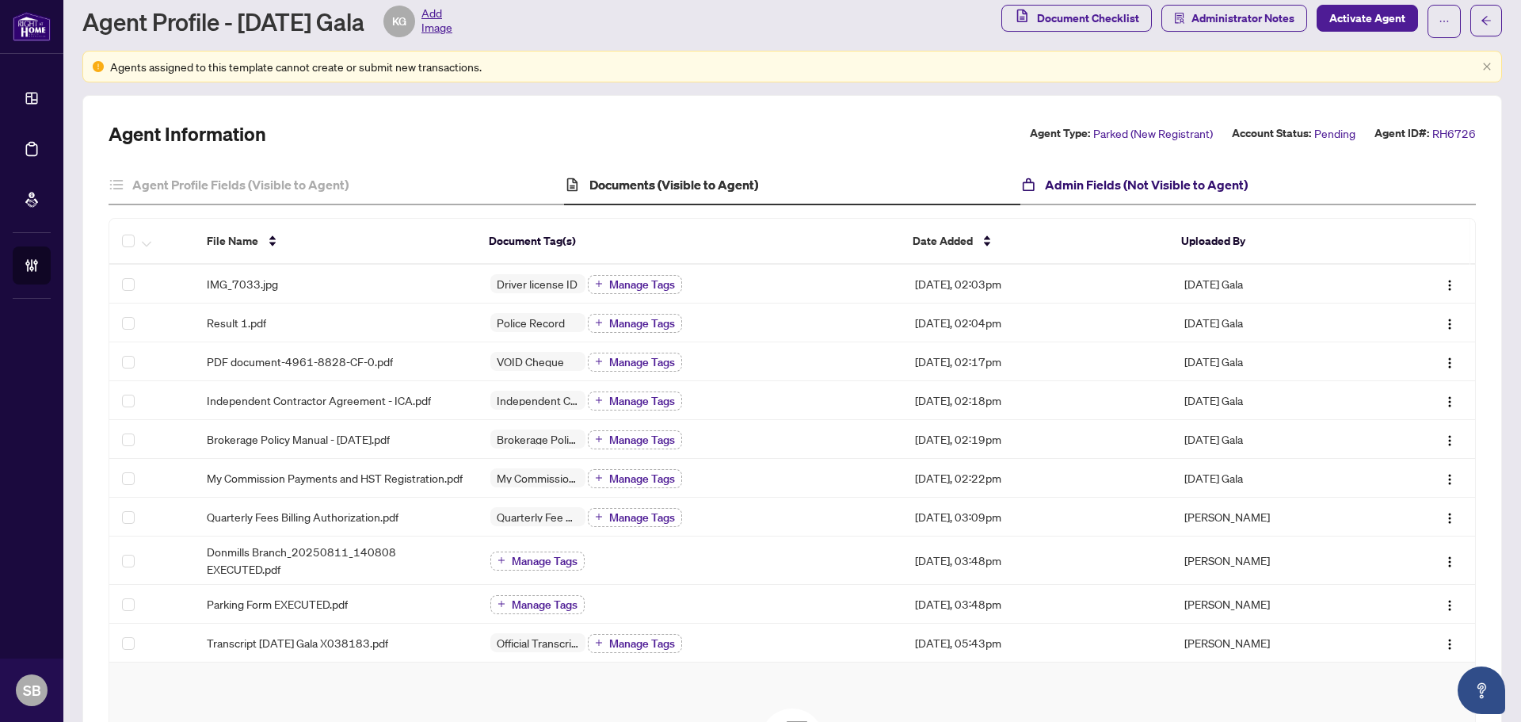
click at [1097, 178] on h4 "Admin Fields (Not Visible to Agent)" at bounding box center [1146, 184] width 203 height 19
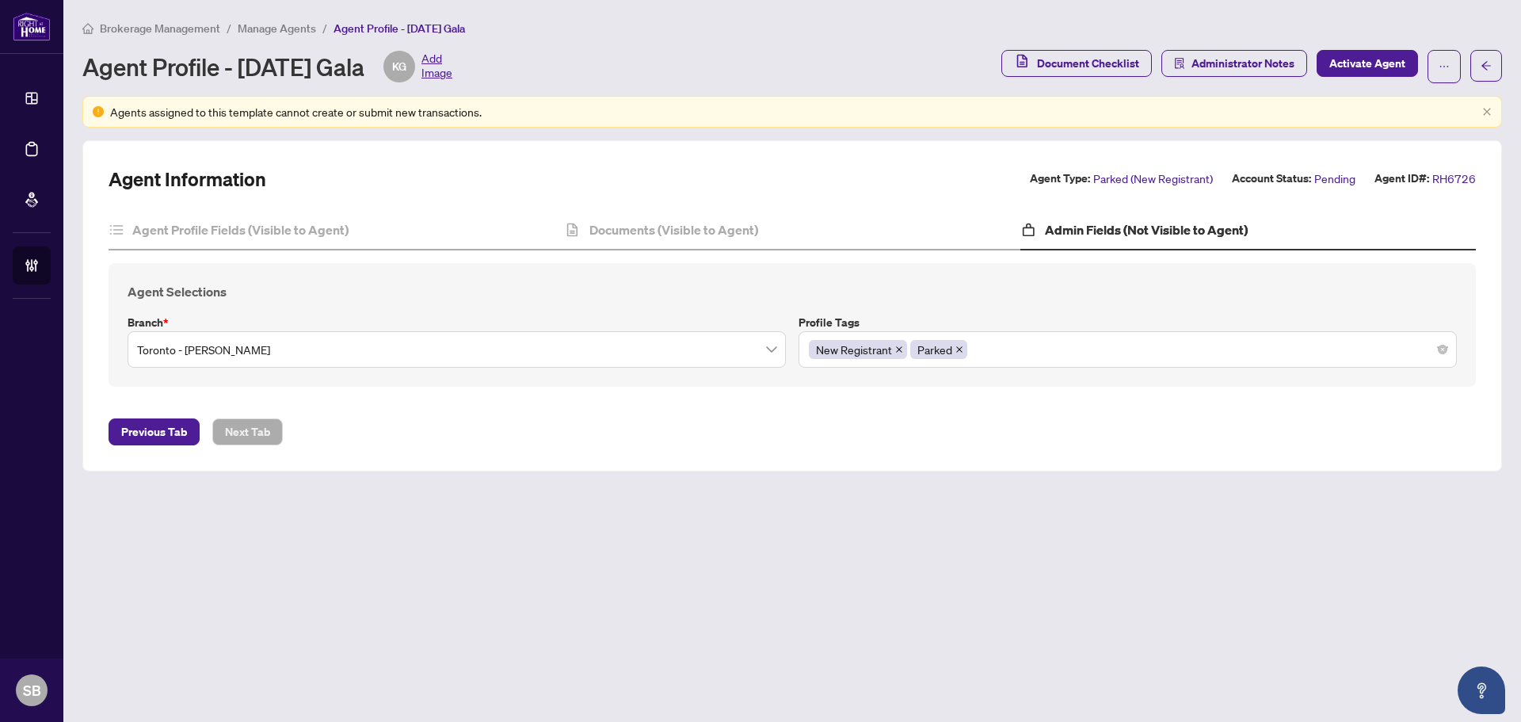
click at [269, 32] on span "Manage Agents" at bounding box center [277, 28] width 78 height 14
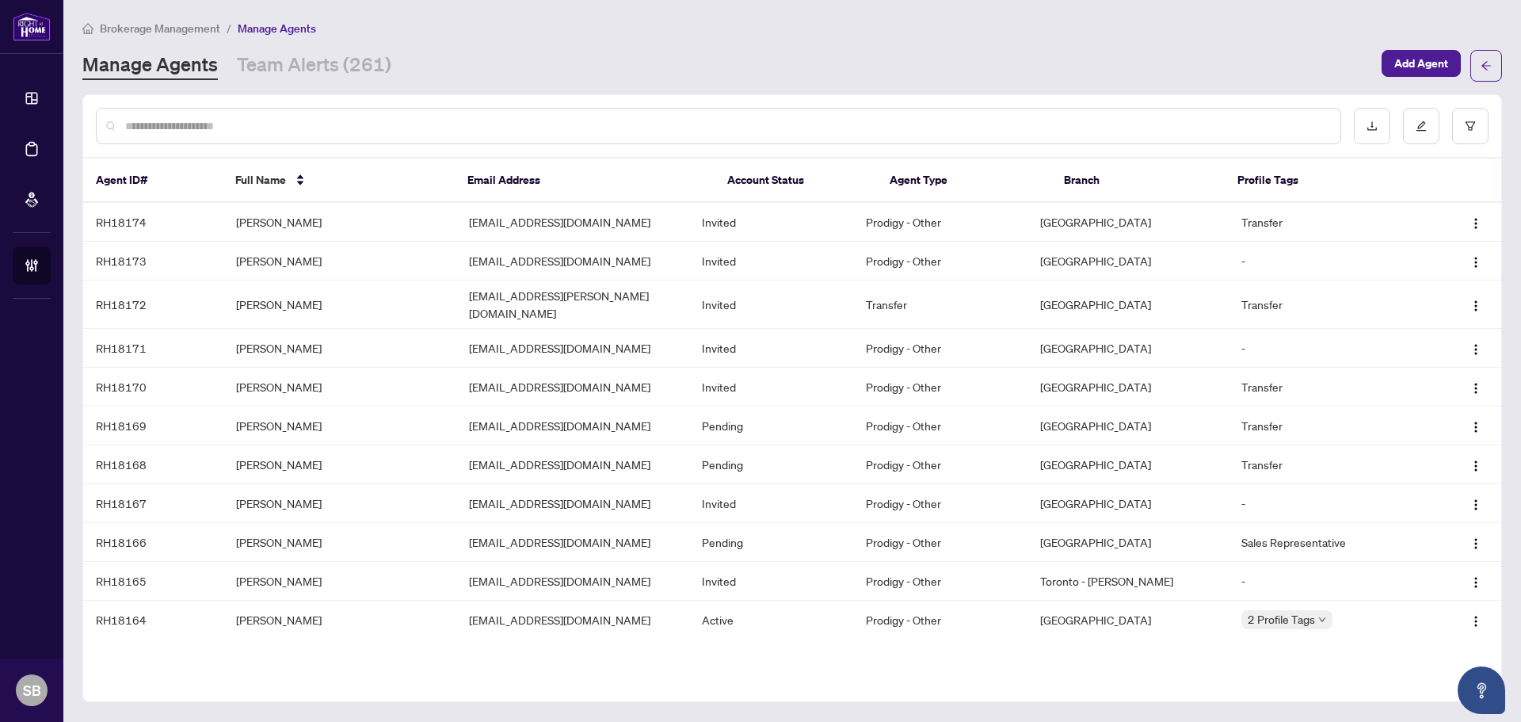
click at [273, 131] on input "text" at bounding box center [726, 125] width 1203 height 17
paste input "**********"
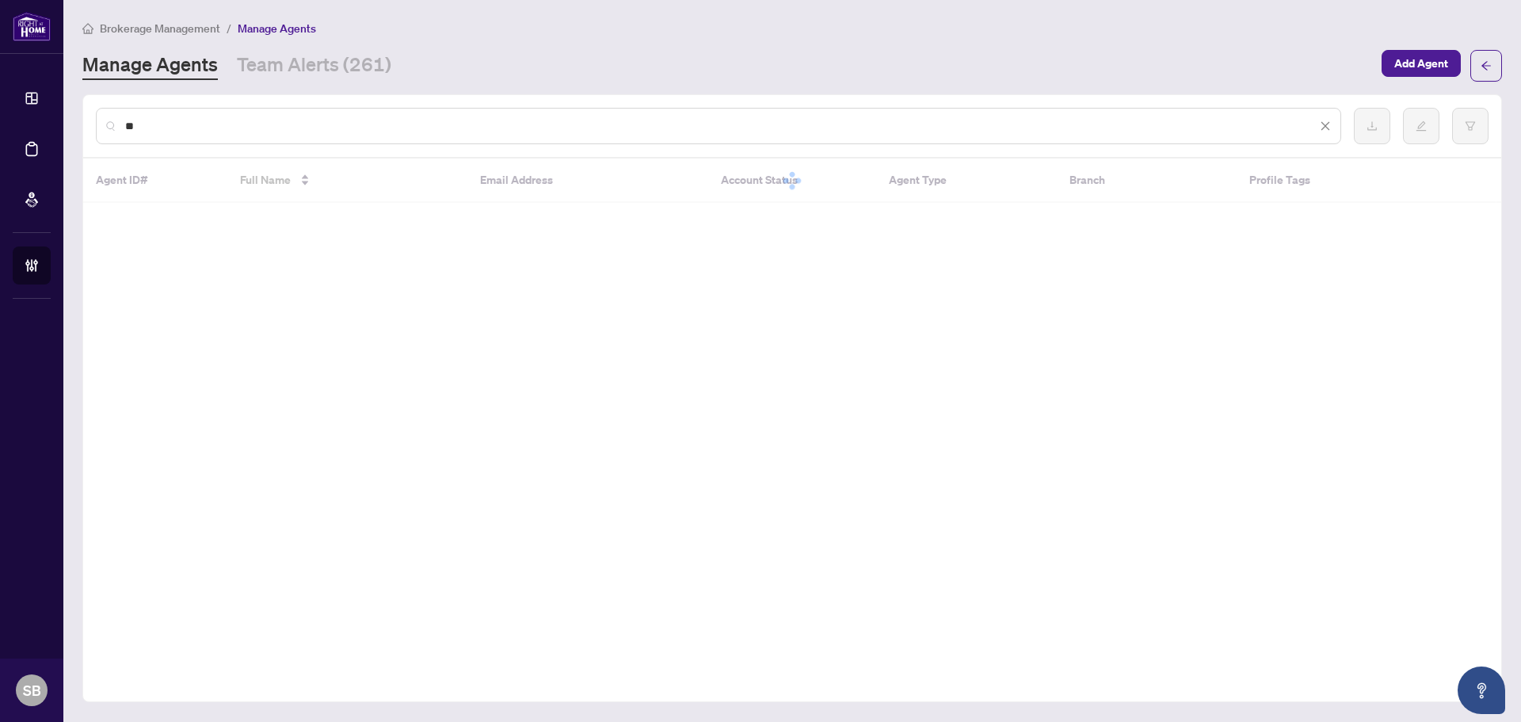
type input "*"
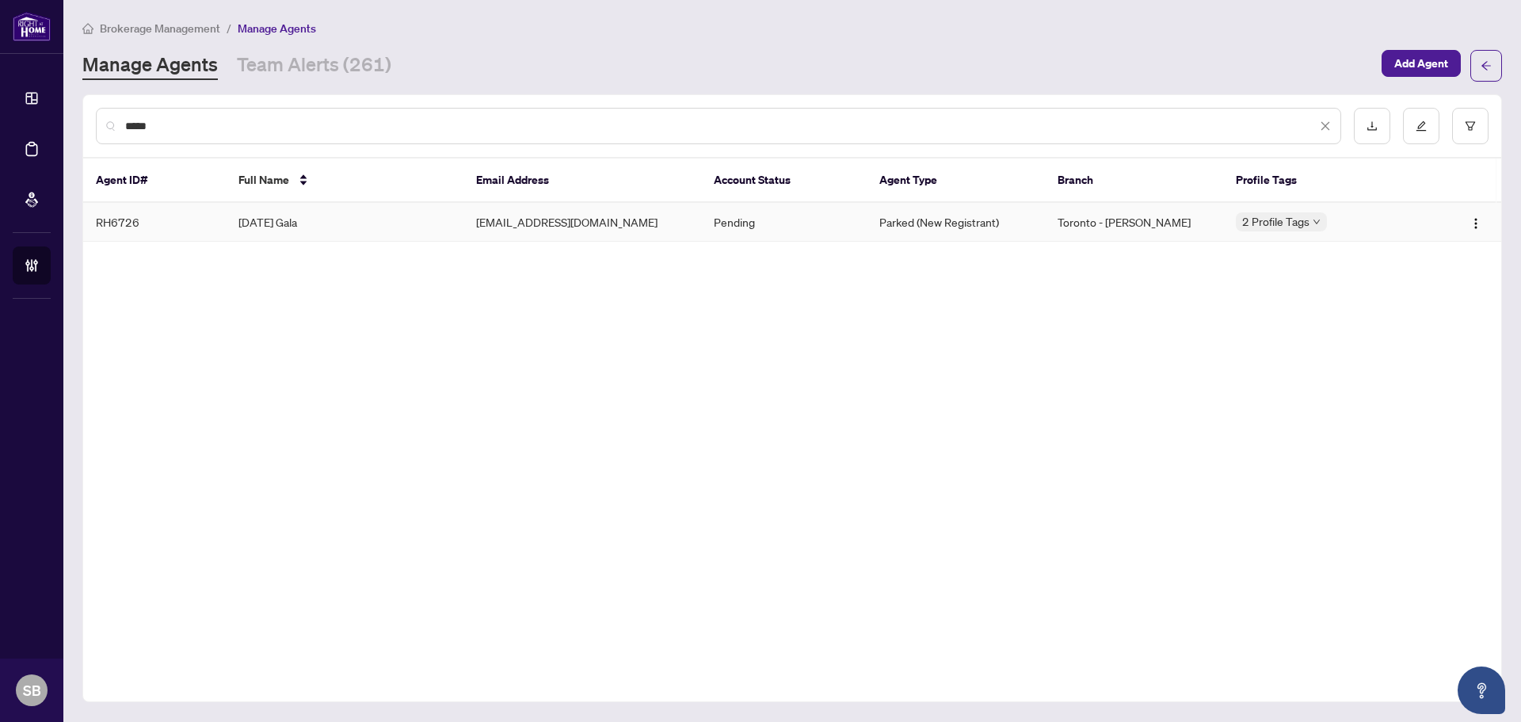
type input "*****"
click at [231, 210] on td "Karma Gala" at bounding box center [345, 222] width 238 height 39
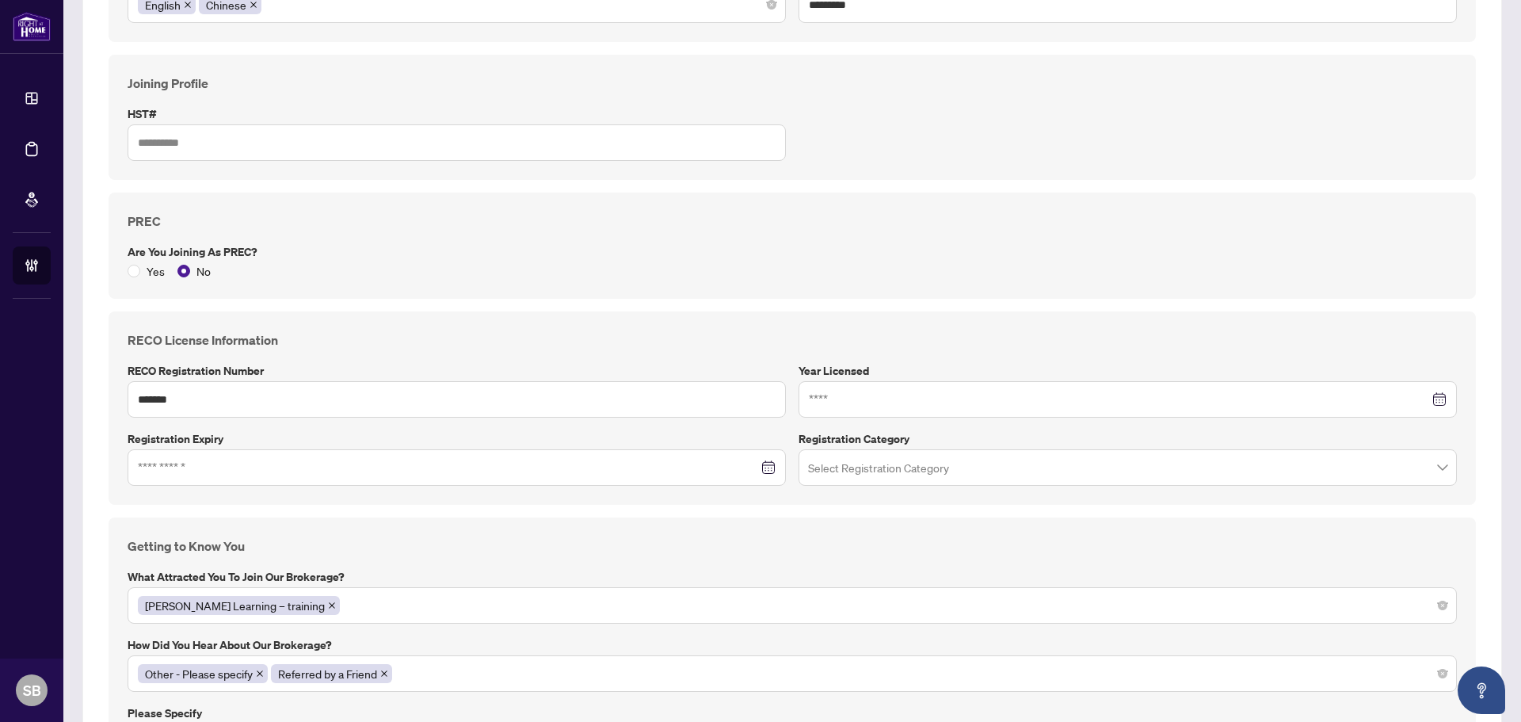
scroll to position [792, 0]
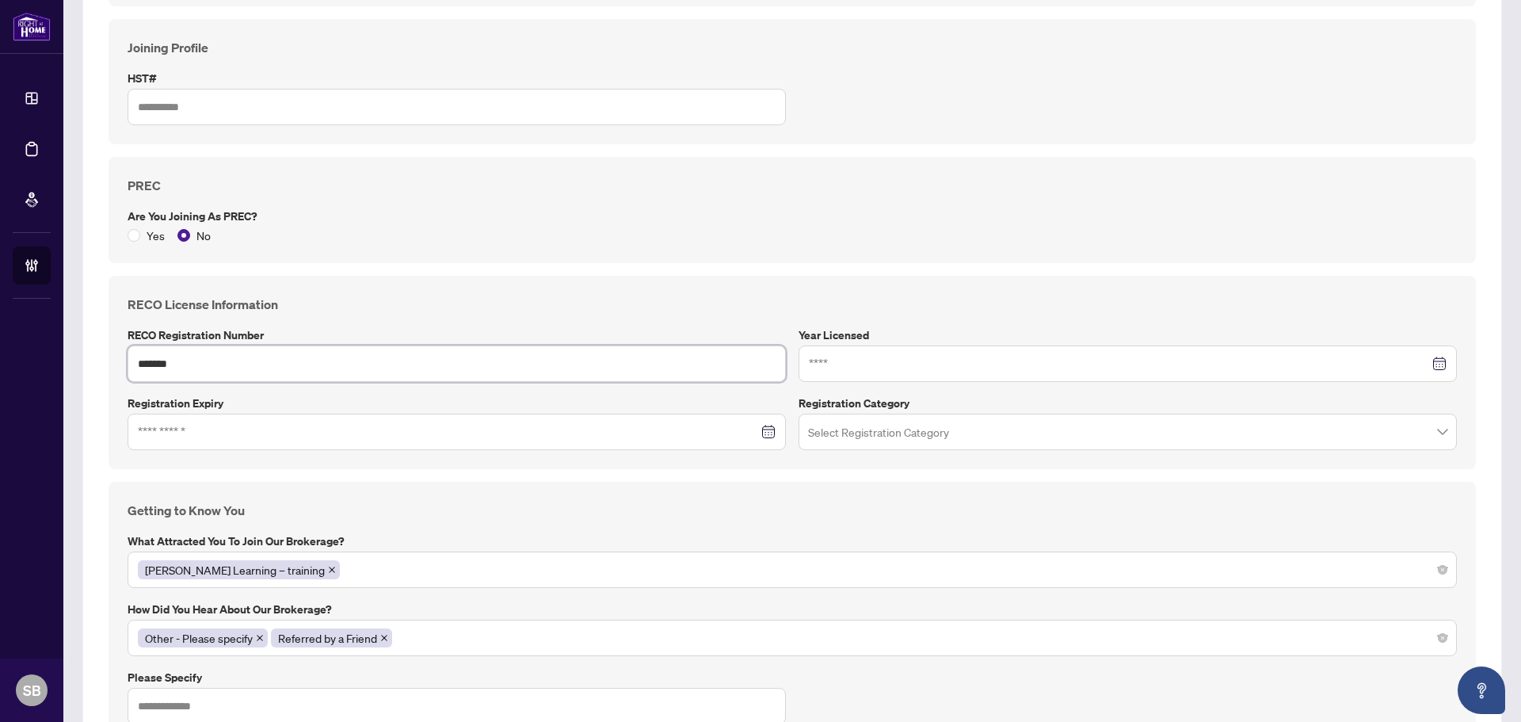
drag, startPoint x: 208, startPoint y: 371, endPoint x: 124, endPoint y: 367, distance: 83.3
click at [130, 367] on input "*******" at bounding box center [457, 363] width 658 height 36
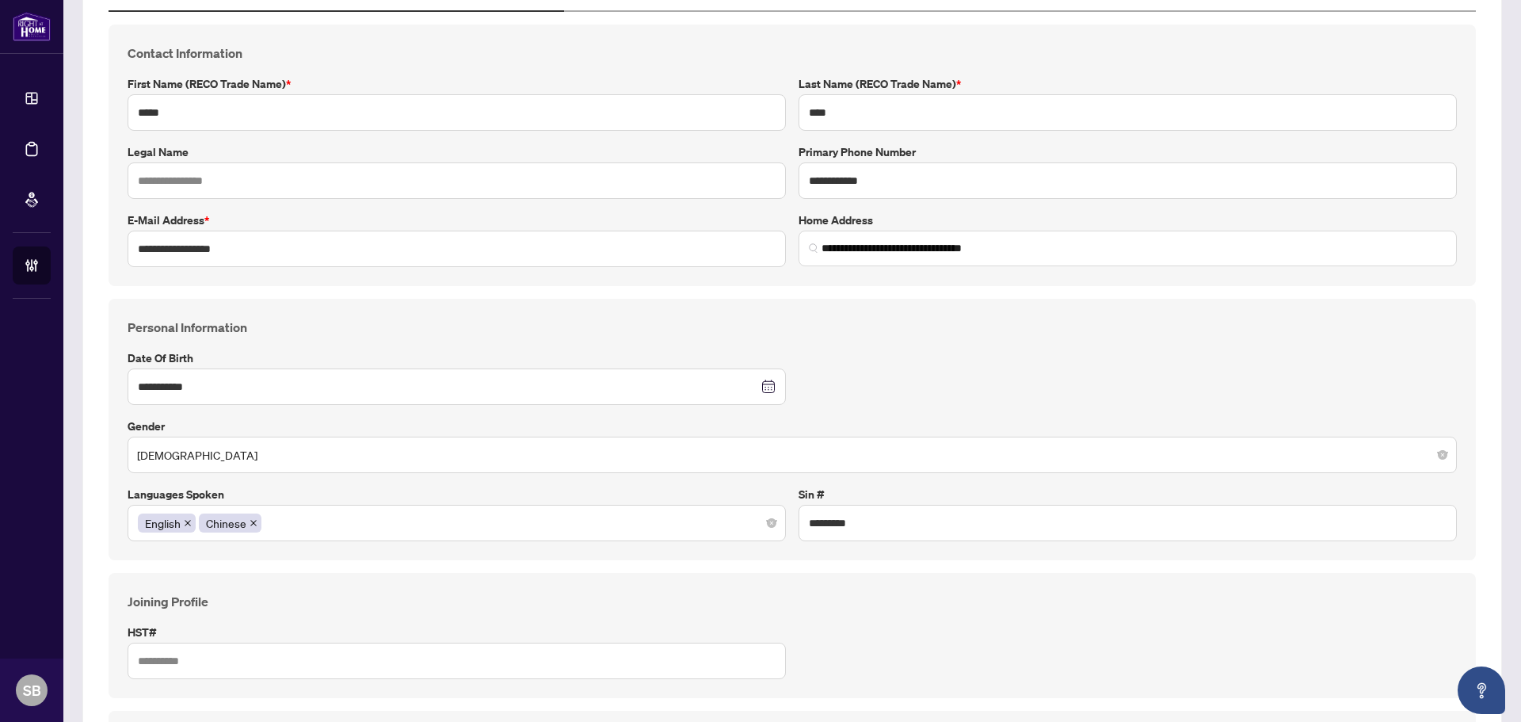
scroll to position [0, 0]
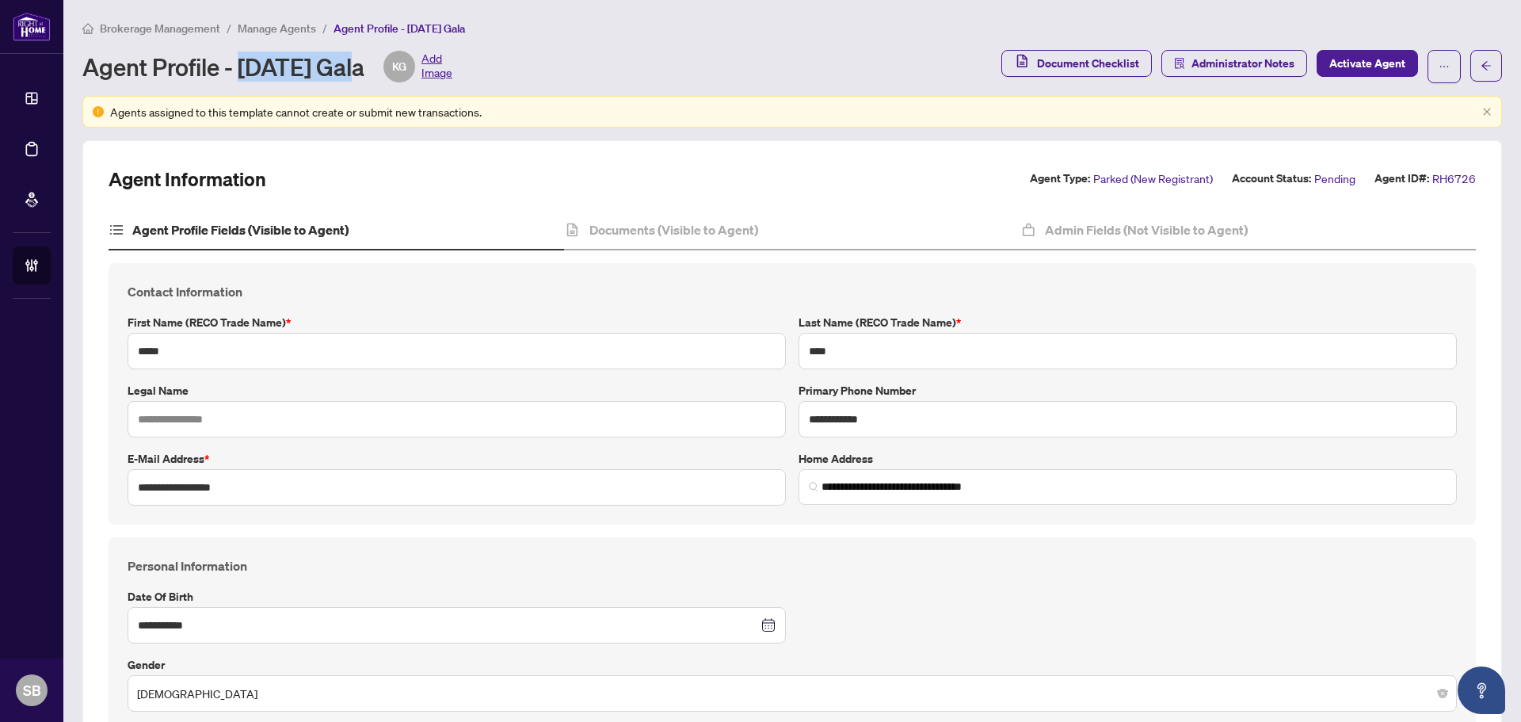
drag, startPoint x: 346, startPoint y: 68, endPoint x: 243, endPoint y: 63, distance: 103.1
click at [243, 63] on div "Agent Profile - Karma Gala KG Add Image" at bounding box center [267, 67] width 370 height 32
copy div "Karma Gala"
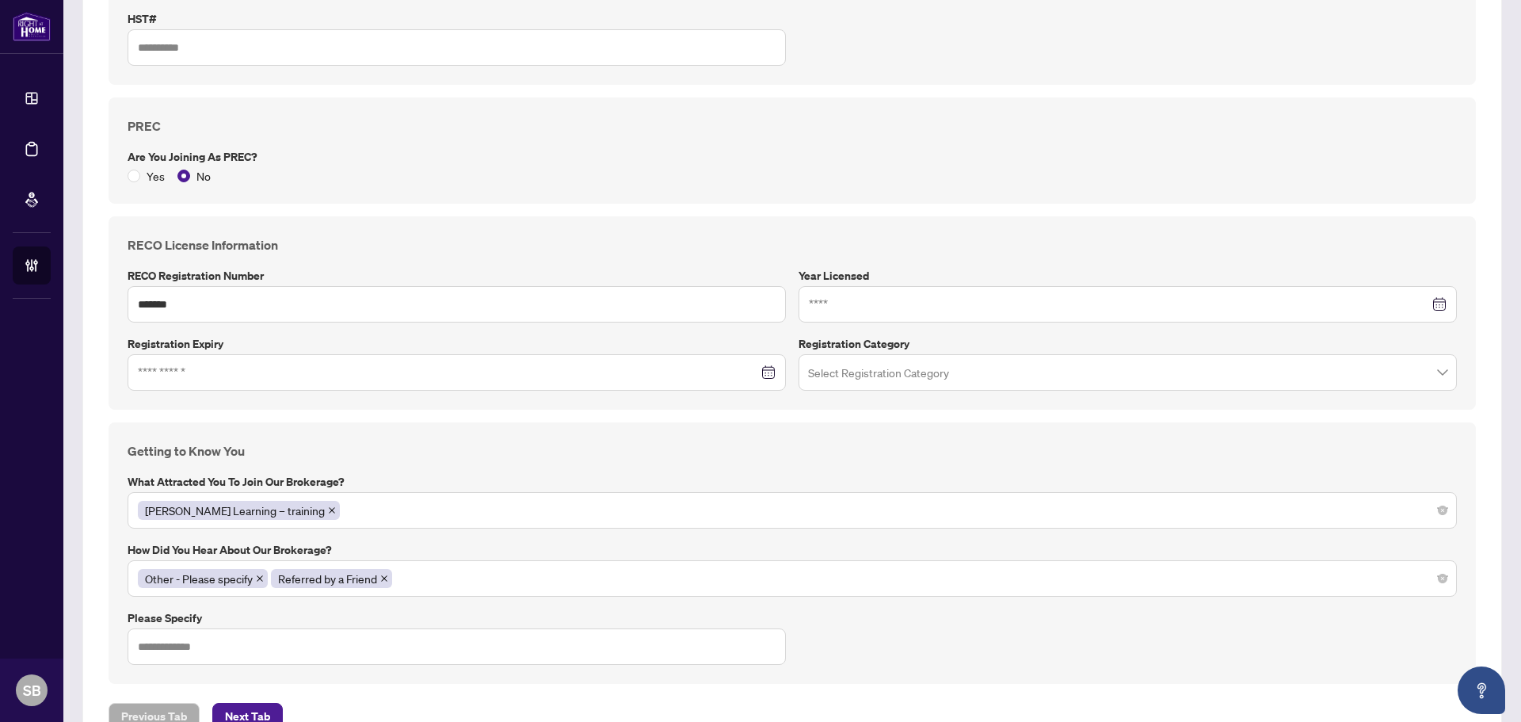
scroll to position [904, 0]
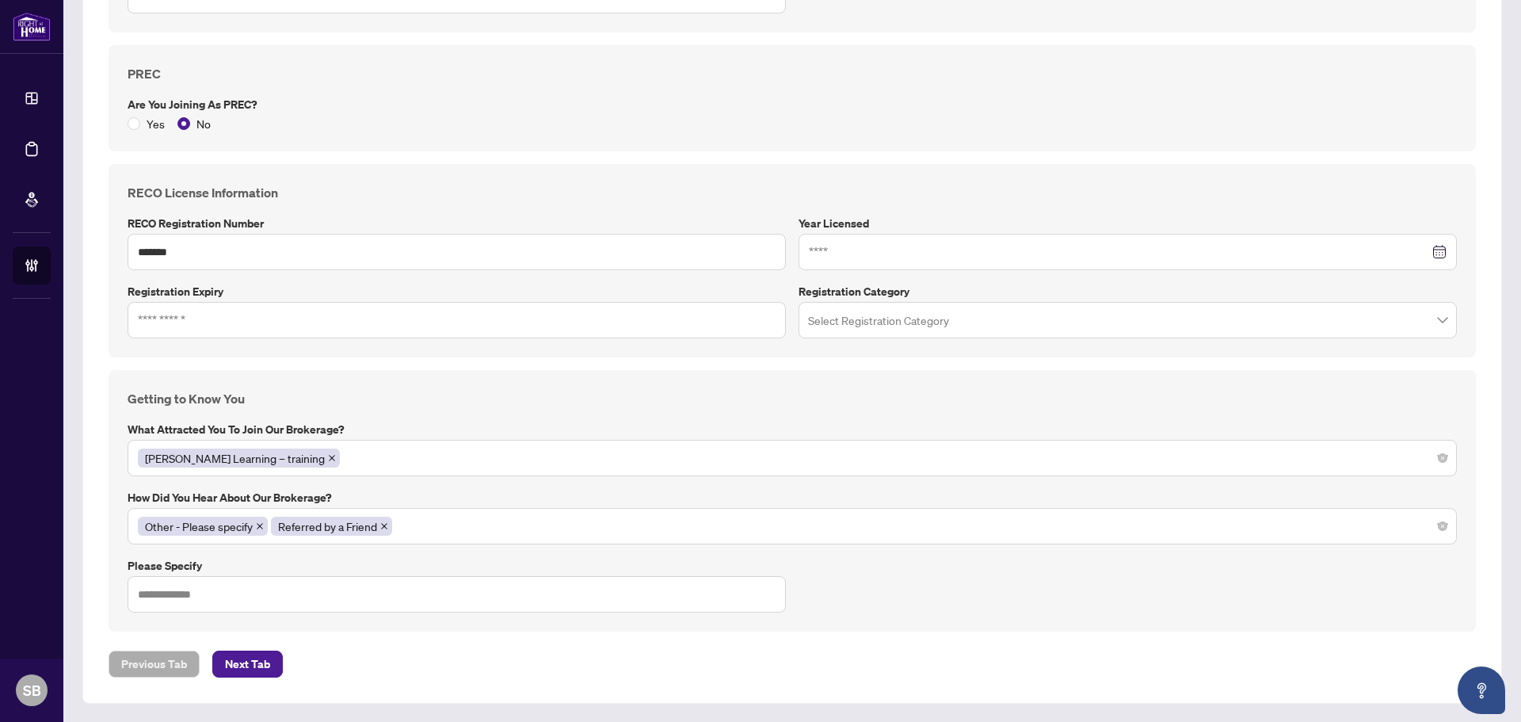
click at [202, 308] on div at bounding box center [457, 320] width 658 height 36
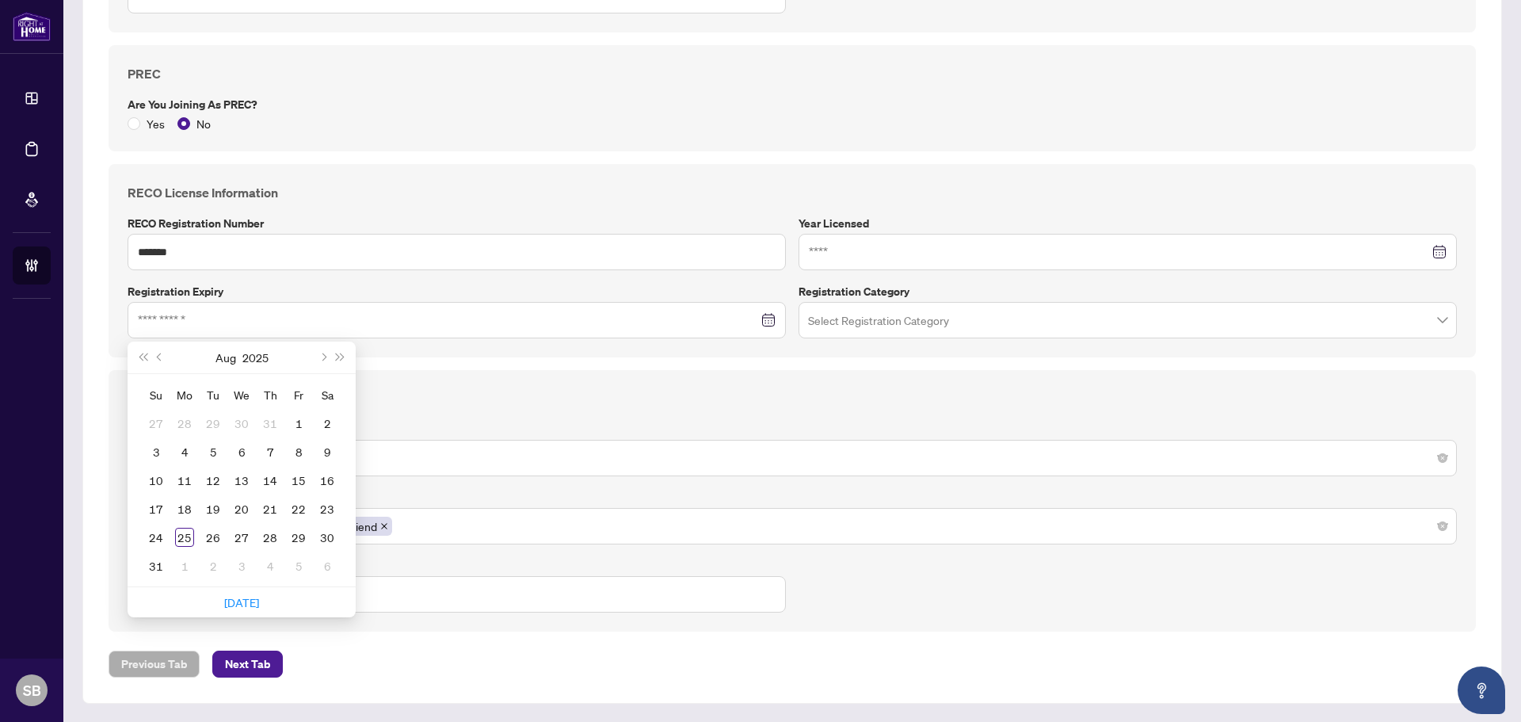
click at [642, 380] on div "Getting to Know You What attracted you to join our brokerage? RAHR Learning – t…" at bounding box center [792, 500] width 1367 height 261
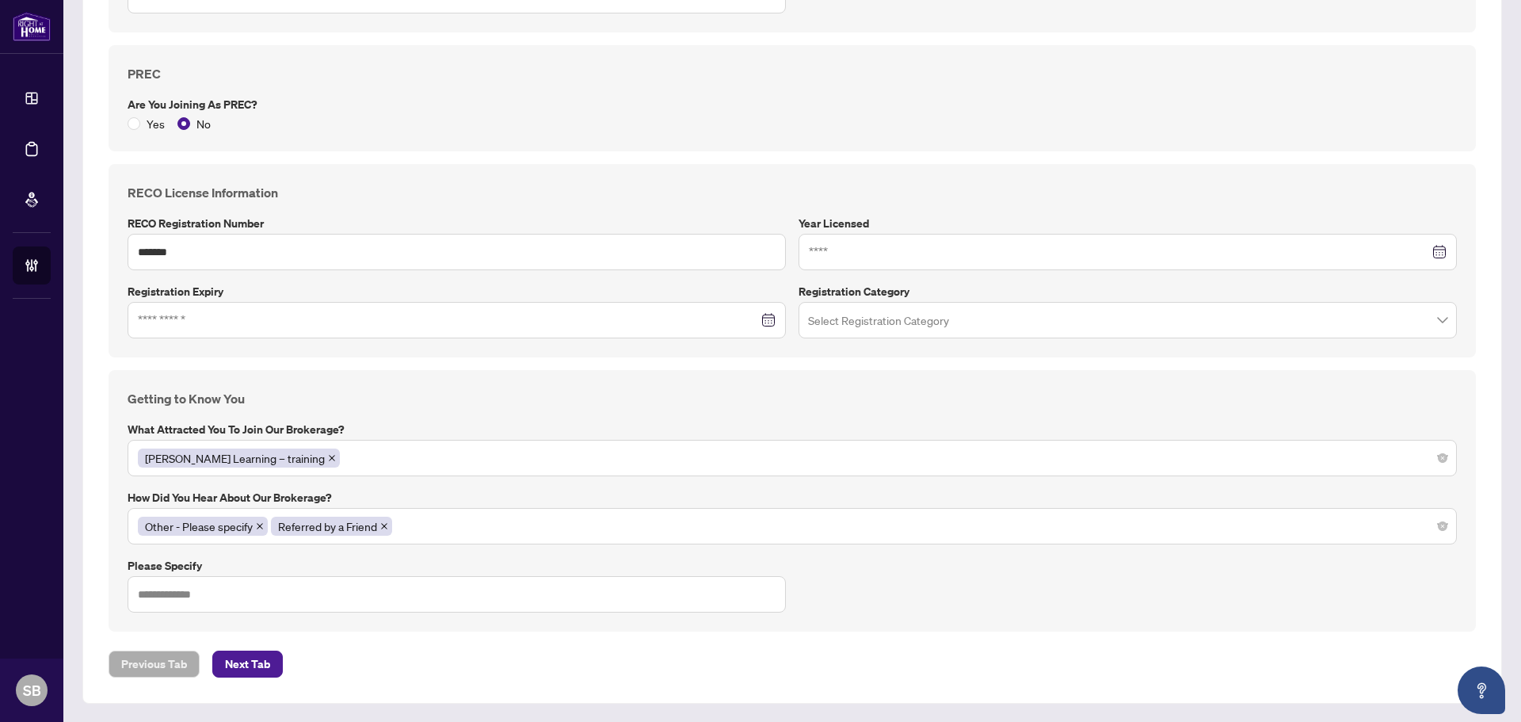
drag, startPoint x: 1037, startPoint y: 271, endPoint x: 1029, endPoint y: 250, distance: 22.1
click at [1034, 265] on div "RECO License Information RECO Registration Number ******* Year Licensed Registr…" at bounding box center [792, 260] width 1342 height 155
click at [1029, 248] on input at bounding box center [1119, 251] width 620 height 17
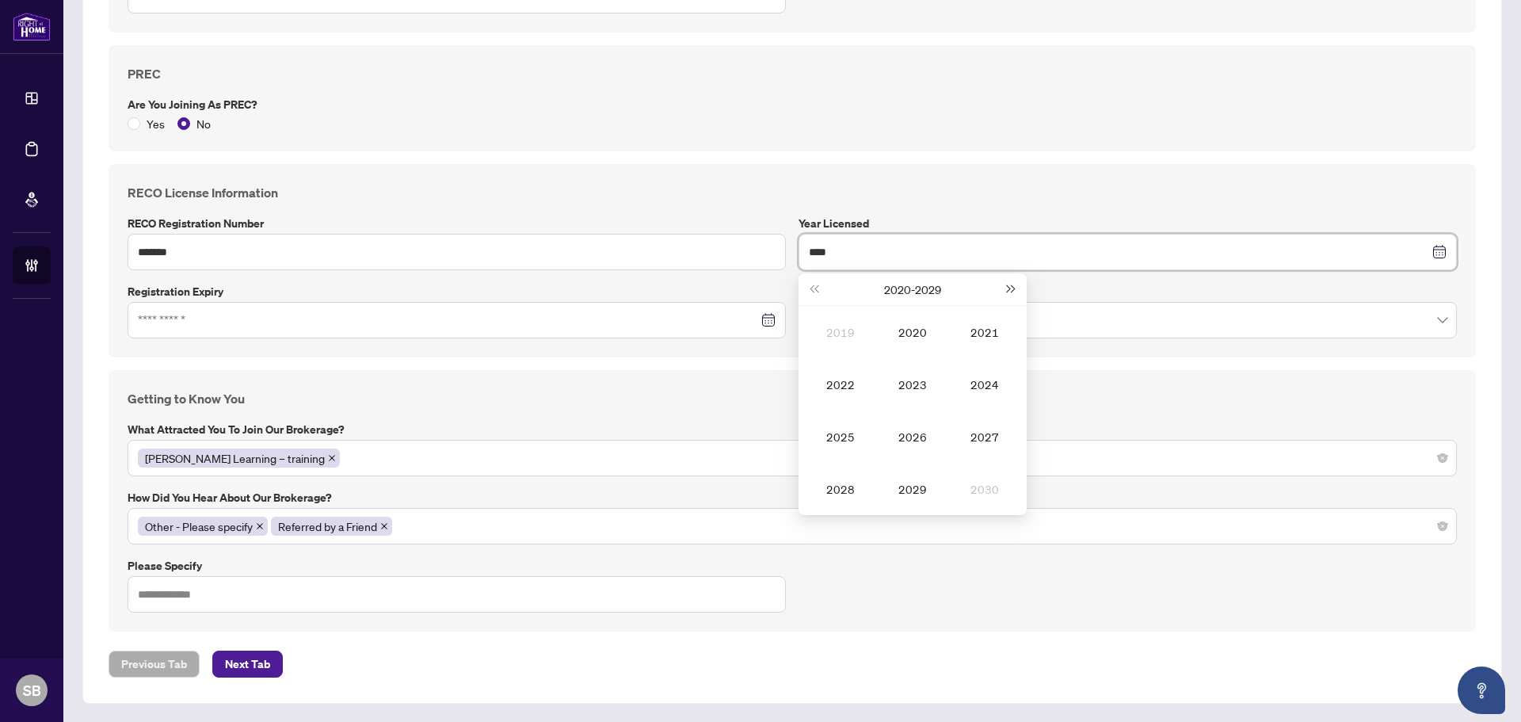
type input "****"
click at [1150, 186] on h4 "RECO License Information" at bounding box center [792, 192] width 1329 height 19
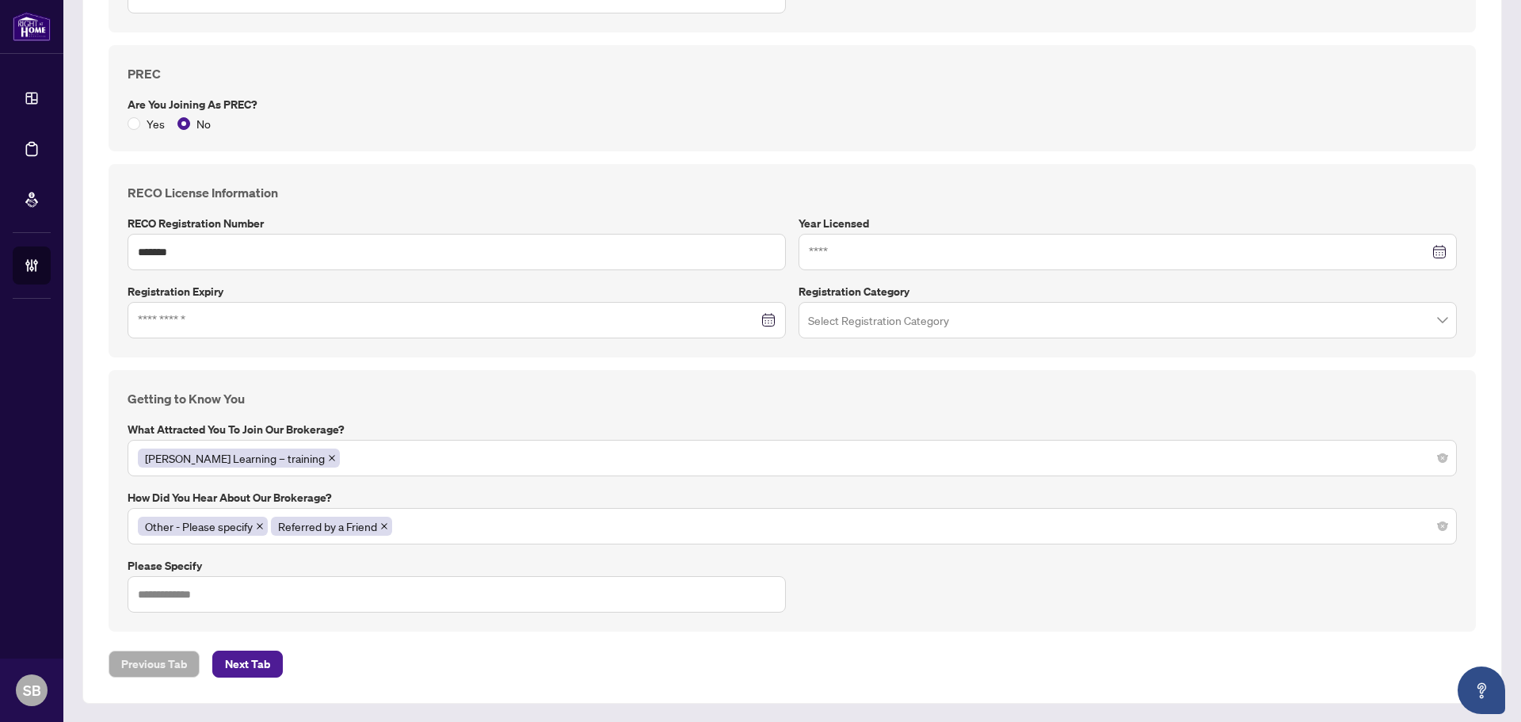
click at [929, 312] on input "search" at bounding box center [1120, 322] width 625 height 35
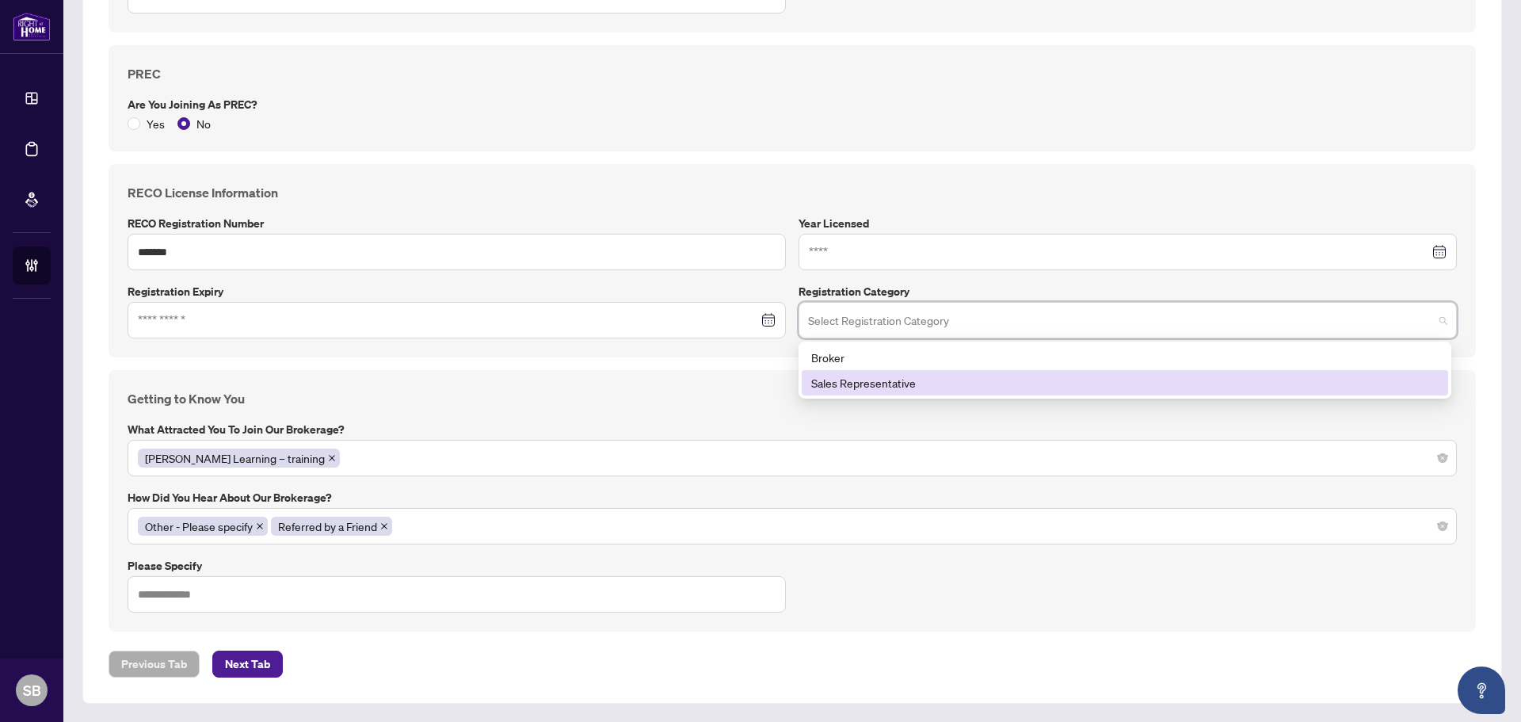
click at [936, 379] on div "Sales Representative" at bounding box center [1124, 382] width 627 height 17
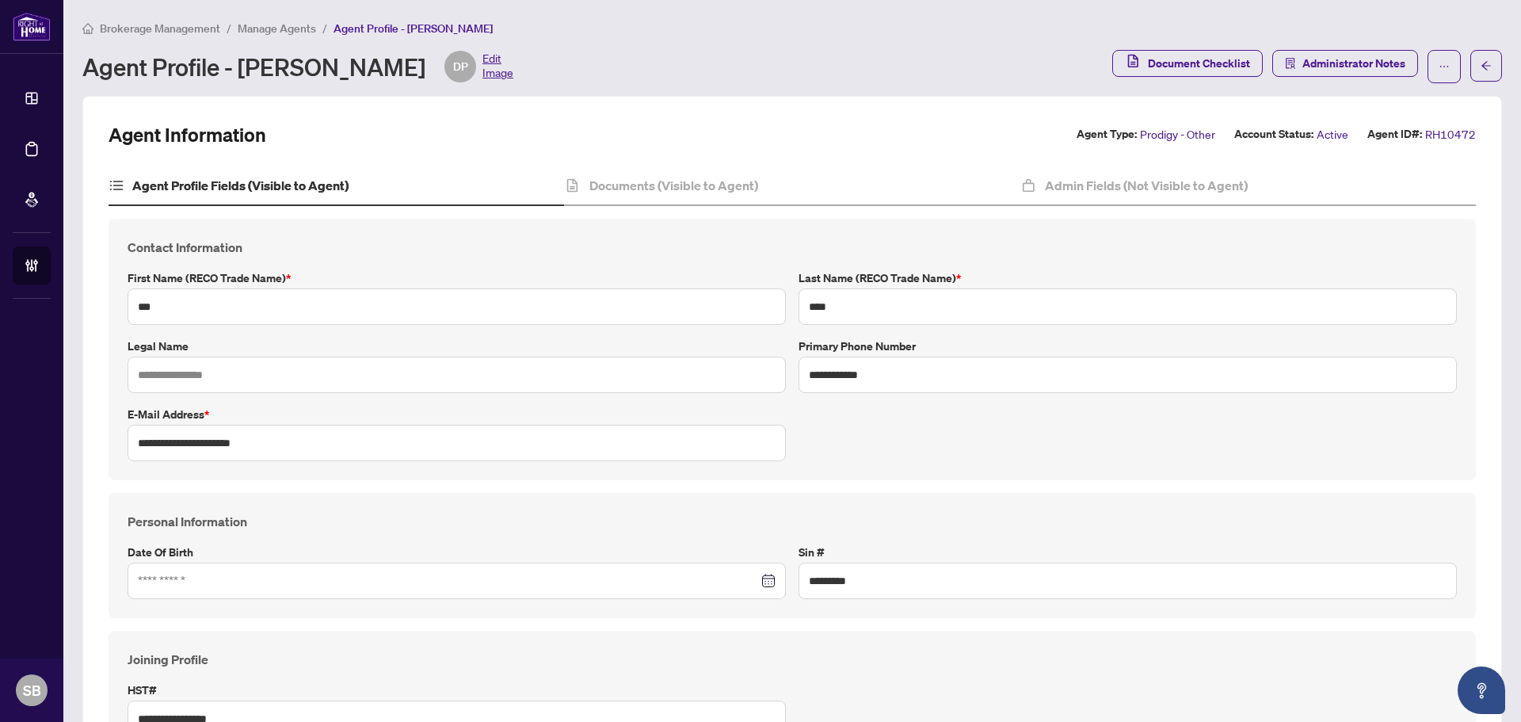
click at [202, 29] on span "Brokerage Management" at bounding box center [160, 28] width 120 height 14
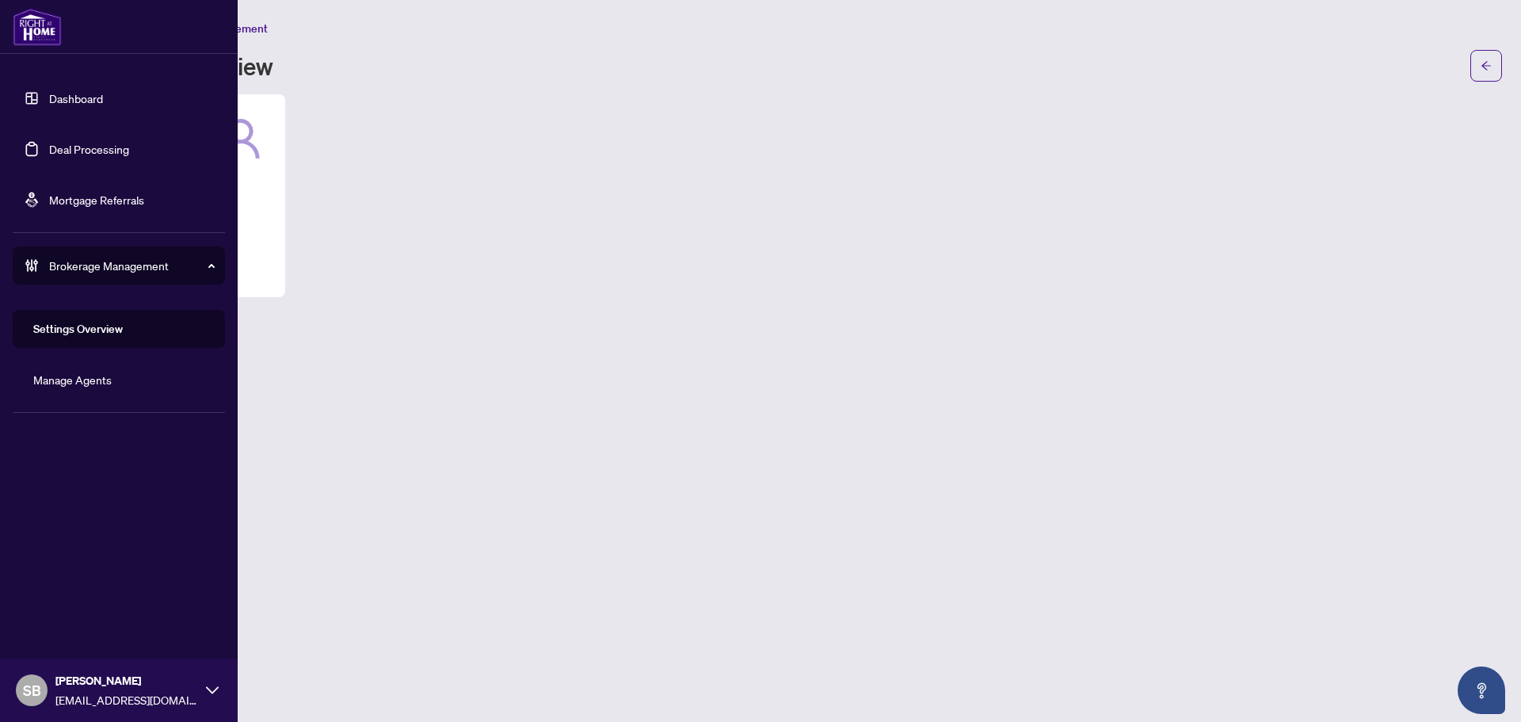
drag, startPoint x: 108, startPoint y: 150, endPoint x: 166, endPoint y: 146, distance: 58.0
click at [109, 150] on link "Deal Processing" at bounding box center [89, 149] width 80 height 14
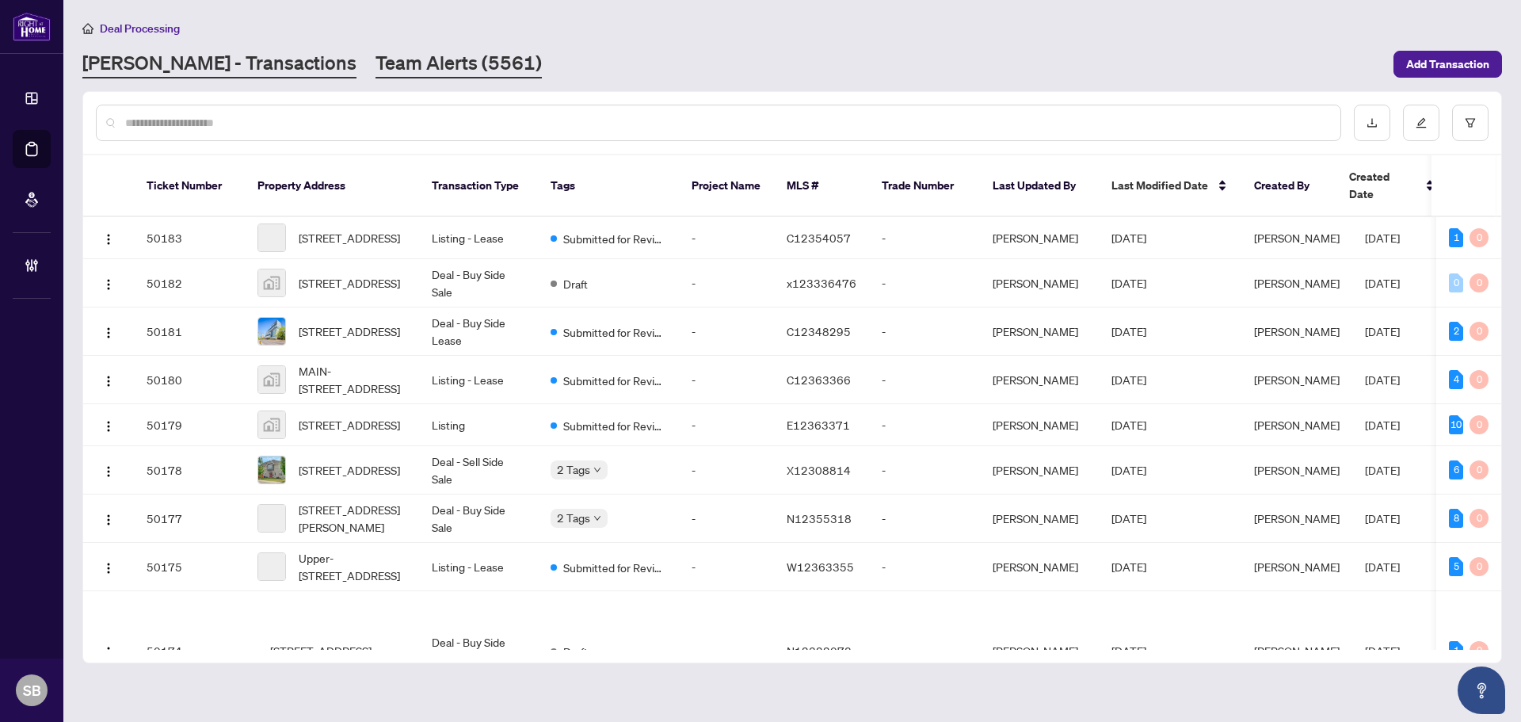
click at [376, 69] on link "Team Alerts (5561)" at bounding box center [459, 64] width 166 height 29
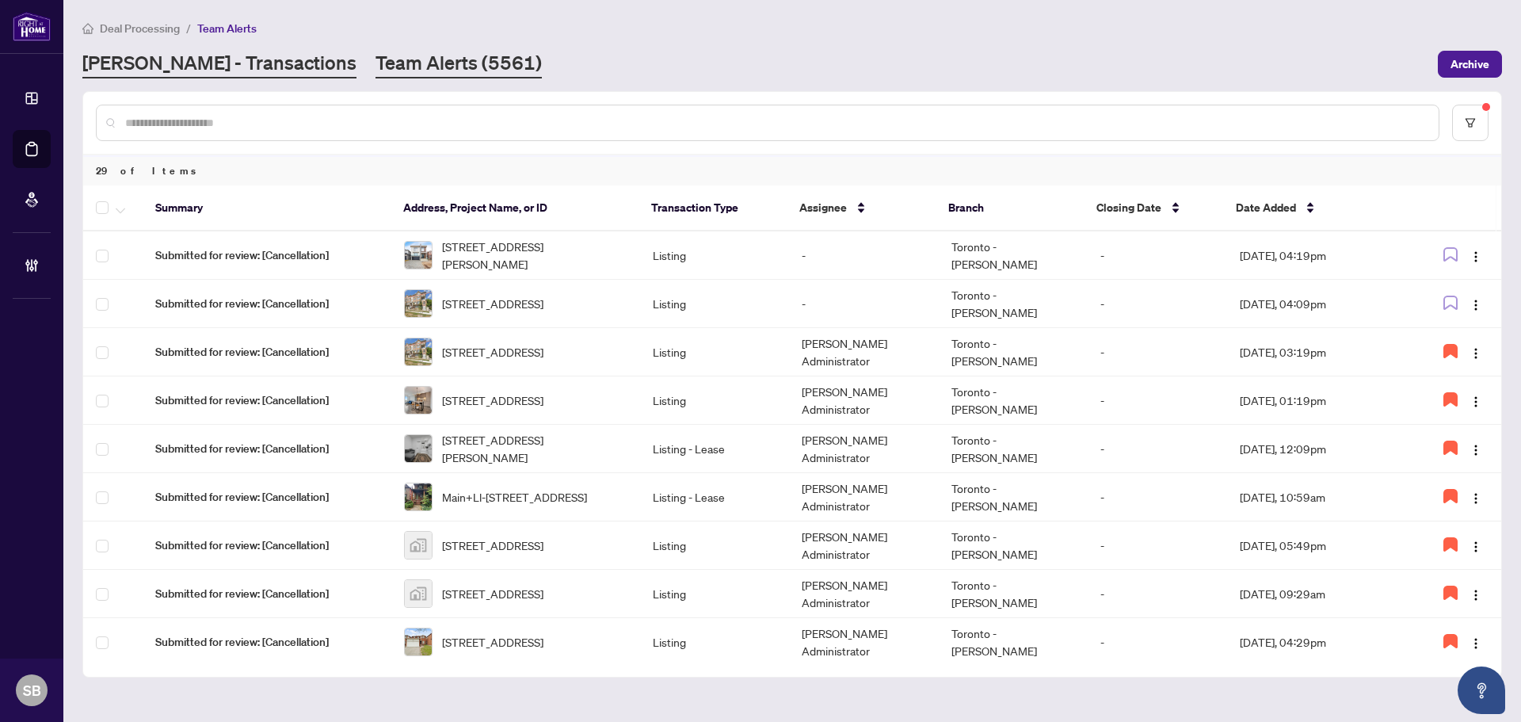
click at [213, 52] on link "[PERSON_NAME] - Transactions" at bounding box center [219, 64] width 274 height 29
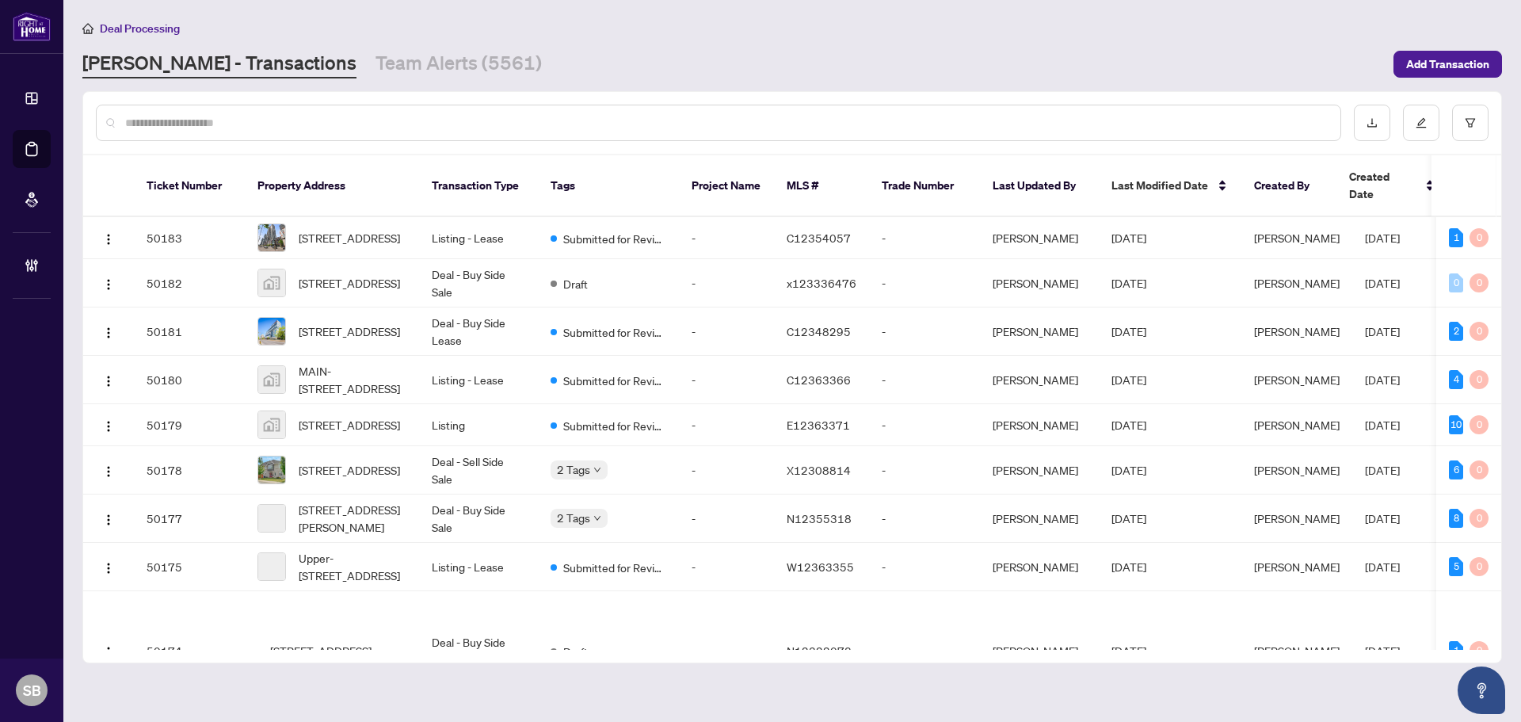
click at [349, 123] on input "text" at bounding box center [726, 122] width 1203 height 17
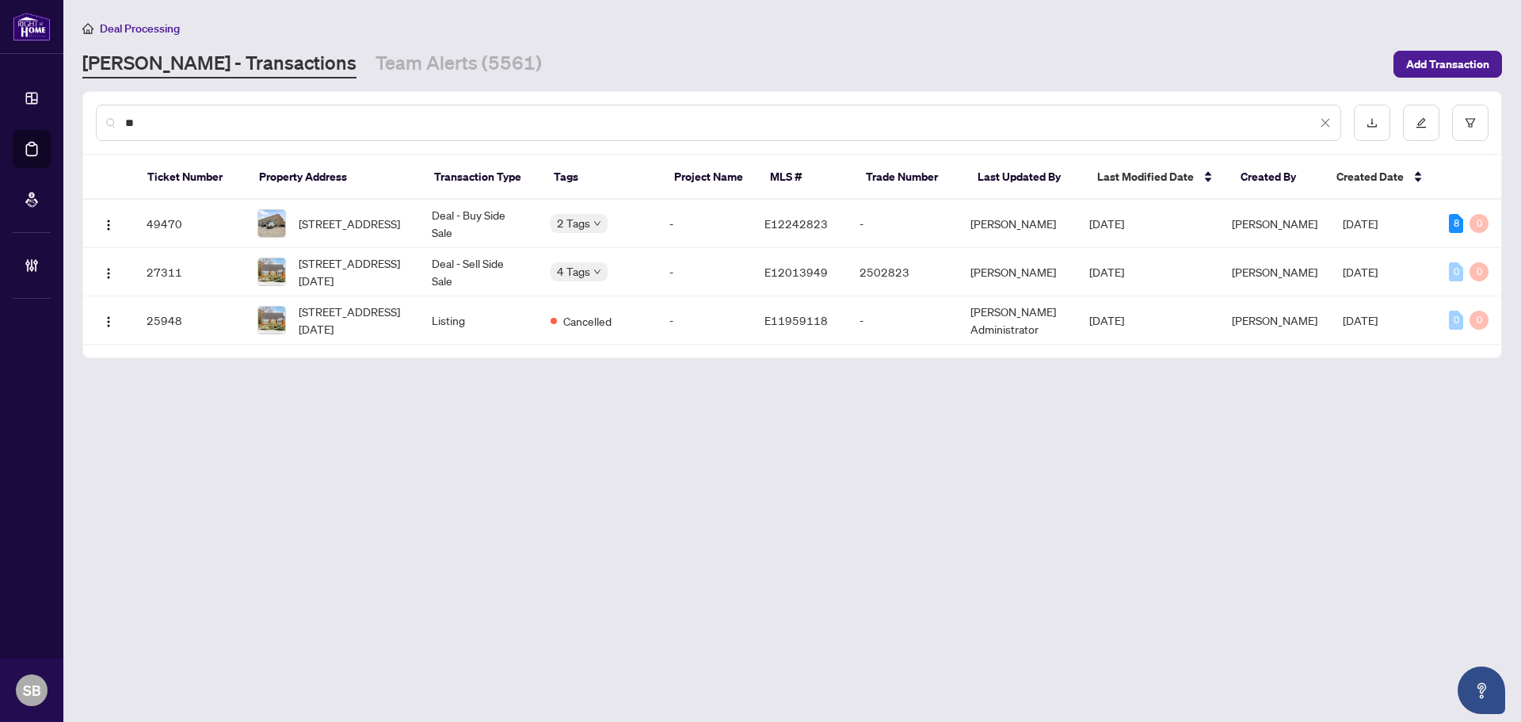
type input "*"
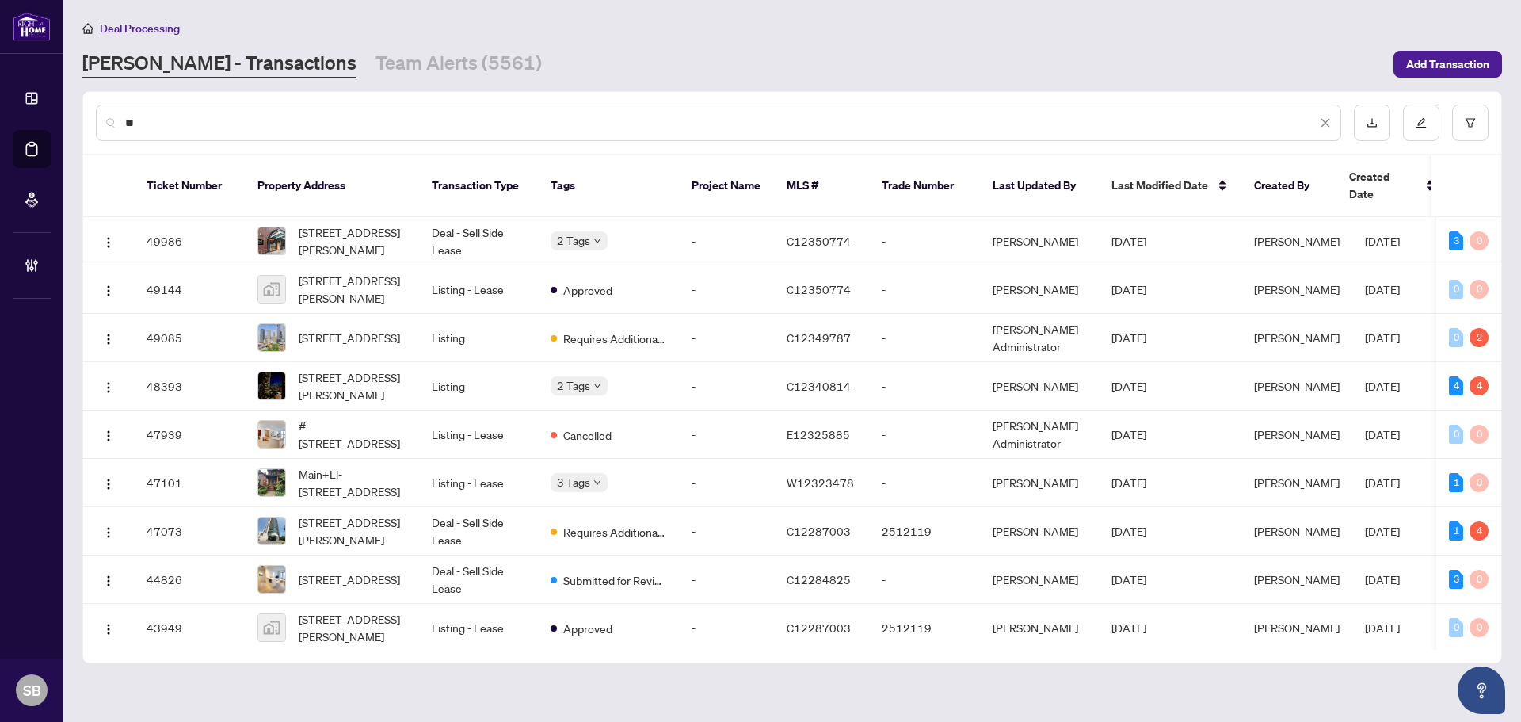
type input "*"
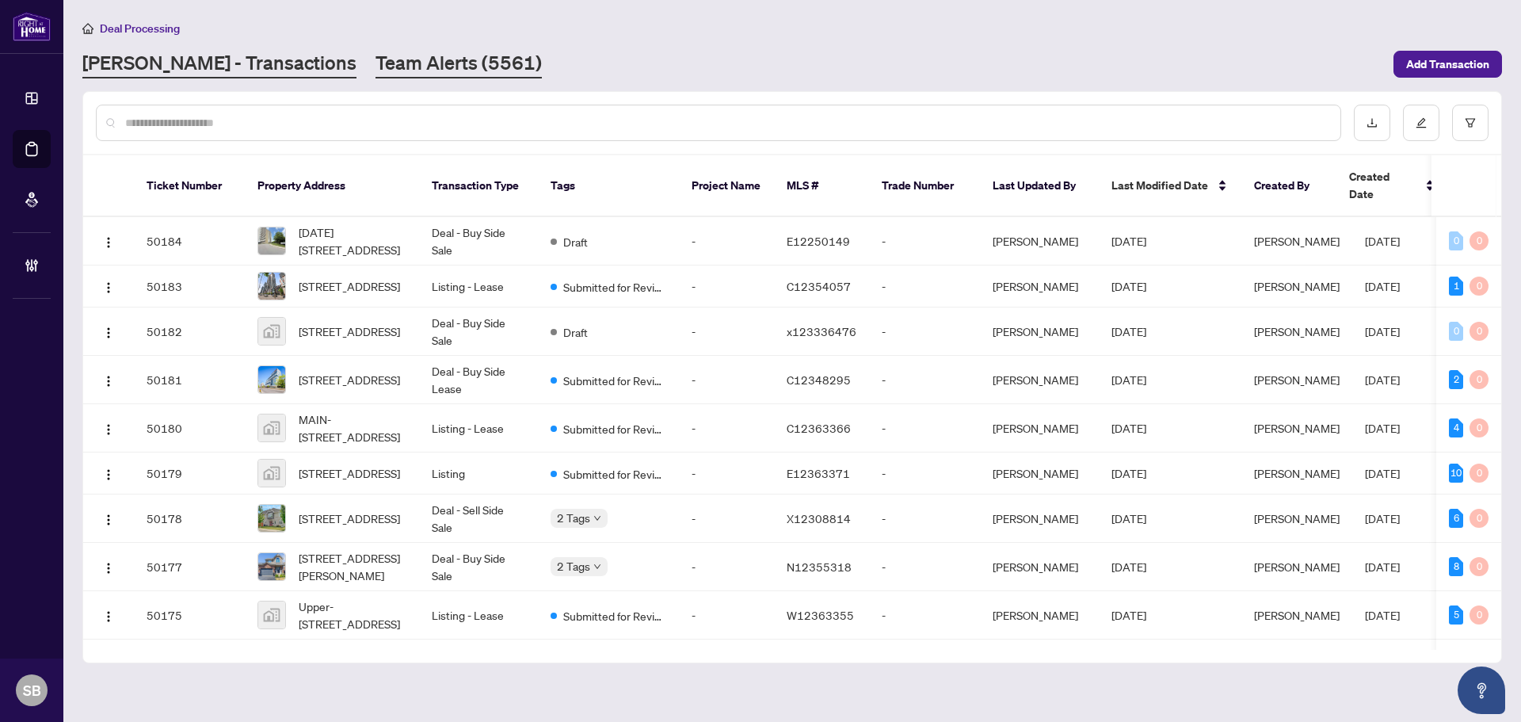
click at [376, 57] on link "Team Alerts (5561)" at bounding box center [459, 64] width 166 height 29
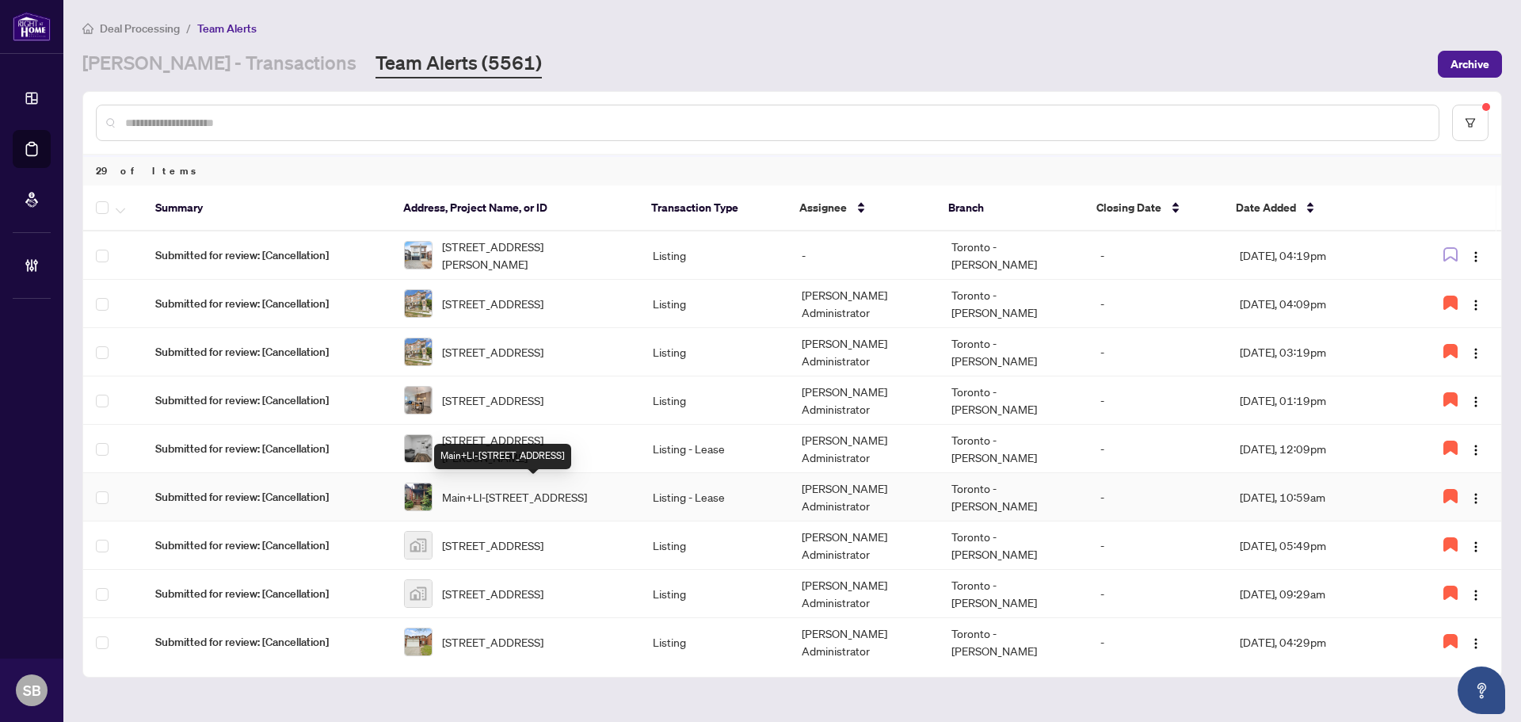
click at [575, 500] on span "Main+Ll-80 Gothic Ave, Toronto, Ontario M6P 2V9, Canada" at bounding box center [514, 496] width 145 height 17
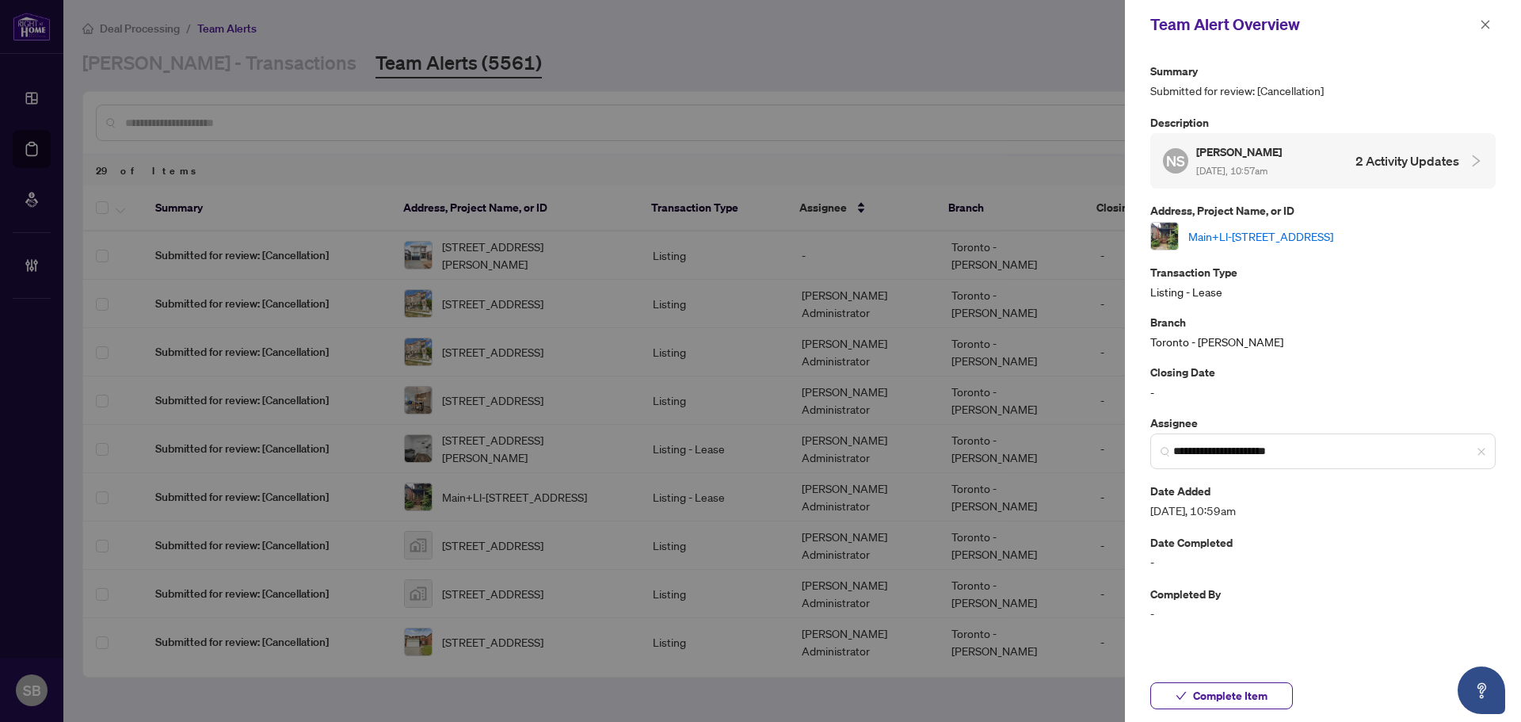
click at [1219, 235] on link "Main+Ll-80 Gothic Ave, Toronto, Ontario M6P 2V9, Canada" at bounding box center [1260, 235] width 145 height 17
click at [1486, 17] on span "button" at bounding box center [1485, 24] width 11 height 25
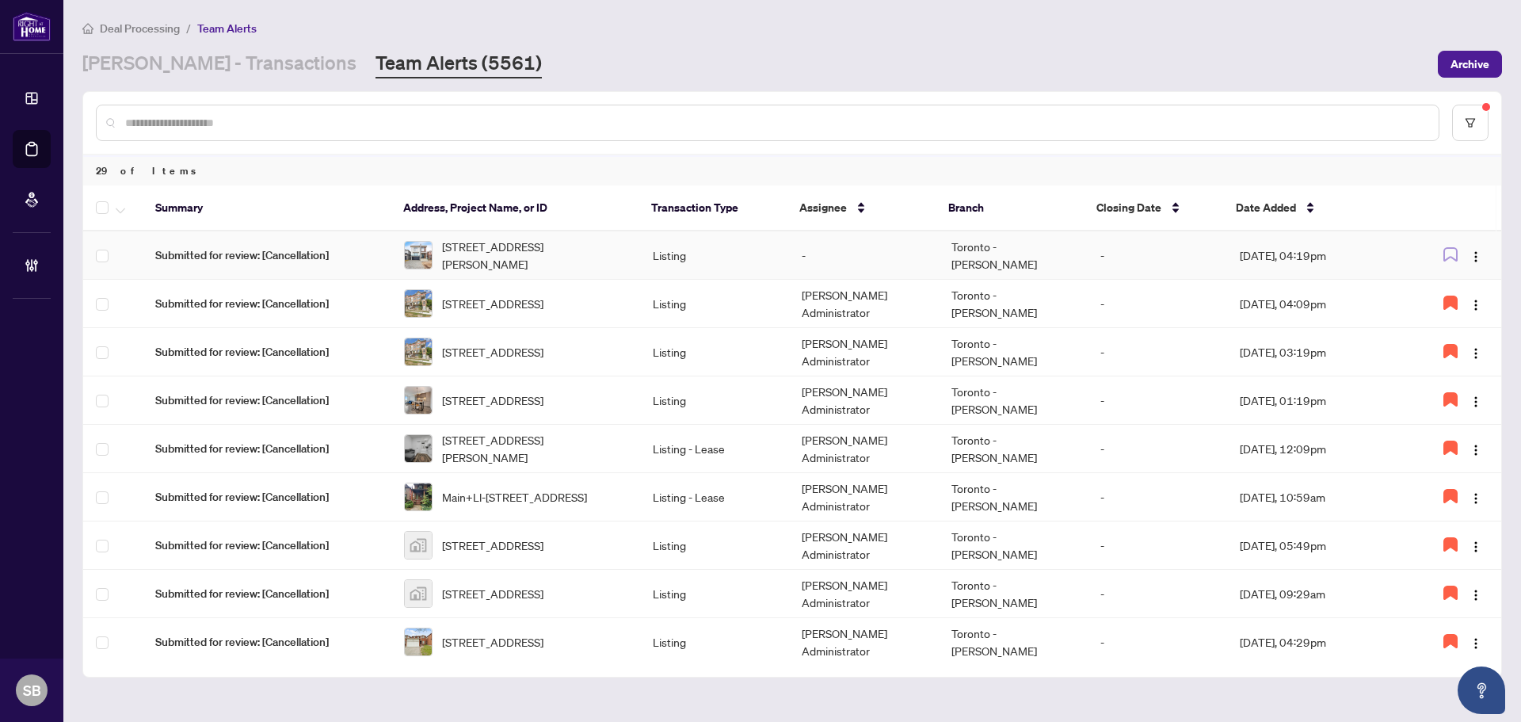
click at [821, 251] on td "-" at bounding box center [863, 255] width 149 height 48
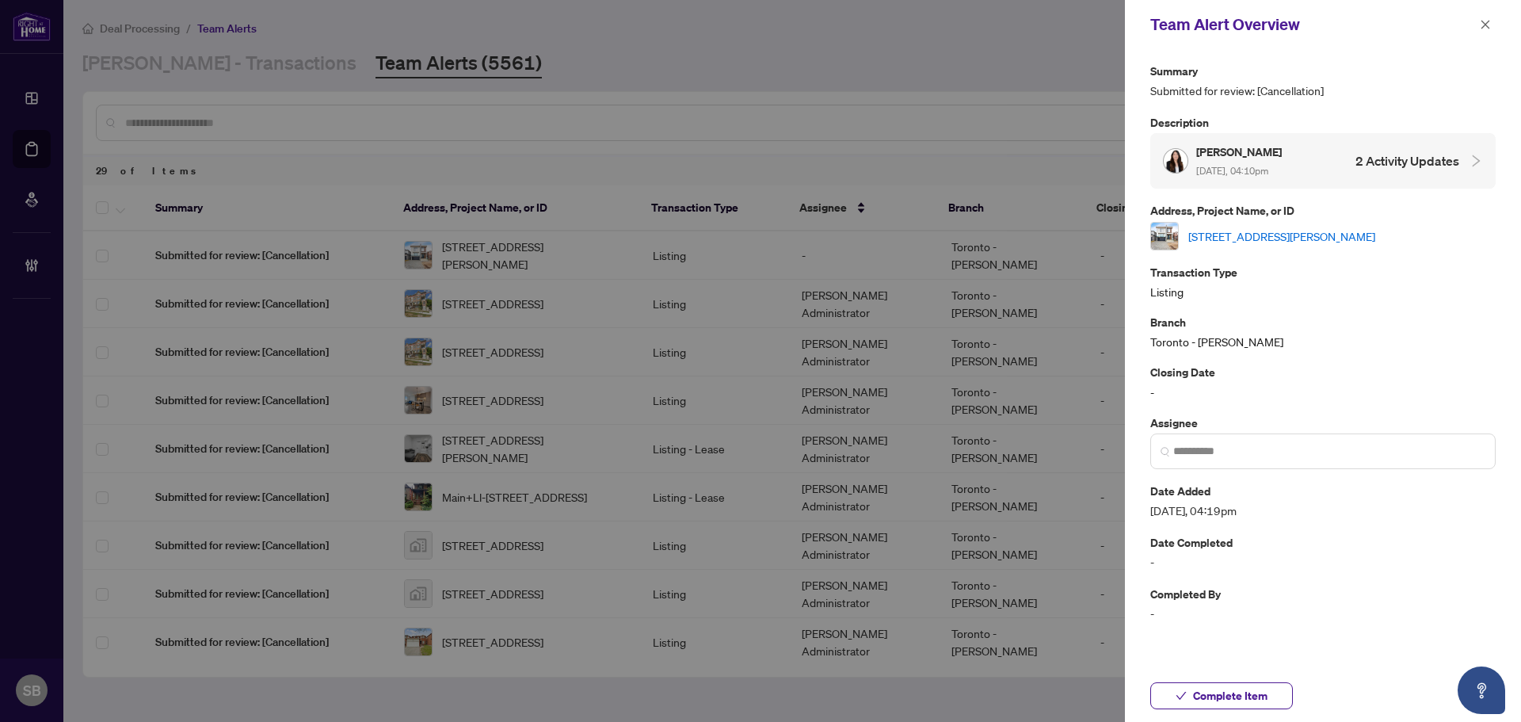
click at [1292, 235] on link "[STREET_ADDRESS][PERSON_NAME]" at bounding box center [1281, 235] width 187 height 17
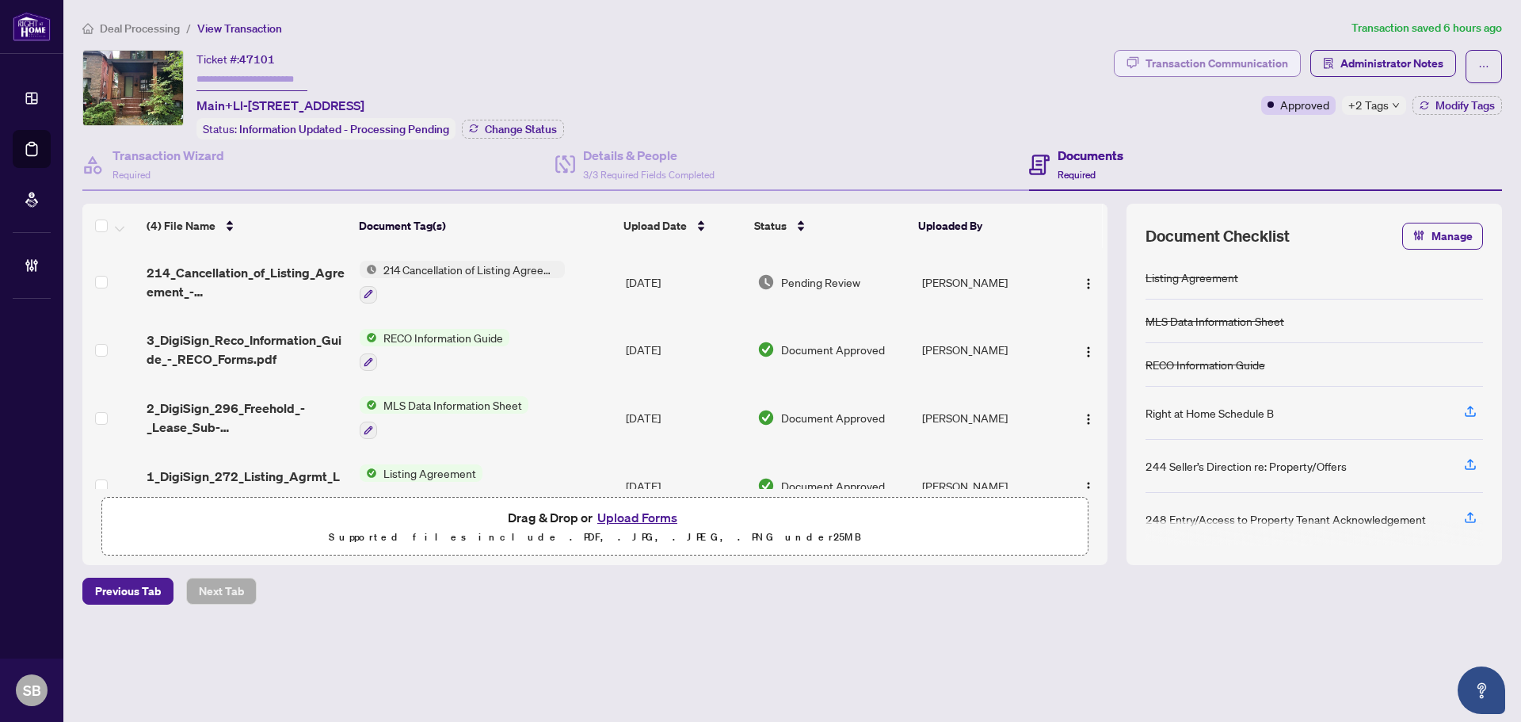
click at [1255, 66] on div "Transaction Communication" at bounding box center [1217, 63] width 143 height 25
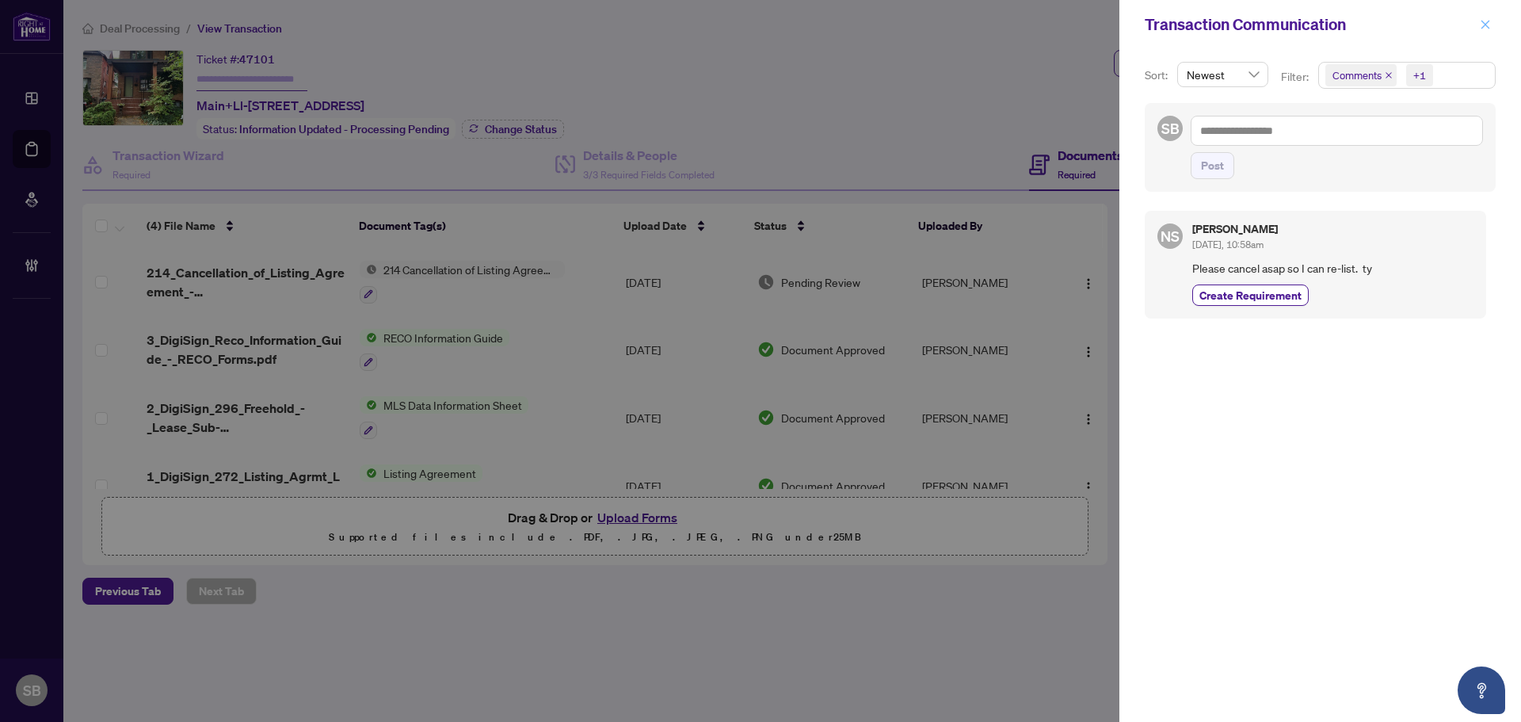
click at [1486, 27] on icon "close" at bounding box center [1485, 24] width 11 height 11
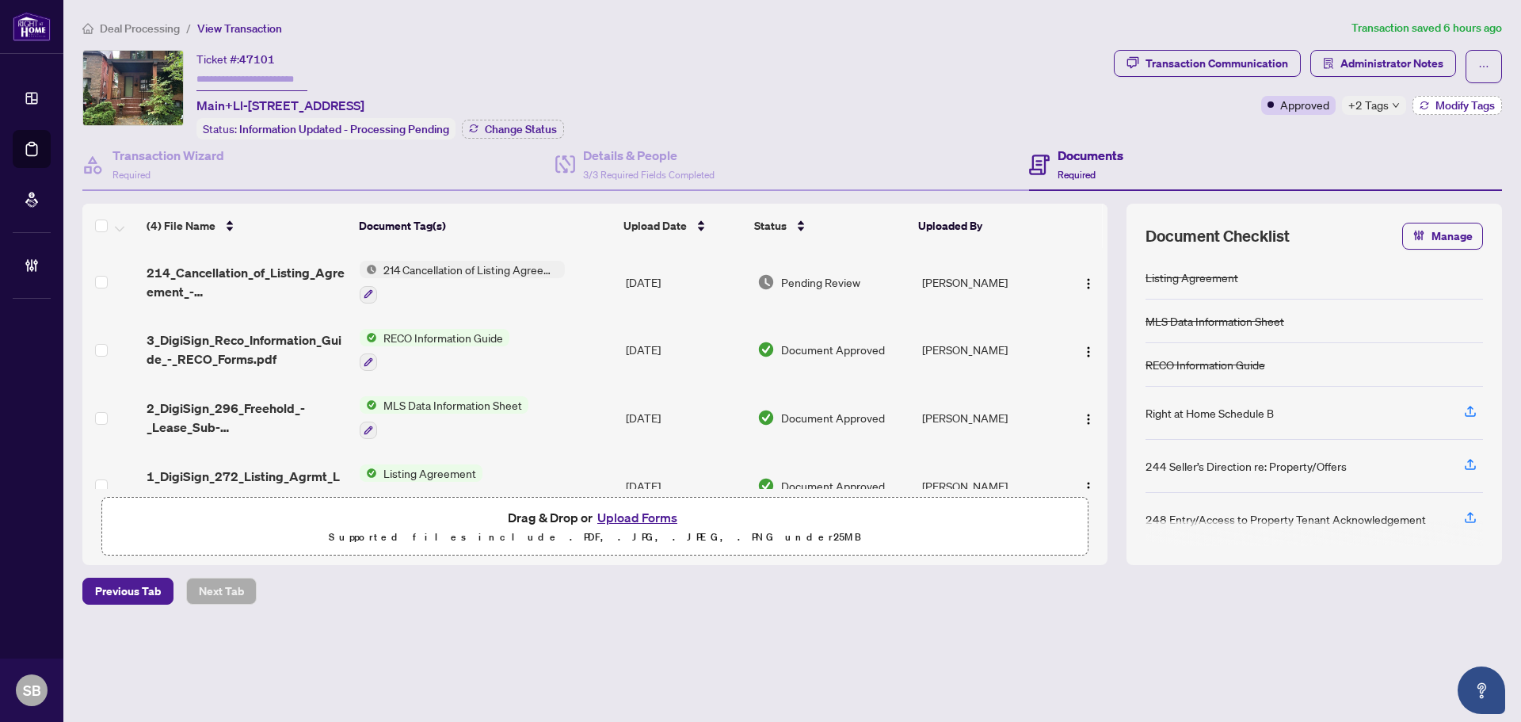
click at [1466, 103] on span "Modify Tags" at bounding box center [1465, 105] width 59 height 11
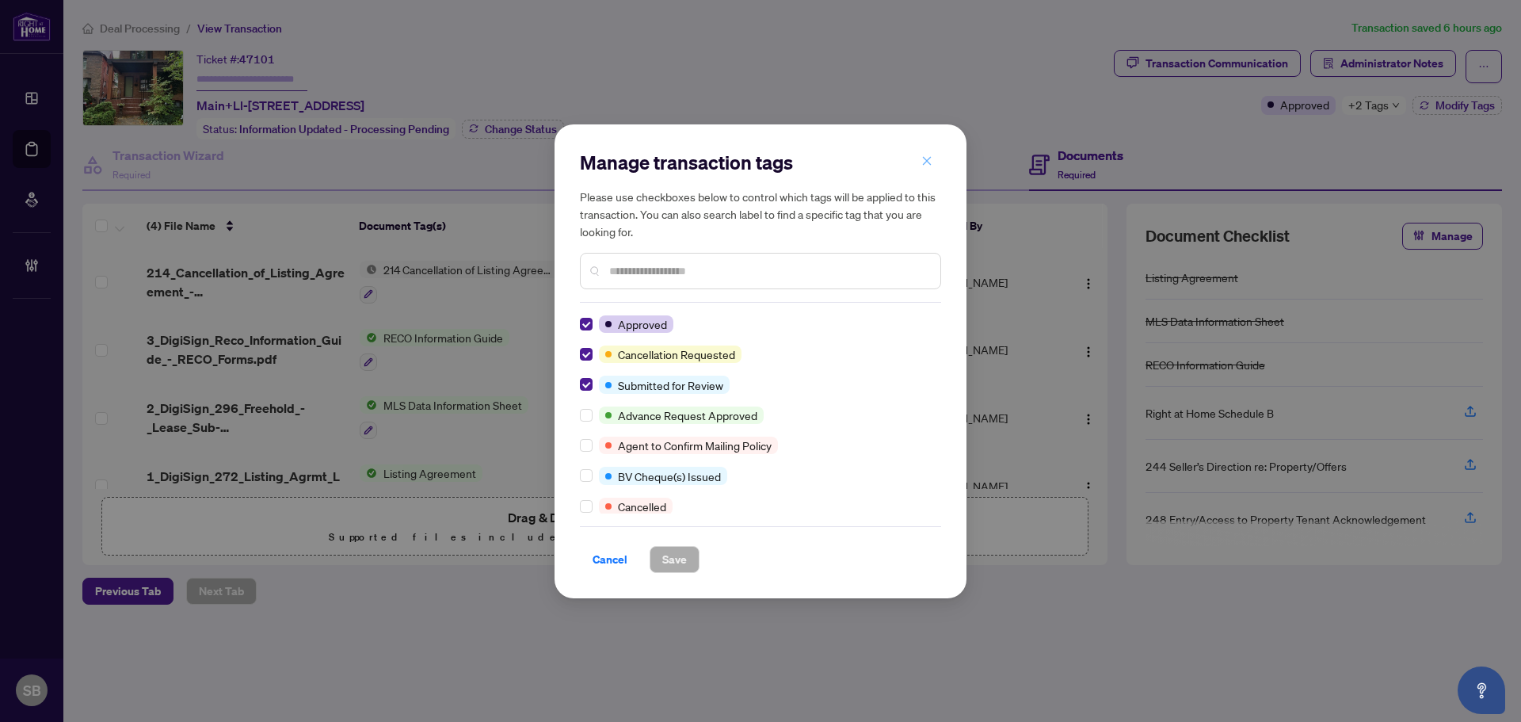
click at [927, 154] on span "button" at bounding box center [926, 161] width 11 height 25
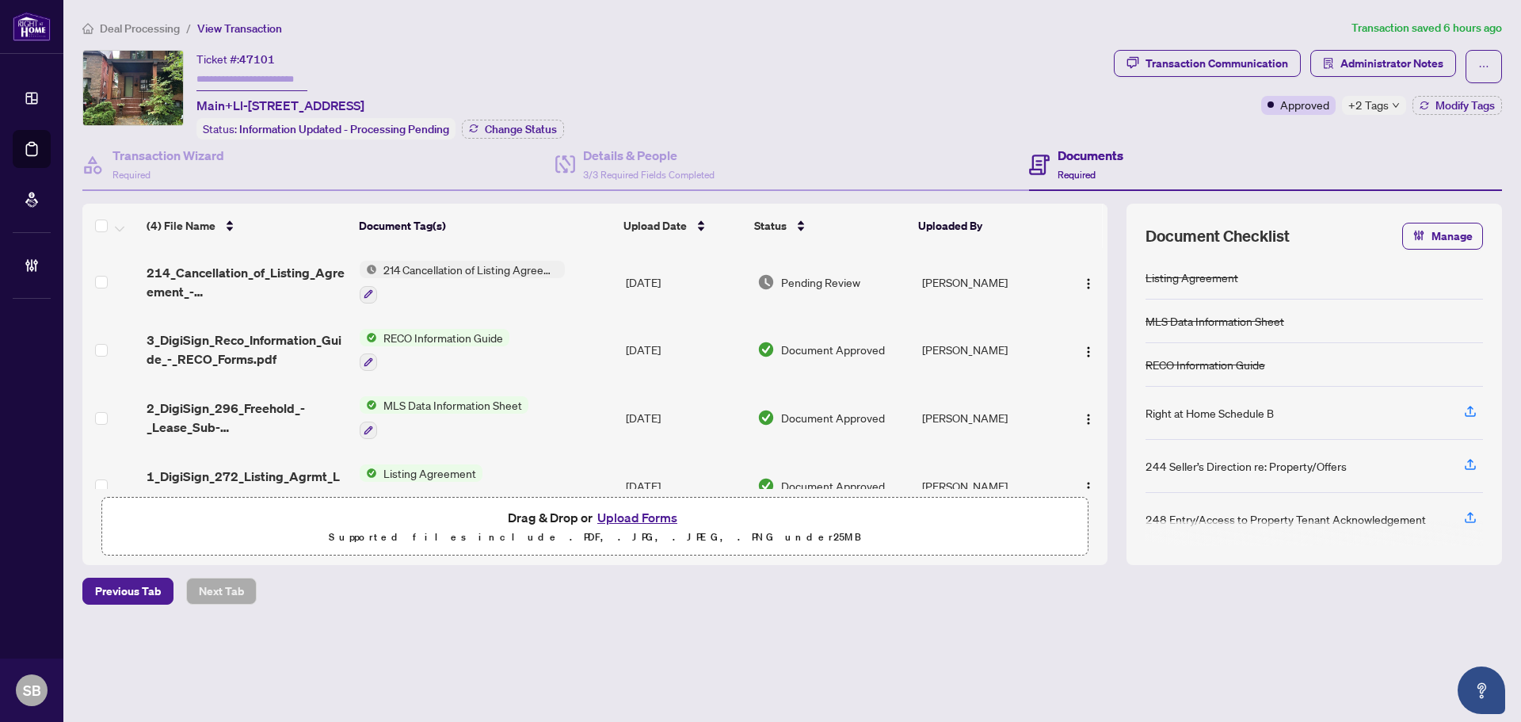
click at [666, 279] on td "[DATE]" at bounding box center [686, 282] width 132 height 68
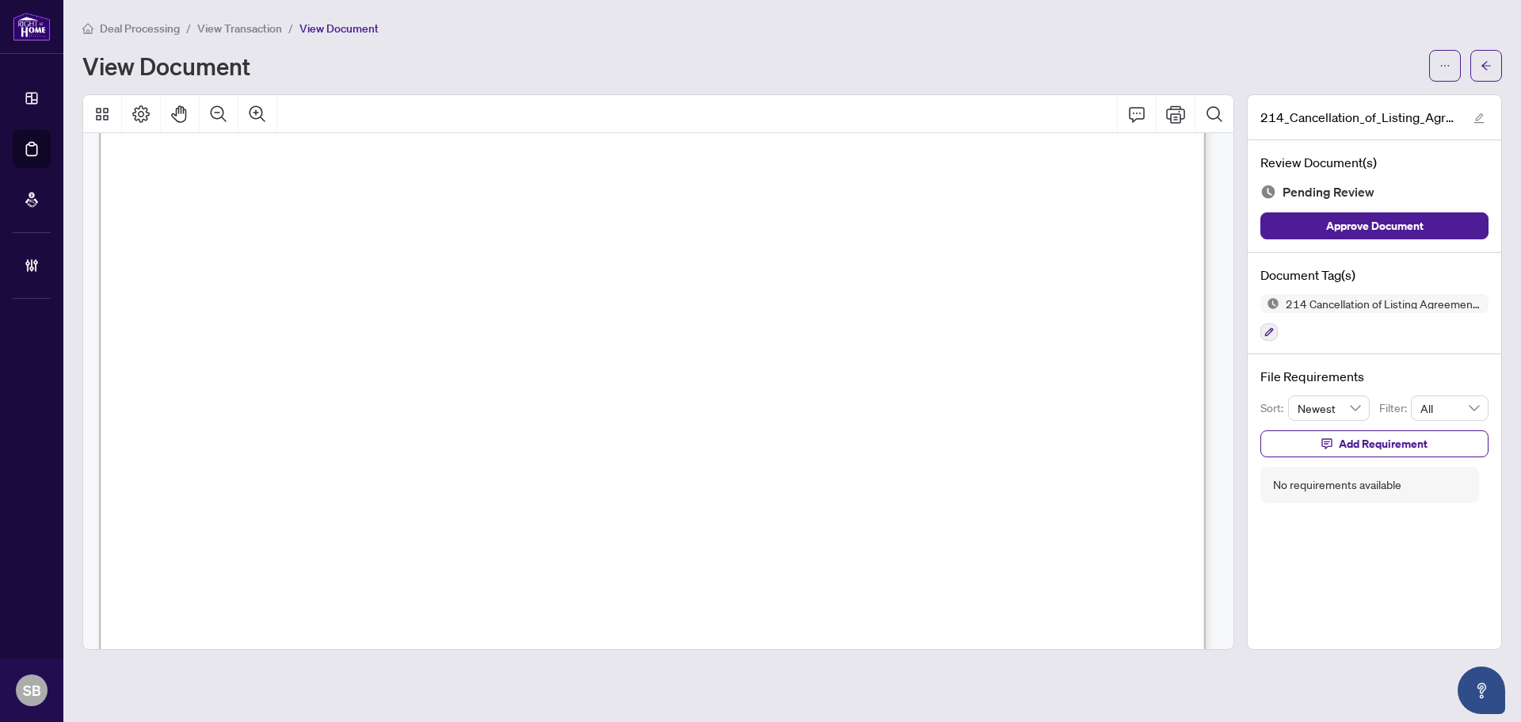
scroll to position [394, 0]
click at [1493, 66] on button "button" at bounding box center [1486, 66] width 32 height 32
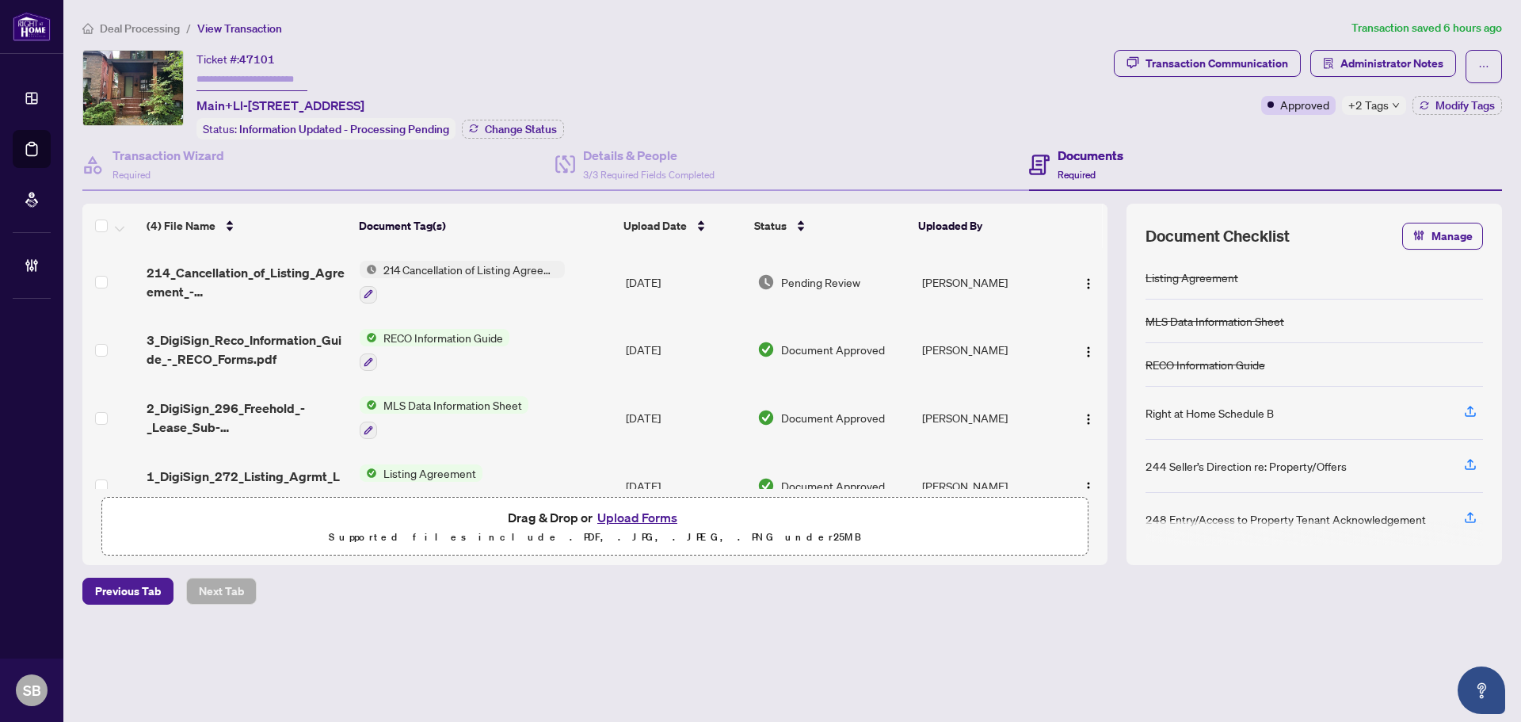
click at [1470, 114] on div "Transaction Communication Administrator Notes Approved +2 Tags Modify Tags" at bounding box center [1308, 95] width 395 height 90
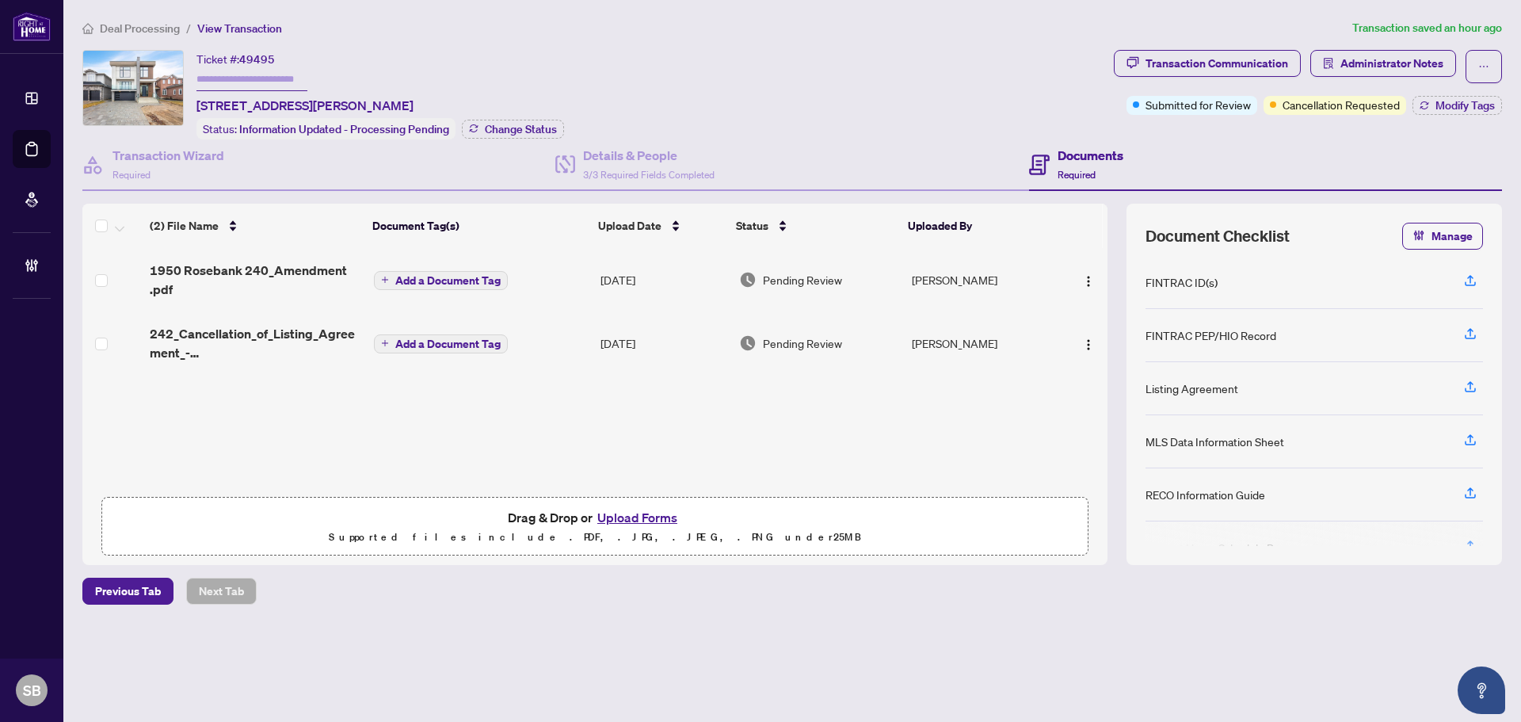
click at [617, 268] on td "[DATE]" at bounding box center [663, 279] width 139 height 63
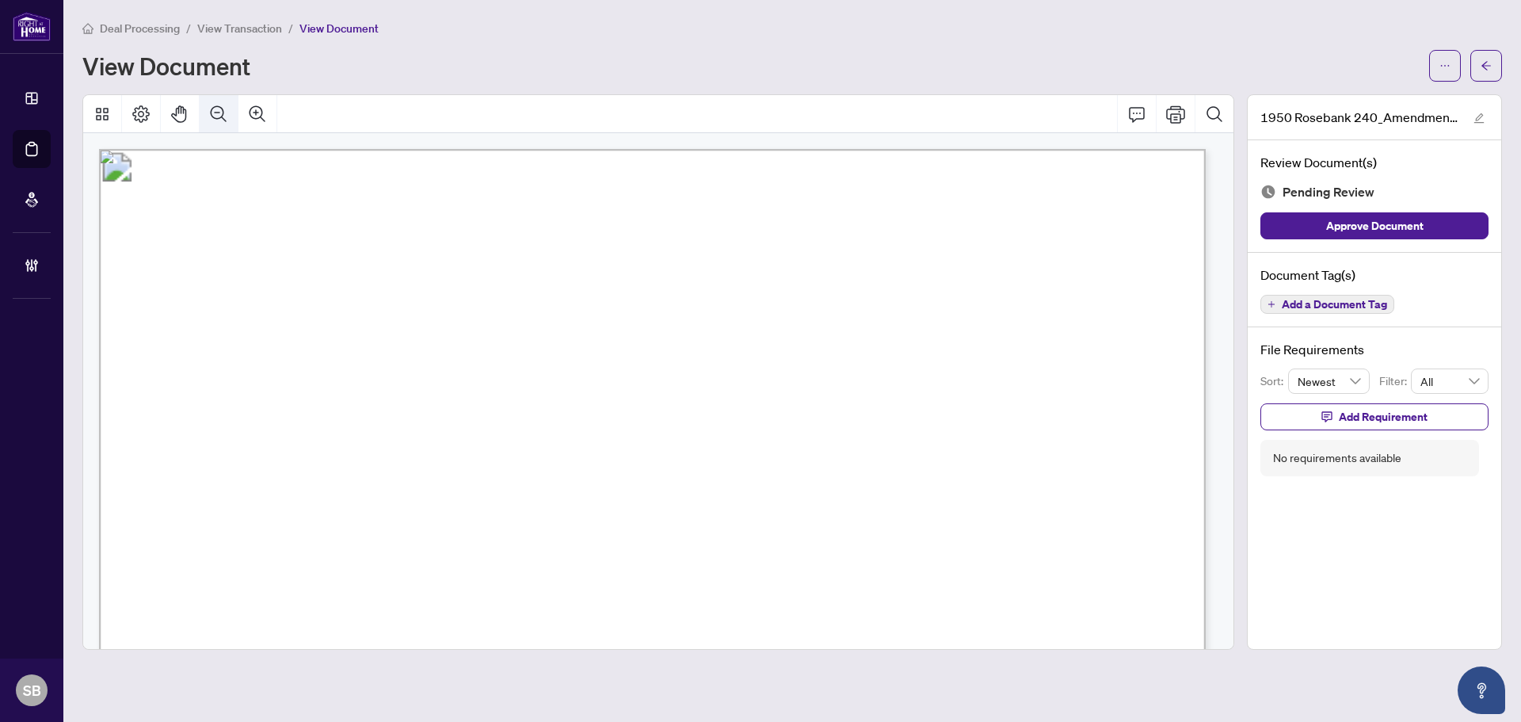
click at [213, 110] on icon "Zoom Out" at bounding box center [218, 114] width 19 height 19
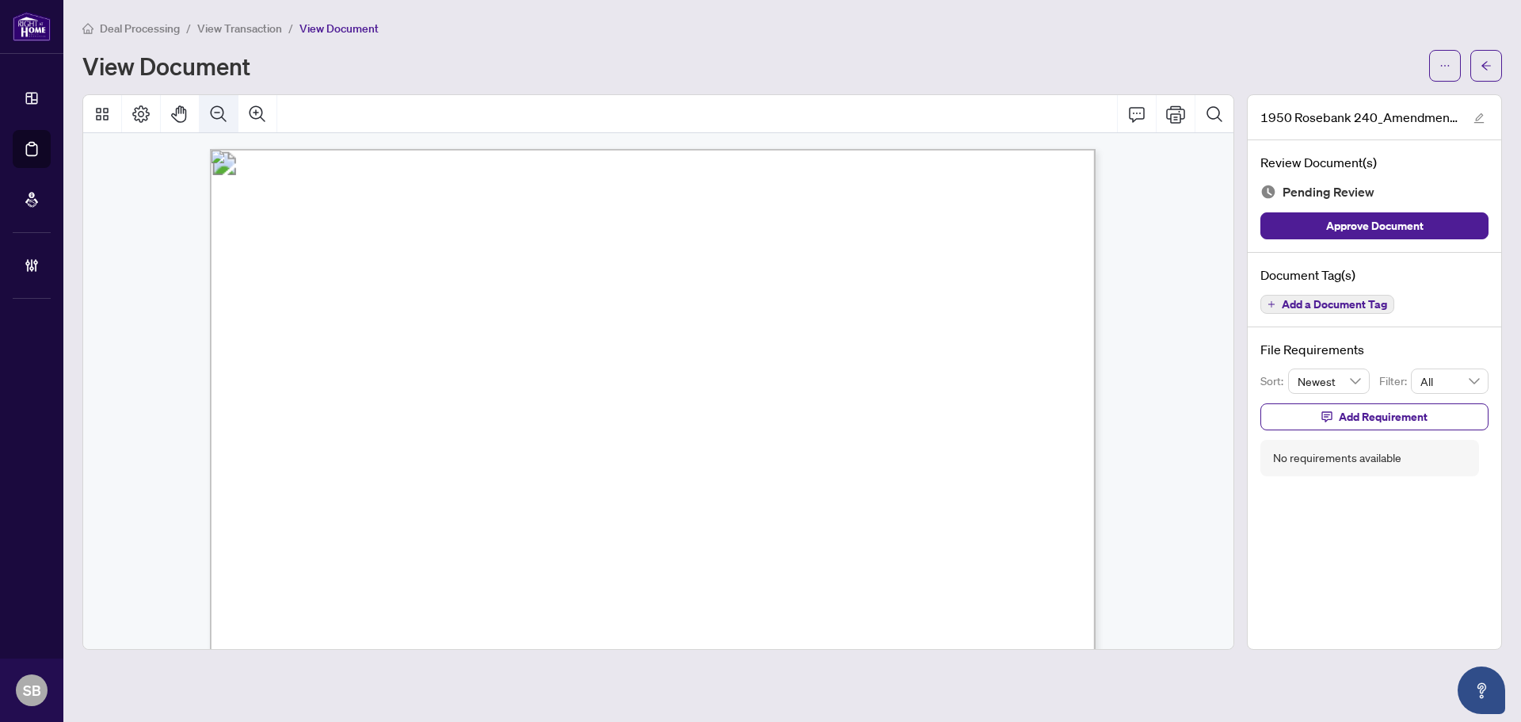
click at [213, 110] on icon "Zoom Out" at bounding box center [218, 114] width 19 height 19
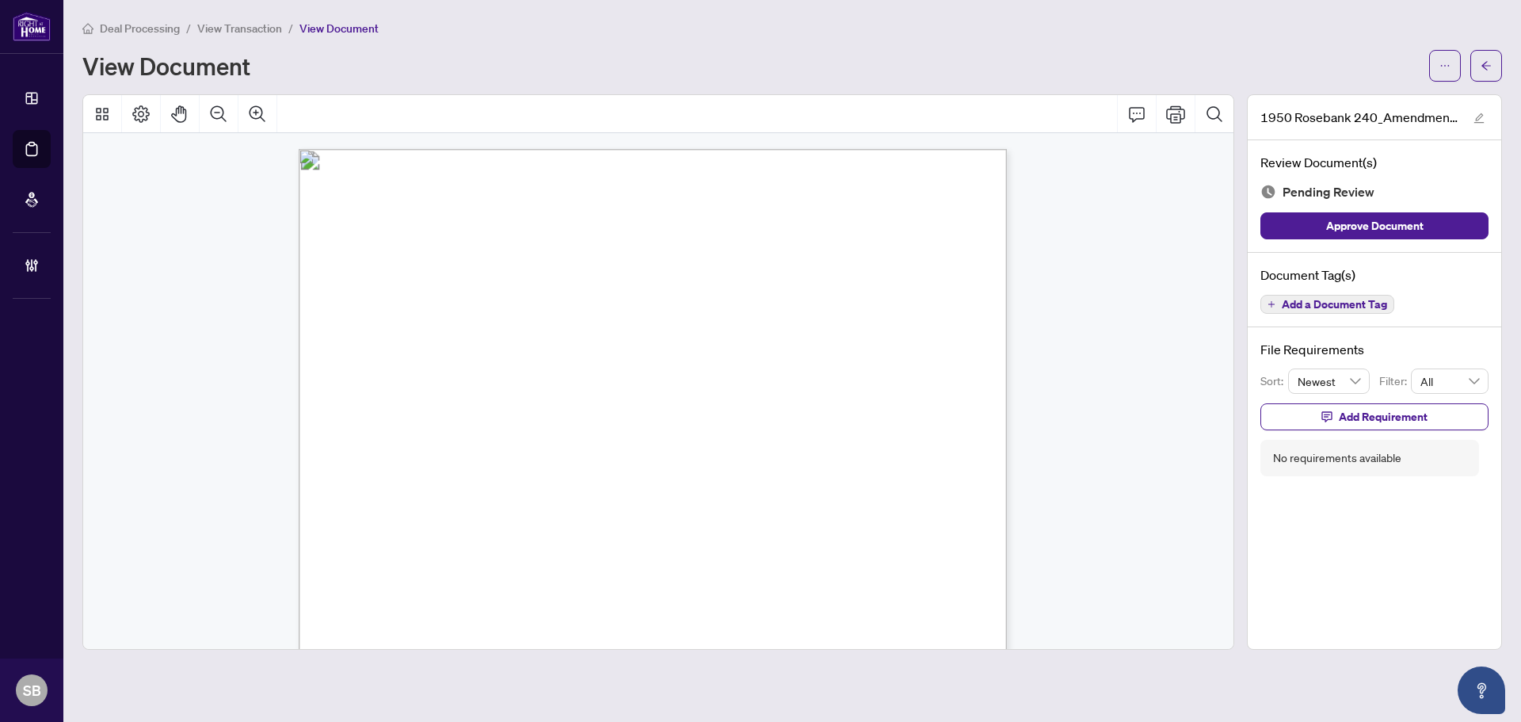
click at [102, 13] on main "Deal Processing / View Transaction / View Document View Document 1950 Rosebank …" at bounding box center [792, 361] width 1458 height 722
click at [116, 21] on span "Deal Processing" at bounding box center [140, 28] width 80 height 14
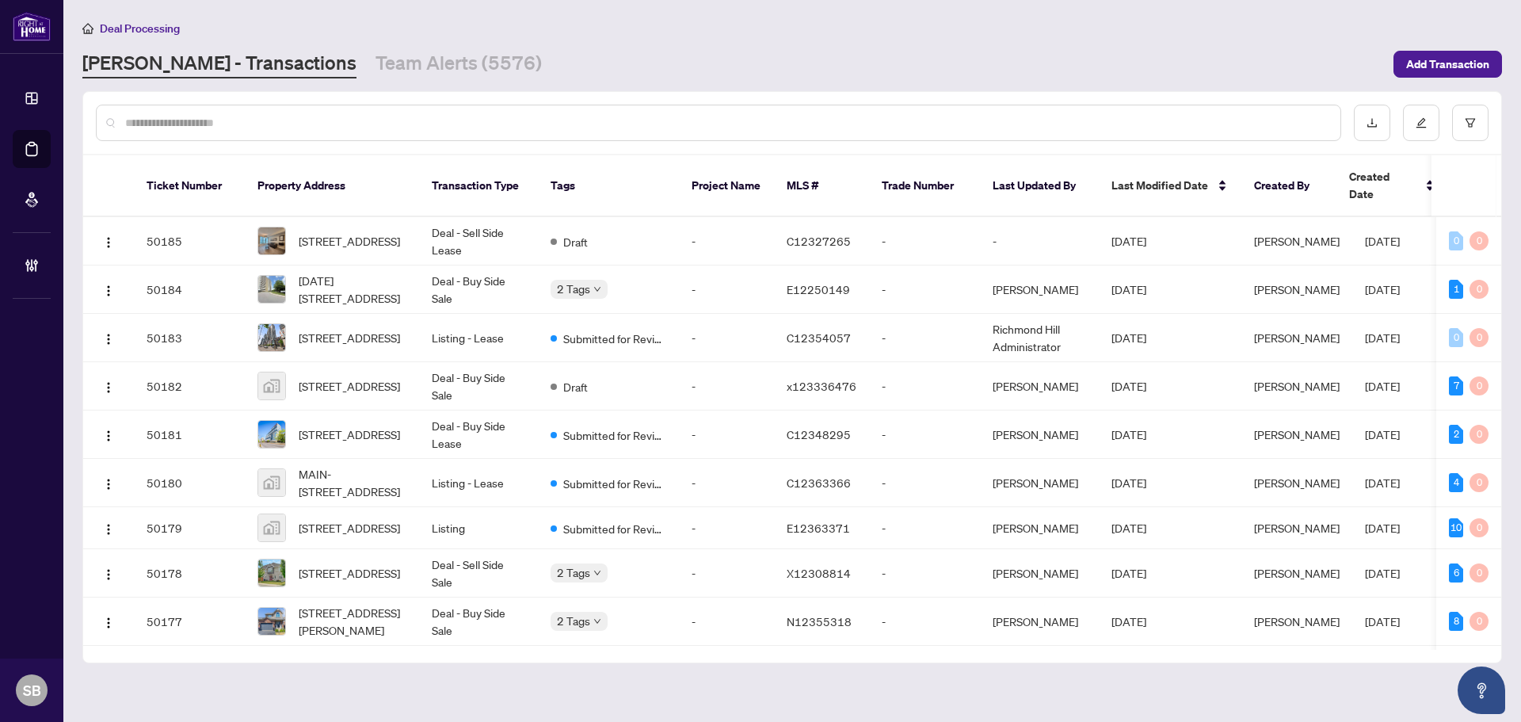
click at [435, 106] on div at bounding box center [718, 123] width 1245 height 36
click at [428, 117] on input "text" at bounding box center [726, 122] width 1203 height 17
paste input "*********"
type input "*********"
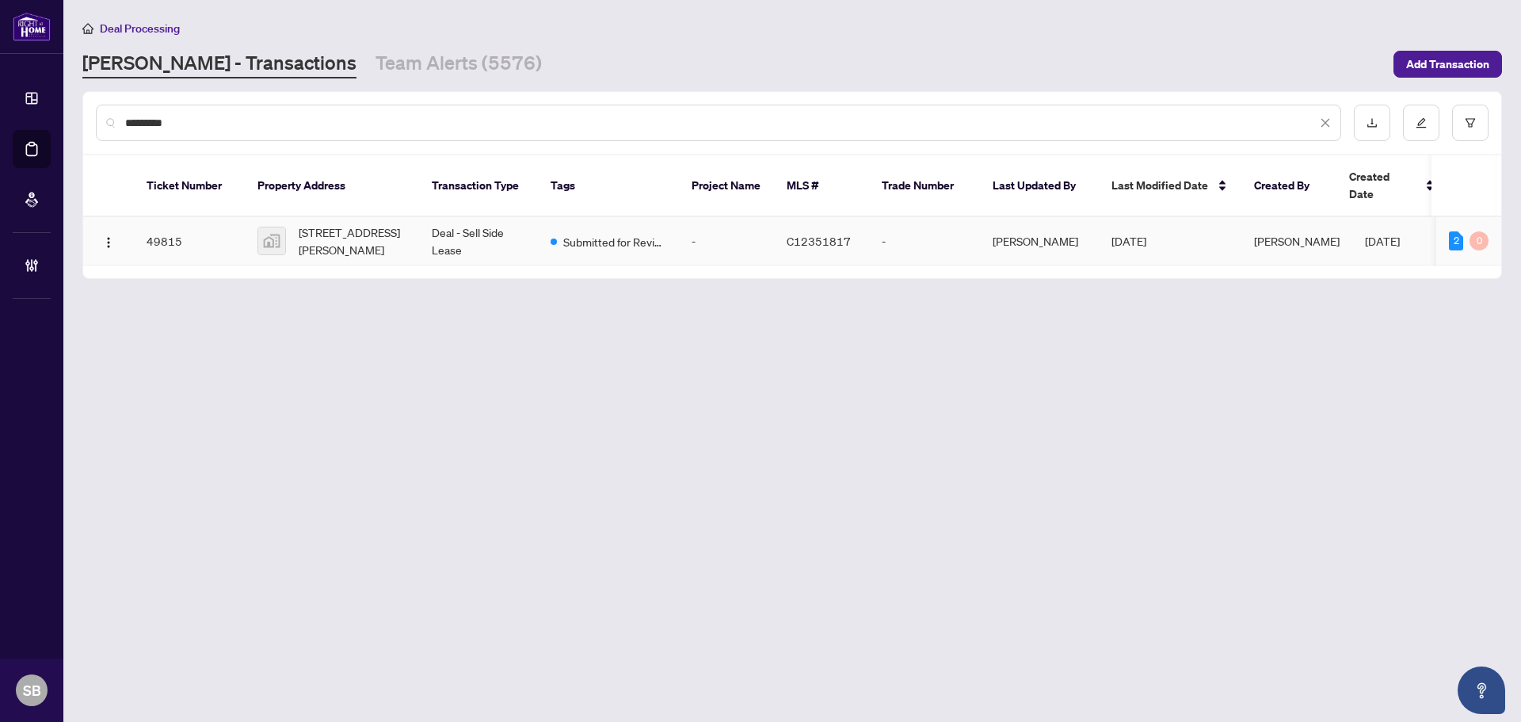
click at [572, 233] on span "Submitted for Review" at bounding box center [614, 241] width 103 height 17
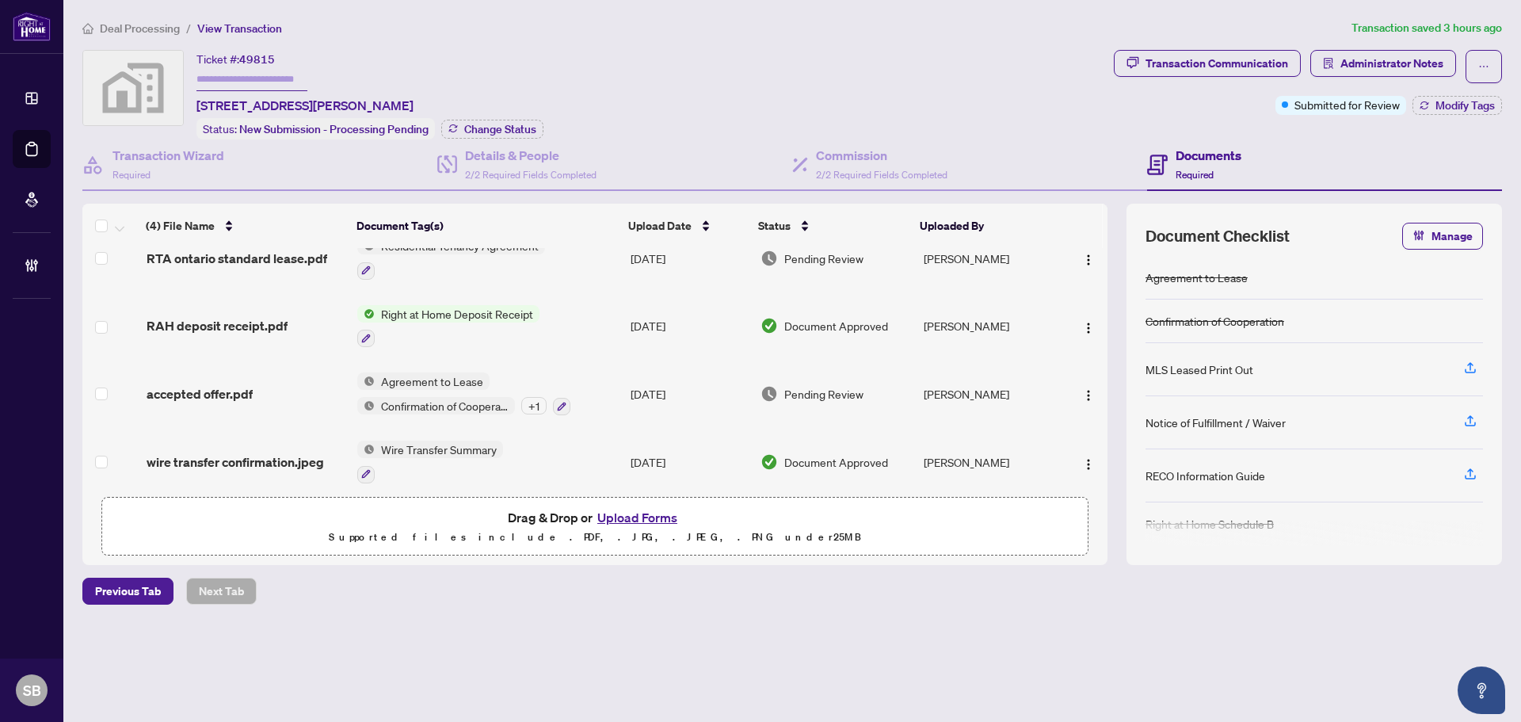
scroll to position [35, 0]
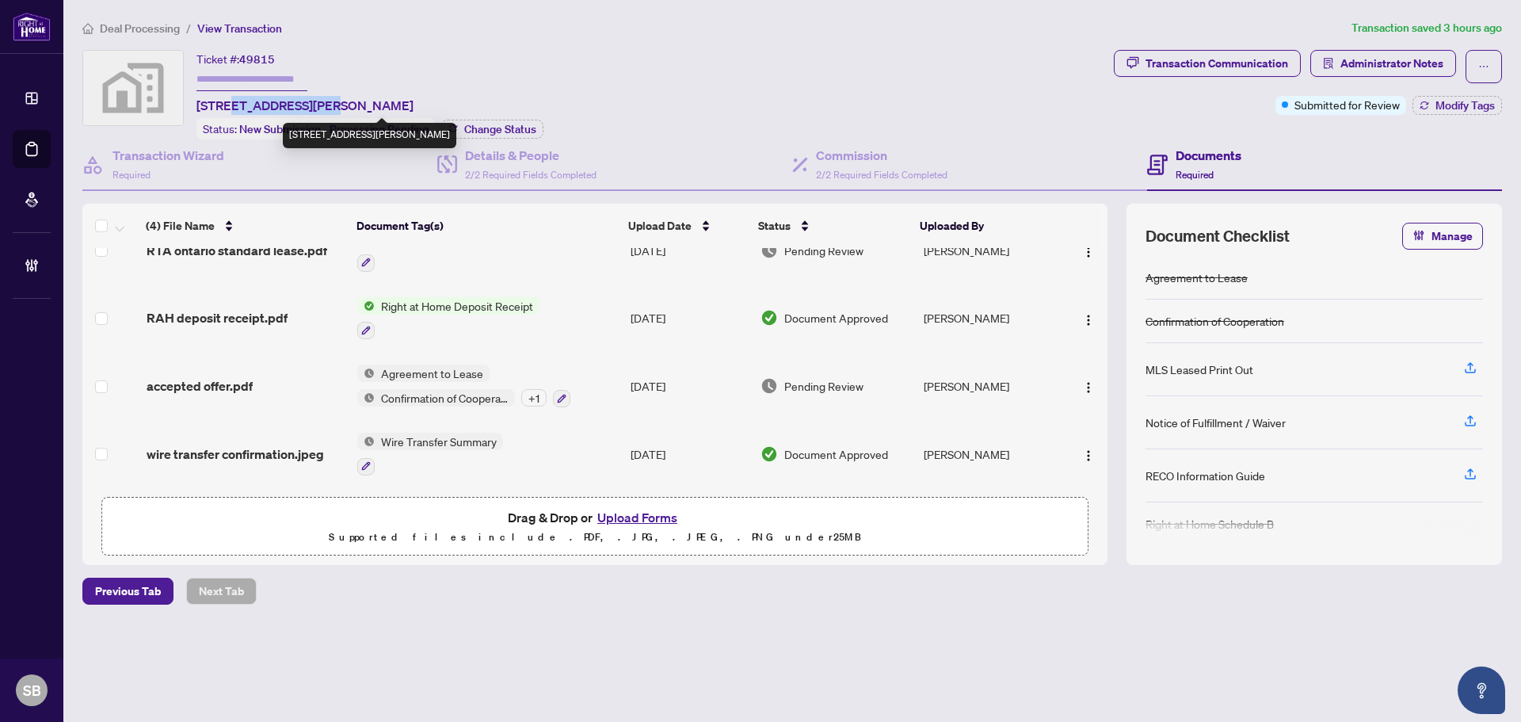
drag, startPoint x: 308, startPoint y: 105, endPoint x: 231, endPoint y: 105, distance: 77.6
click at [231, 105] on span "1508-5 St Joseph St unit 1508, Toronto, Ontario M4Y 1J7, Canada" at bounding box center [304, 105] width 217 height 19
click at [145, 19] on li "Deal Processing" at bounding box center [130, 28] width 97 height 18
click at [148, 28] on span "Deal Processing" at bounding box center [140, 28] width 80 height 14
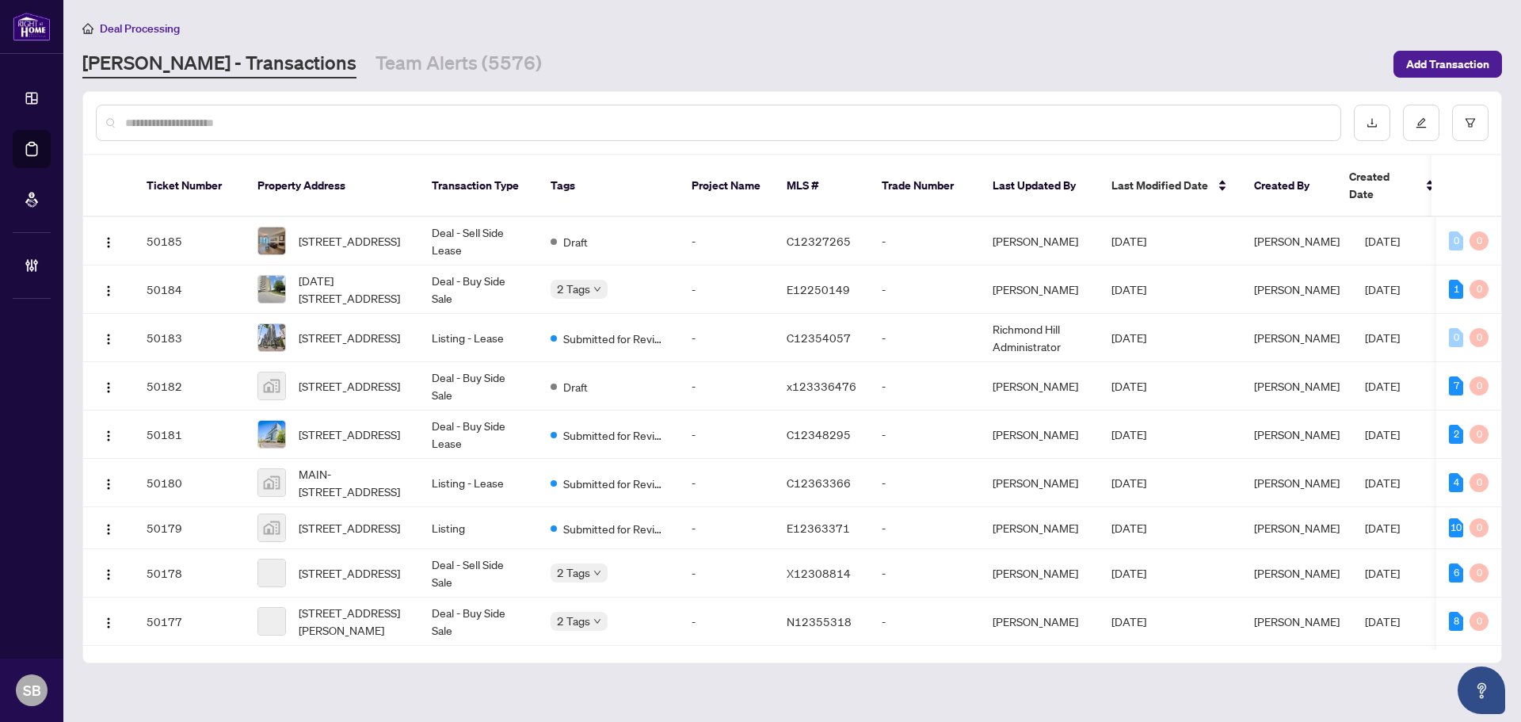
drag, startPoint x: 184, startPoint y: 150, endPoint x: 190, endPoint y: 122, distance: 28.4
click at [185, 148] on div at bounding box center [792, 123] width 1418 height 62
click at [191, 120] on input "text" at bounding box center [726, 122] width 1203 height 17
paste input "**********"
type input "**********"
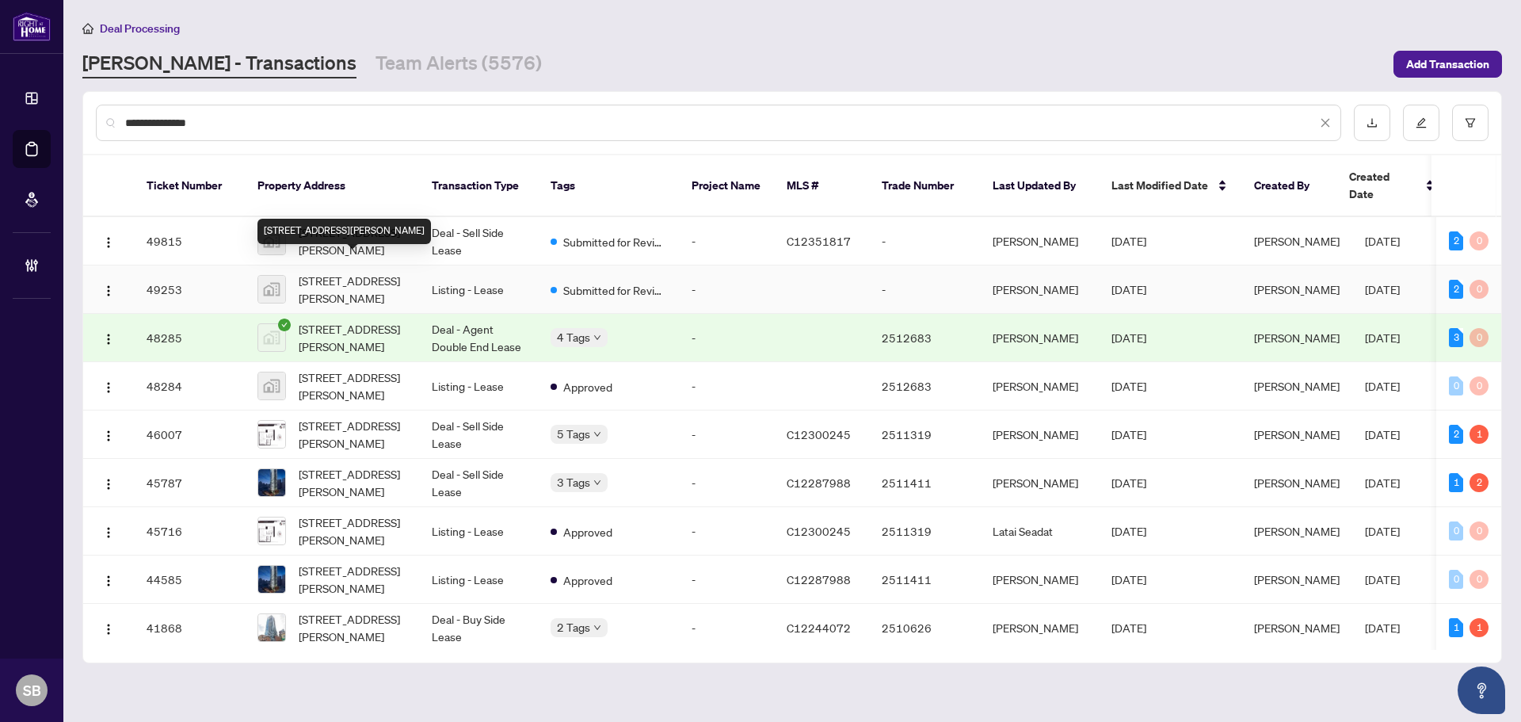
click at [349, 272] on span "1508-5 St Joseph St, Toronto, ON, Canada" at bounding box center [353, 289] width 108 height 35
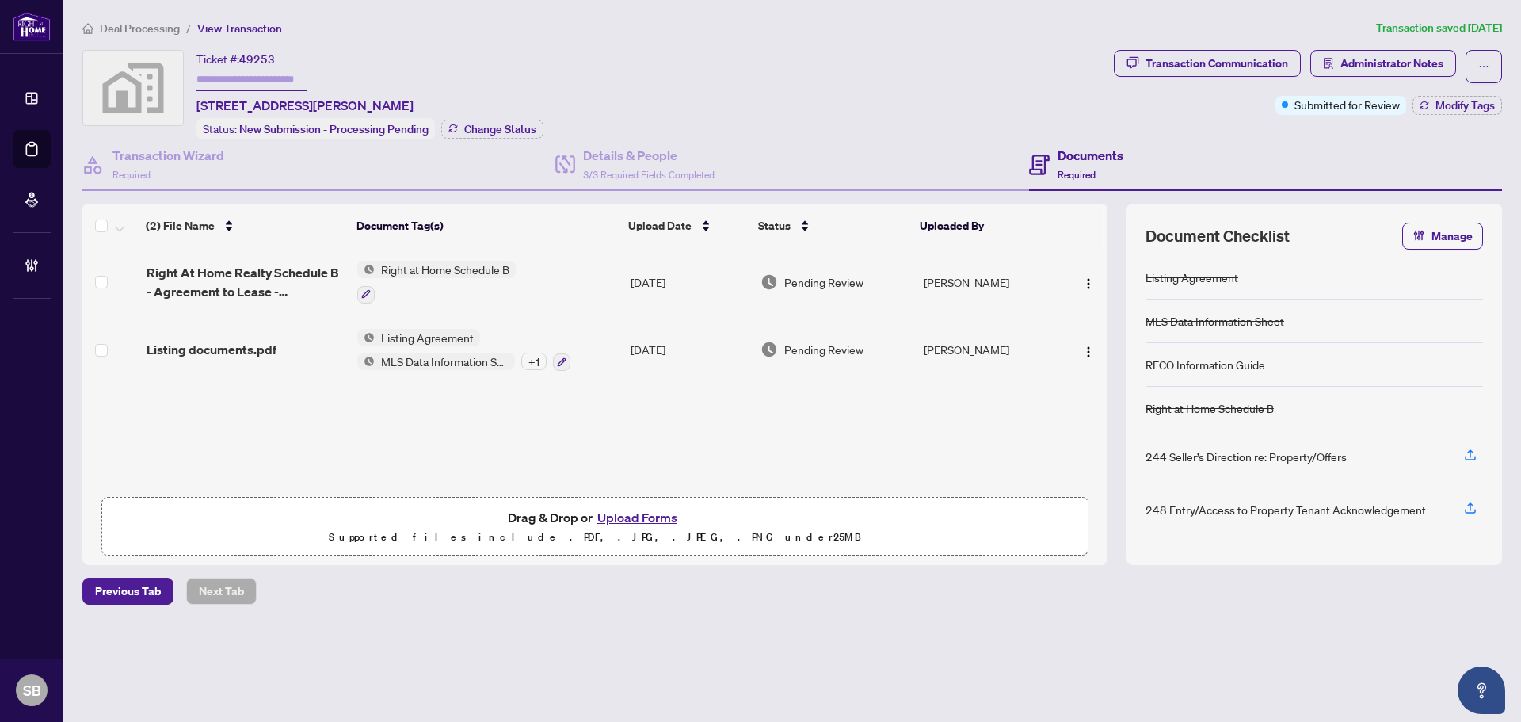
click at [619, 350] on td "Listing Agreement MLS Data Information Sheet + 1" at bounding box center [487, 350] width 273 height 68
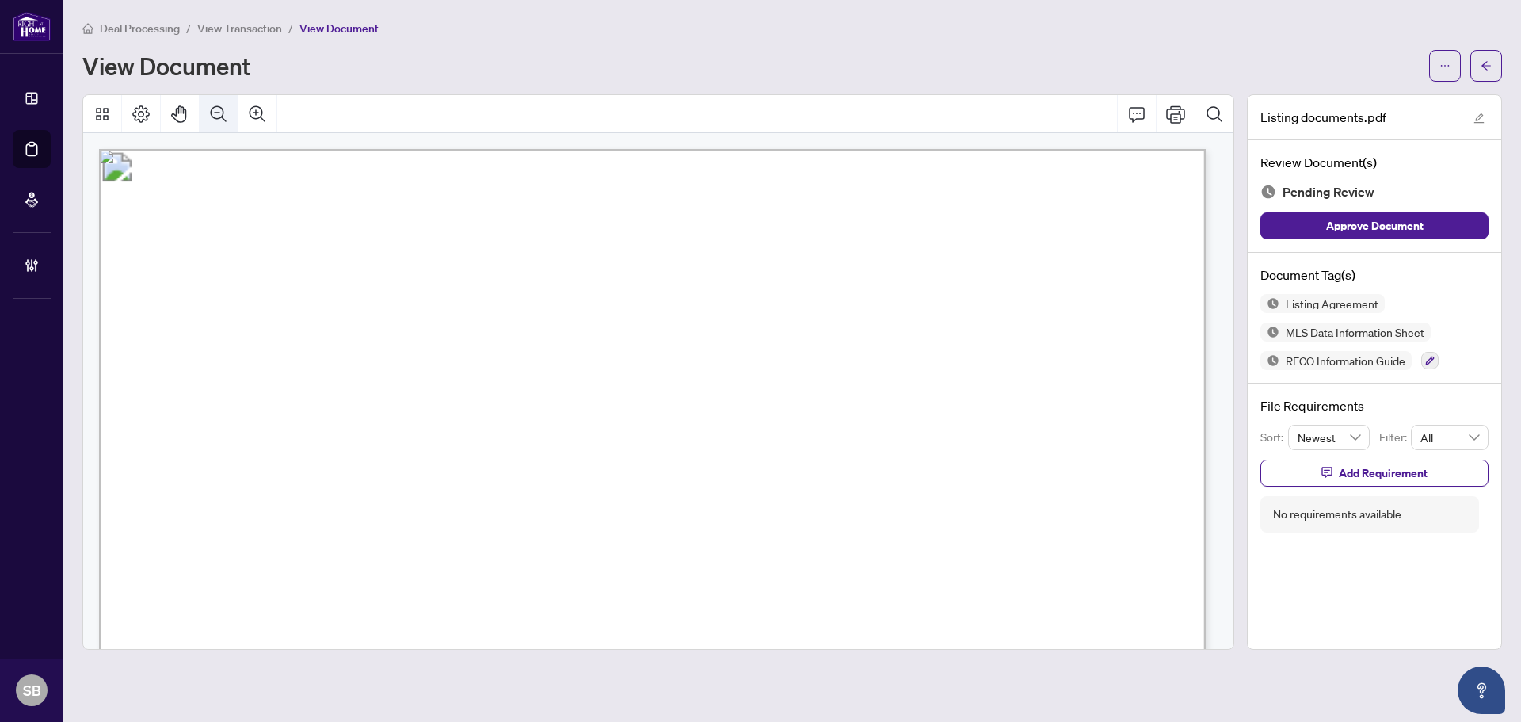
click at [218, 116] on icon "Zoom Out" at bounding box center [218, 114] width 19 height 19
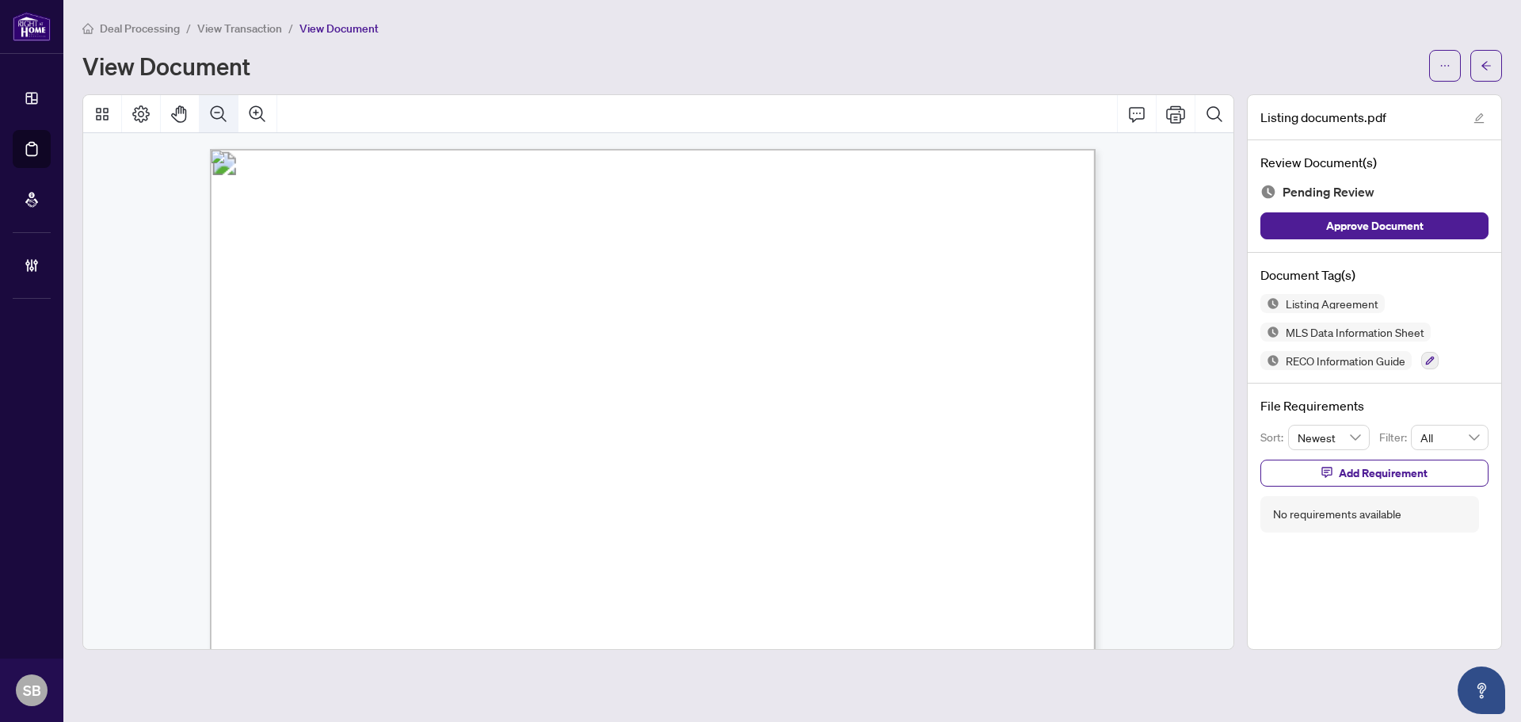
click at [218, 116] on icon "Zoom Out" at bounding box center [218, 114] width 19 height 19
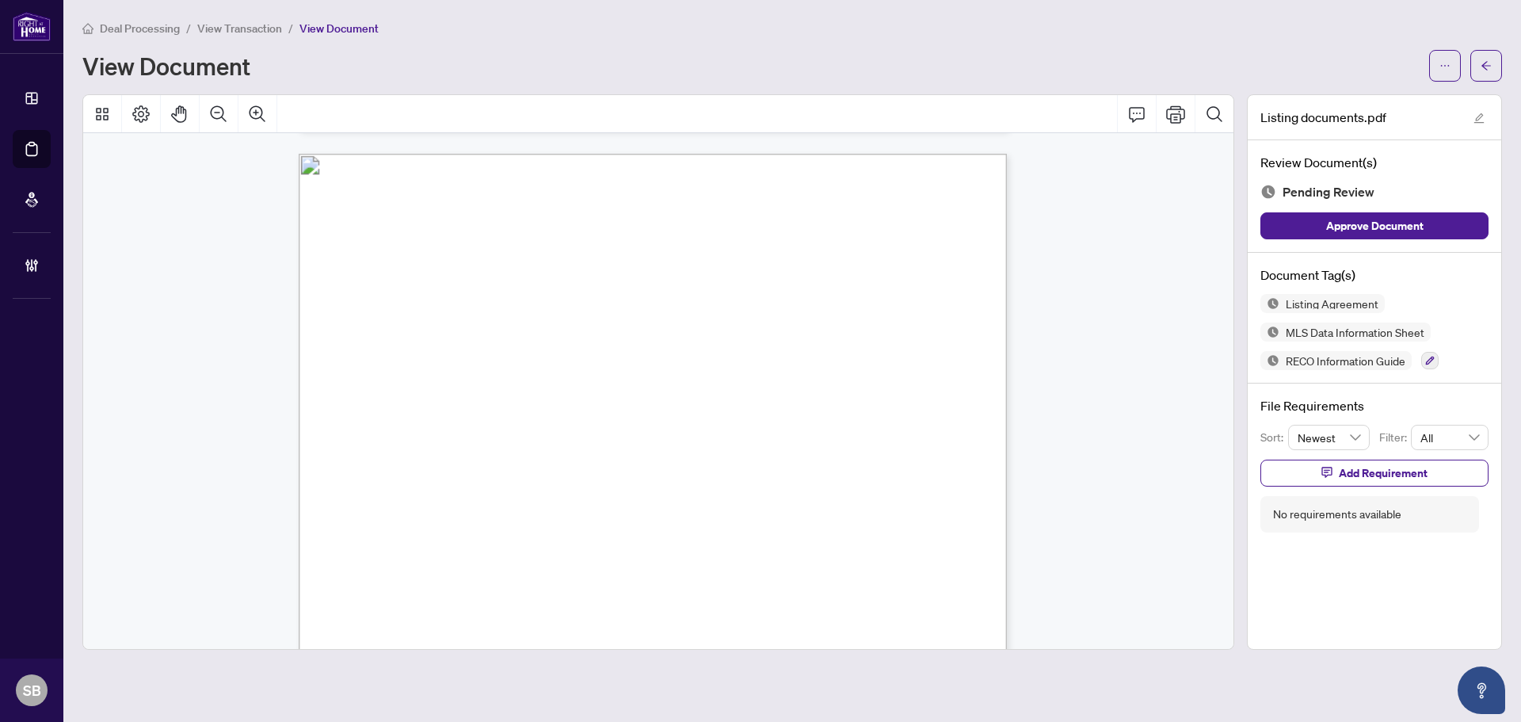
scroll to position [28382, 0]
click at [1428, 352] on button "button" at bounding box center [1429, 360] width 17 height 17
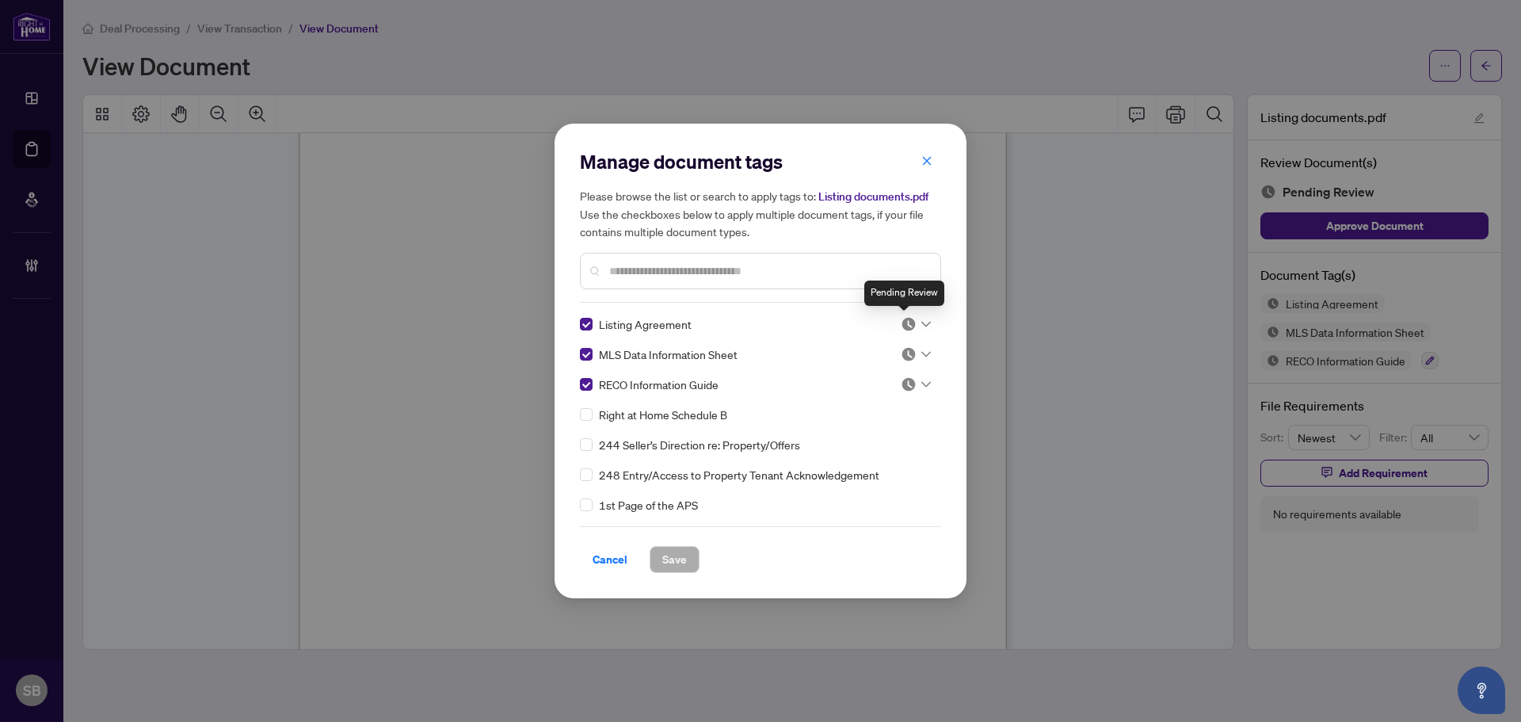
click at [925, 321] on icon at bounding box center [926, 324] width 10 height 6
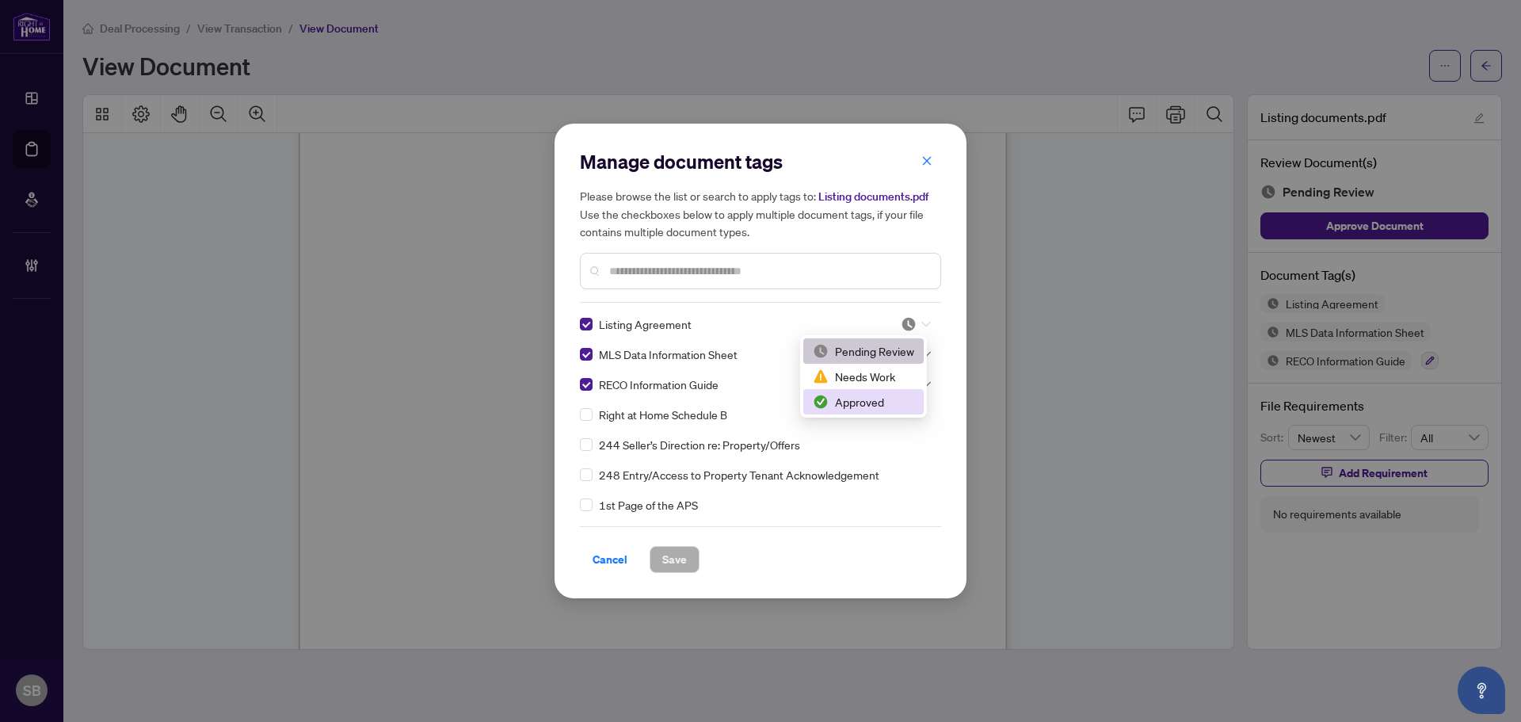
drag, startPoint x: 888, startPoint y: 406, endPoint x: 895, endPoint y: 400, distance: 9.5
click at [888, 406] on div "Approved" at bounding box center [863, 401] width 101 height 17
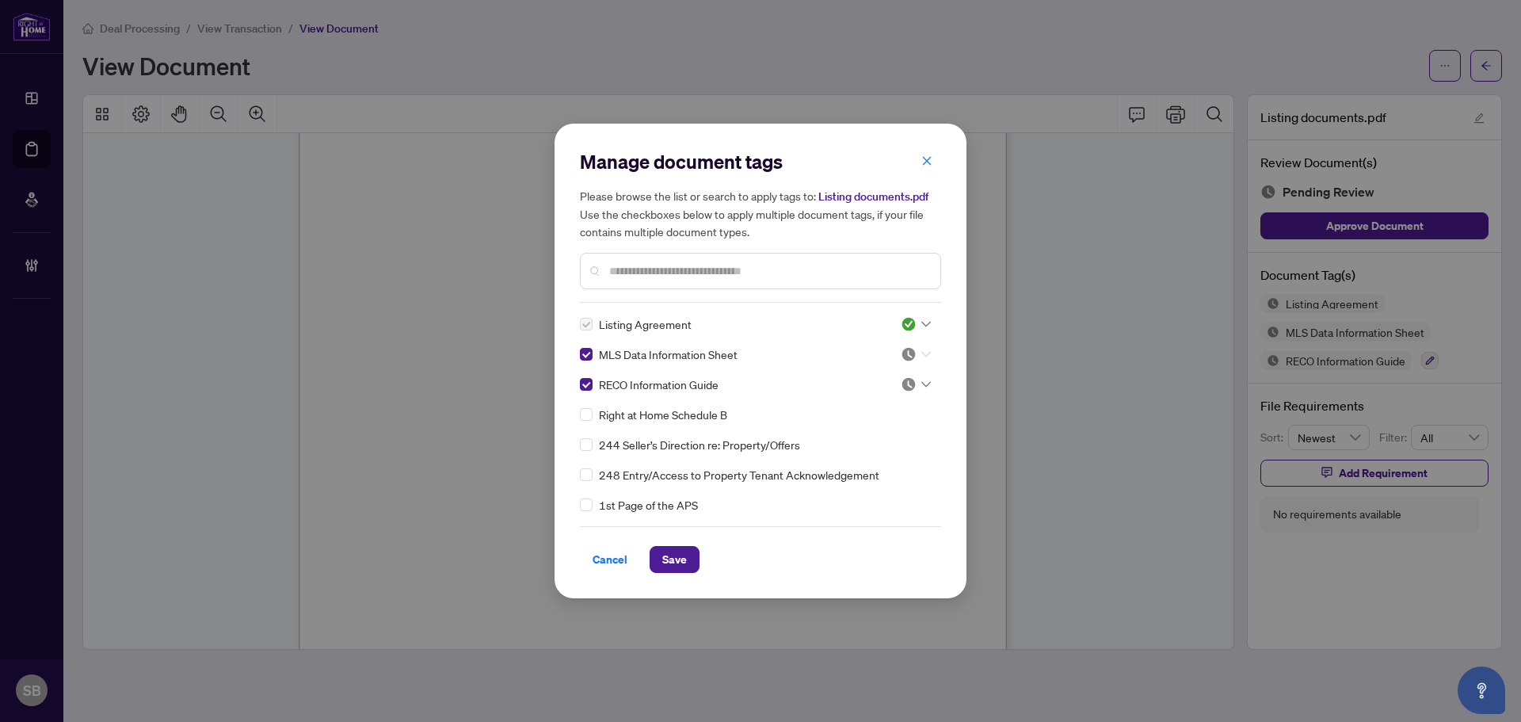
click at [925, 351] on icon at bounding box center [926, 354] width 10 height 6
click at [906, 431] on div "Approved" at bounding box center [863, 431] width 101 height 17
click at [921, 383] on icon at bounding box center [926, 384] width 10 height 6
click at [869, 460] on div "Approved" at bounding box center [863, 461] width 101 height 17
drag, startPoint x: 663, startPoint y: 568, endPoint x: 747, endPoint y: 558, distance: 84.6
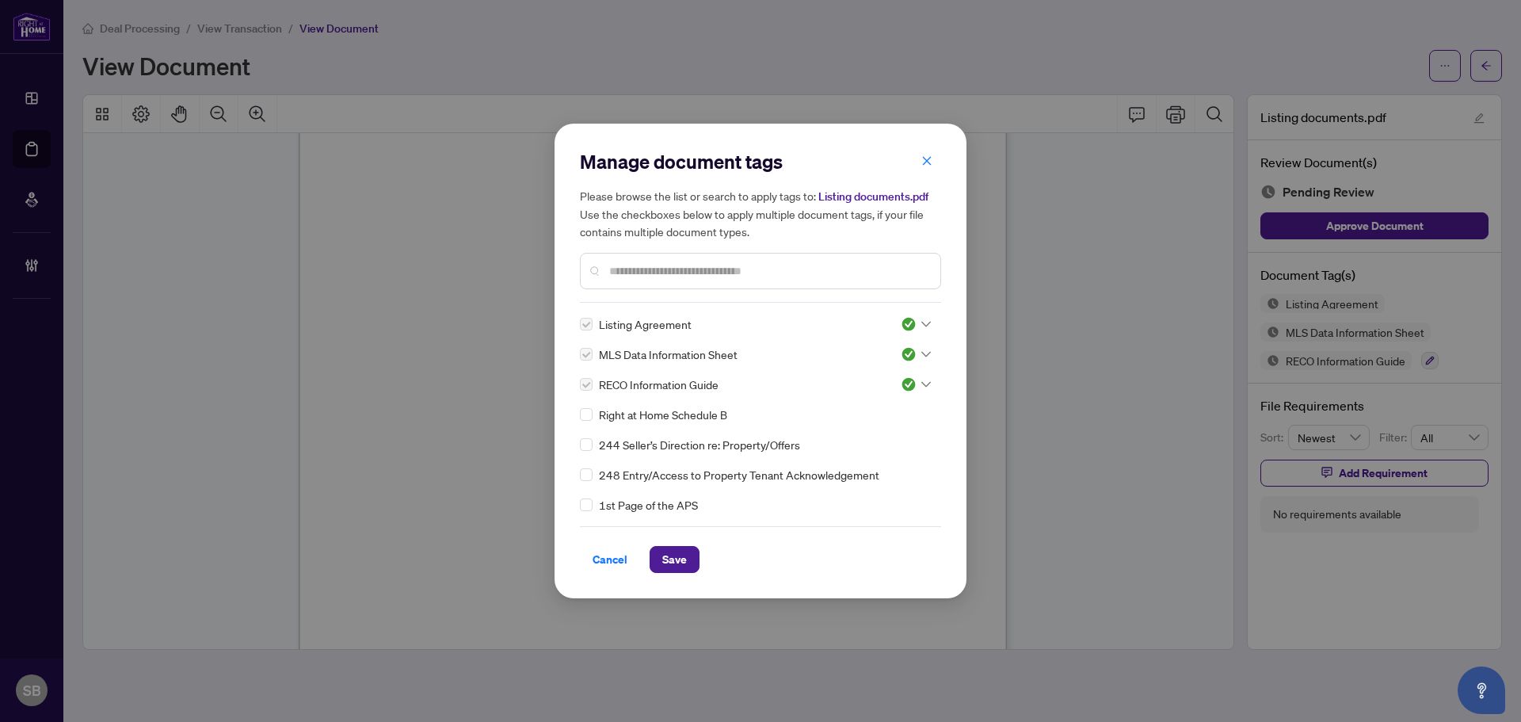
click at [665, 568] on span "Save" at bounding box center [674, 559] width 25 height 25
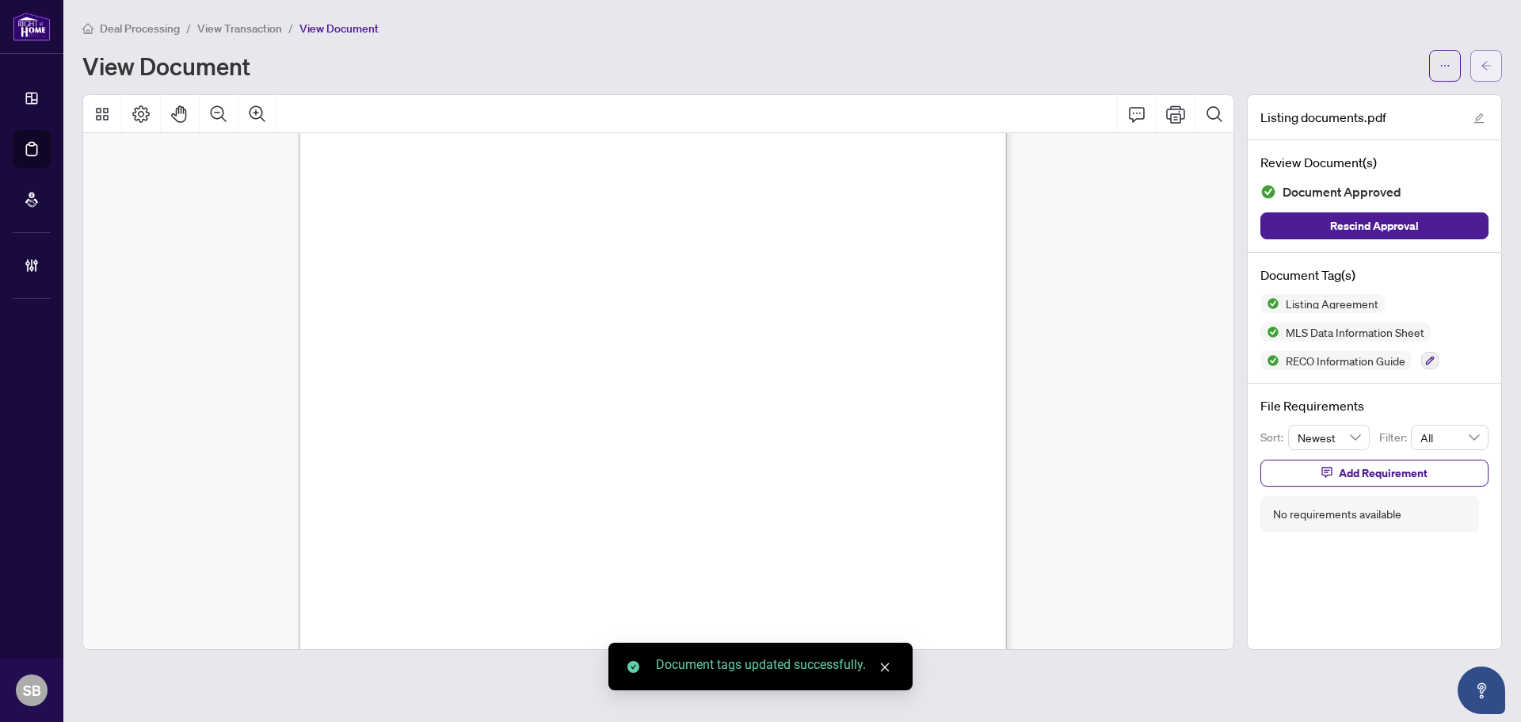
click at [1484, 66] on icon "arrow-left" at bounding box center [1487, 65] width 10 height 9
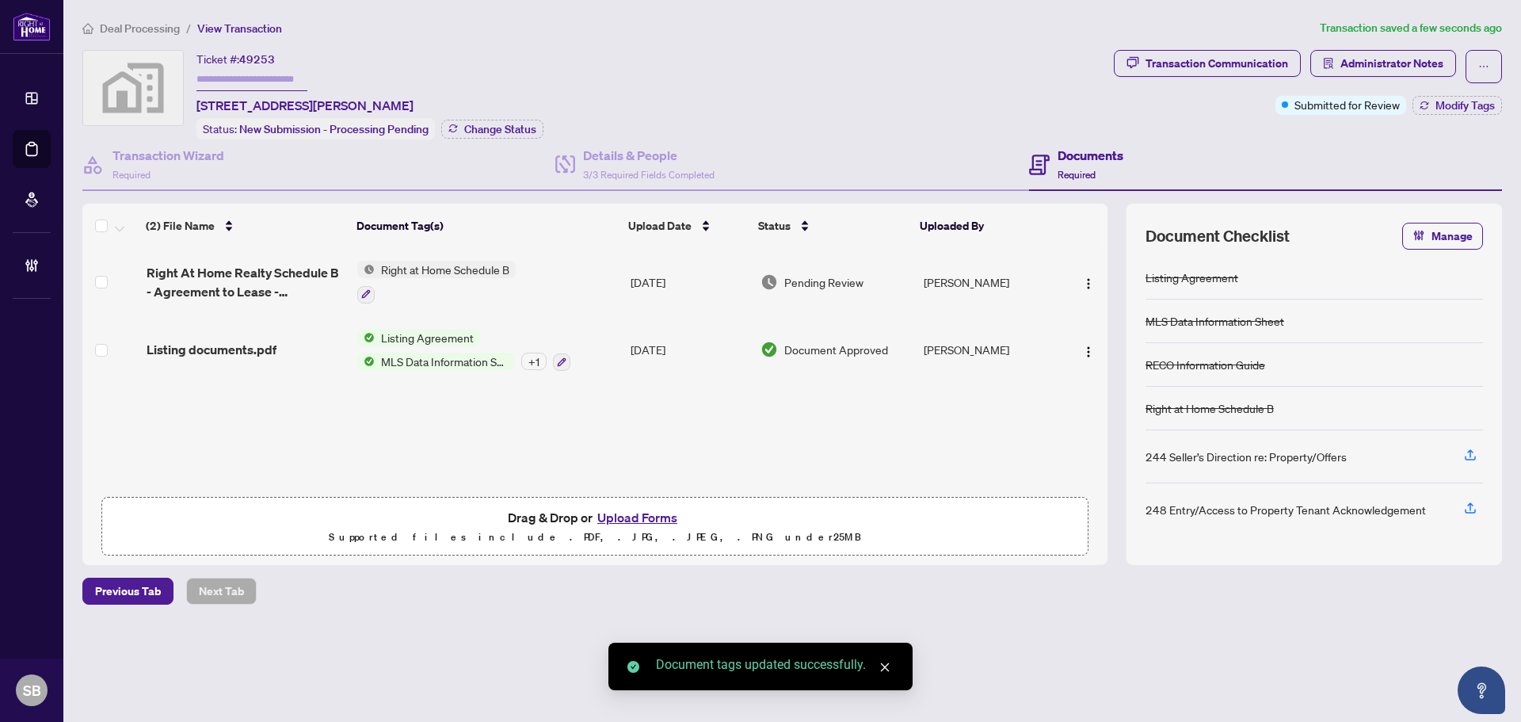
click at [613, 276] on td "Right at Home Schedule B" at bounding box center [487, 282] width 273 height 68
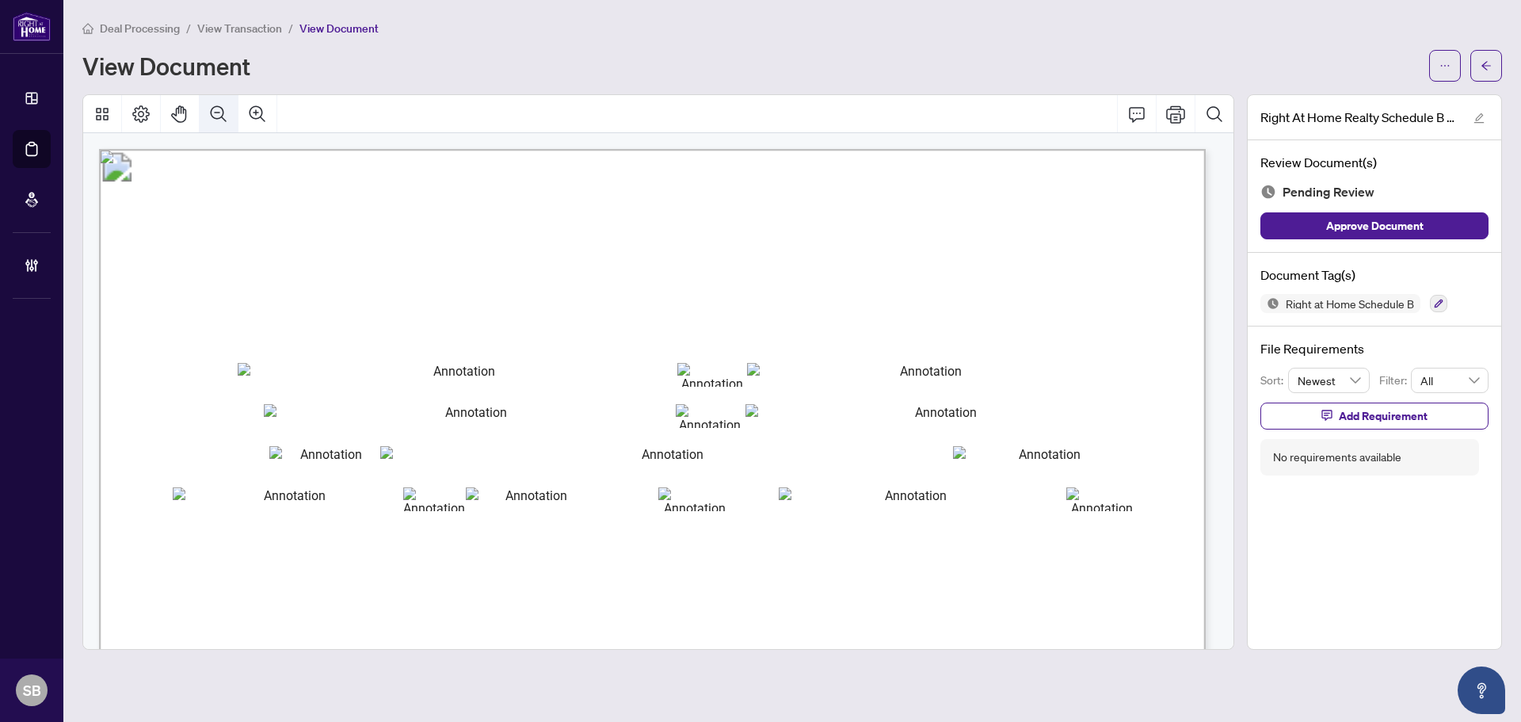
click at [217, 110] on icon "Zoom Out" at bounding box center [218, 114] width 19 height 19
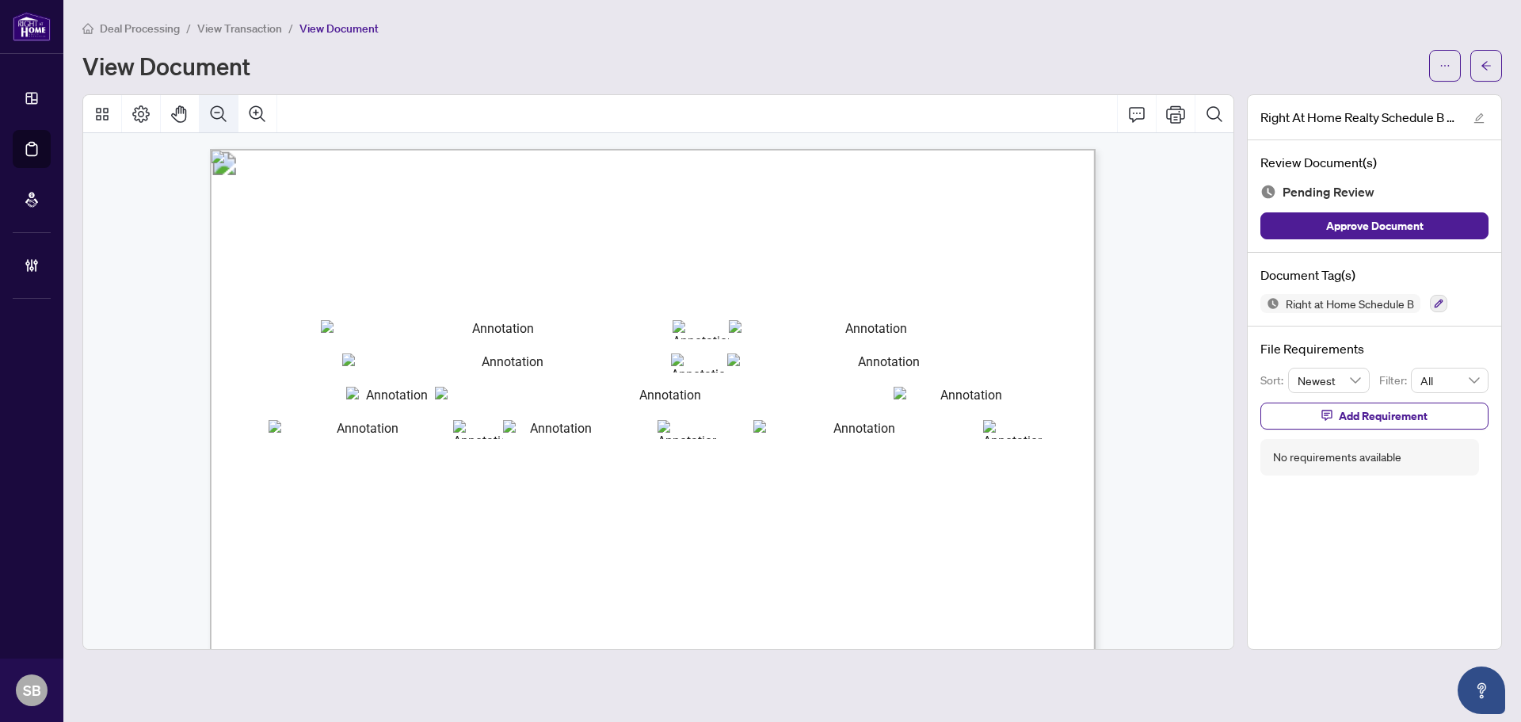
click at [218, 109] on icon "Zoom Out" at bounding box center [218, 114] width 19 height 19
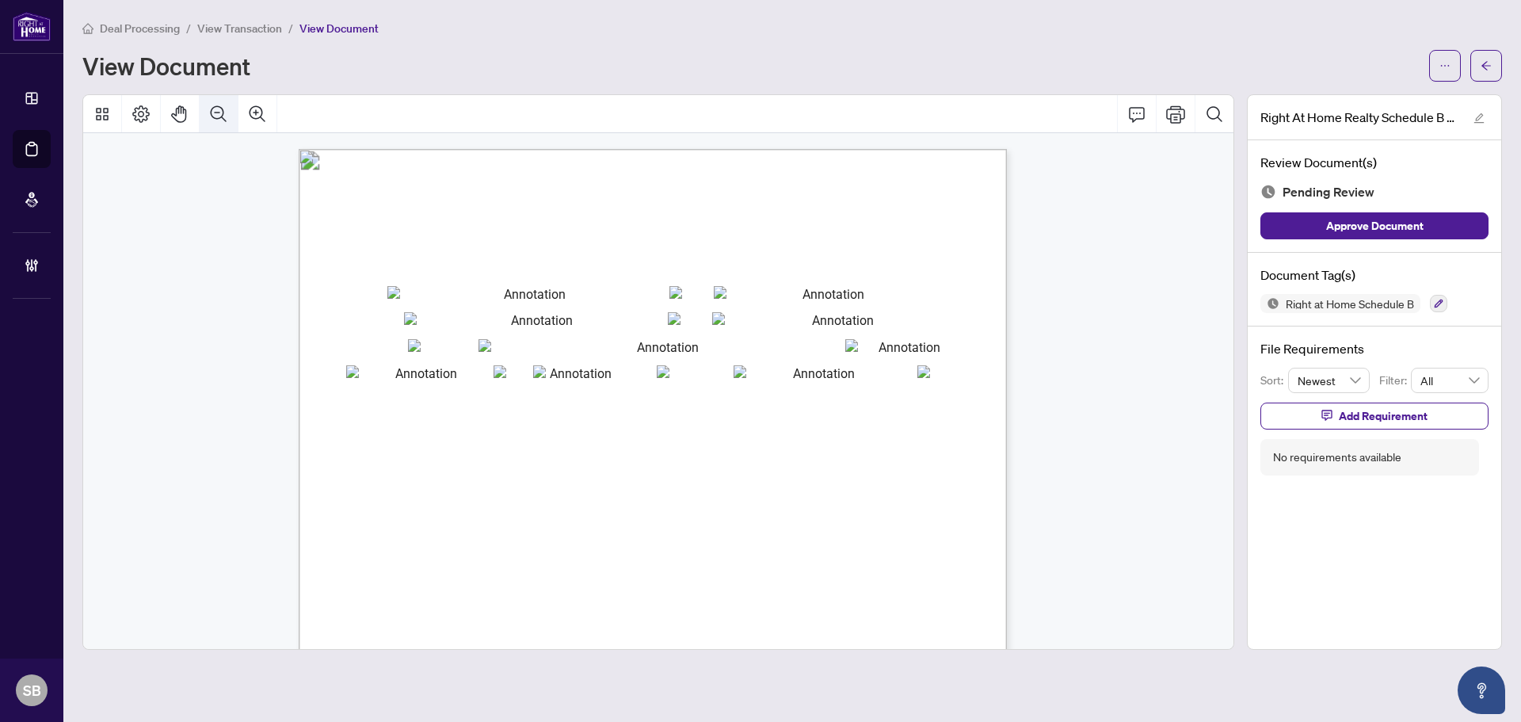
click at [218, 109] on icon "Zoom Out" at bounding box center [218, 114] width 19 height 19
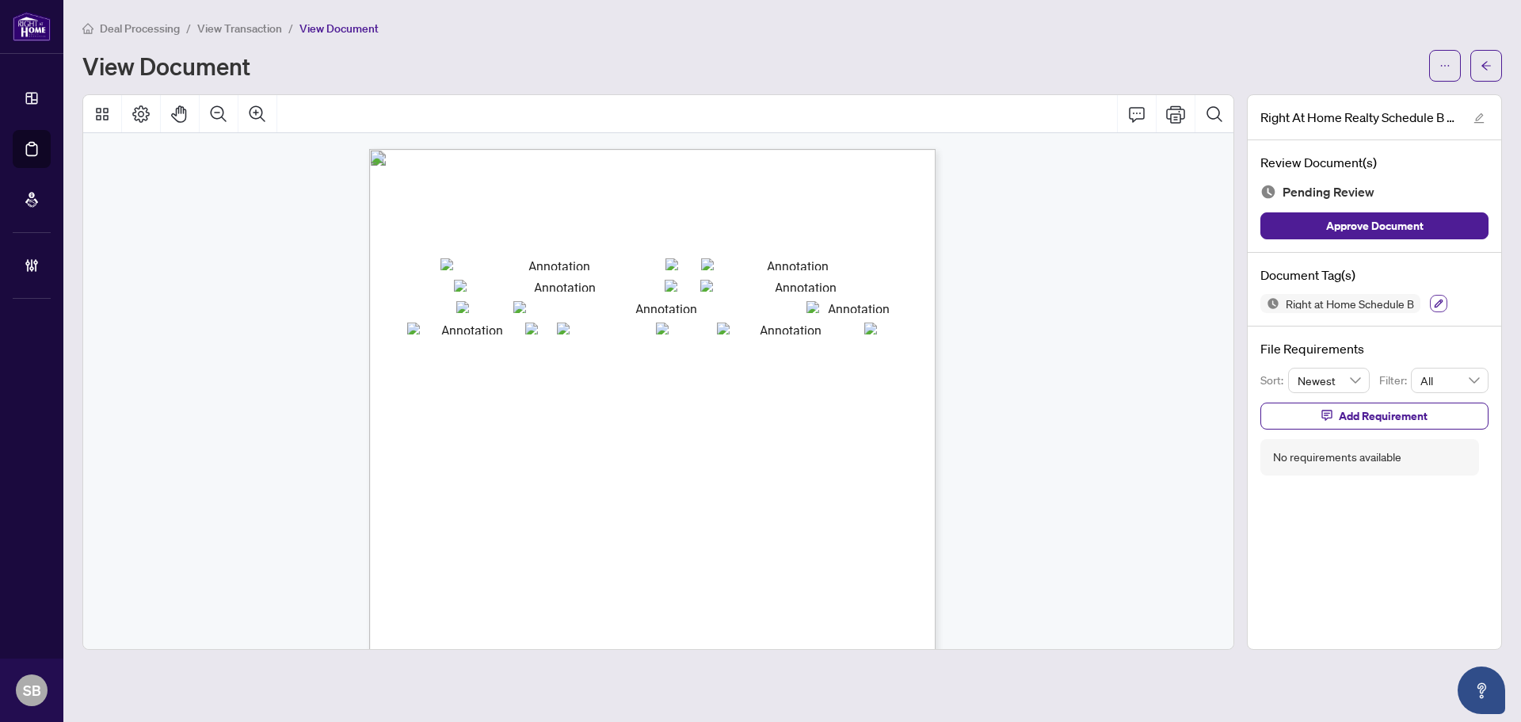
click at [1443, 304] on icon "button" at bounding box center [1439, 304] width 10 height 10
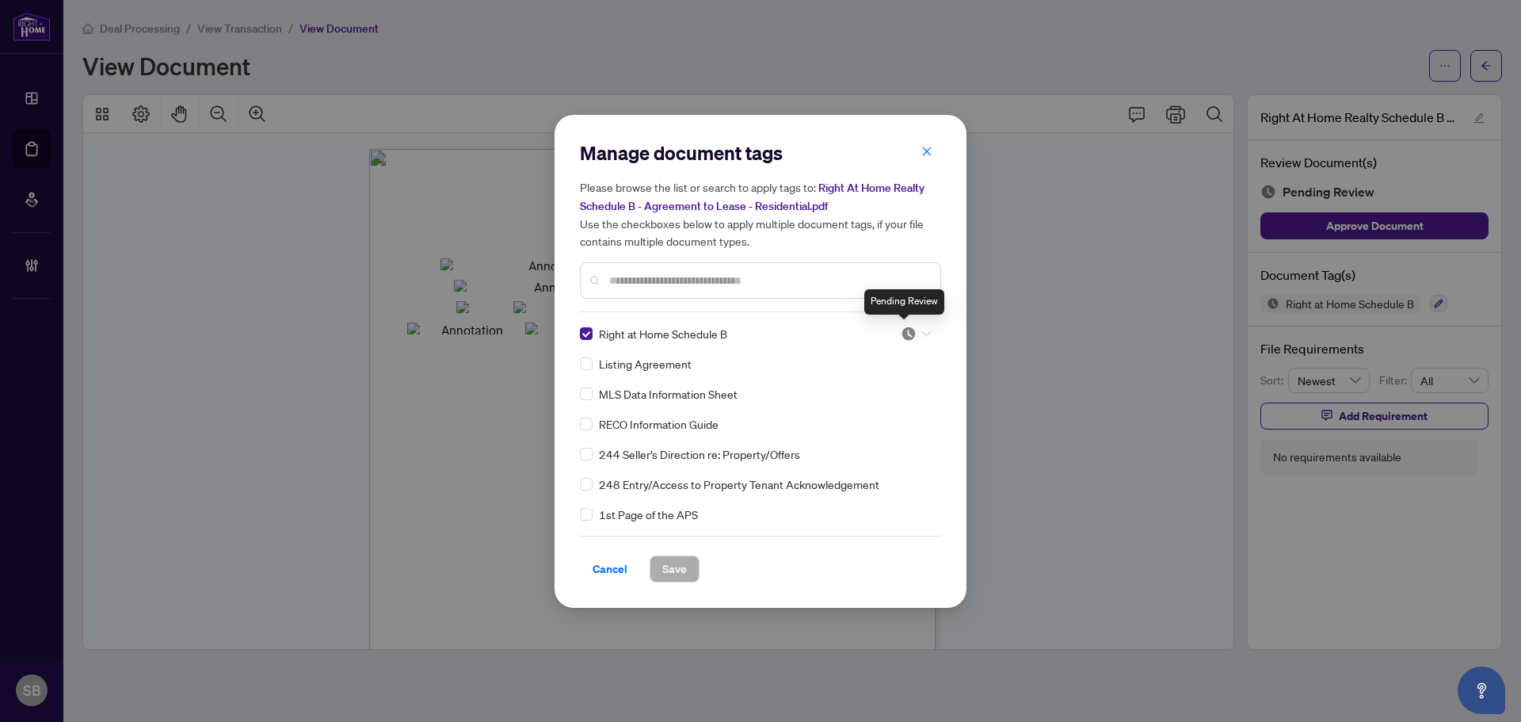
click at [903, 330] on img at bounding box center [909, 334] width 16 height 16
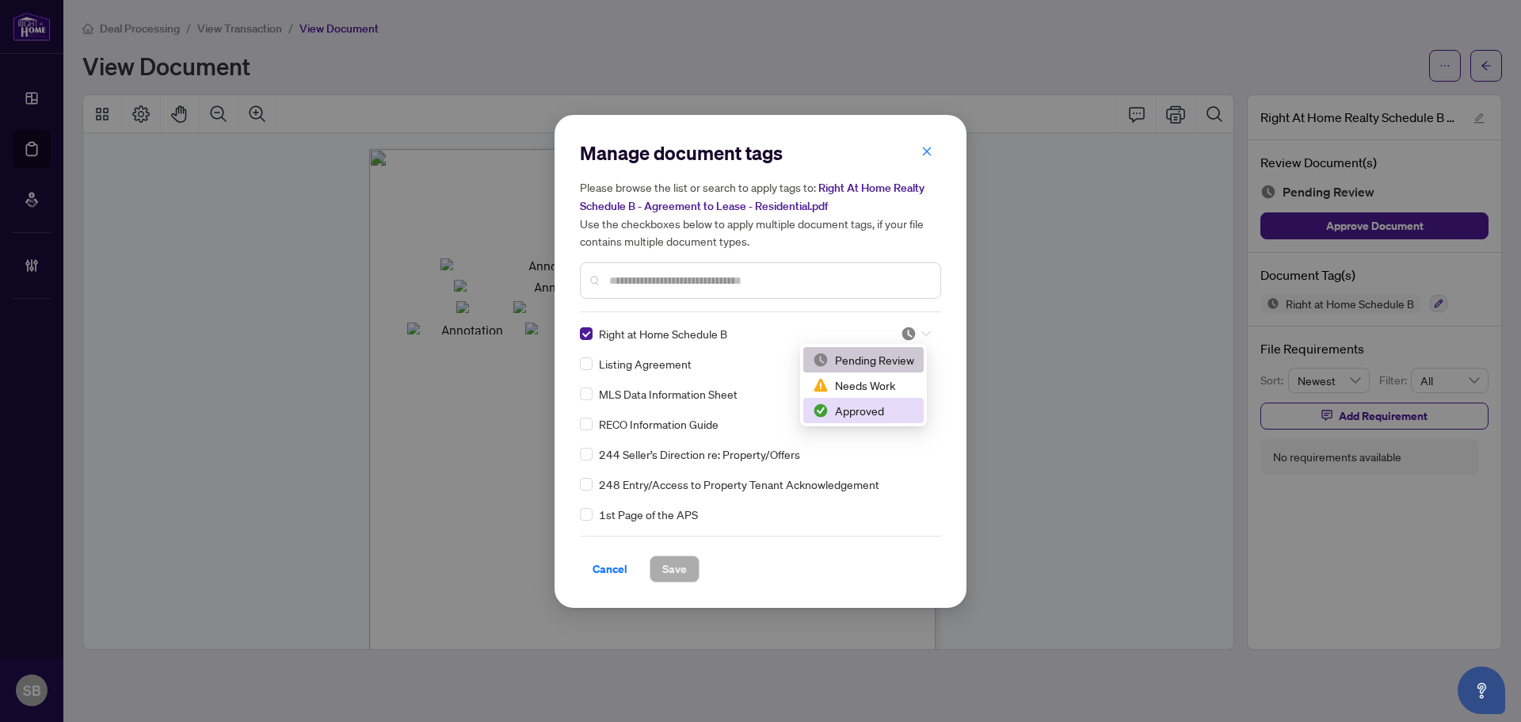
click at [877, 421] on div "Approved" at bounding box center [863, 410] width 120 height 25
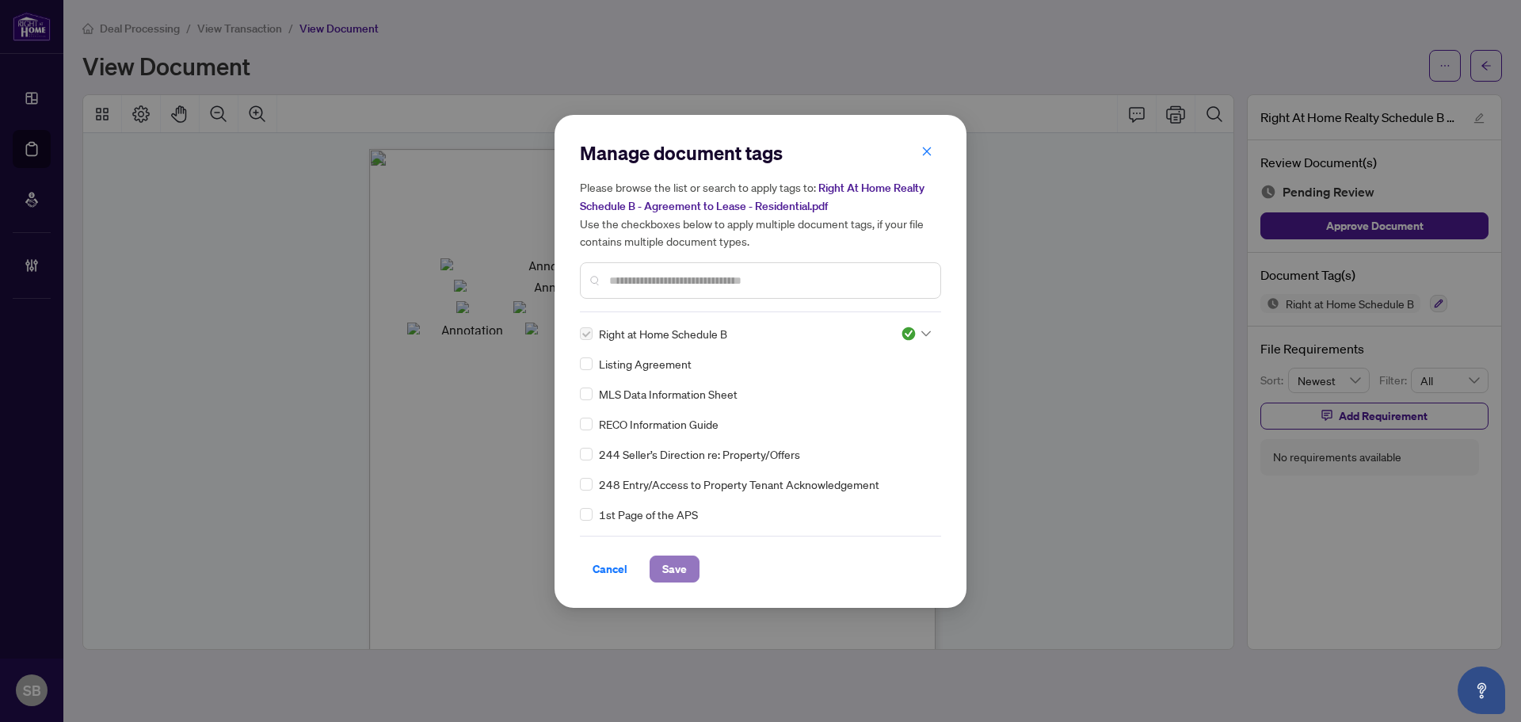
click at [662, 575] on span "Save" at bounding box center [674, 568] width 25 height 25
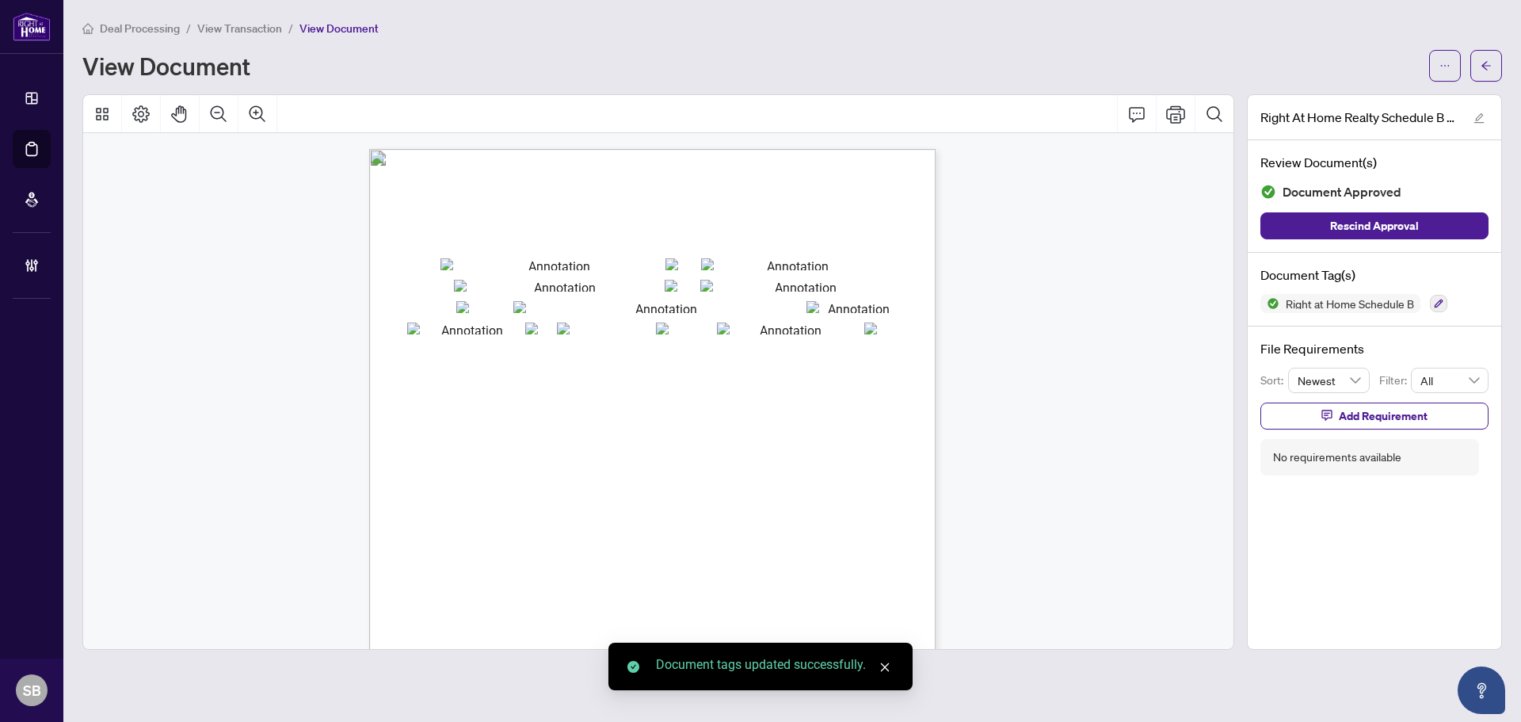
click at [1497, 72] on button "button" at bounding box center [1486, 66] width 32 height 32
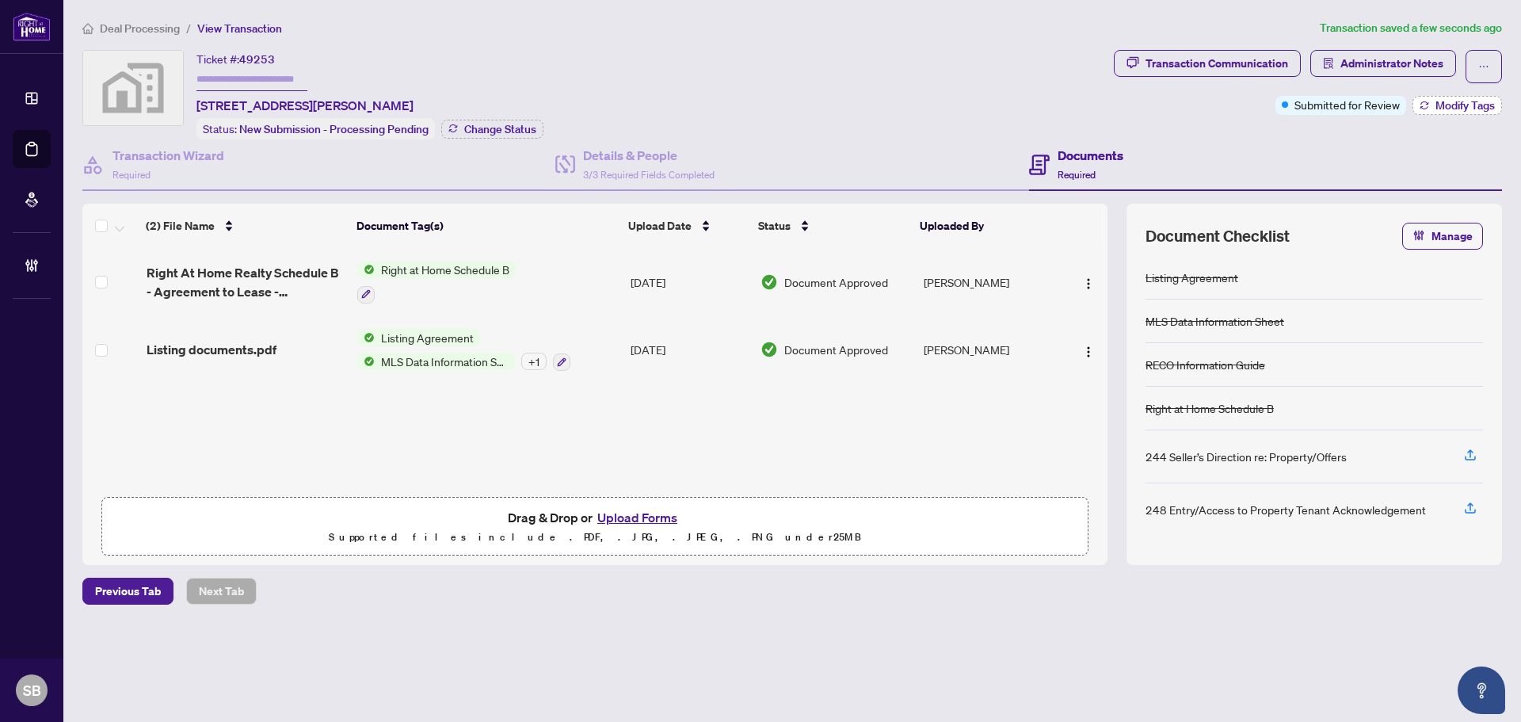
click at [1421, 105] on icon "button" at bounding box center [1425, 106] width 10 height 10
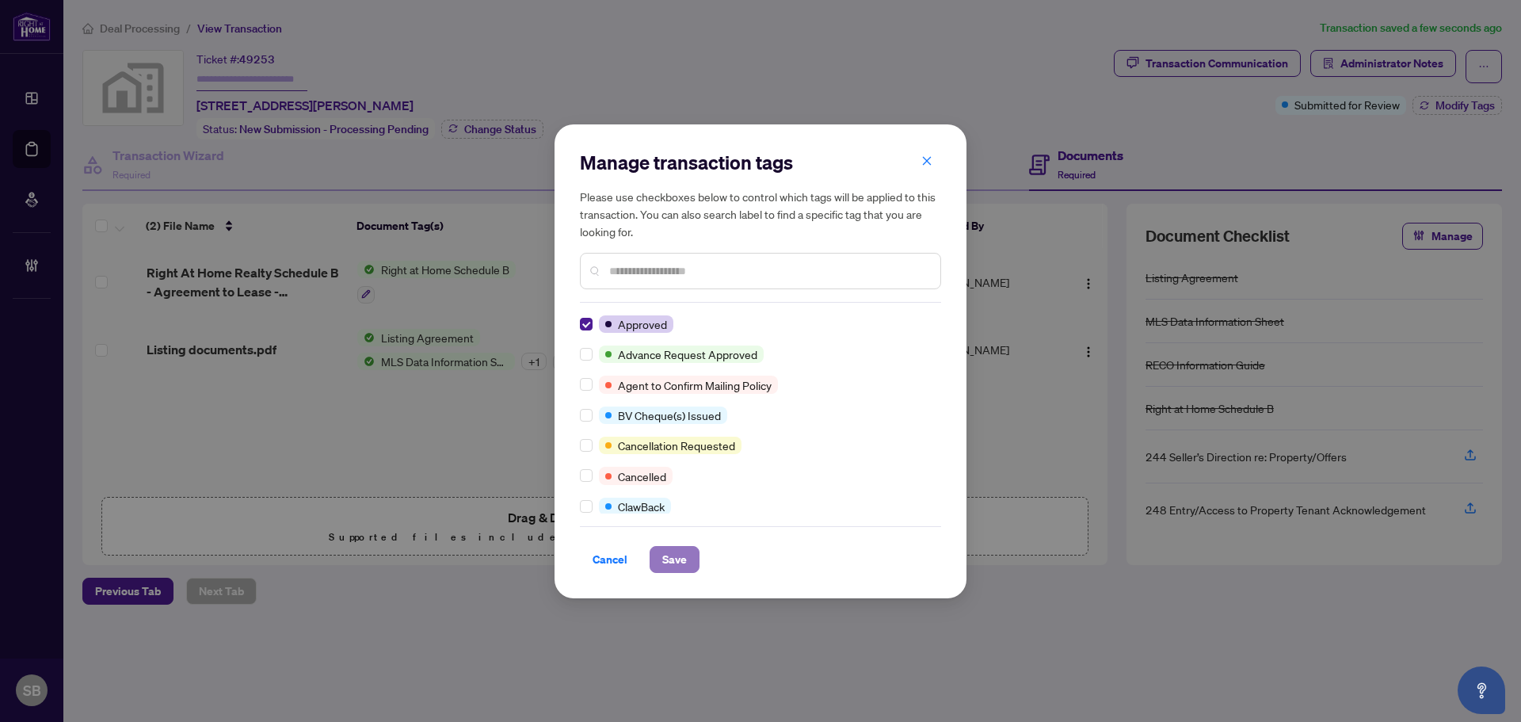
click at [658, 555] on button "Save" at bounding box center [675, 559] width 50 height 27
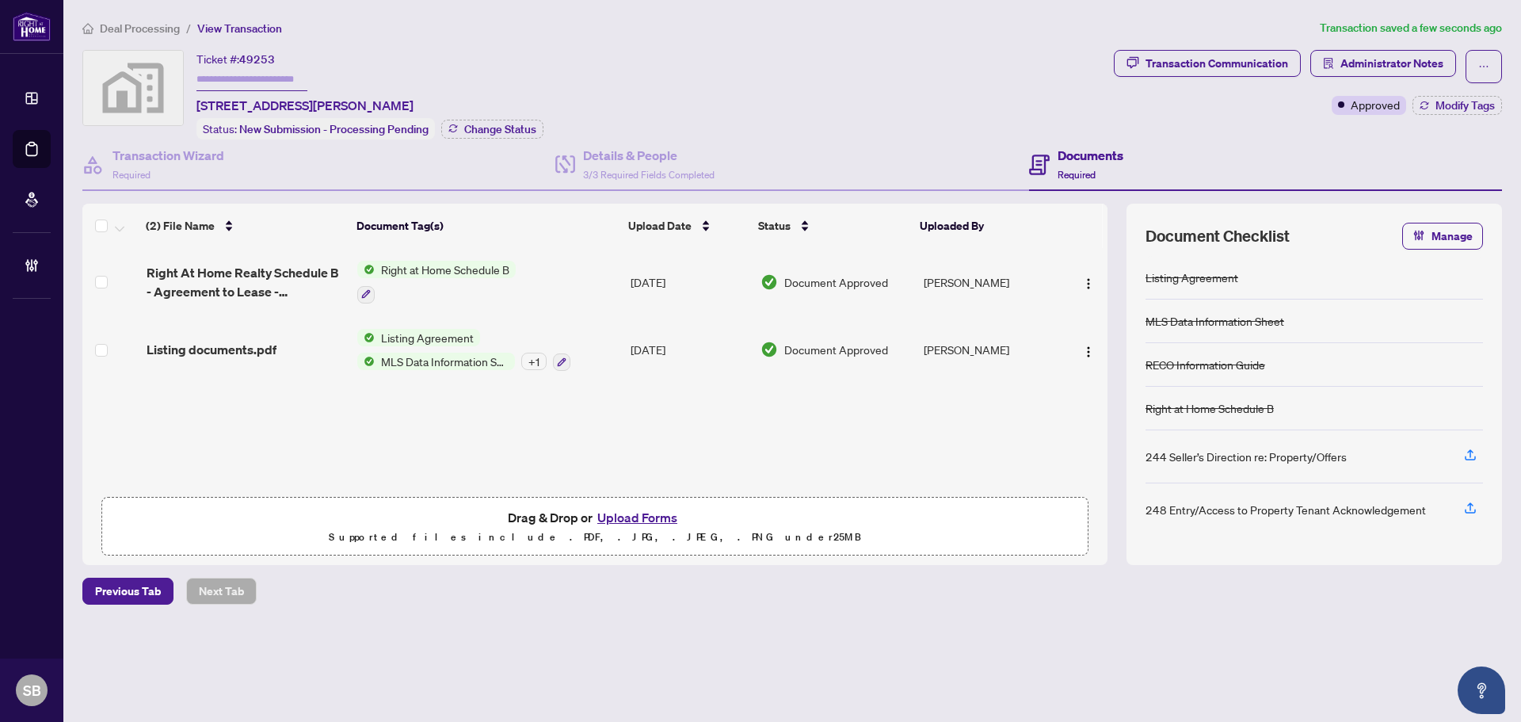
click at [136, 20] on li "Deal Processing" at bounding box center [130, 28] width 97 height 18
click at [136, 27] on span "Deal Processing" at bounding box center [140, 28] width 80 height 14
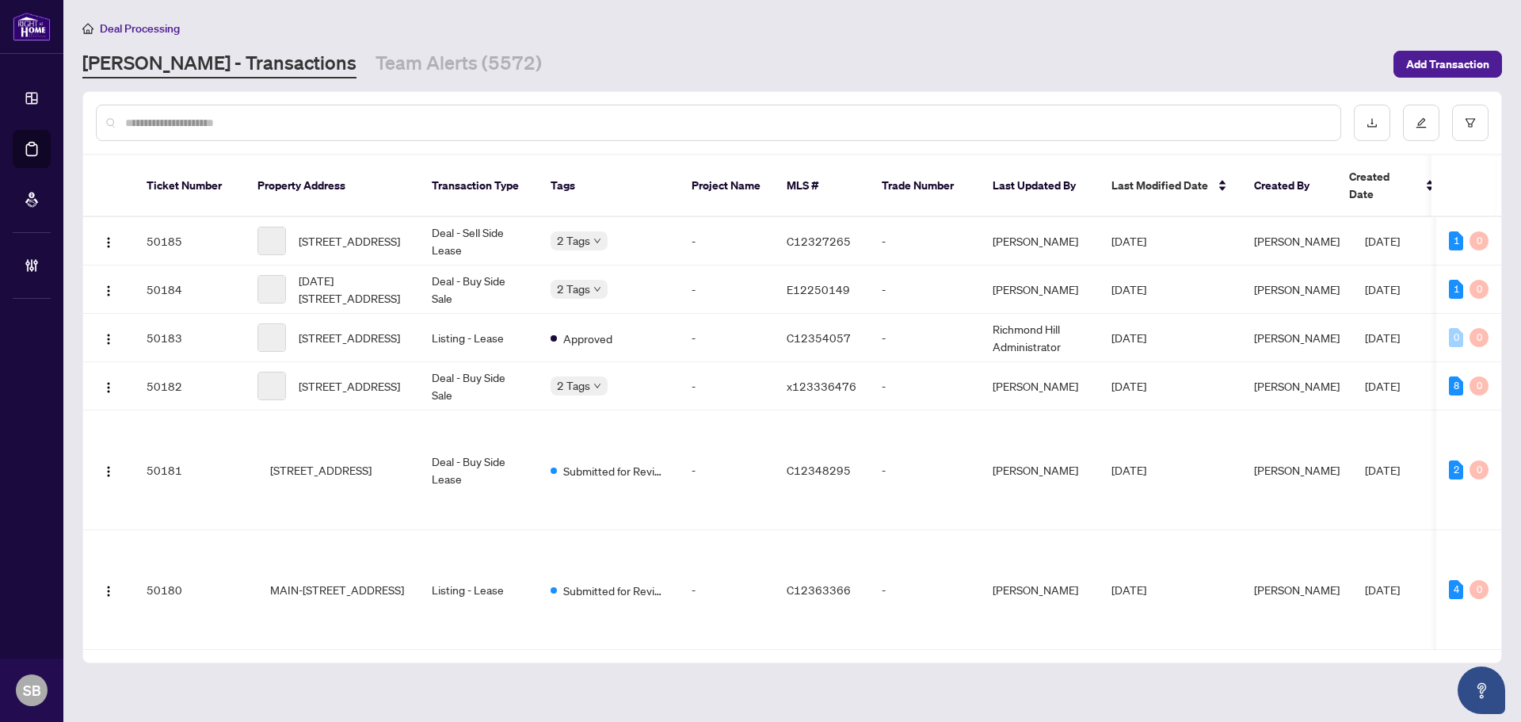
click at [246, 113] on div at bounding box center [718, 123] width 1245 height 36
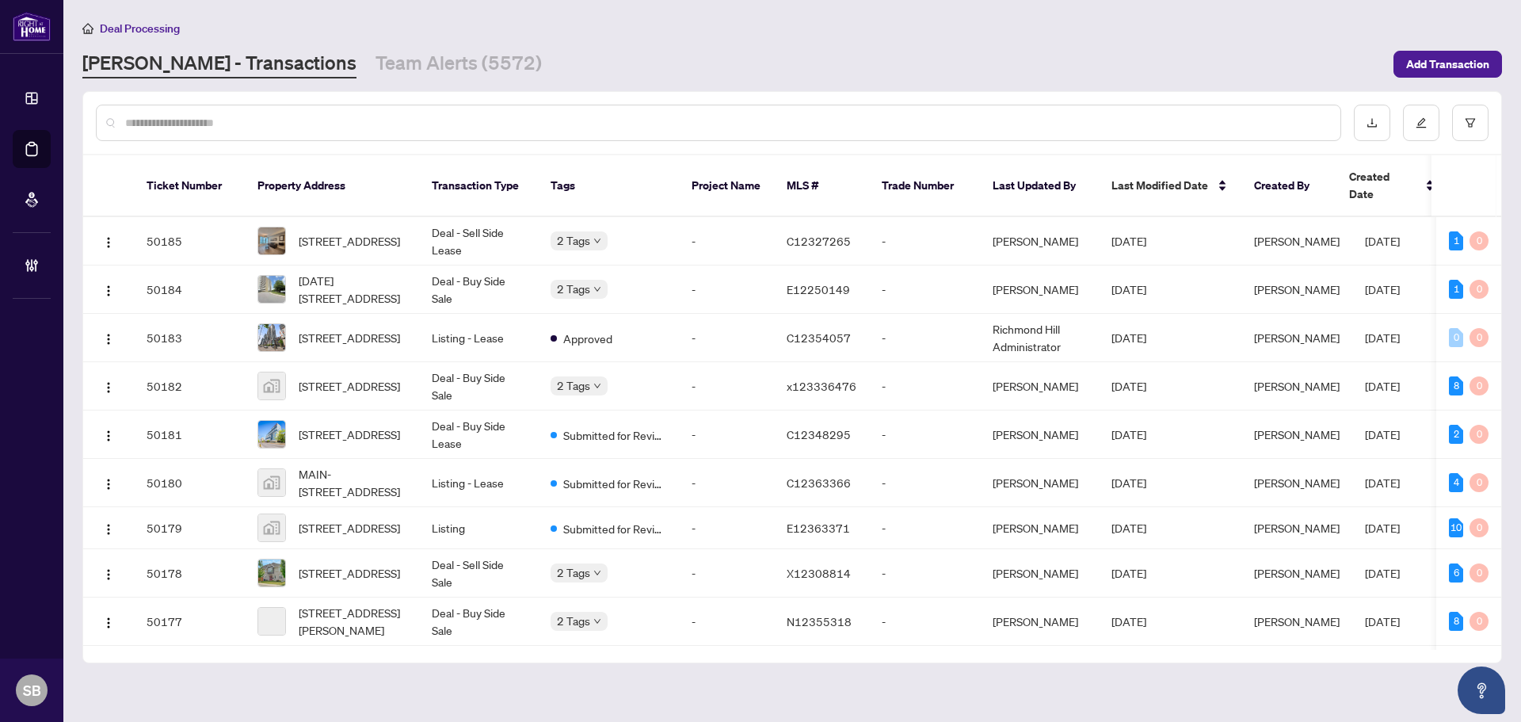
click at [246, 116] on input "text" at bounding box center [726, 122] width 1203 height 17
paste input "*********"
type input "*********"
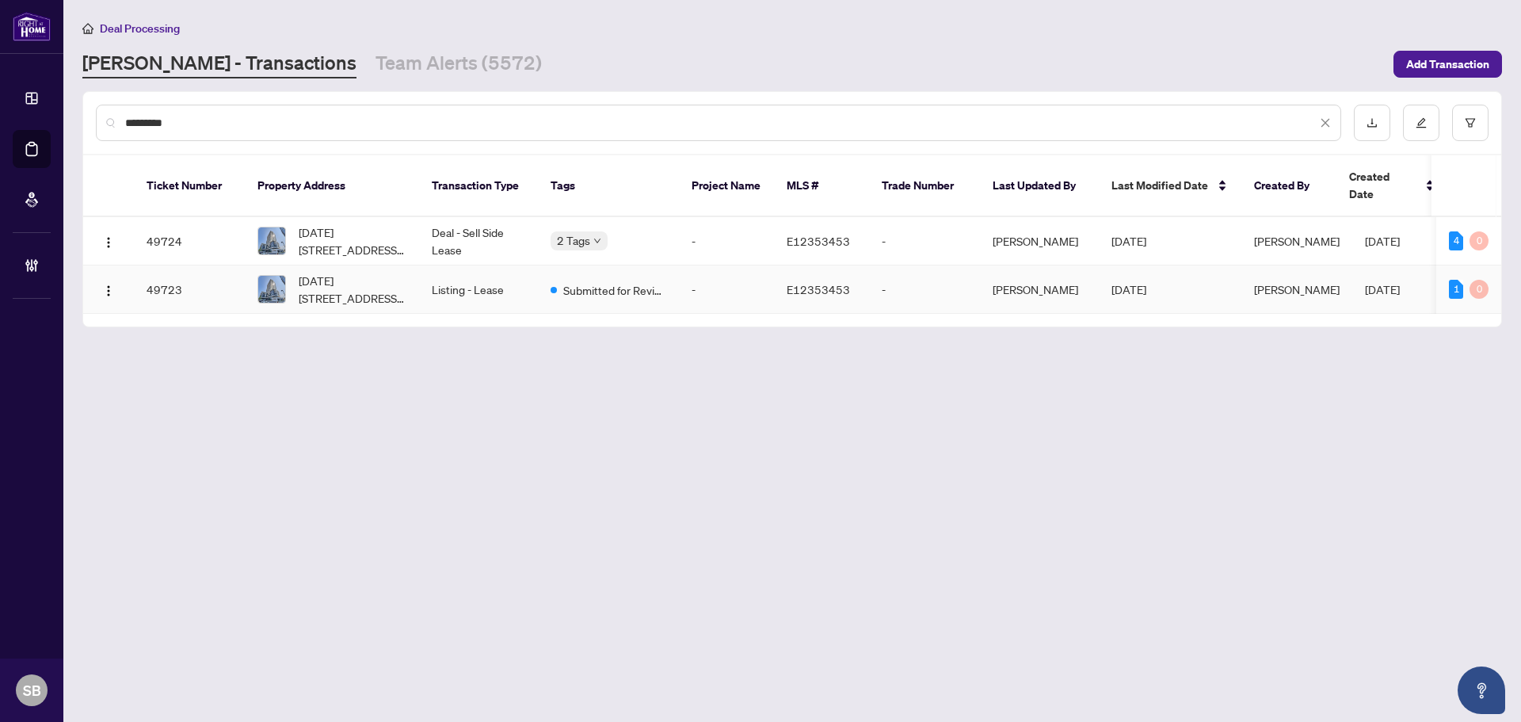
click at [444, 269] on td "Listing - Lease" at bounding box center [478, 289] width 119 height 48
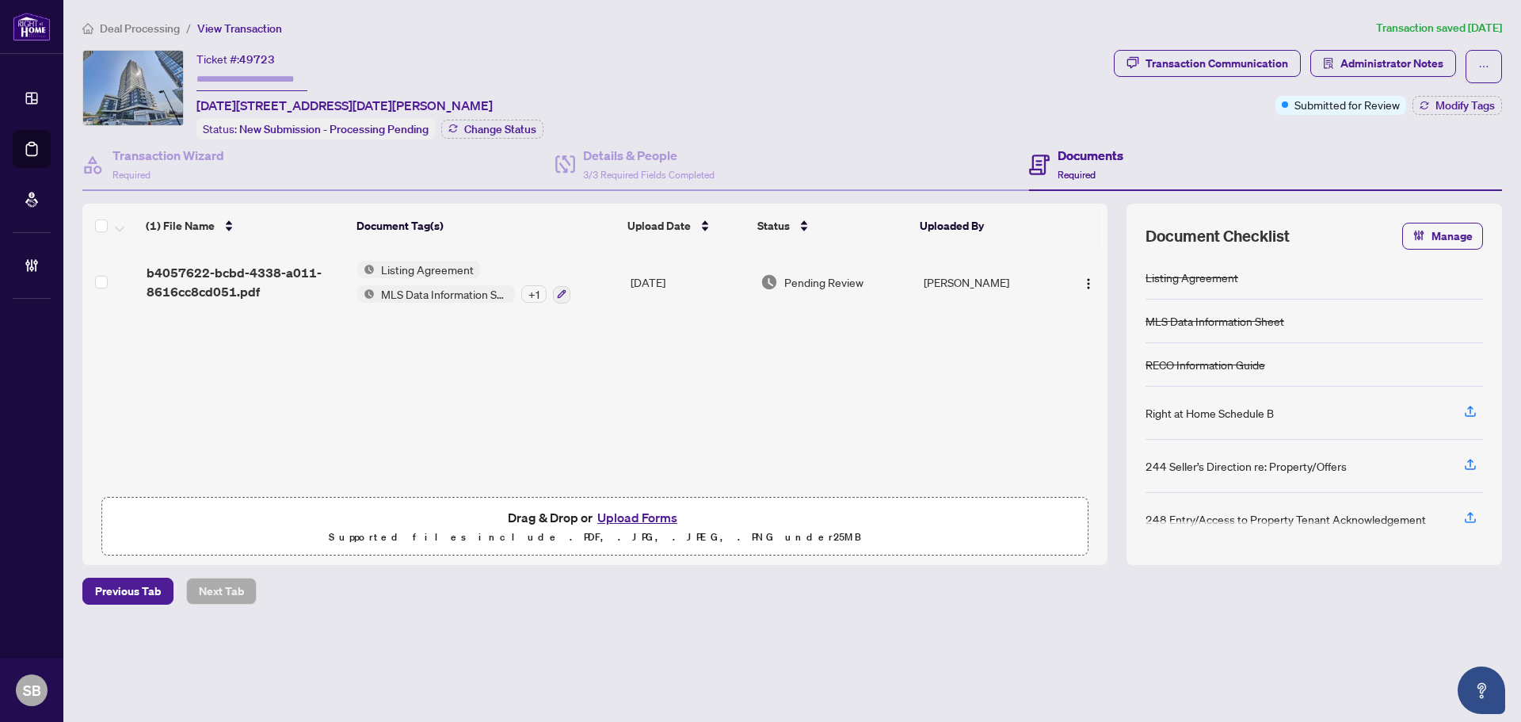
click at [616, 274] on td "Listing Agreement MLS Data Information Sheet + 1" at bounding box center [487, 282] width 273 height 68
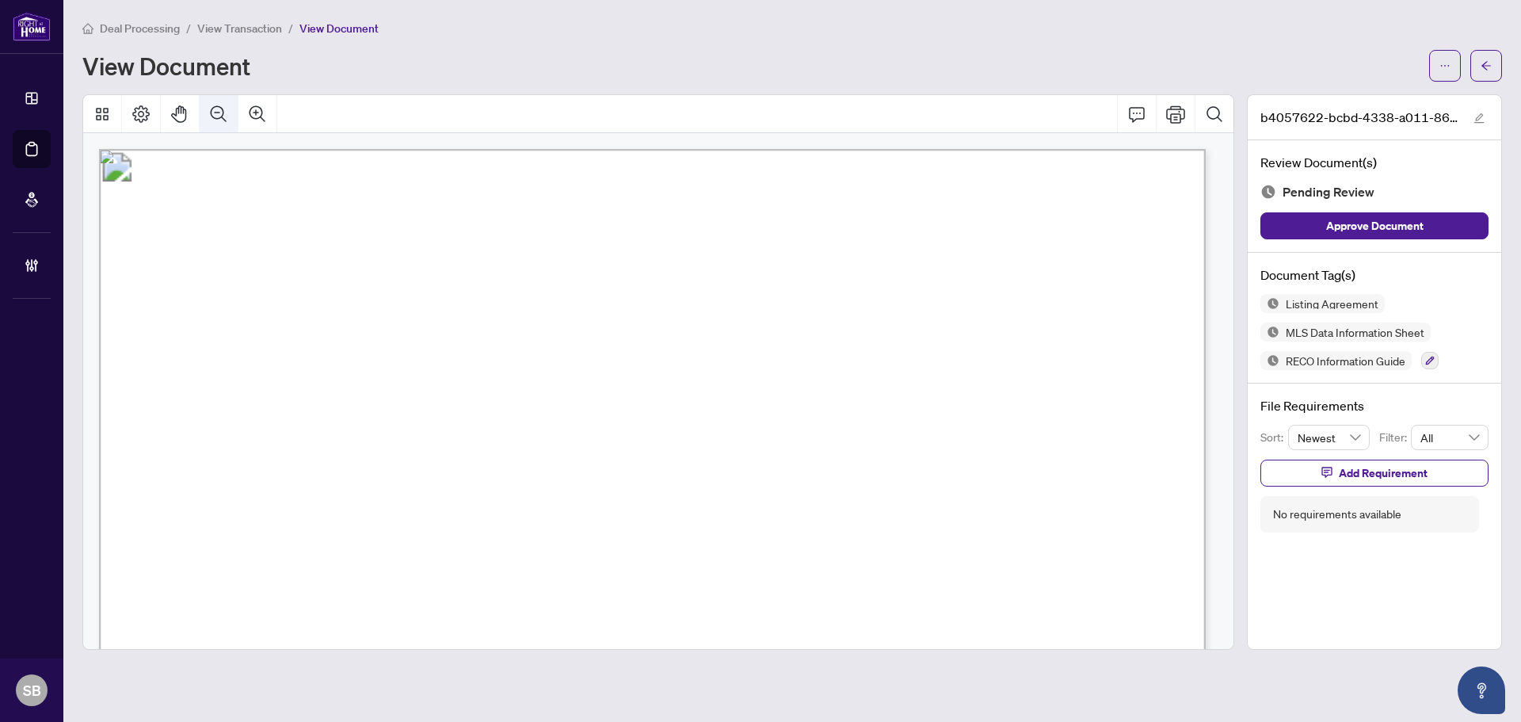
click at [217, 110] on icon "Zoom Out" at bounding box center [218, 114] width 19 height 19
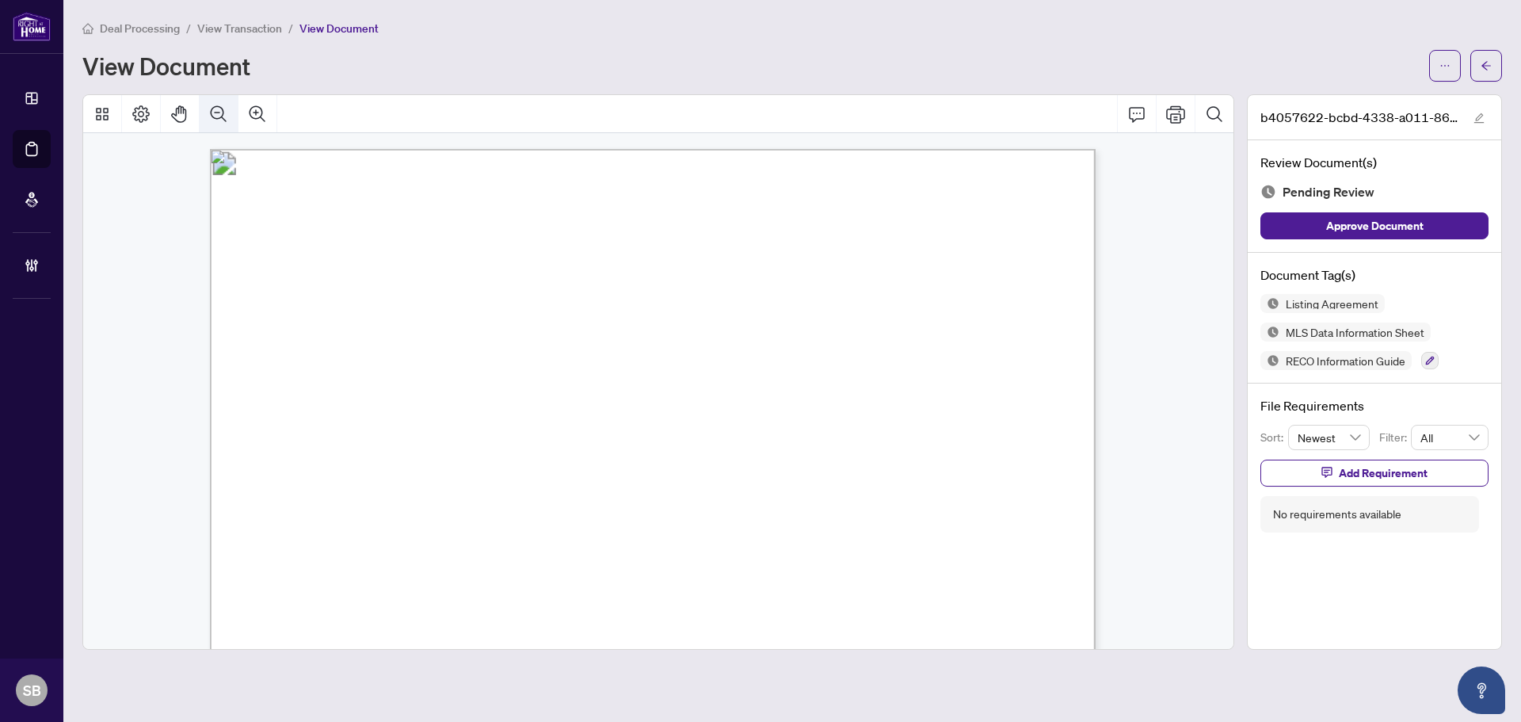
click at [217, 110] on icon "Zoom Out" at bounding box center [218, 114] width 19 height 19
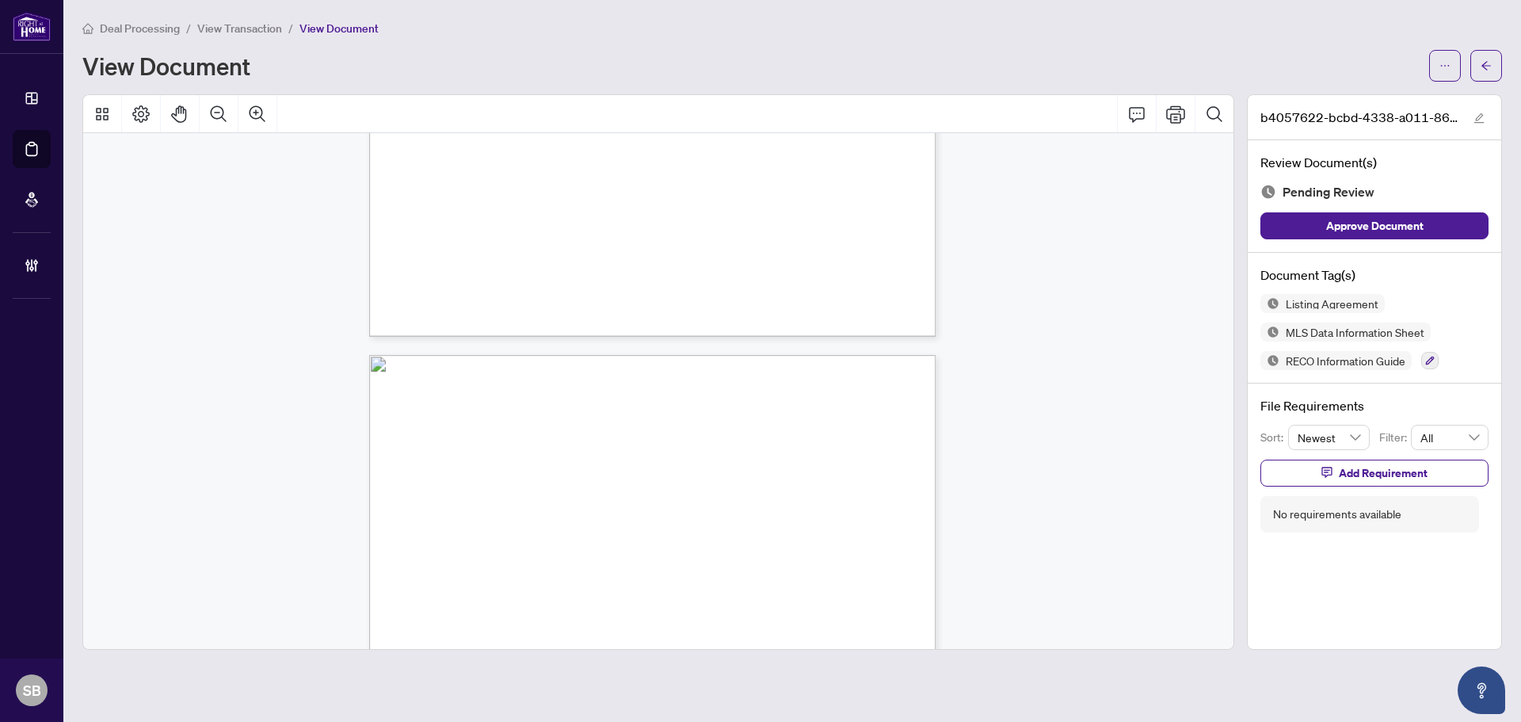
scroll to position [16414, 0]
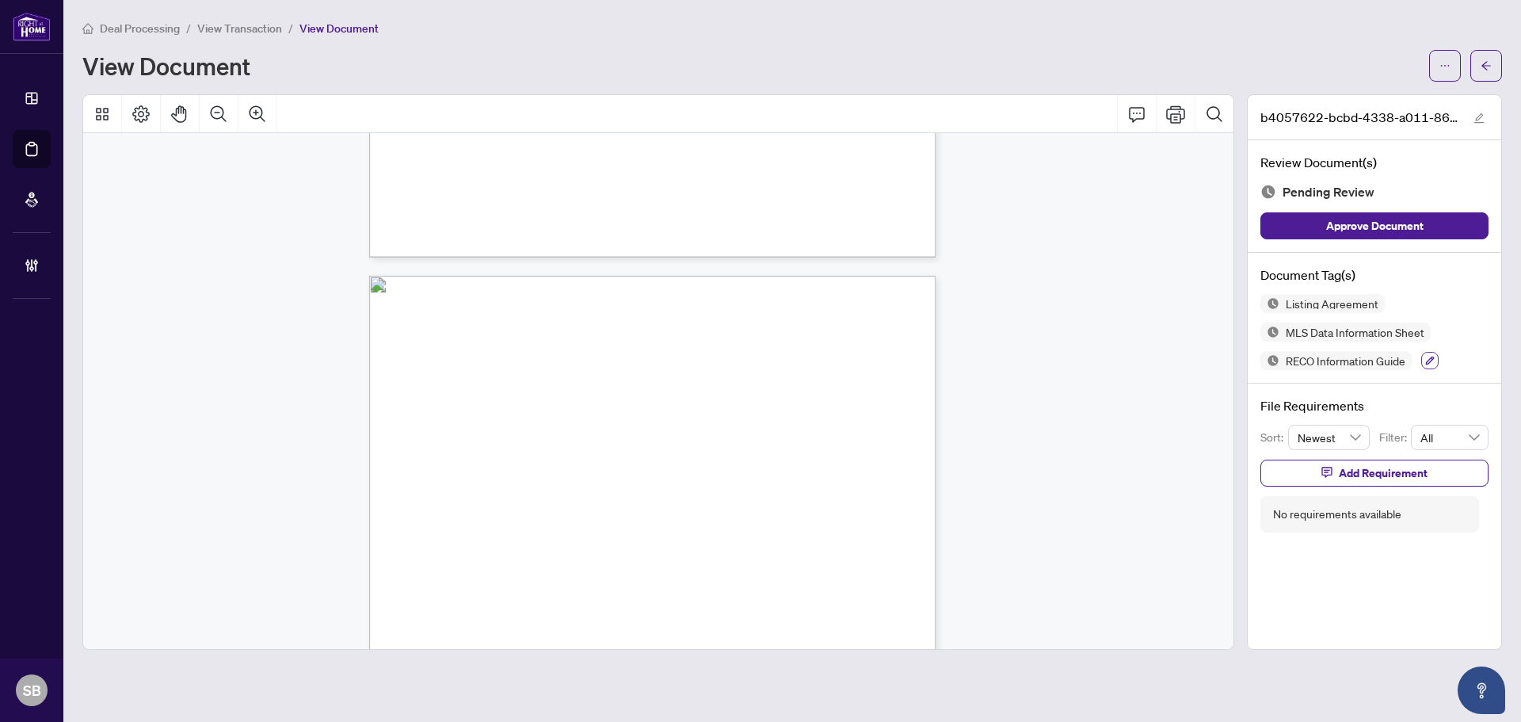
click at [1432, 356] on icon "button" at bounding box center [1430, 361] width 10 height 10
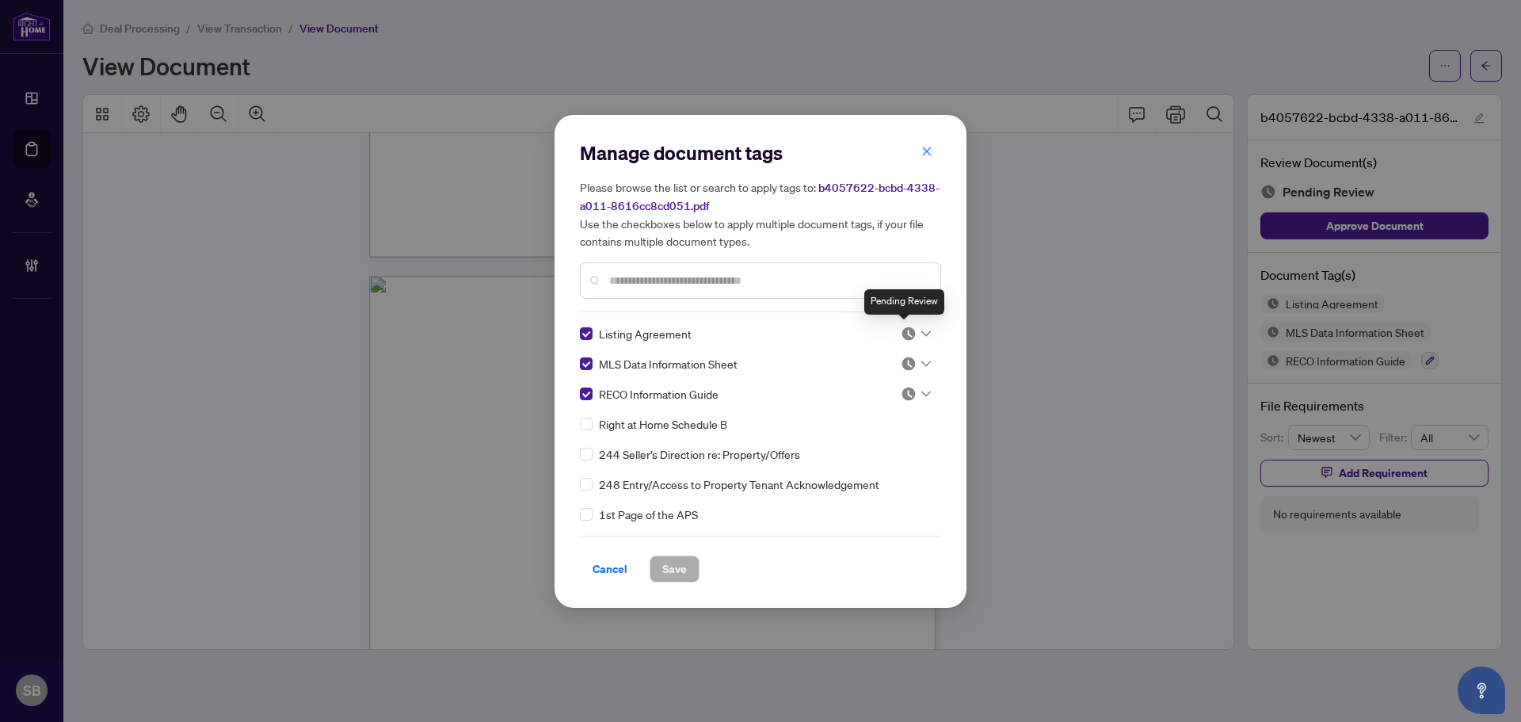
click at [924, 328] on div at bounding box center [916, 334] width 30 height 16
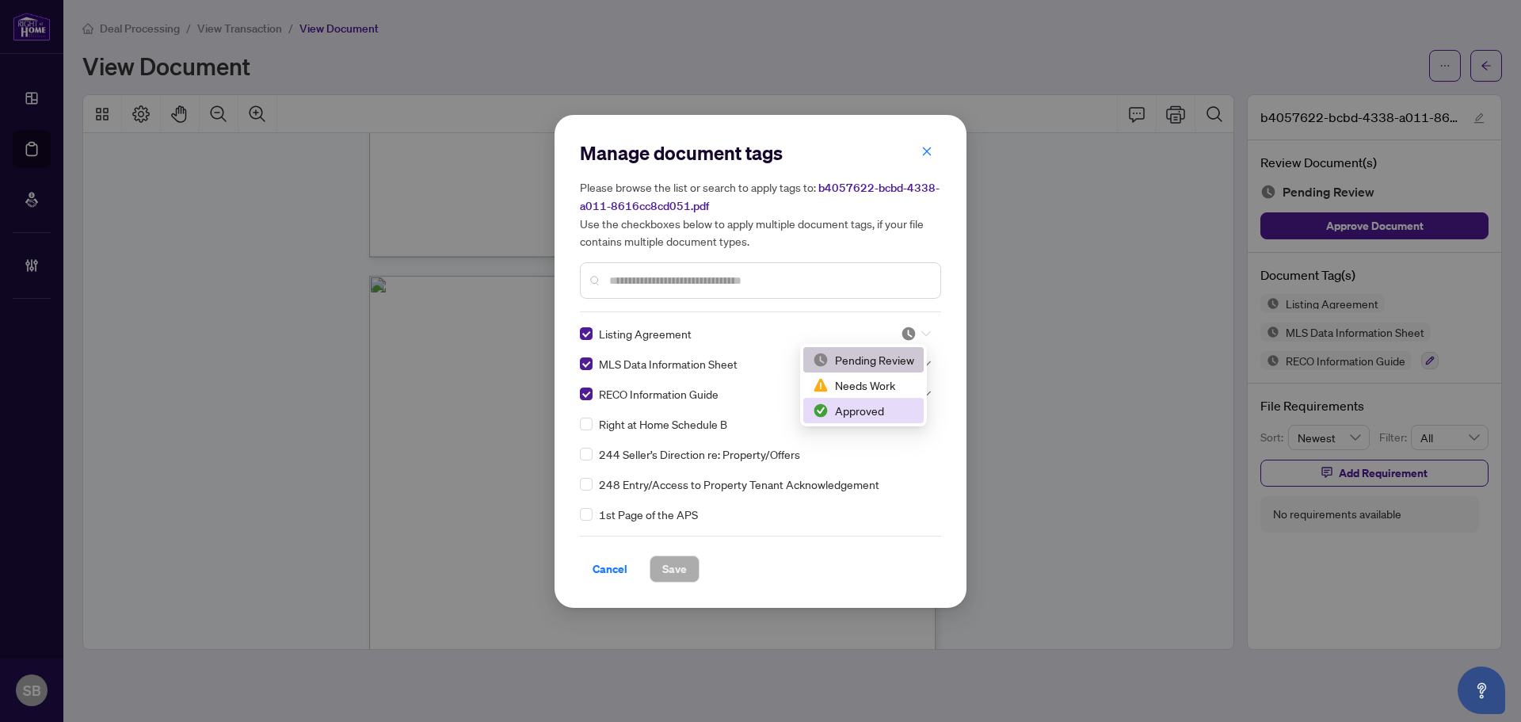
click at [891, 417] on div "Approved" at bounding box center [863, 410] width 101 height 17
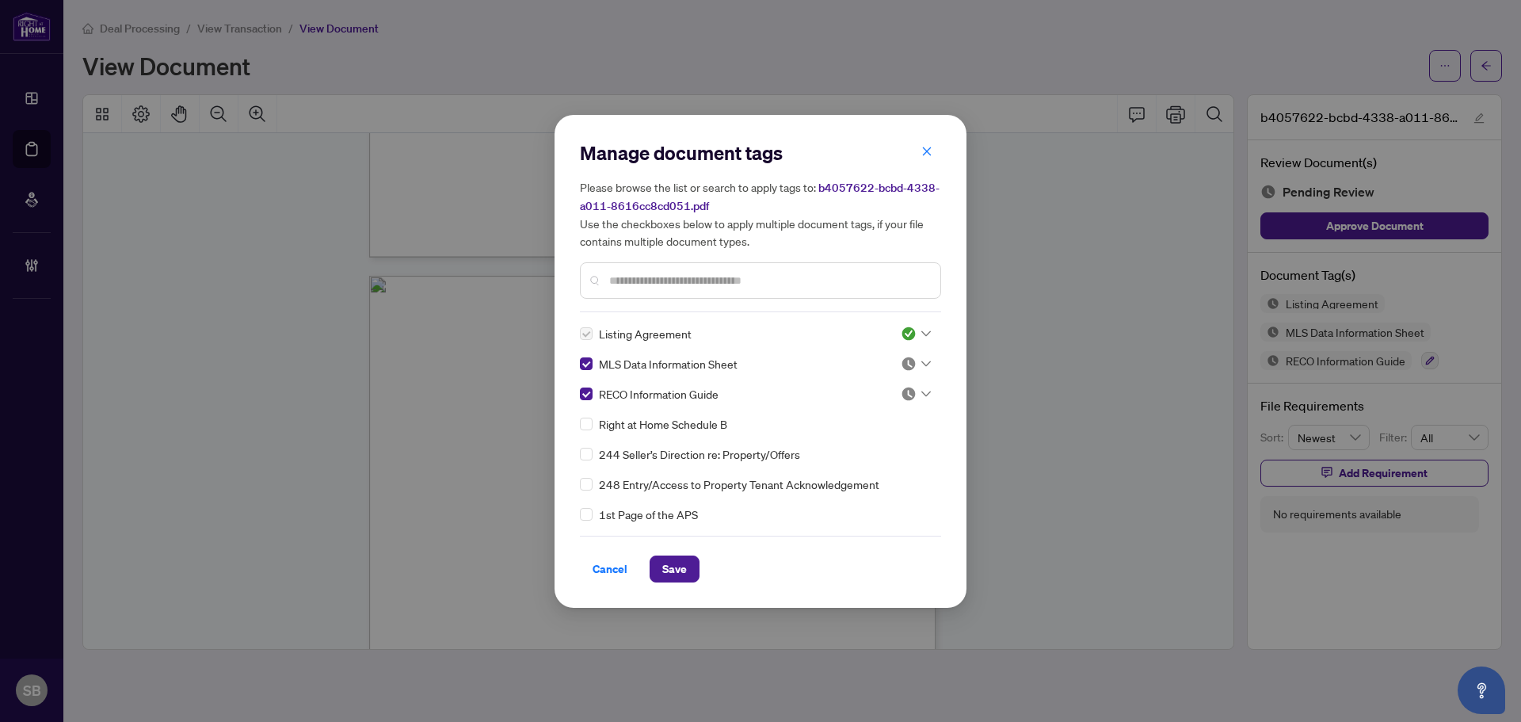
click at [921, 361] on icon at bounding box center [926, 363] width 10 height 6
click at [894, 430] on div "Approved" at bounding box center [863, 440] width 120 height 25
click at [921, 393] on icon at bounding box center [926, 394] width 10 height 6
click at [882, 465] on div "Approved" at bounding box center [863, 470] width 101 height 17
click at [692, 566] on button "Save" at bounding box center [675, 568] width 50 height 27
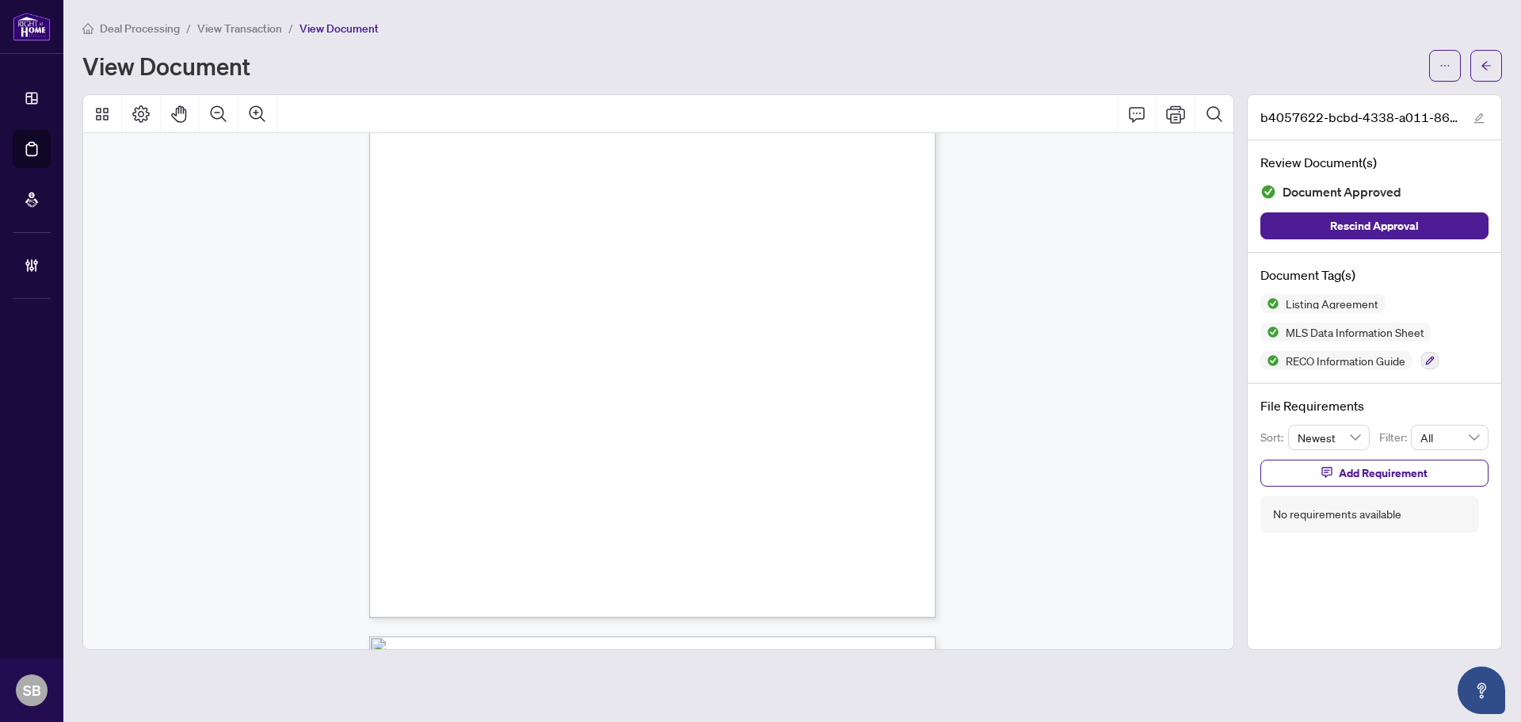
scroll to position [20670, 0]
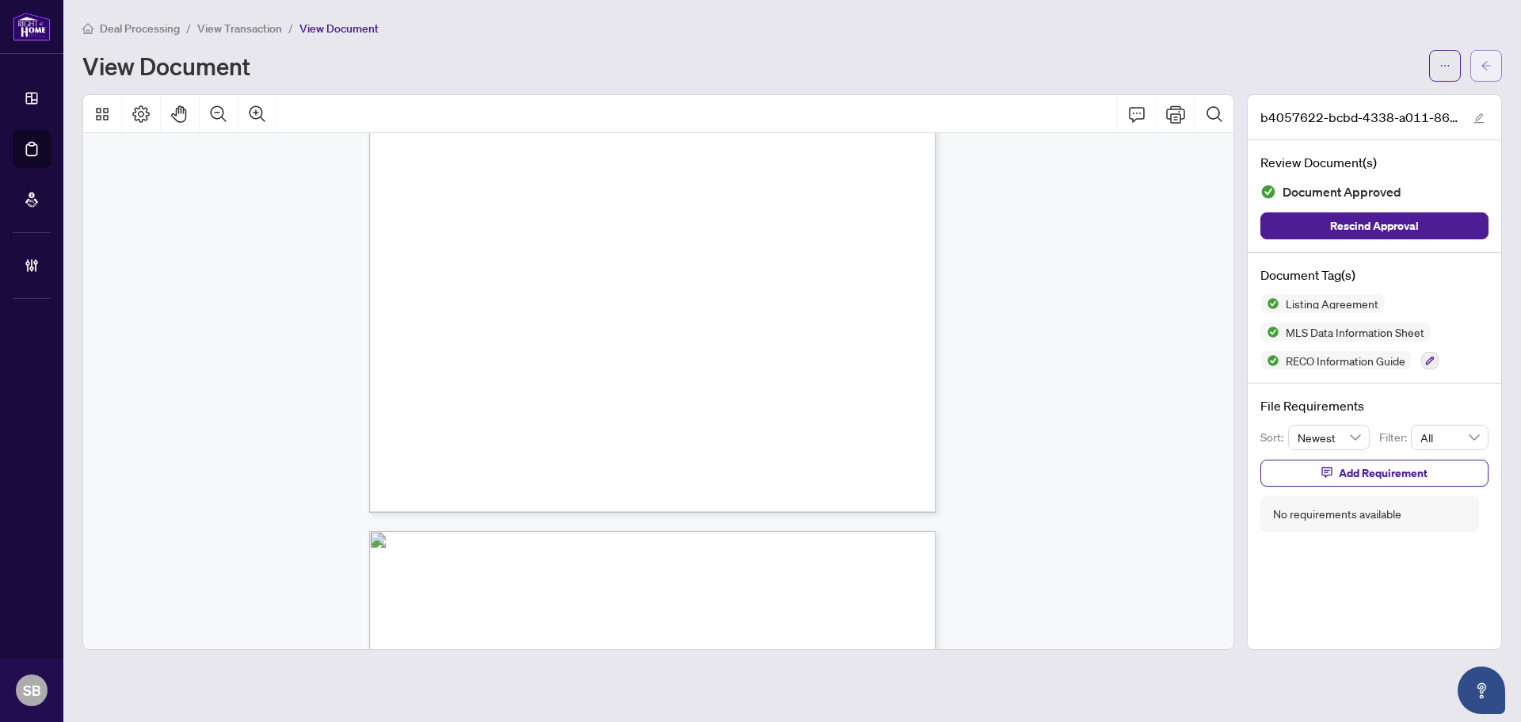
click at [1486, 65] on icon "arrow-left" at bounding box center [1486, 65] width 11 height 11
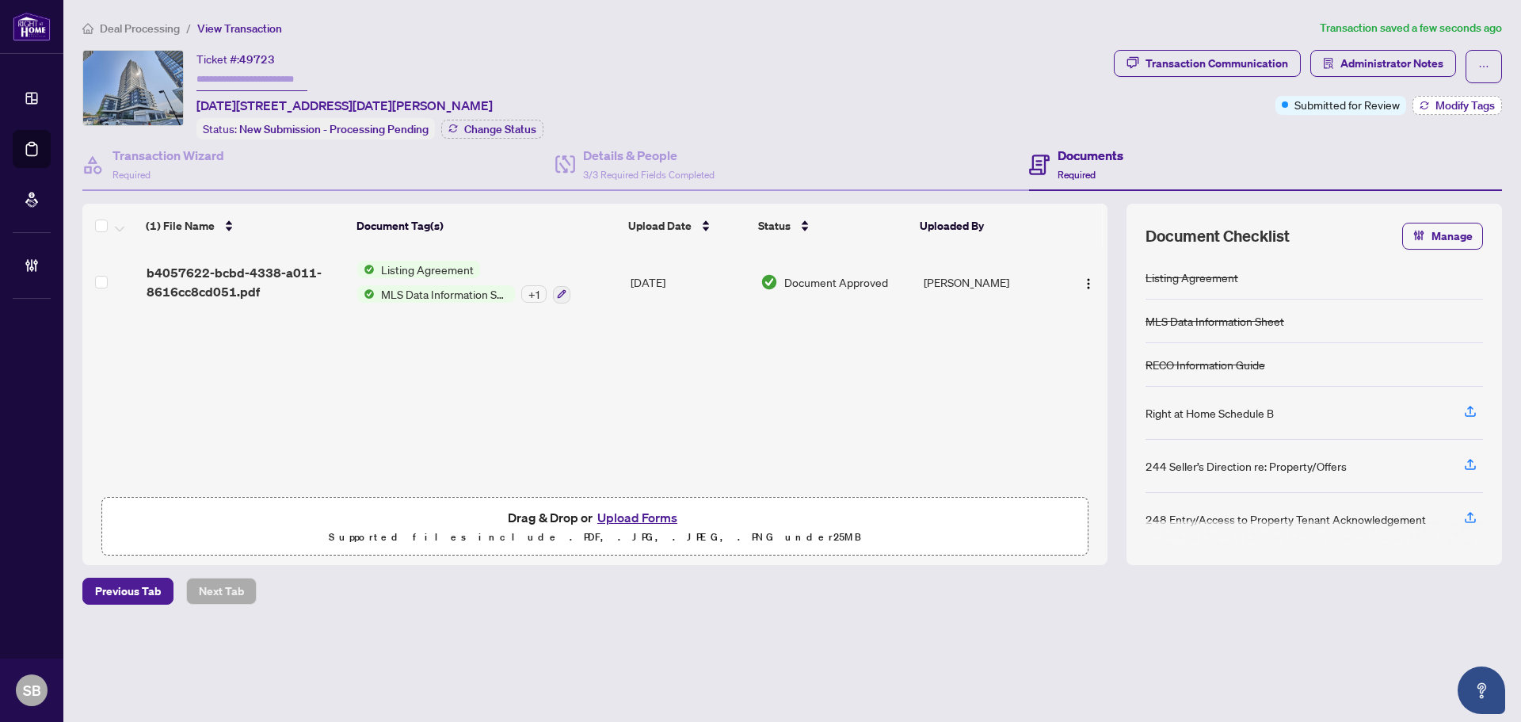
click at [1420, 109] on icon "button" at bounding box center [1425, 106] width 10 height 10
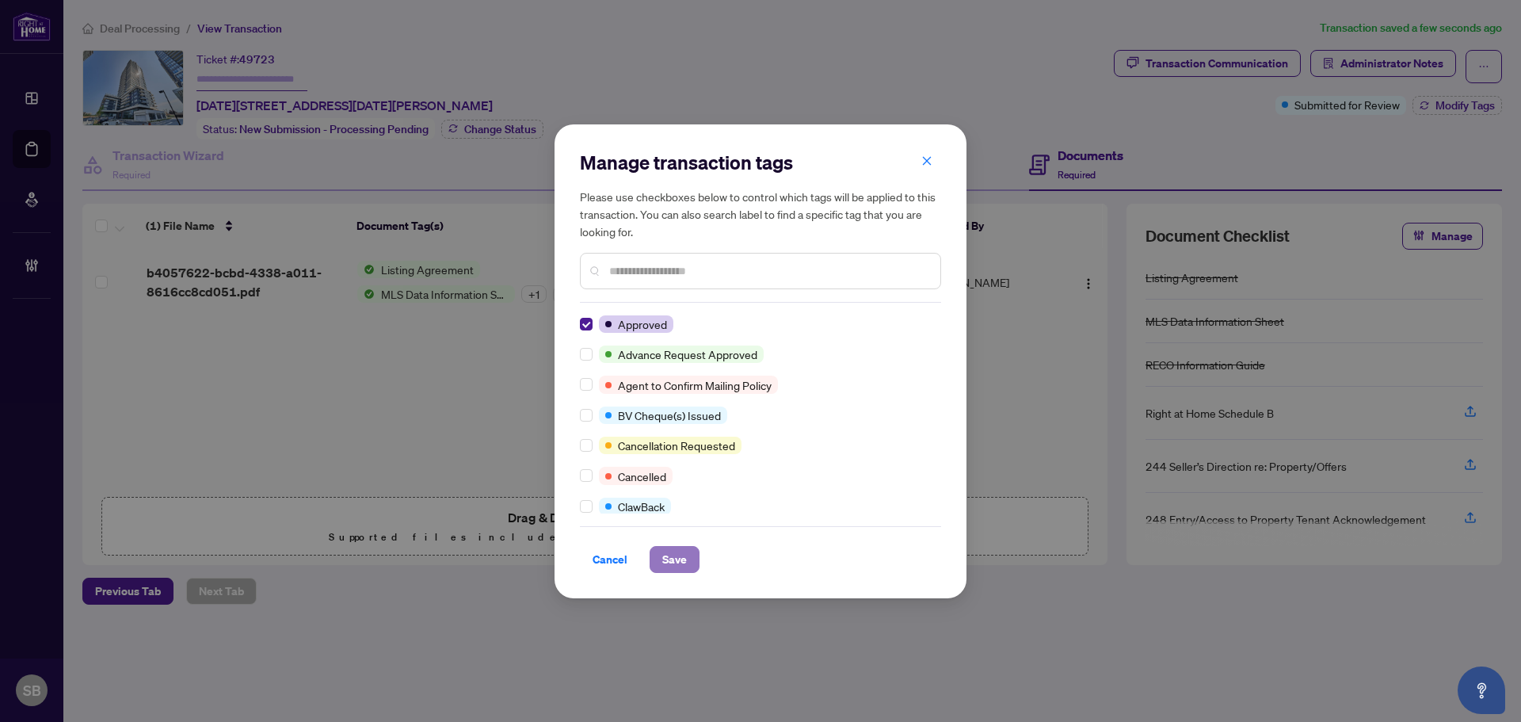
click at [659, 568] on button "Save" at bounding box center [675, 559] width 50 height 27
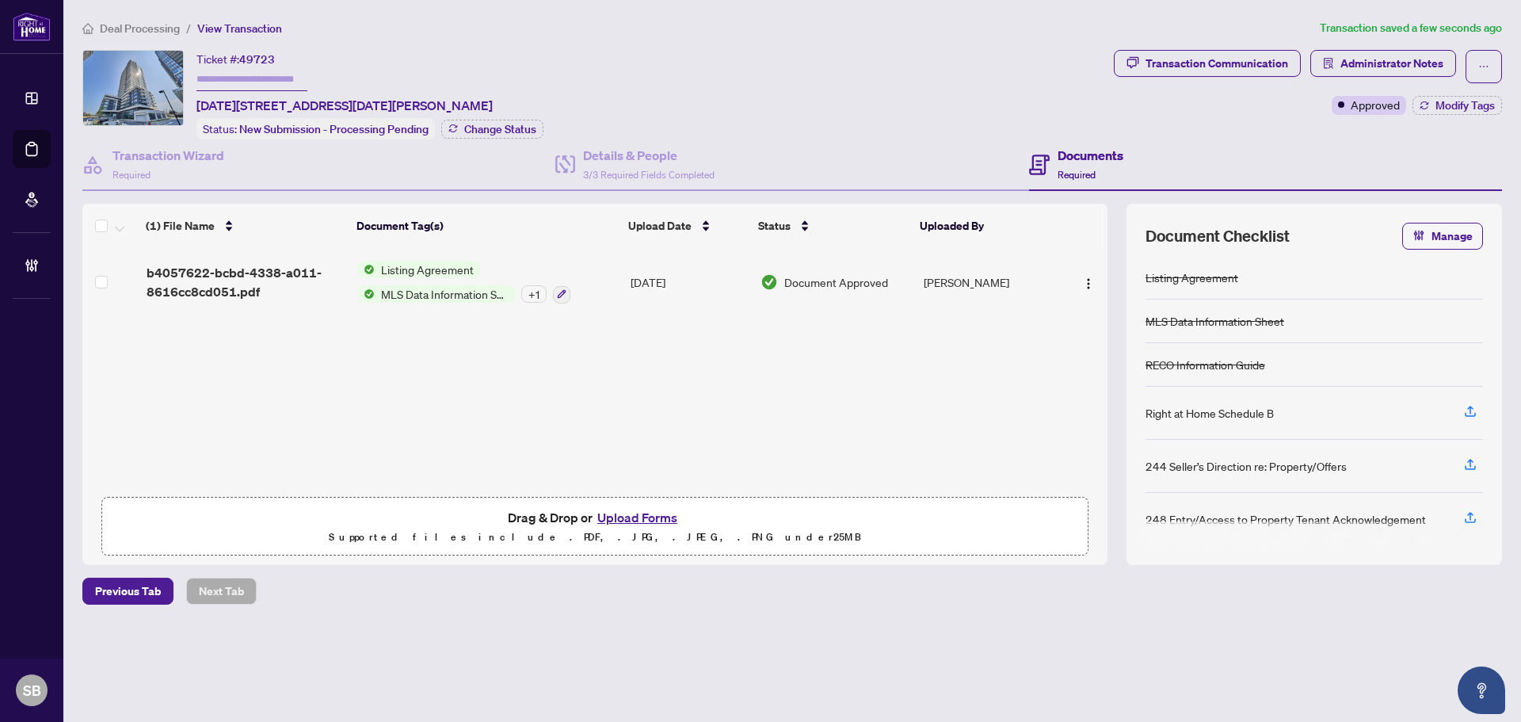
click at [155, 25] on span "Deal Processing" at bounding box center [140, 28] width 80 height 14
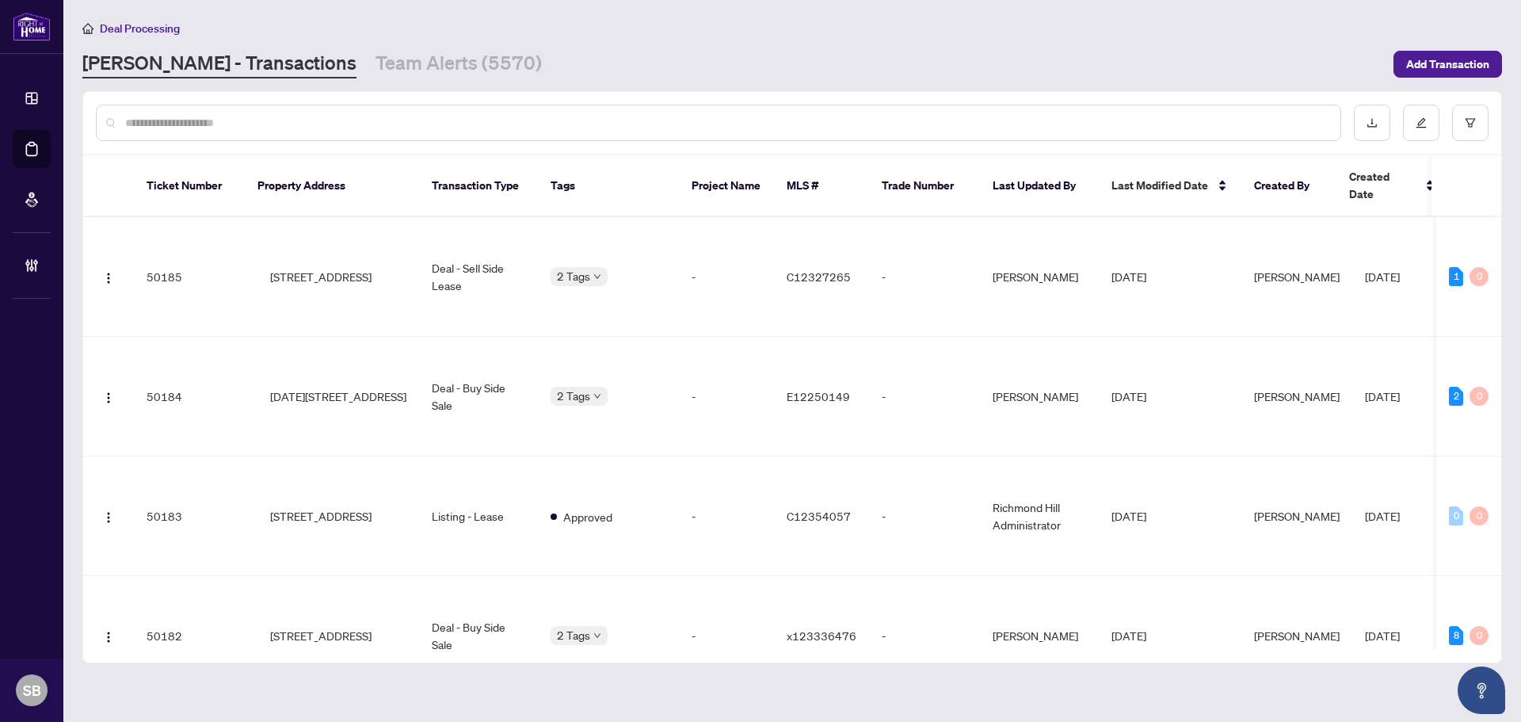
click at [254, 110] on div at bounding box center [718, 123] width 1245 height 36
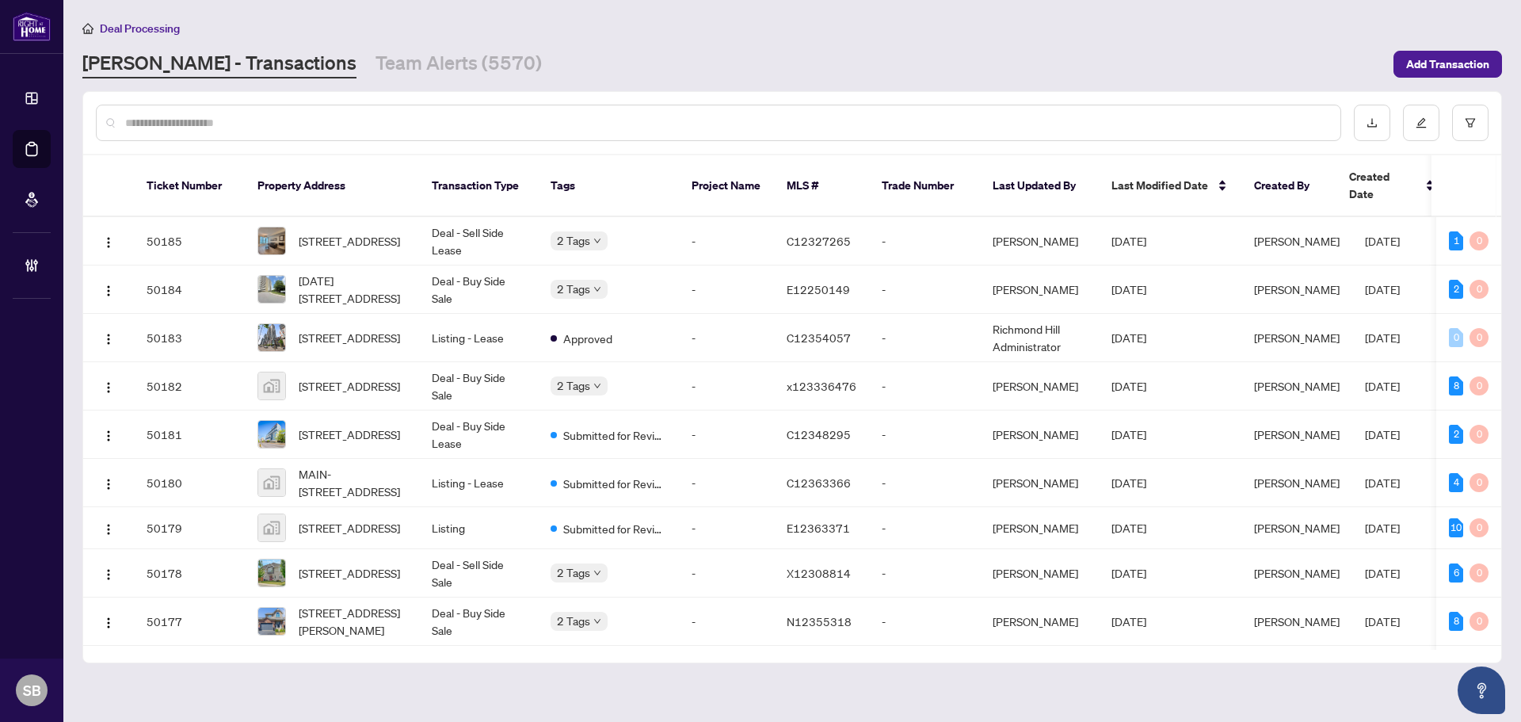
click at [252, 125] on input "text" at bounding box center [726, 122] width 1203 height 17
paste input "*********"
type input "*********"
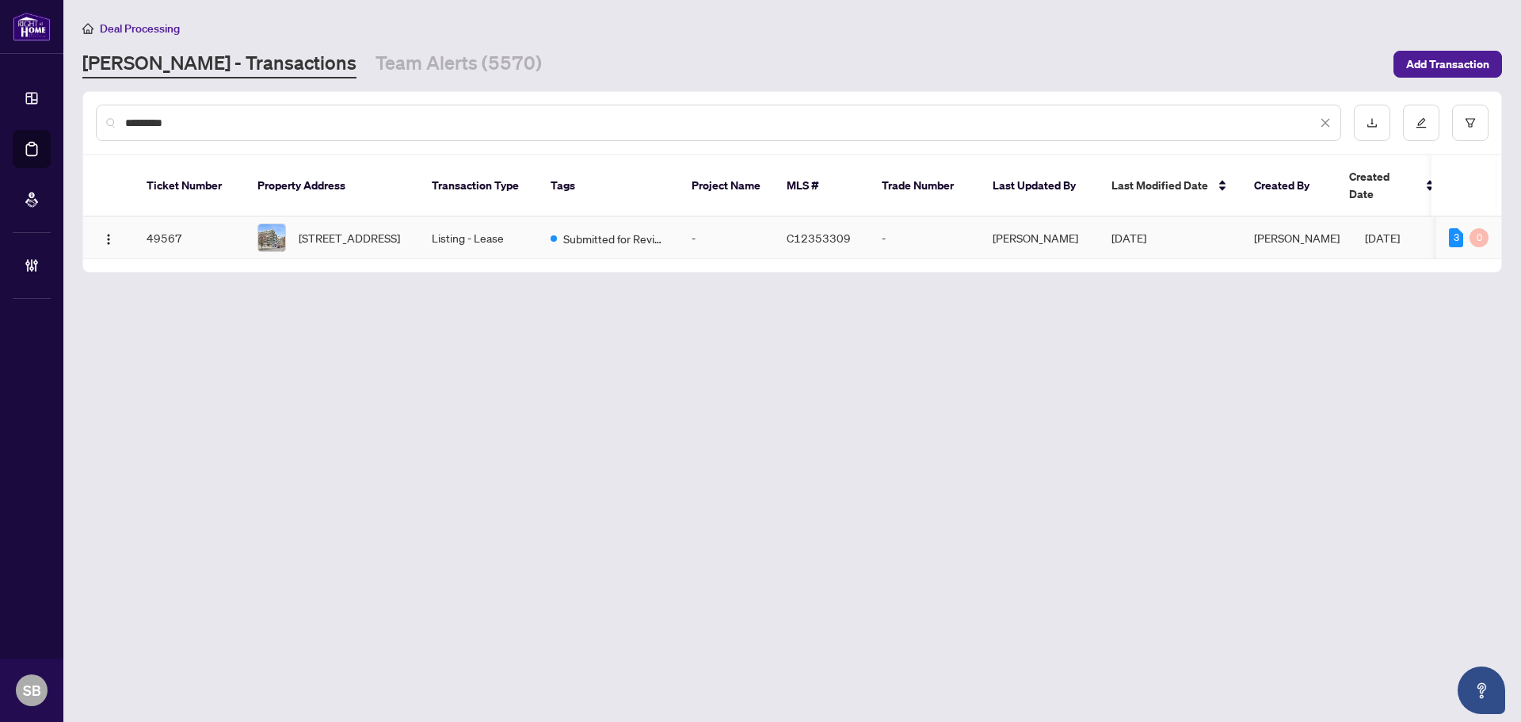
click at [425, 217] on td "Listing - Lease" at bounding box center [478, 238] width 119 height 42
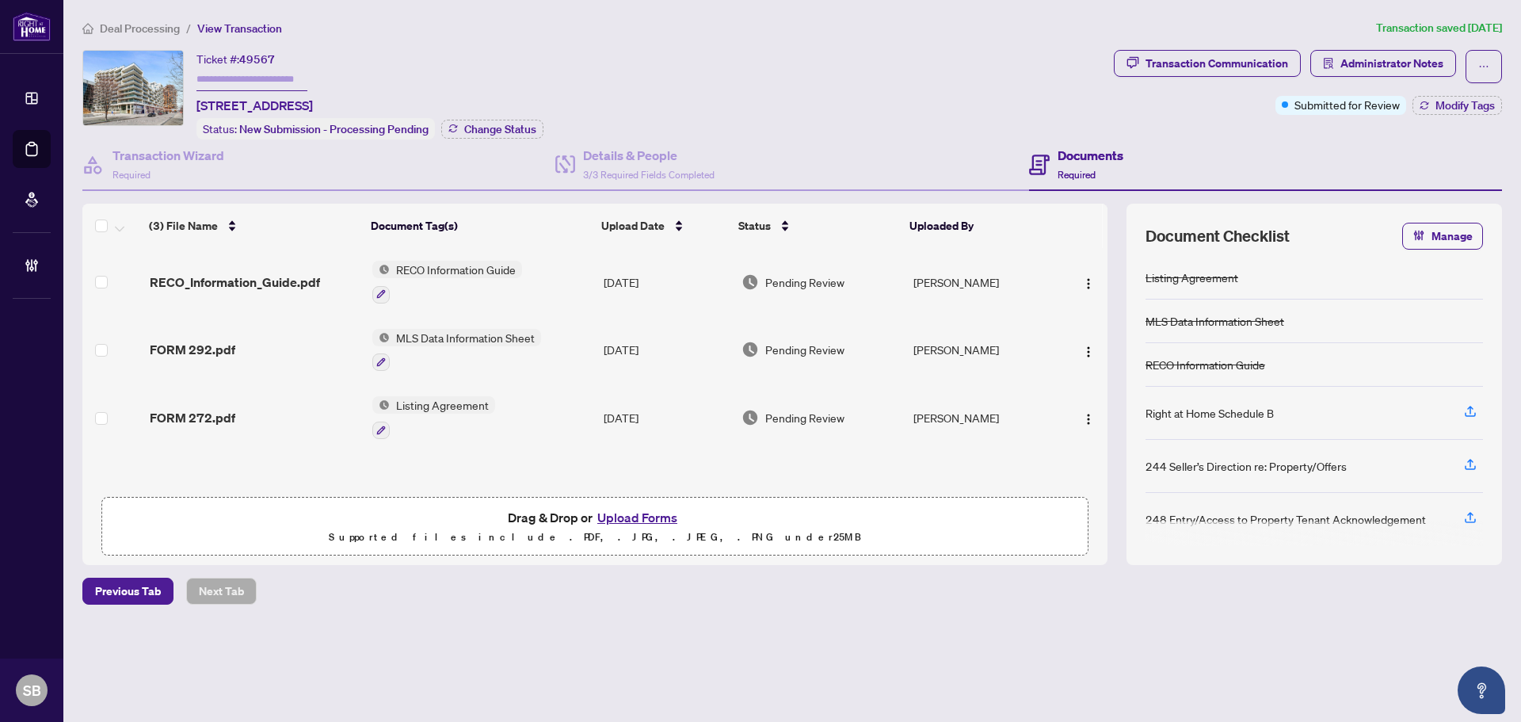
click at [541, 411] on td "Listing Agreement" at bounding box center [482, 417] width 232 height 68
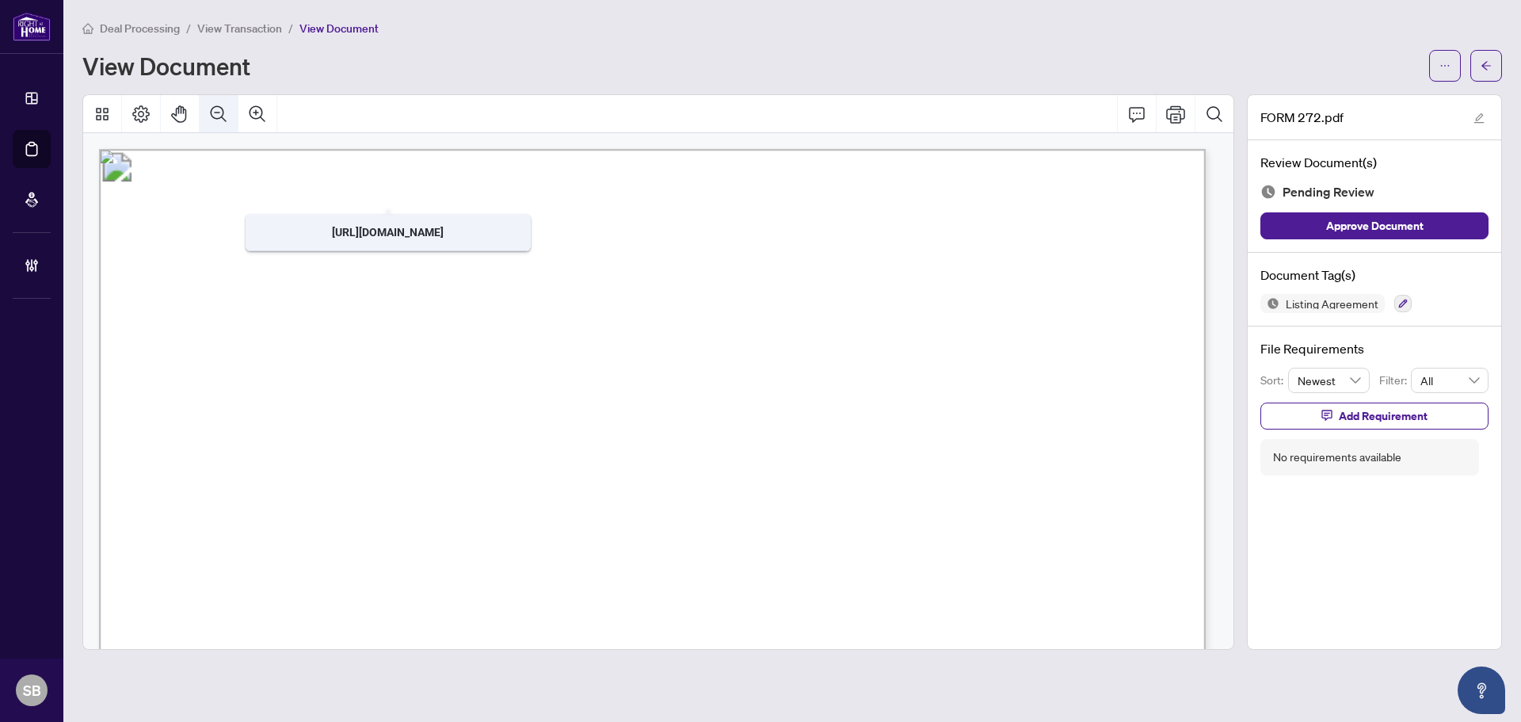
click at [224, 116] on icon "Zoom Out" at bounding box center [218, 114] width 19 height 19
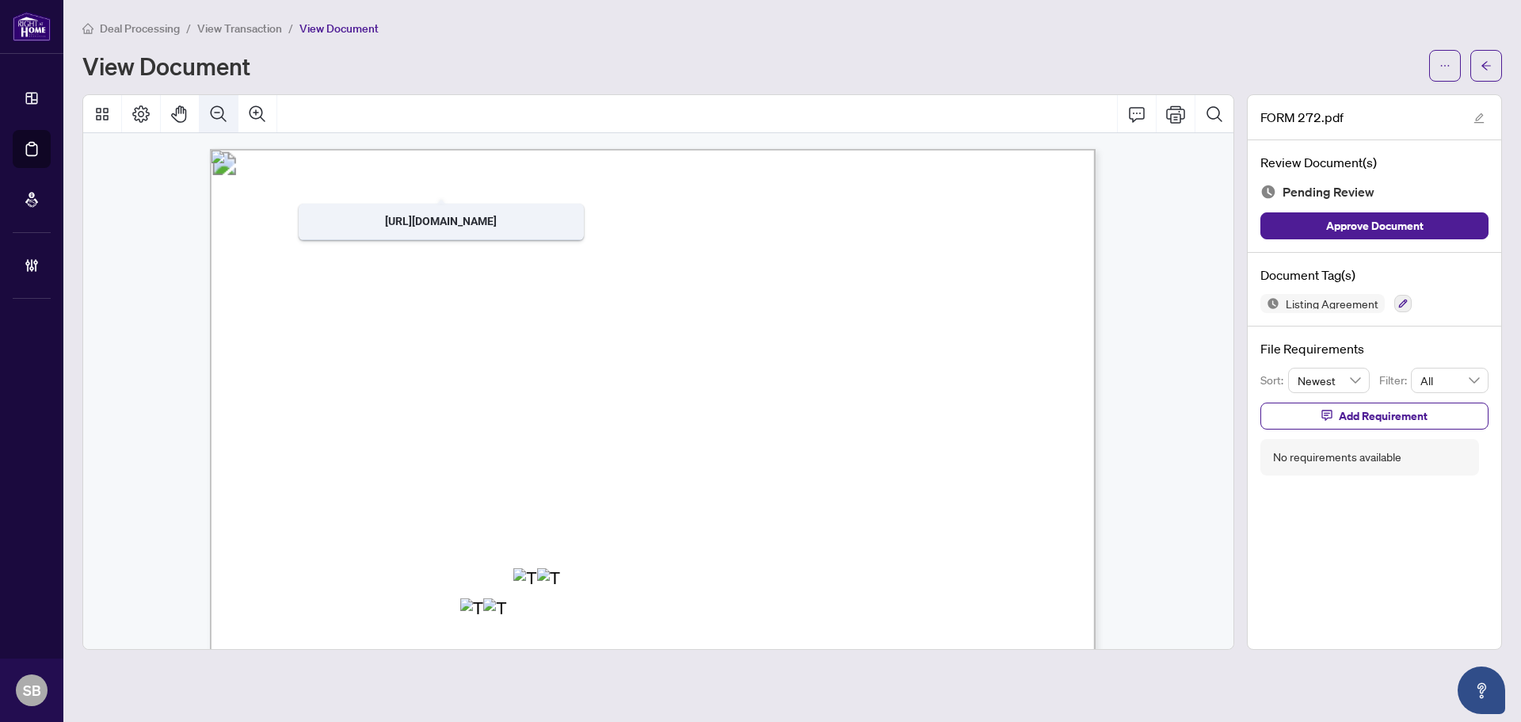
click at [224, 116] on icon "Zoom Out" at bounding box center [218, 114] width 19 height 19
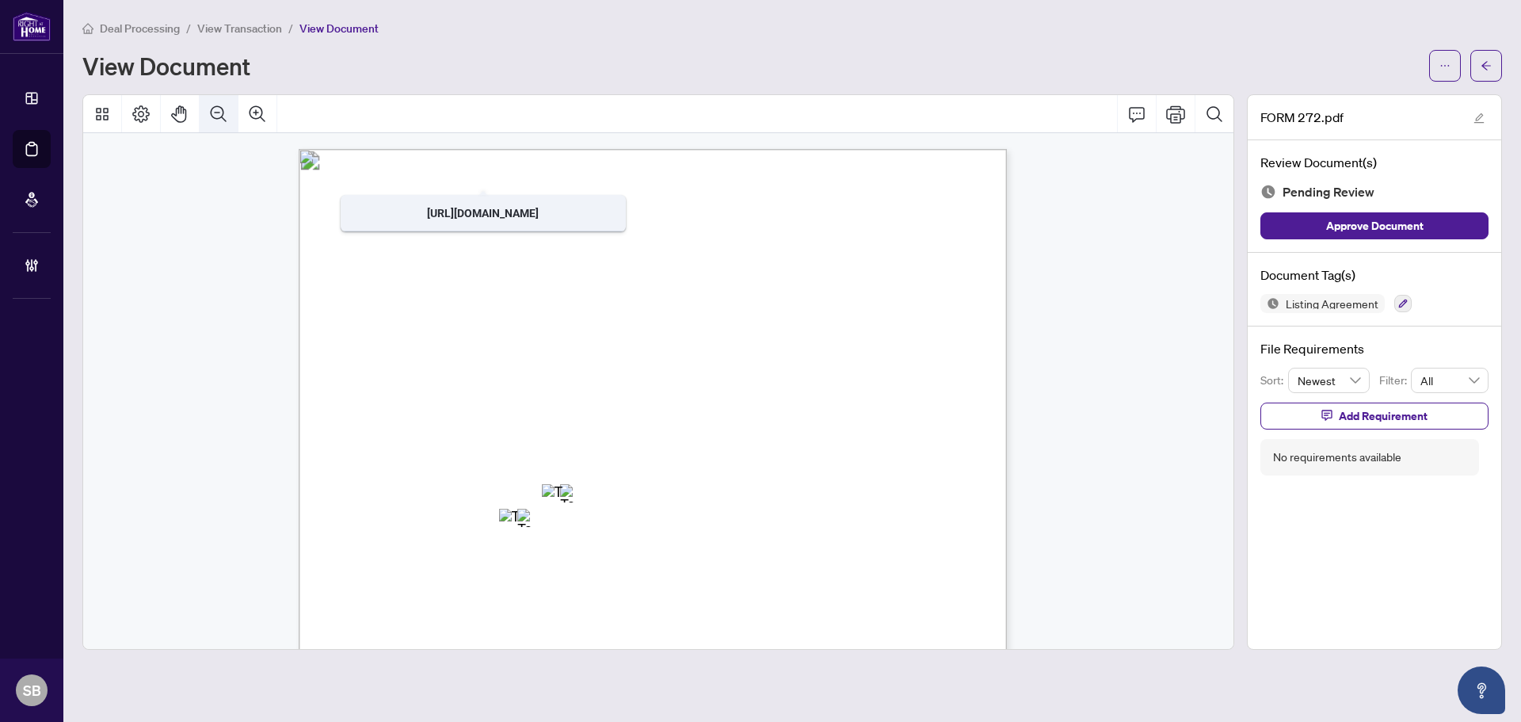
click at [222, 116] on icon "Zoom Out" at bounding box center [218, 114] width 19 height 19
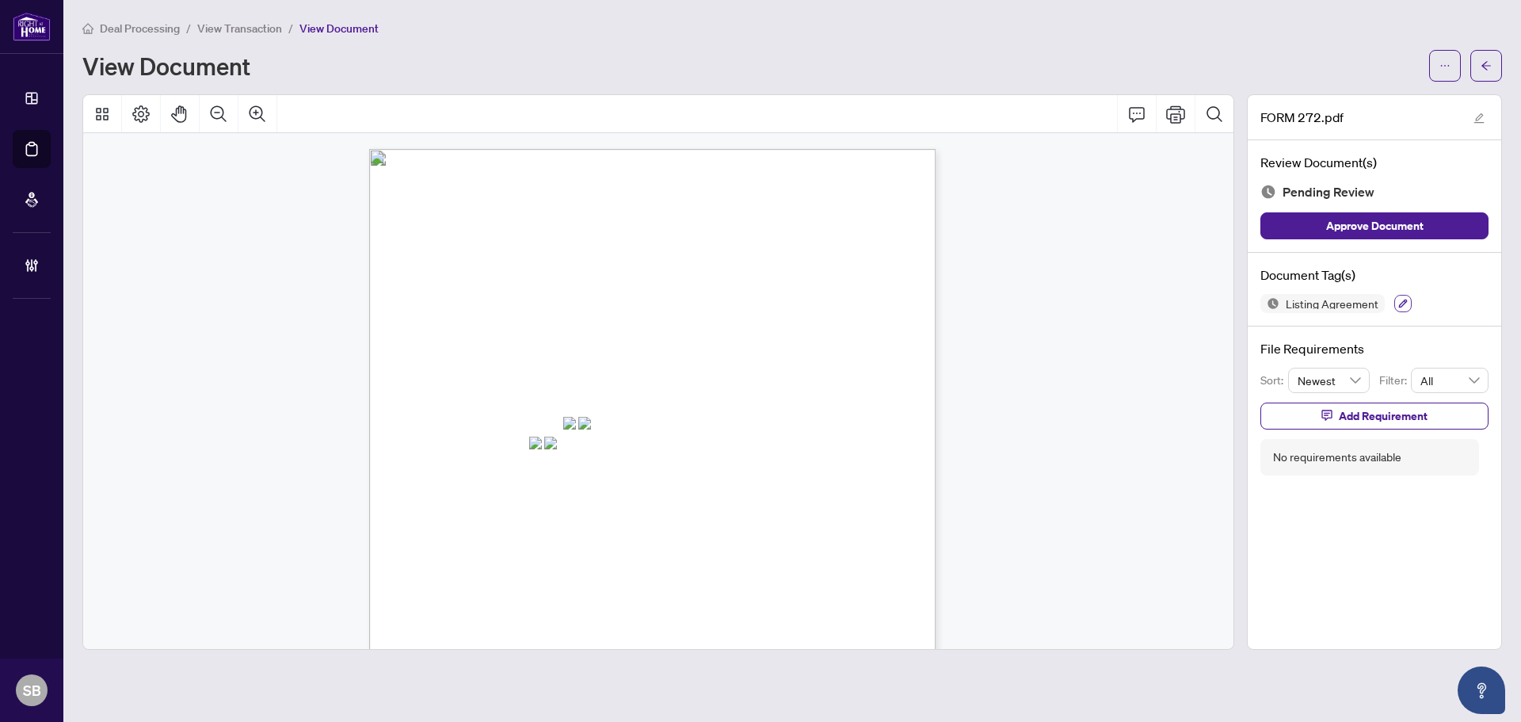
click at [1400, 299] on icon "button" at bounding box center [1403, 304] width 10 height 10
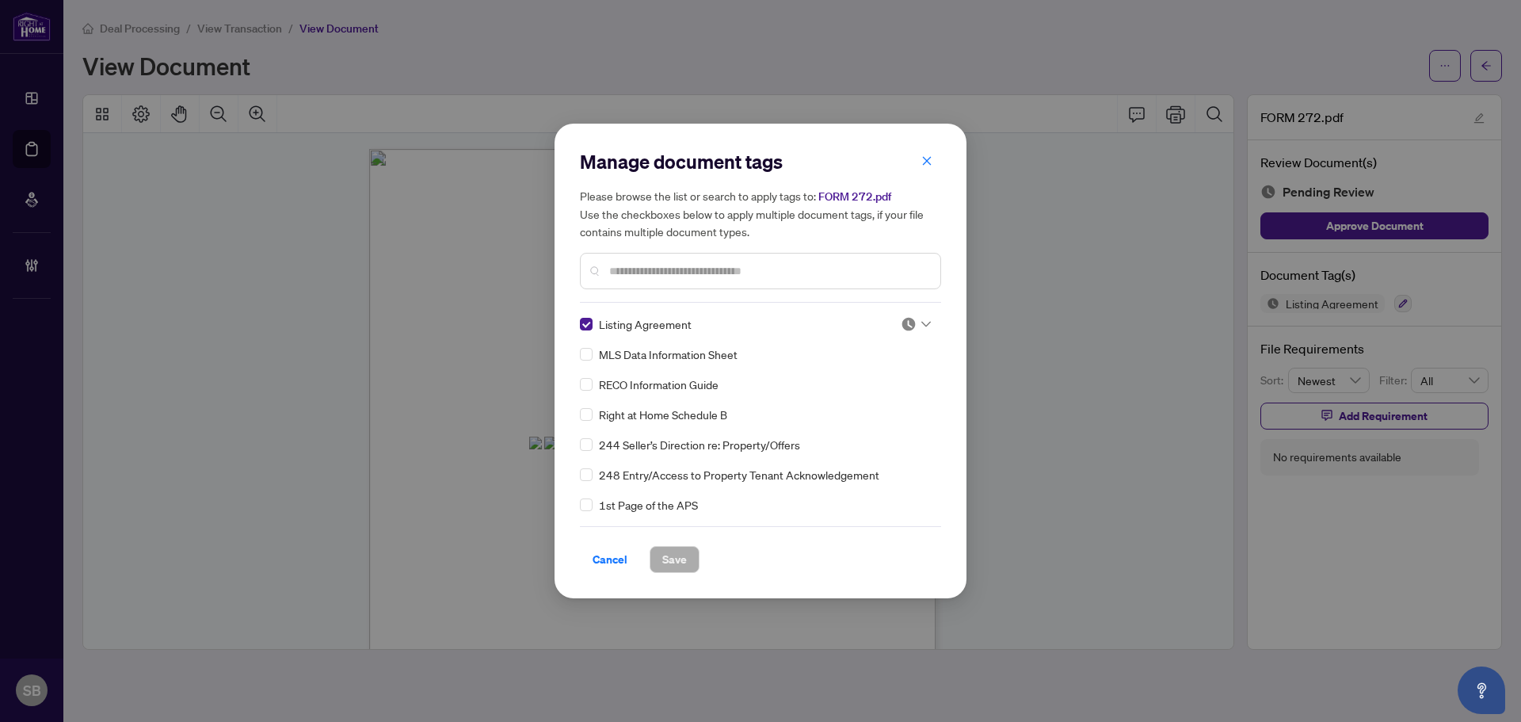
drag, startPoint x: 933, startPoint y: 325, endPoint x: 922, endPoint y: 325, distance: 11.1
click at [925, 325] on div "Listing Agreement MLS Data Information Sheet RECO Information Guide Right at Ho…" at bounding box center [760, 414] width 361 height 198
click at [921, 325] on icon at bounding box center [926, 325] width 10 height 6
drag, startPoint x: 869, startPoint y: 411, endPoint x: 818, endPoint y: 439, distance: 58.5
click at [869, 410] on div "Approved" at bounding box center [863, 401] width 120 height 25
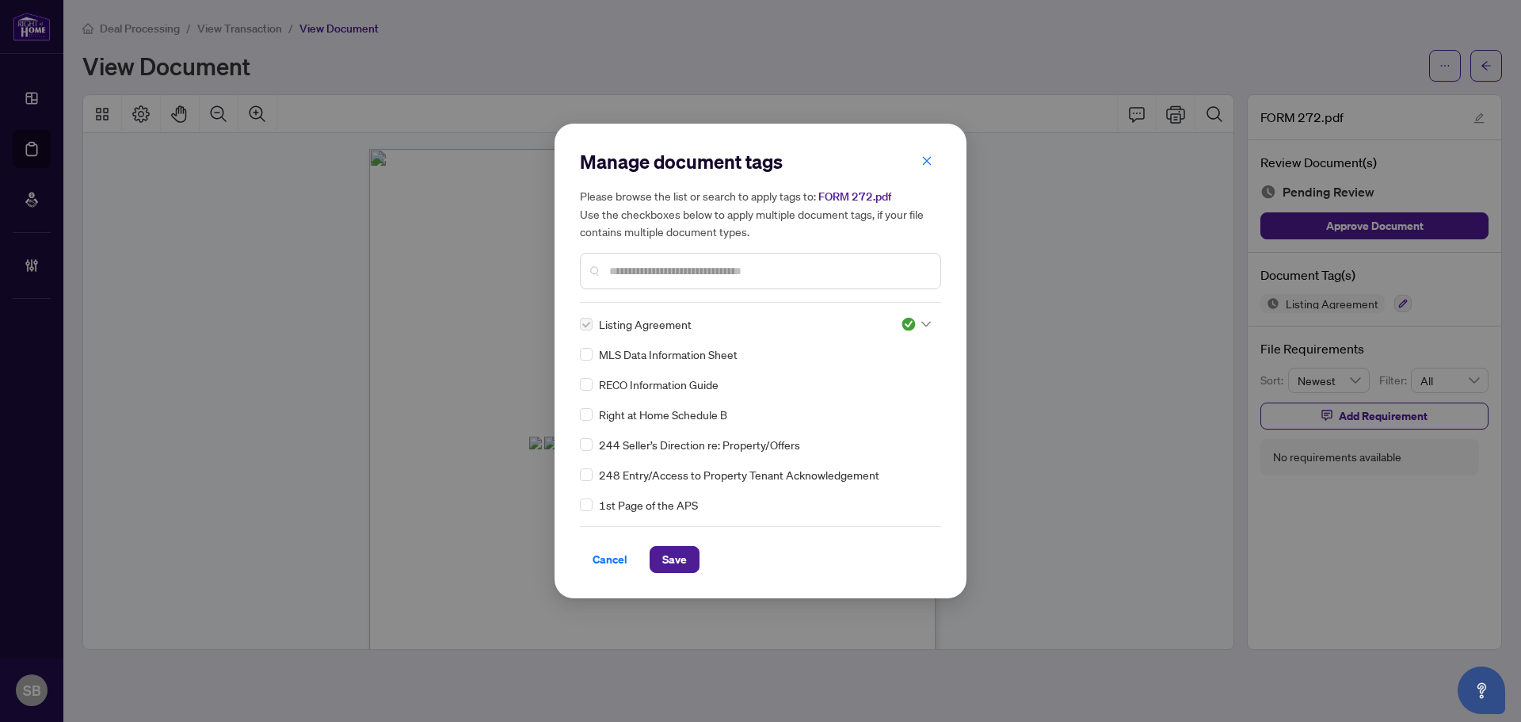
click at [657, 574] on div "Manage document tags Please browse the list or search to apply tags to: FORM 27…" at bounding box center [761, 361] width 412 height 475
drag, startPoint x: 668, startPoint y: 557, endPoint x: 672, endPoint y: 519, distance: 38.2
click at [669, 557] on span "Save" at bounding box center [674, 559] width 25 height 25
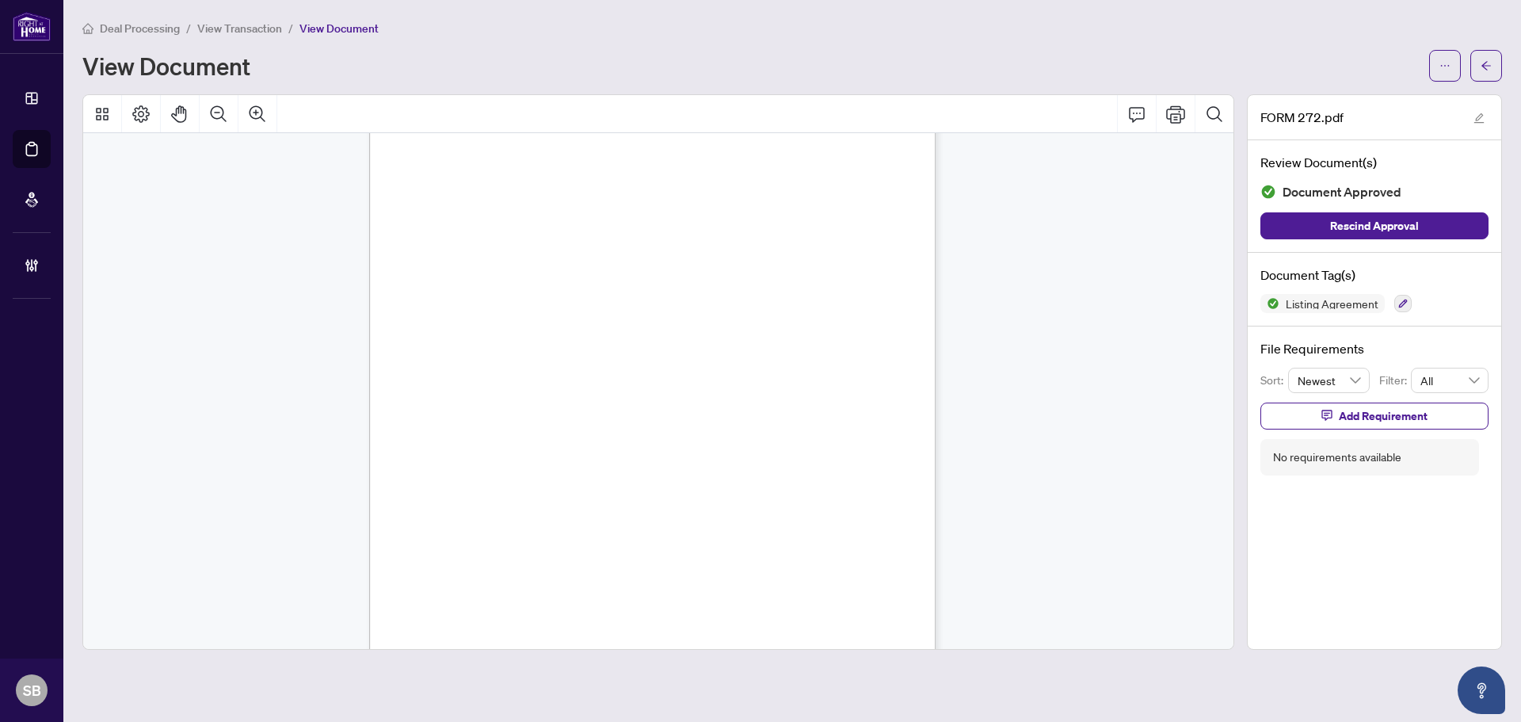
scroll to position [3257, 0]
click at [1479, 59] on button "button" at bounding box center [1486, 66] width 32 height 32
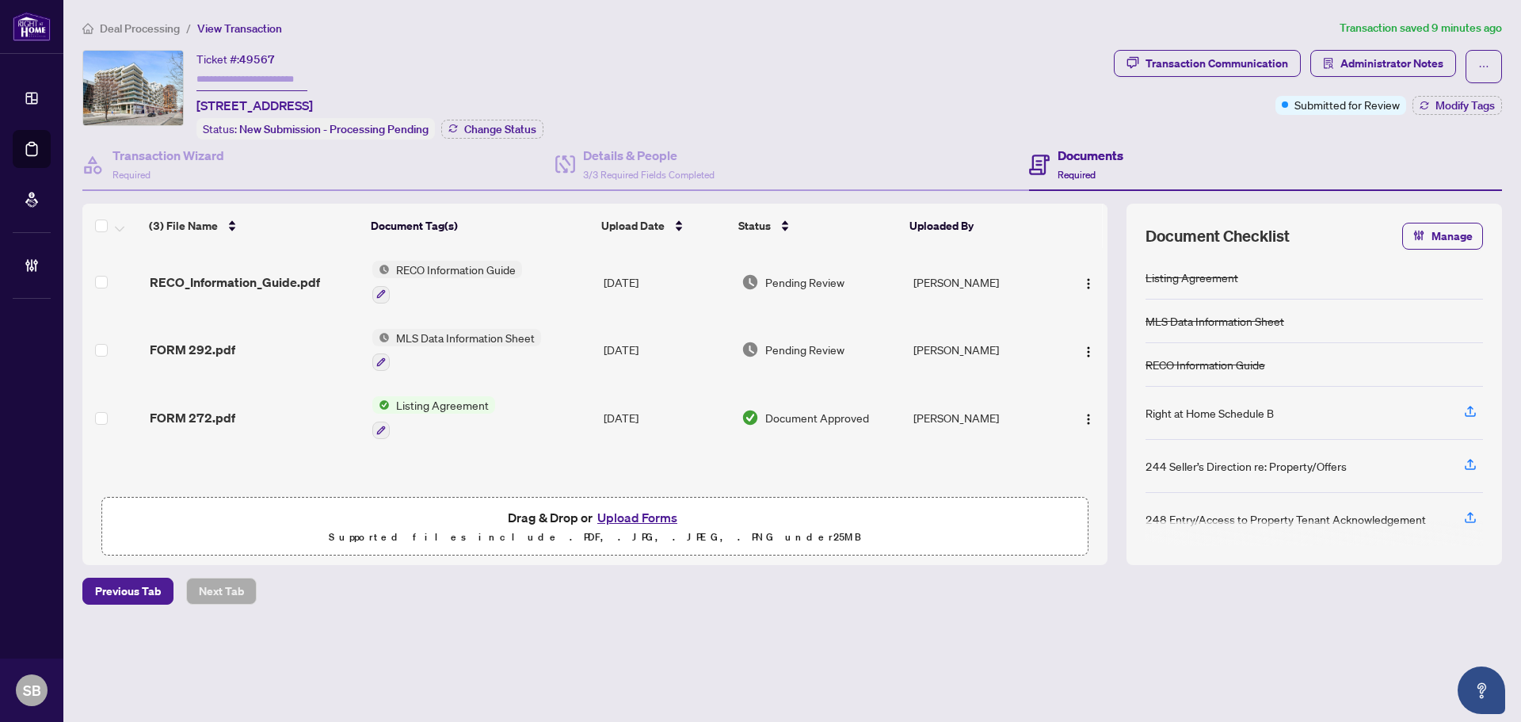
click at [609, 331] on td "Aug/20/2025" at bounding box center [666, 350] width 138 height 68
